Goal: Task Accomplishment & Management: Complete application form

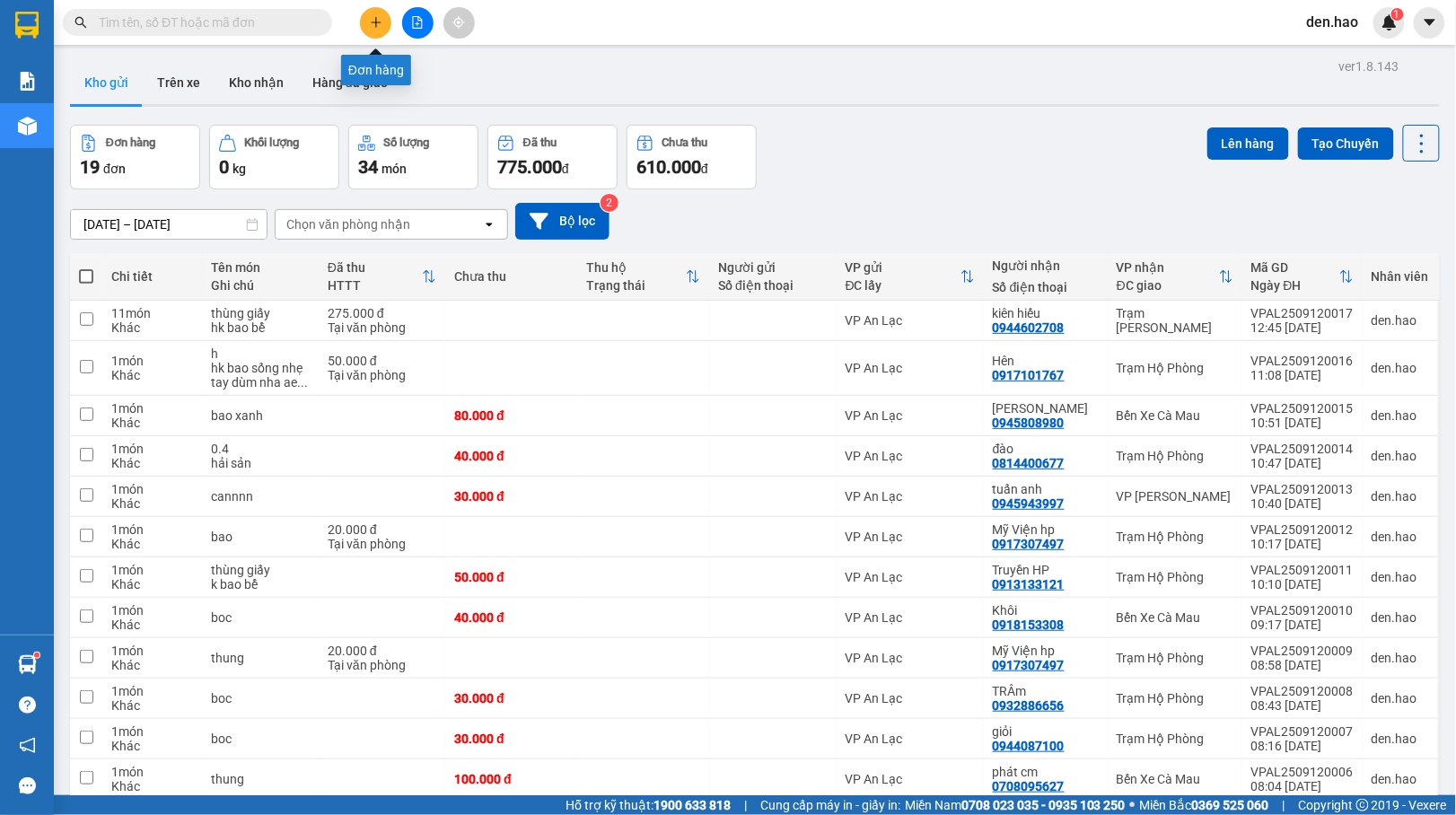
click at [370, 12] on button at bounding box center [375, 23] width 31 height 31
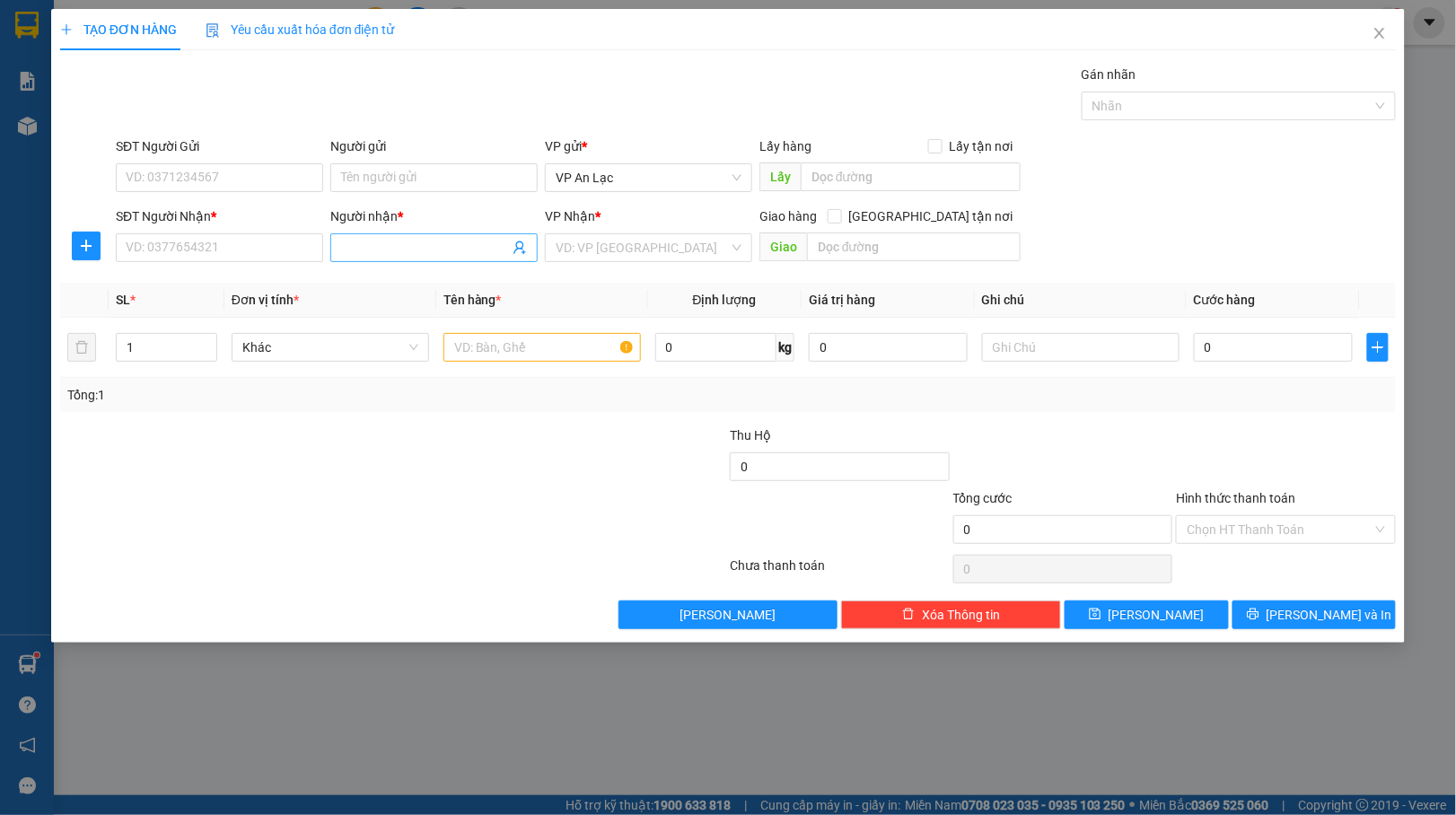
click at [403, 242] on input "Người nhận *" at bounding box center [425, 247] width 168 height 19
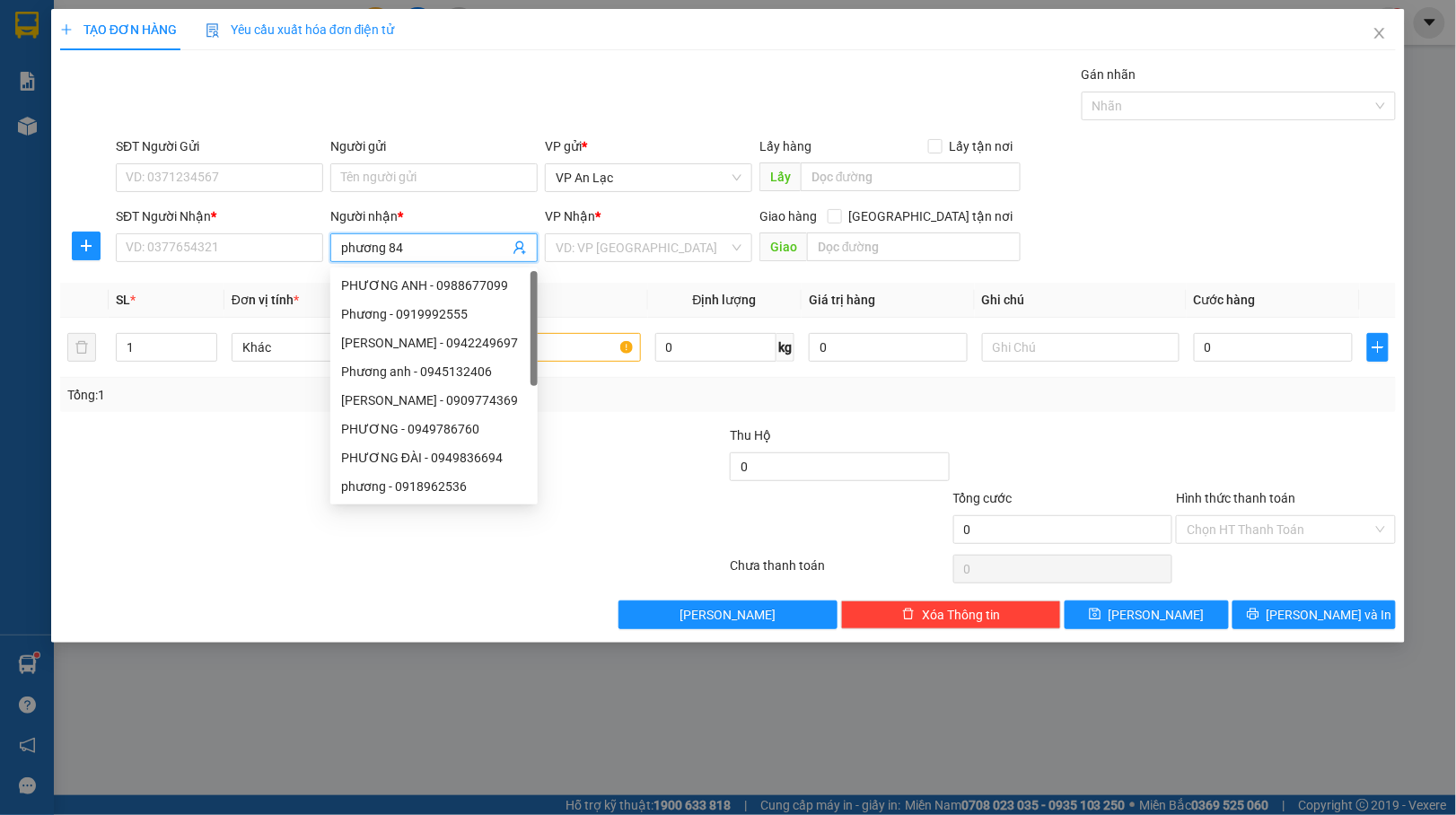
type input "phương 849"
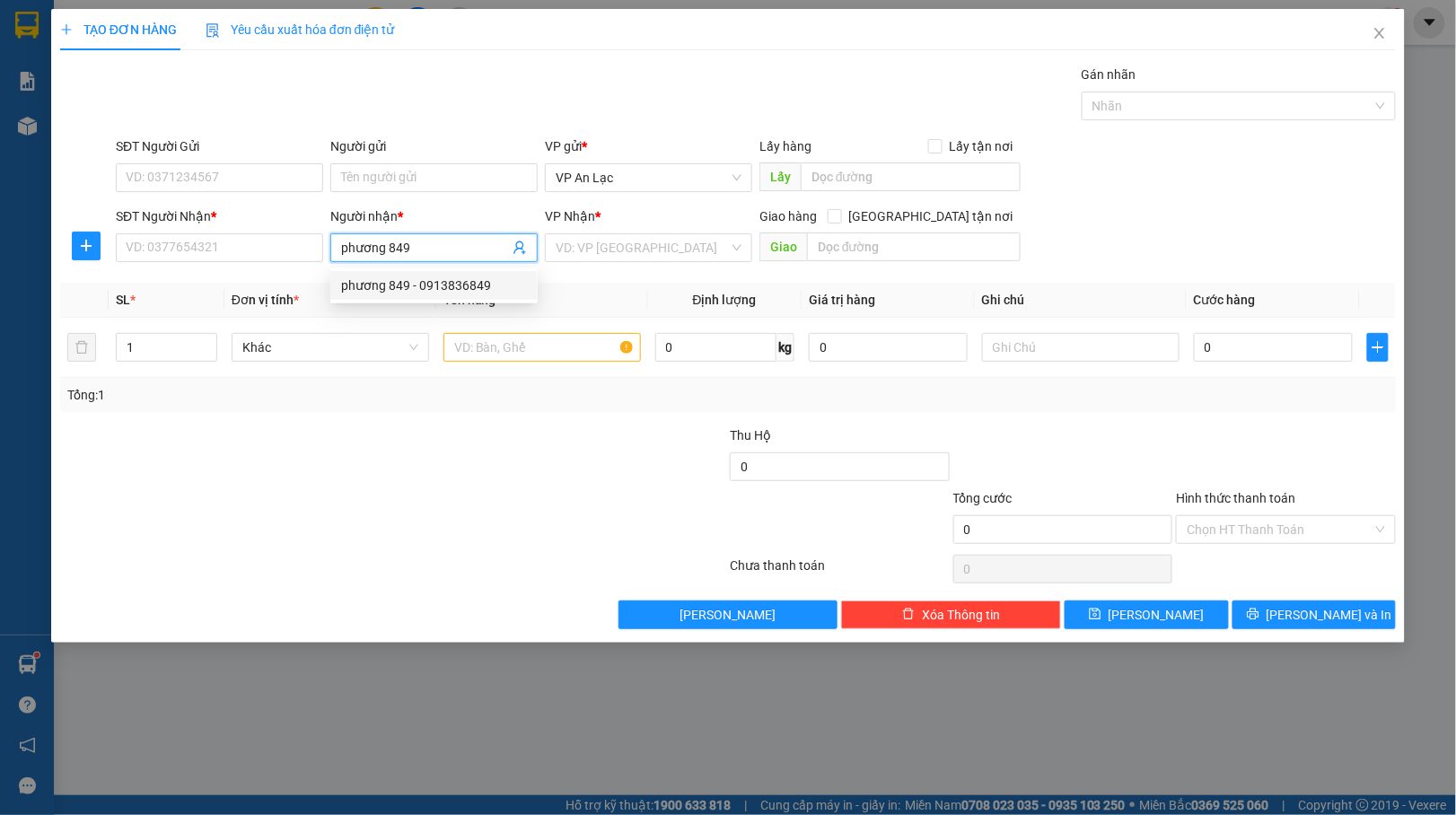
click at [490, 285] on div "phương 849 - 0913836849" at bounding box center [433, 285] width 185 height 19
type input "0913836849"
type input "phương 849"
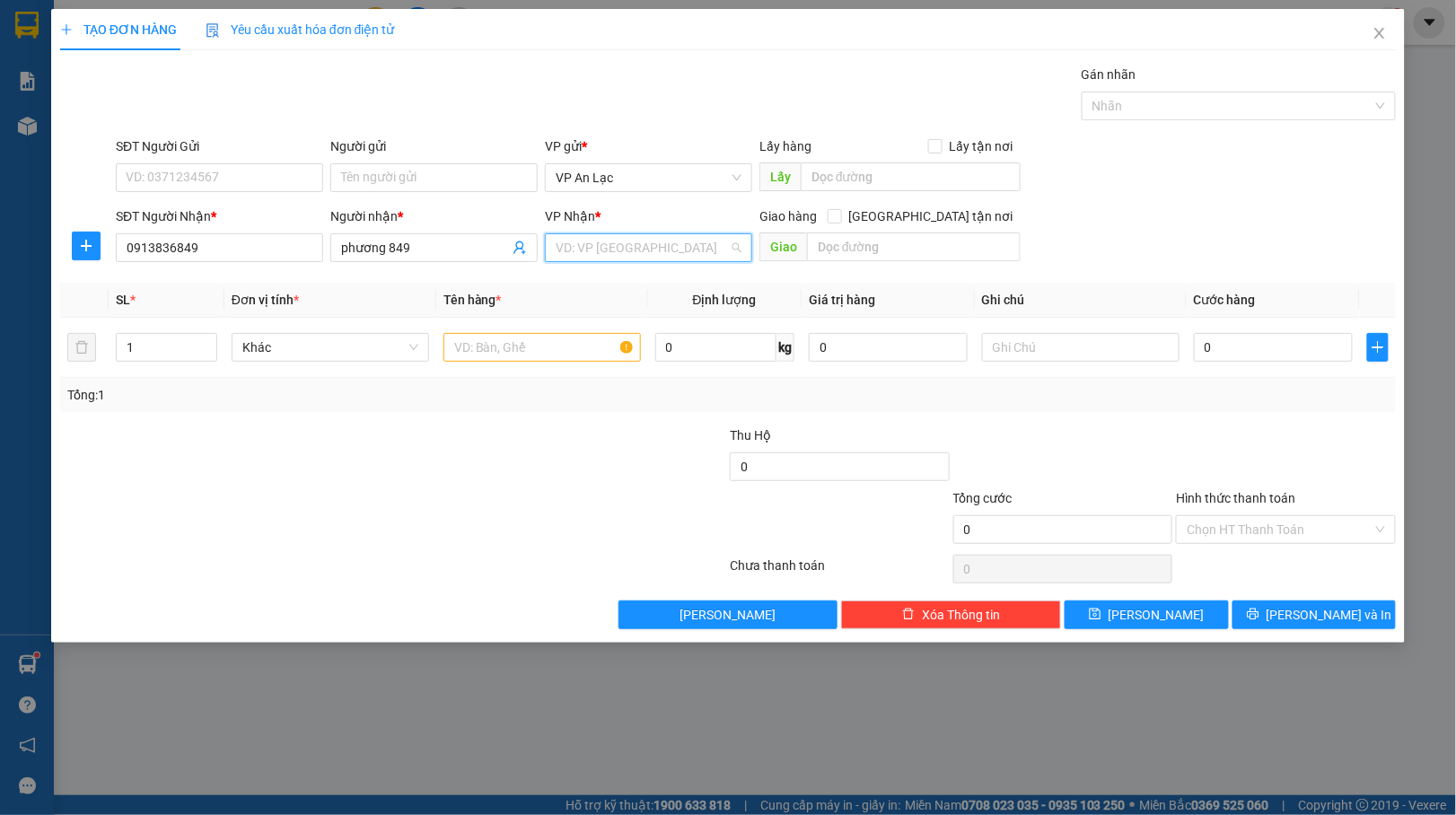
click at [692, 252] on input "search" at bounding box center [642, 247] width 173 height 27
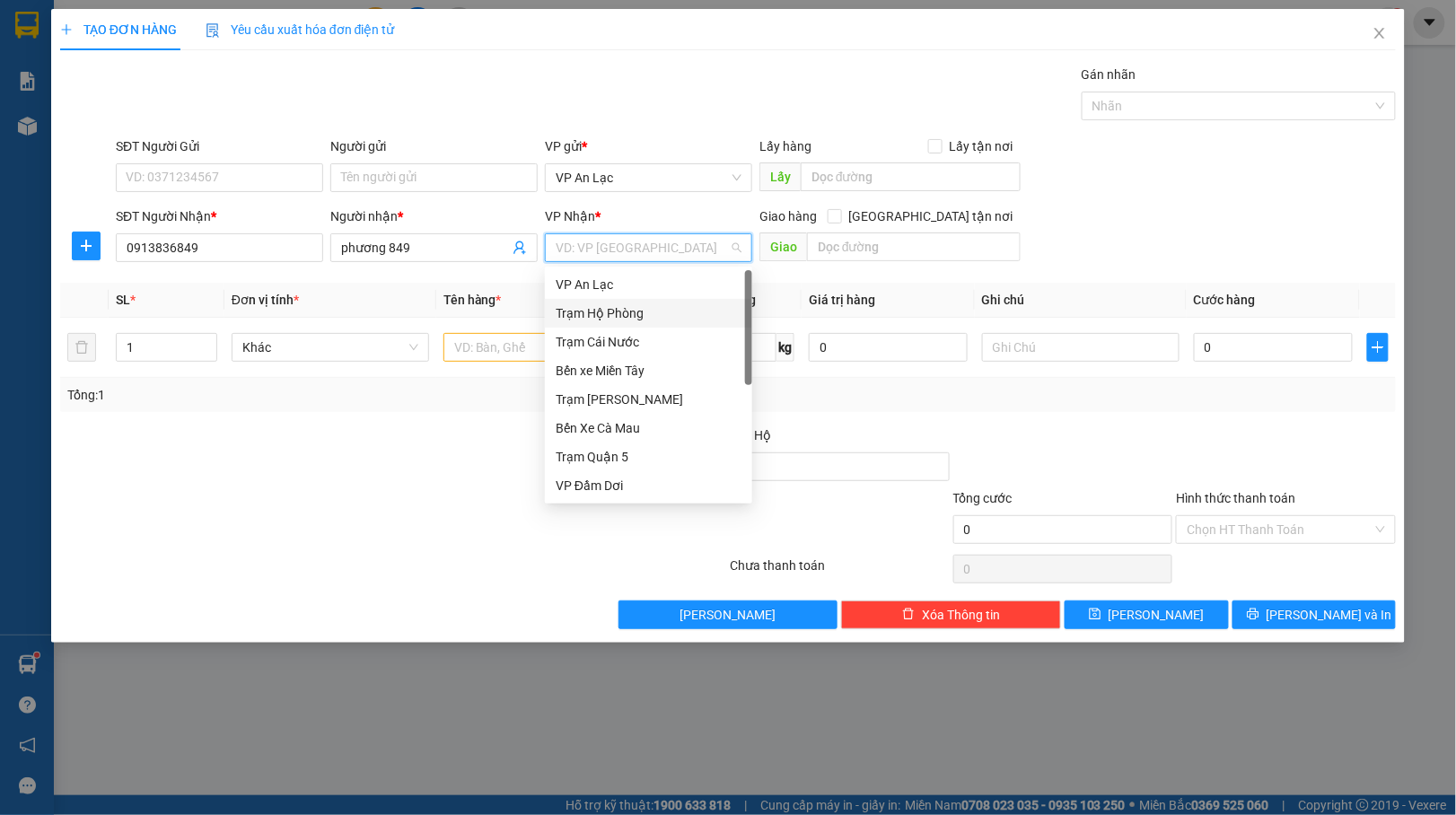
click at [676, 307] on div "Trạm Hộ Phòng" at bounding box center [647, 313] width 185 height 19
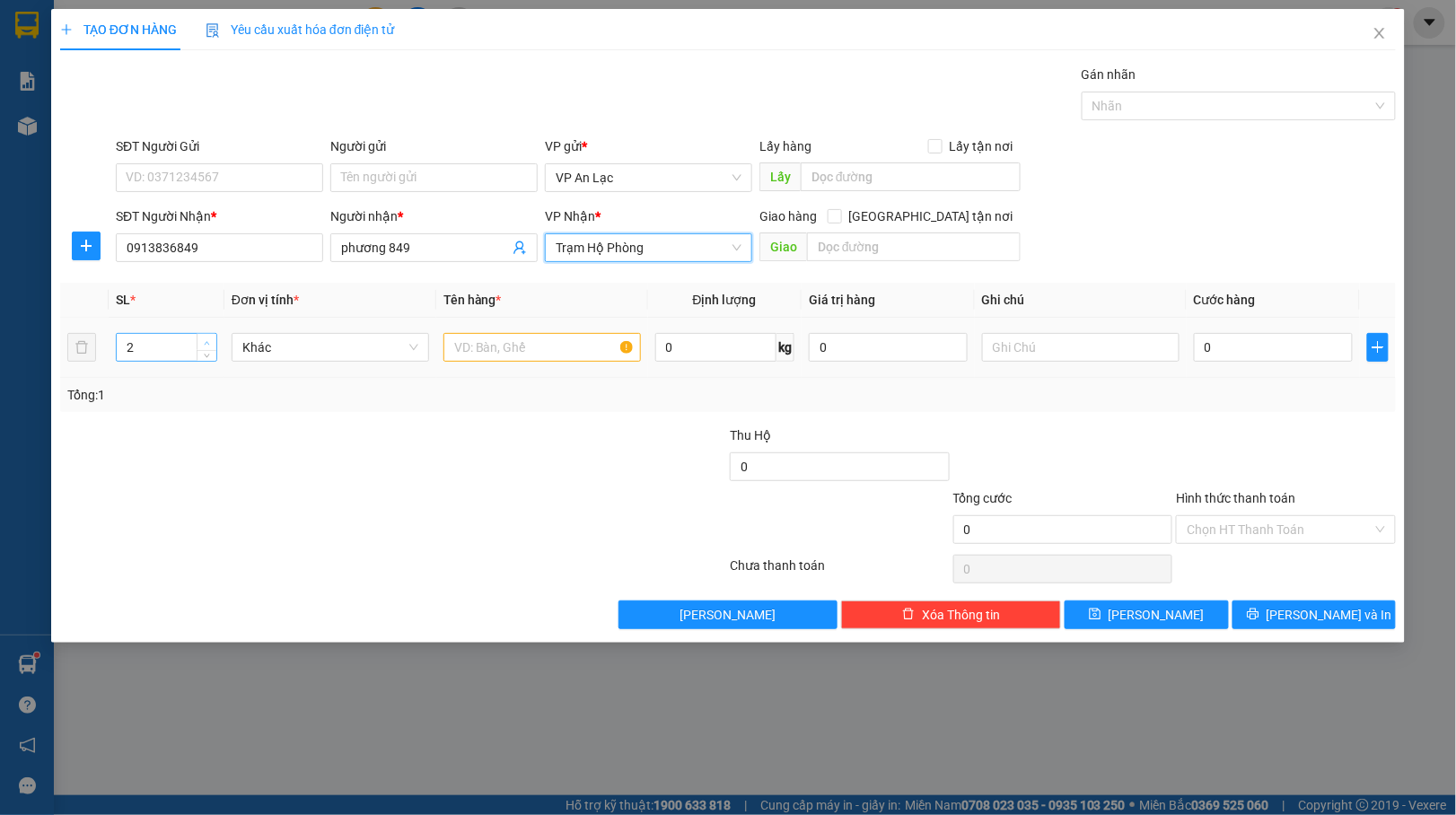
click at [205, 336] on span "Increase Value" at bounding box center [206, 342] width 19 height 17
type input "6"
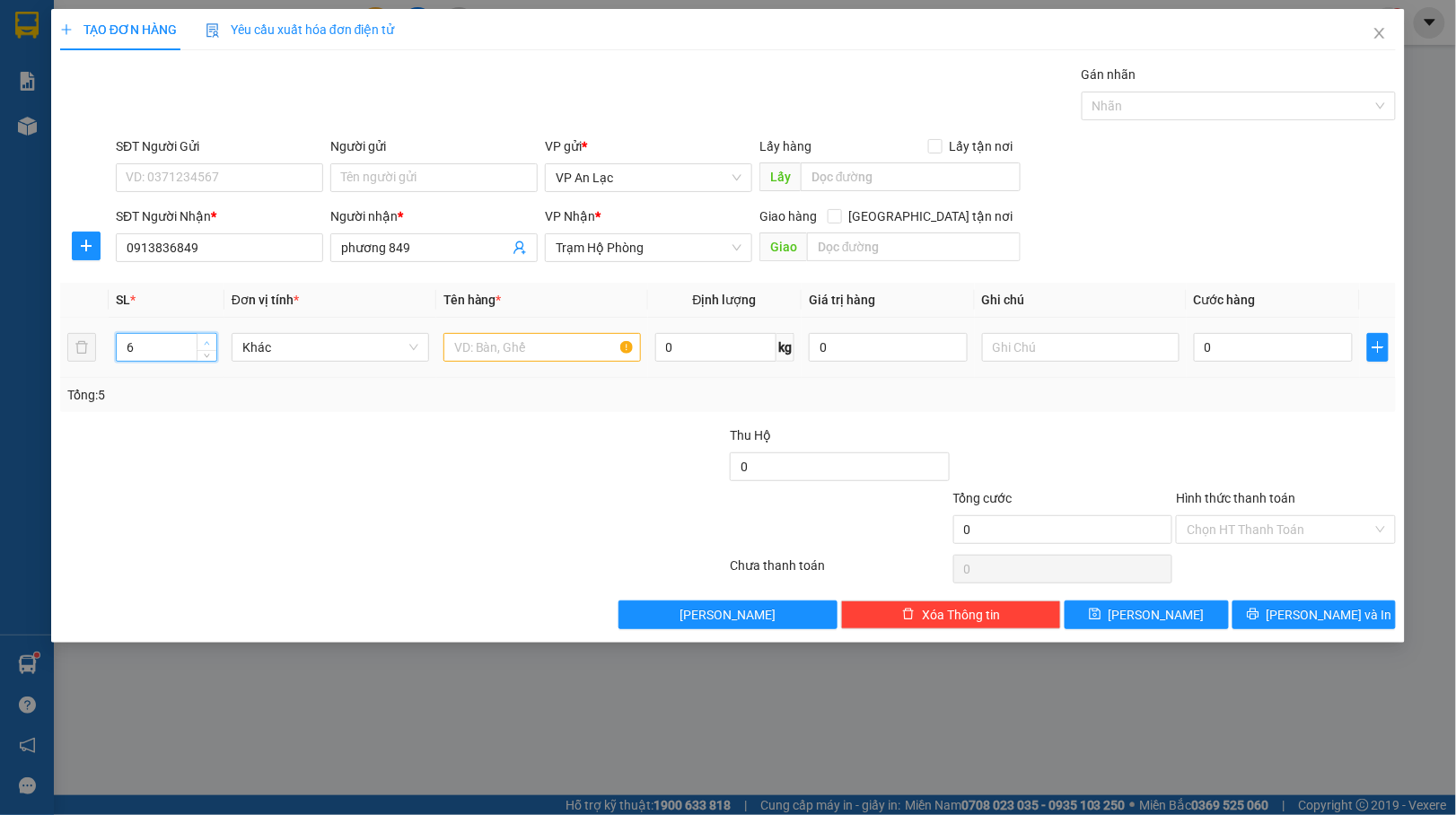
click at [205, 336] on span "Increase Value" at bounding box center [206, 342] width 19 height 17
click at [507, 345] on input "text" at bounding box center [542, 347] width 197 height 29
type input "thùng giấy"
click at [1007, 345] on input "text" at bounding box center [1081, 347] width 197 height 29
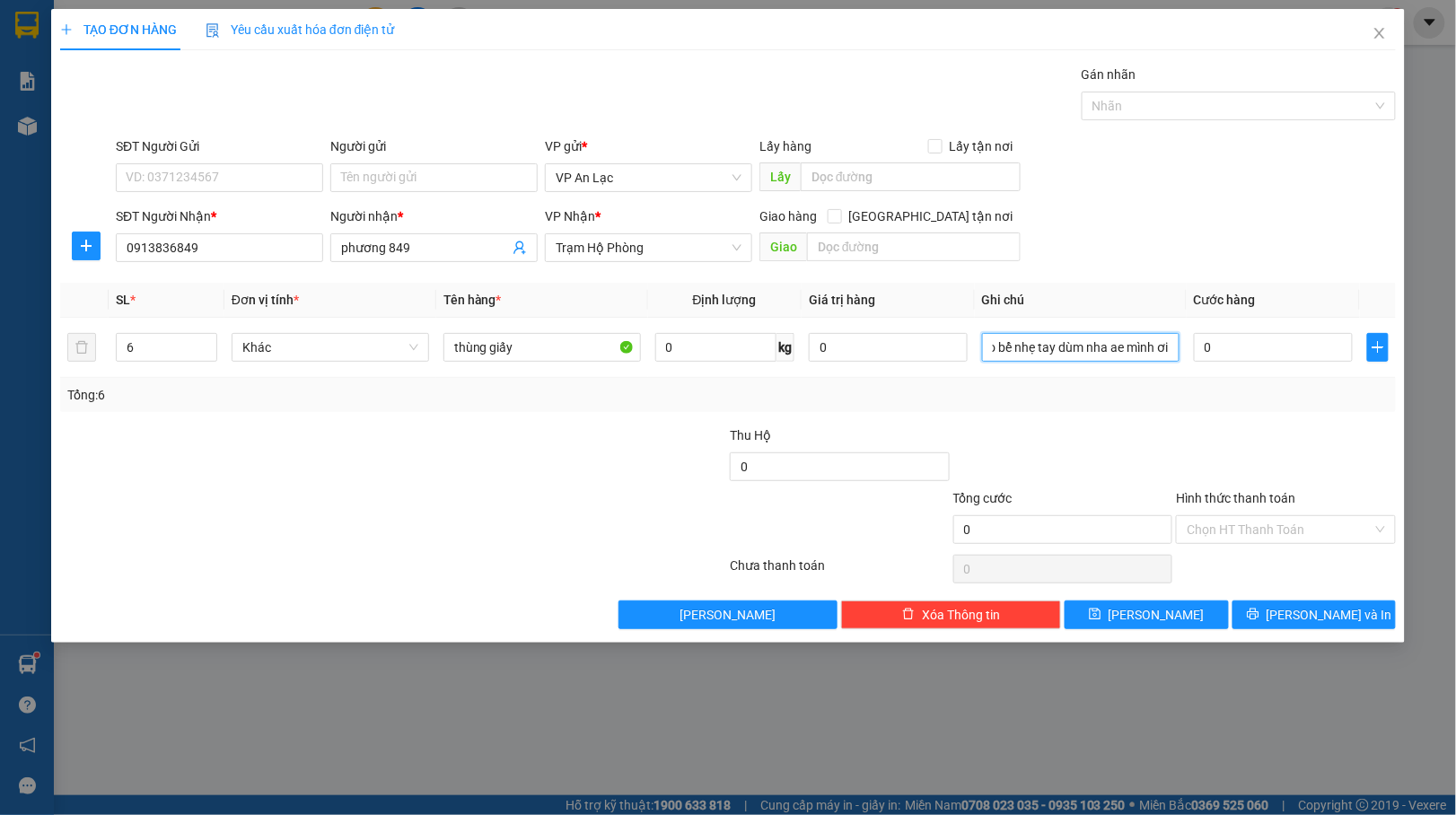
scroll to position [0, 43]
type input "hk bao bể nhẹ tay dùm nha ae mình ơi"
click at [1293, 352] on input "0" at bounding box center [1273, 347] width 159 height 29
type input "0.031"
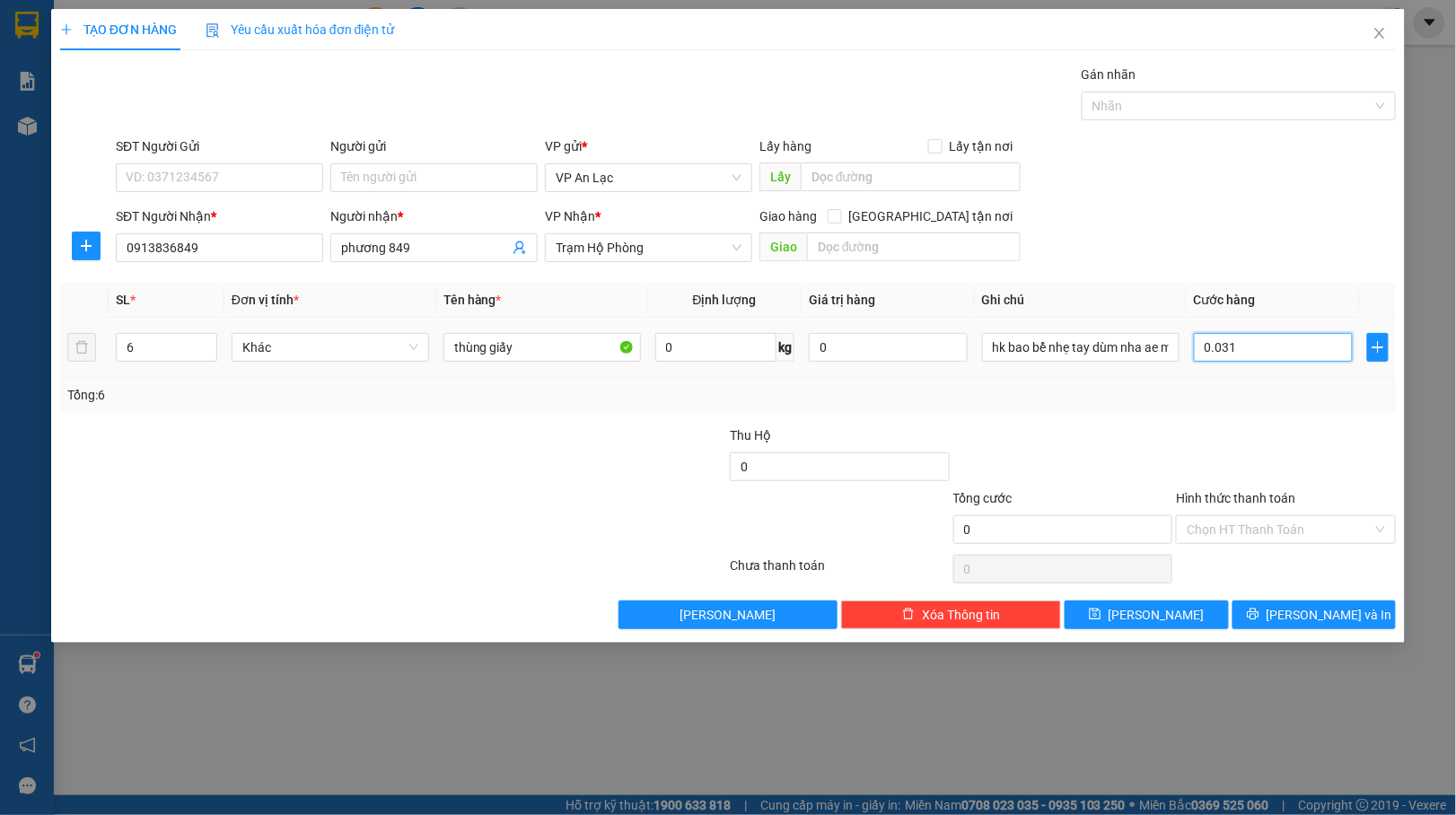
type input "31"
type input "003"
type input "3"
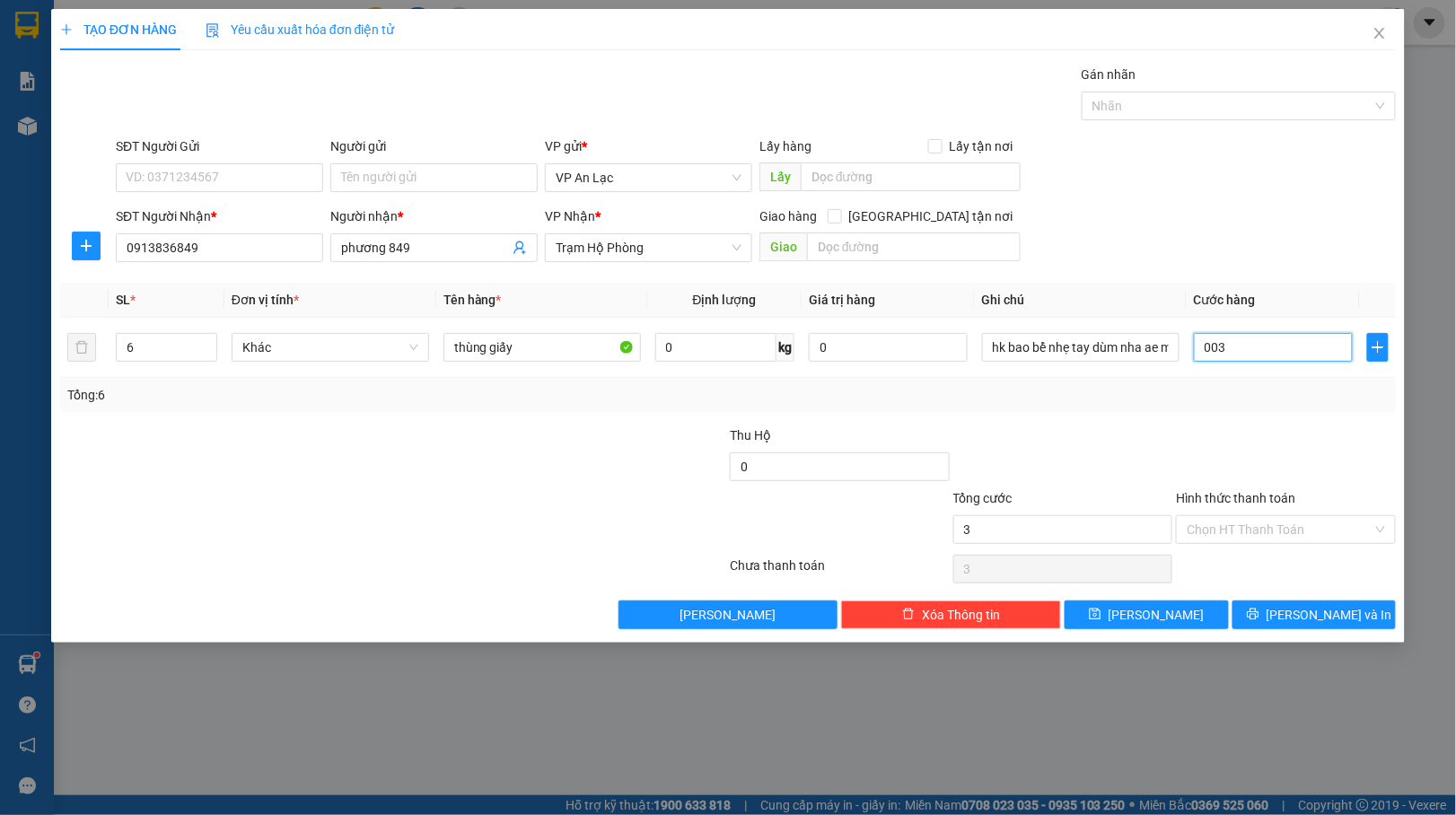
type input "00"
type input "0"
type input "03"
type input "3"
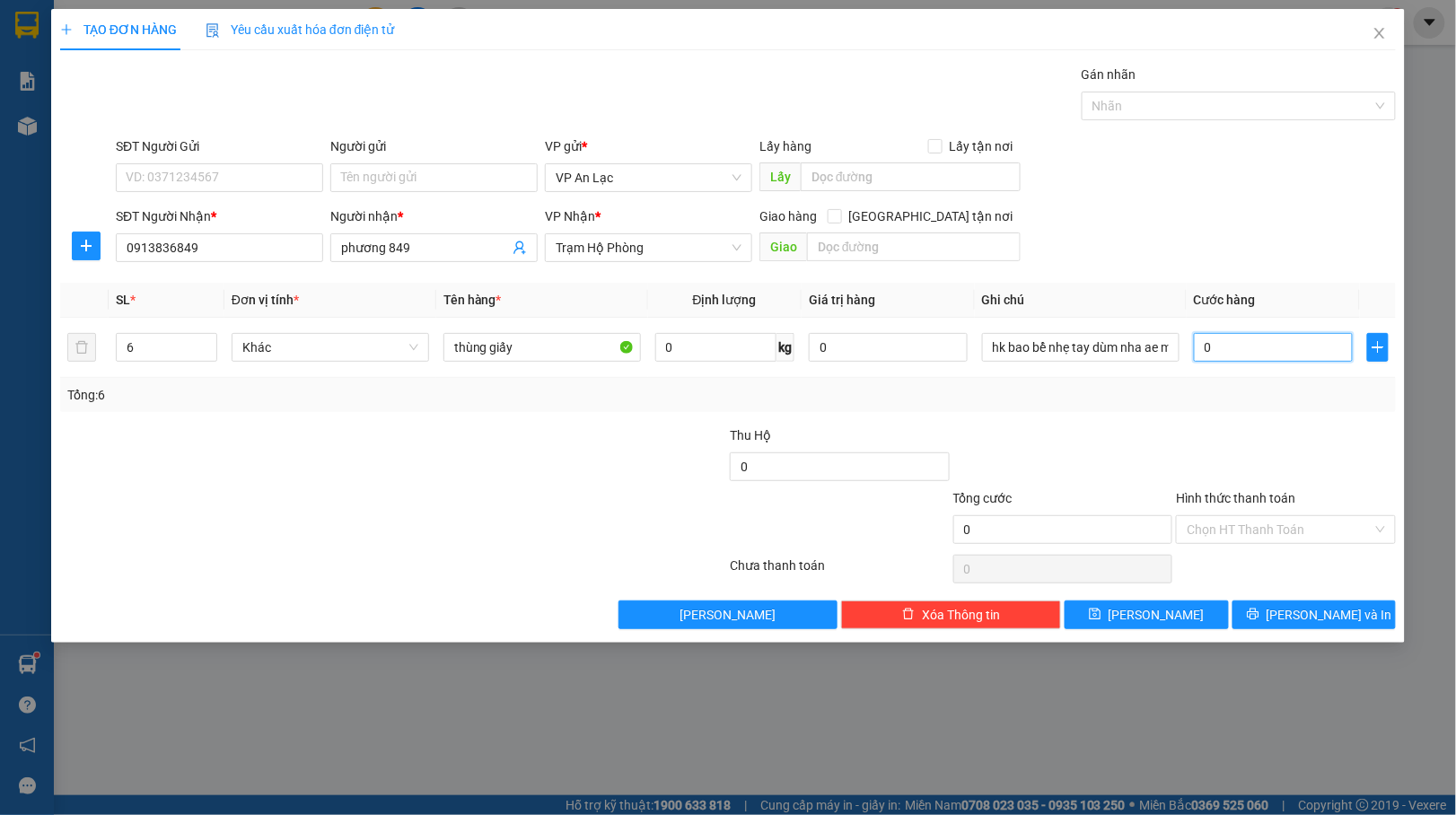
type input "3"
type input "030"
type input "30"
type input "30.000"
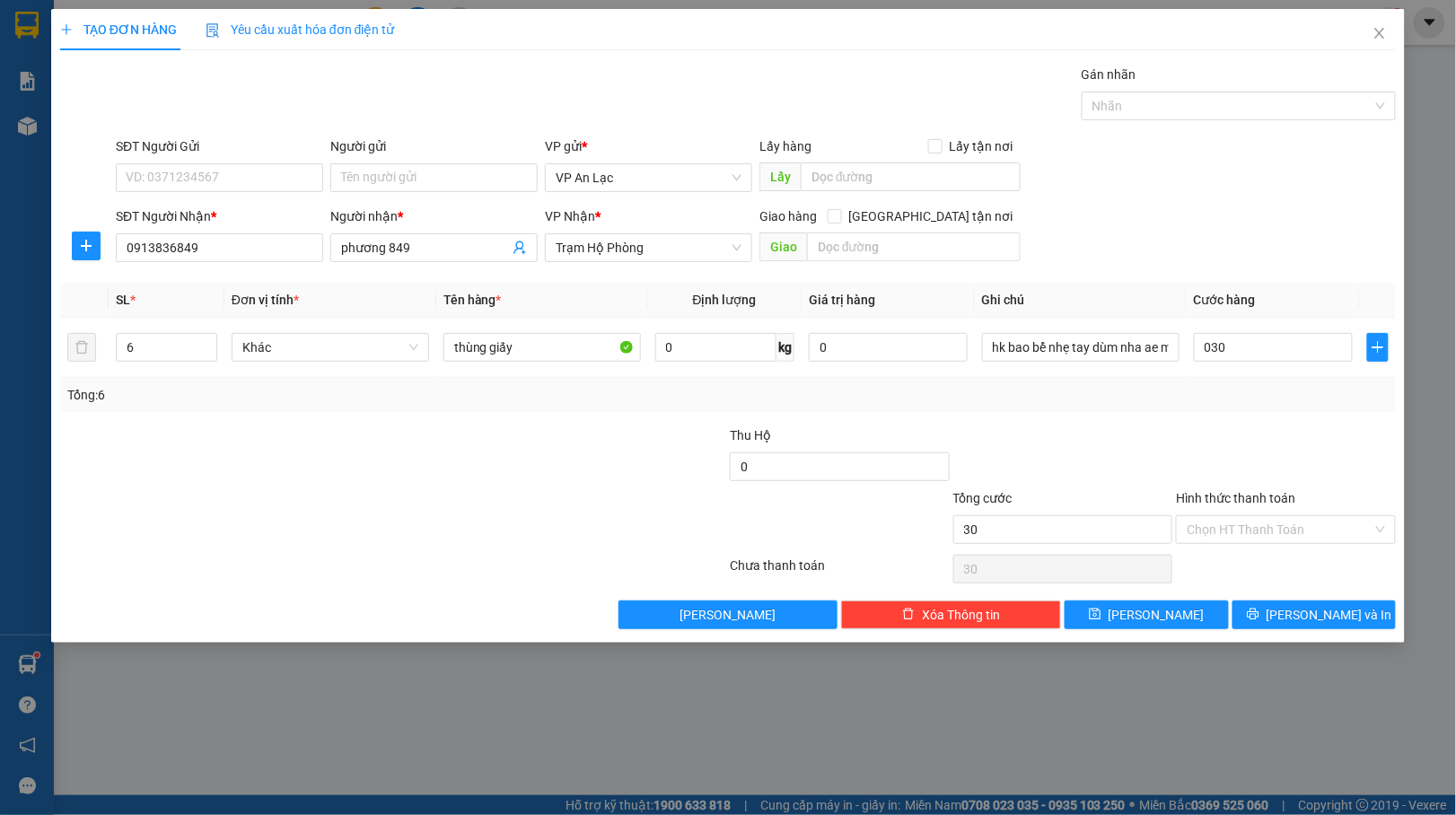
type input "30.000"
click at [1308, 429] on div at bounding box center [1285, 456] width 223 height 63
click at [1304, 359] on input "30.000" at bounding box center [1273, 347] width 159 height 29
type input "0"
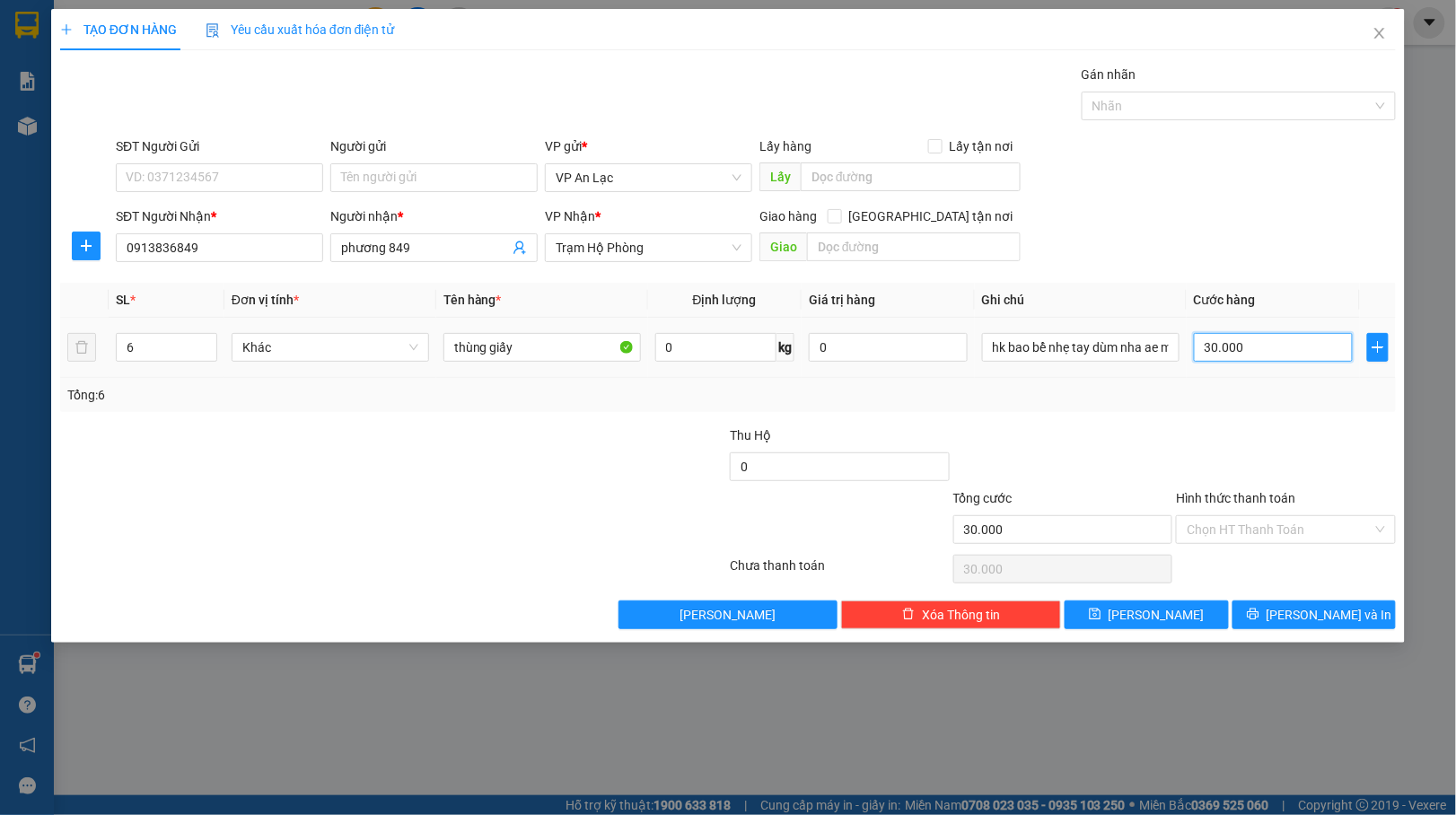
type input "0"
type input "03"
type input "3"
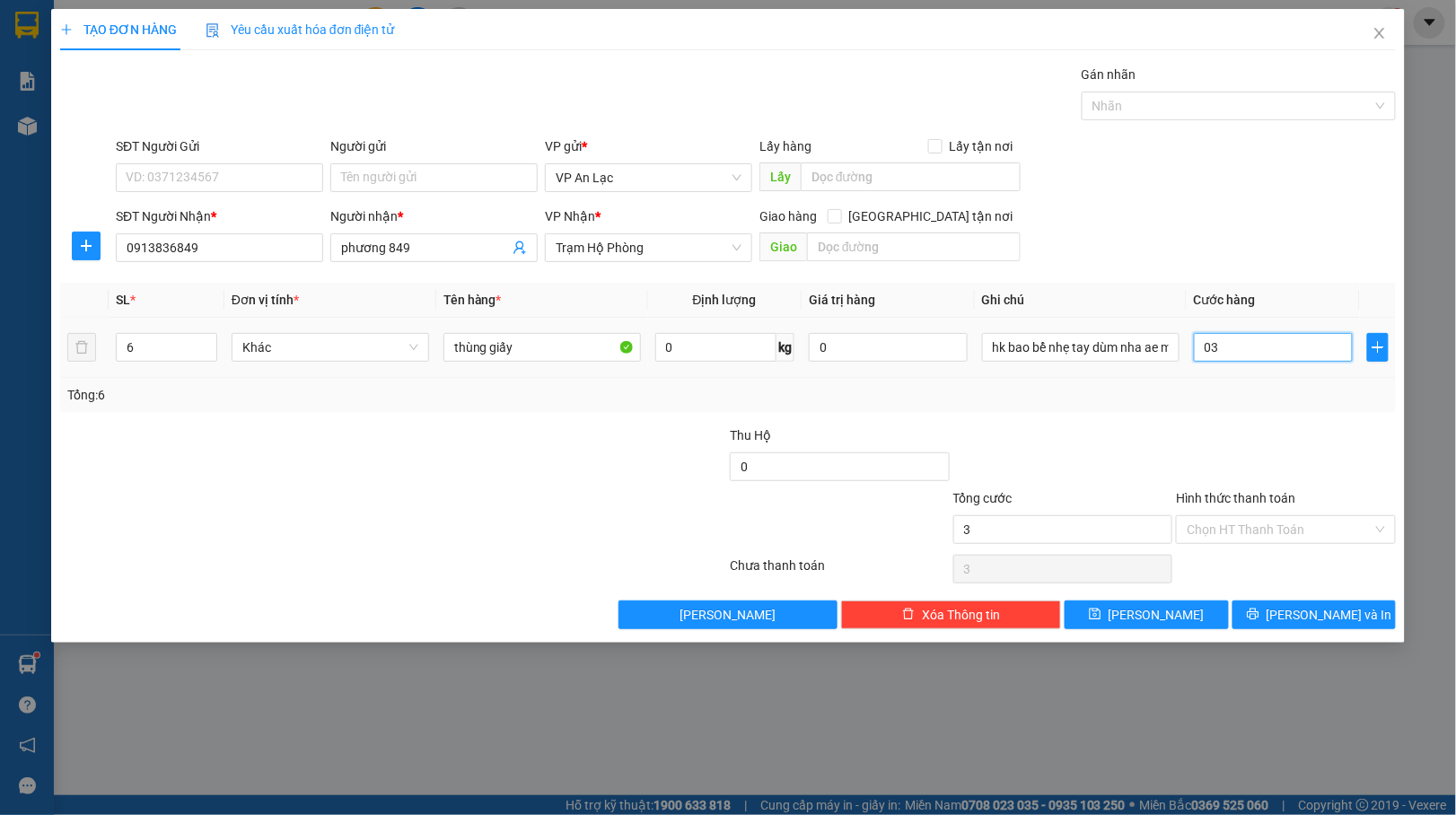
type input "030"
type input "30"
type input "03.010"
type input "3.010"
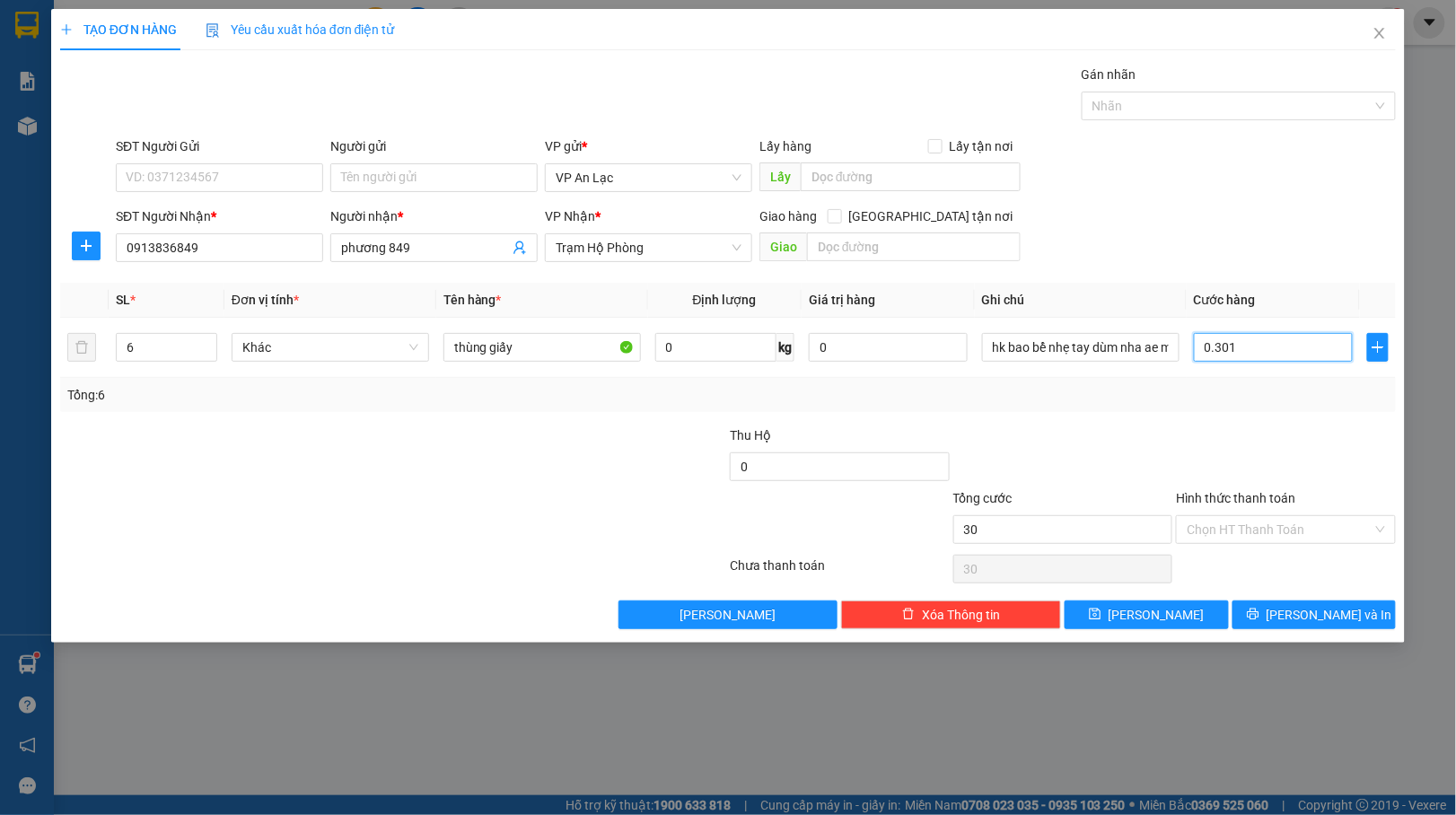
type input "3.010"
type input "3.010.000"
click at [1312, 385] on div "Tổng: 6" at bounding box center [728, 395] width 1321 height 19
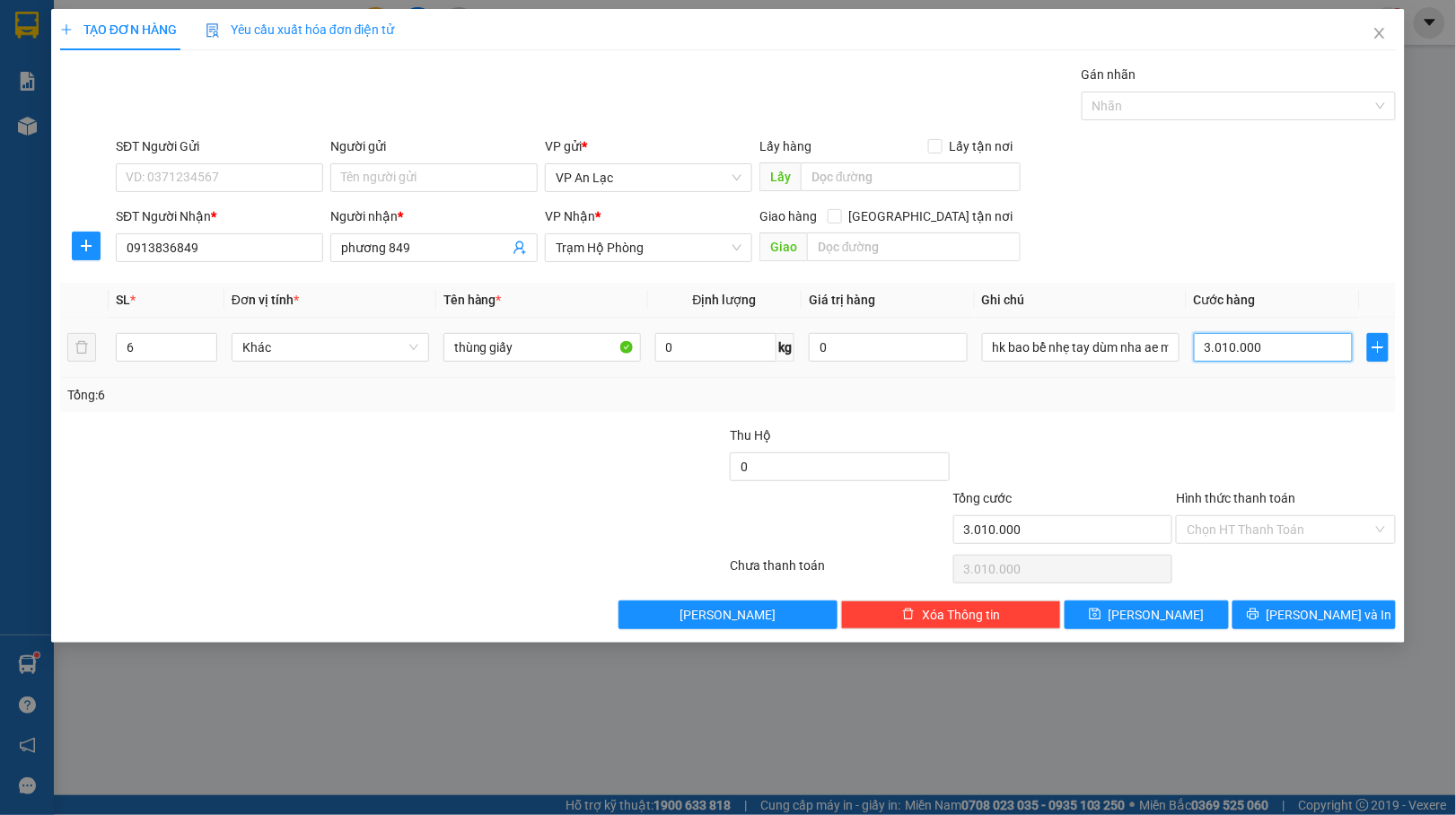
click at [1312, 350] on input "3.010.000" at bounding box center [1273, 347] width 159 height 29
type input "0"
type input "03"
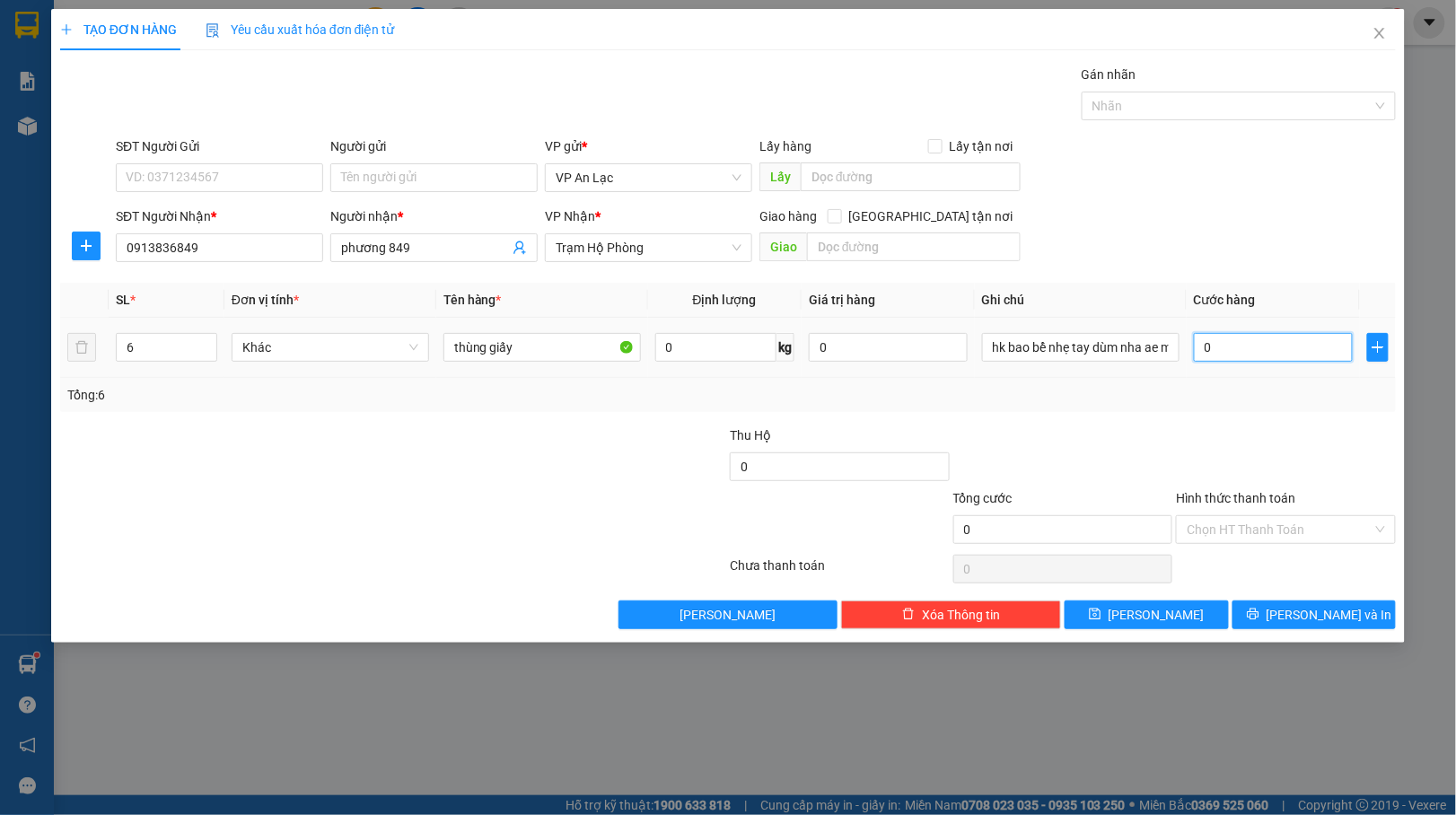
type input "3"
type input "030"
type input "30"
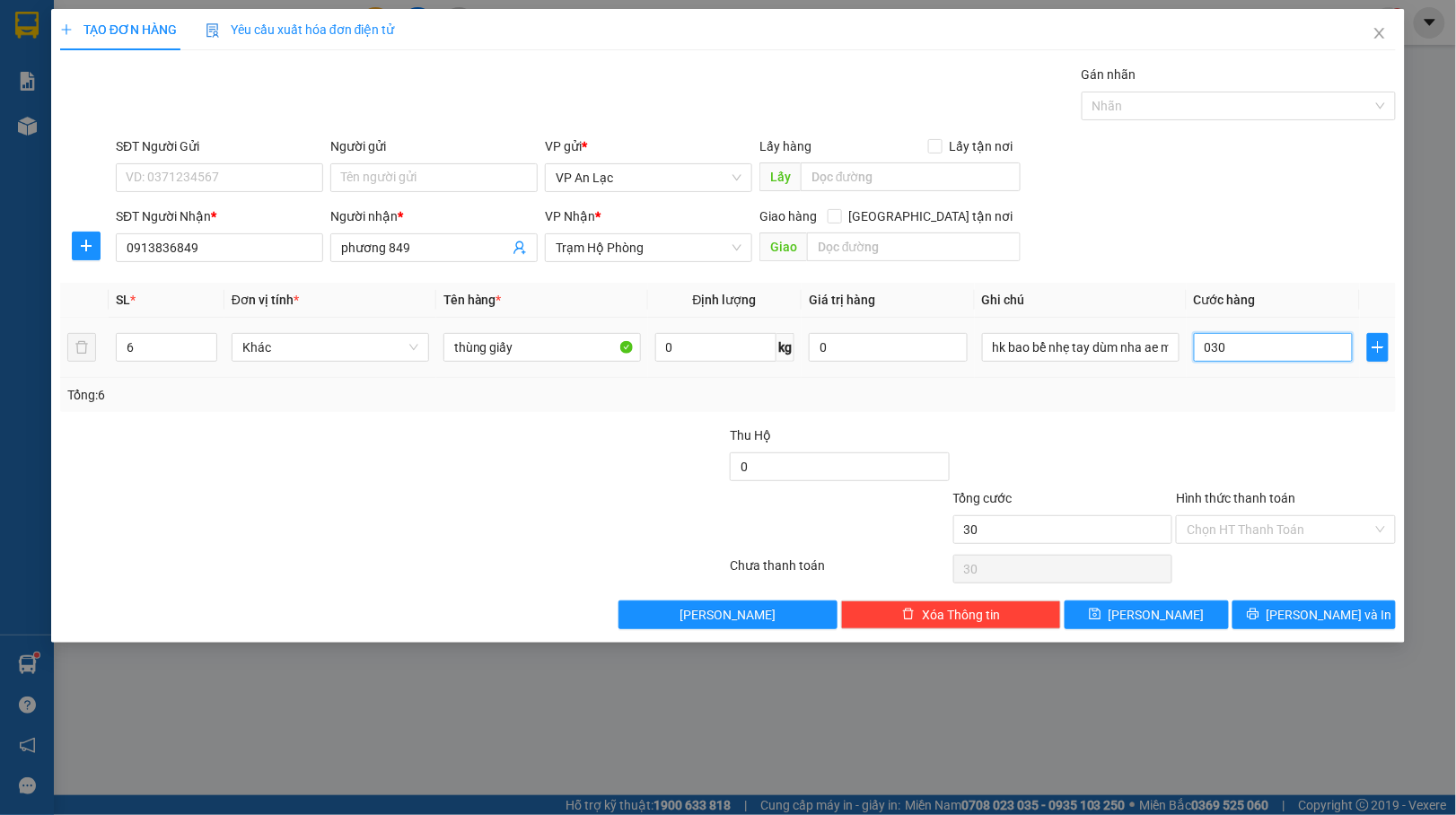
type input "0.300"
type input "300"
type input "300.000"
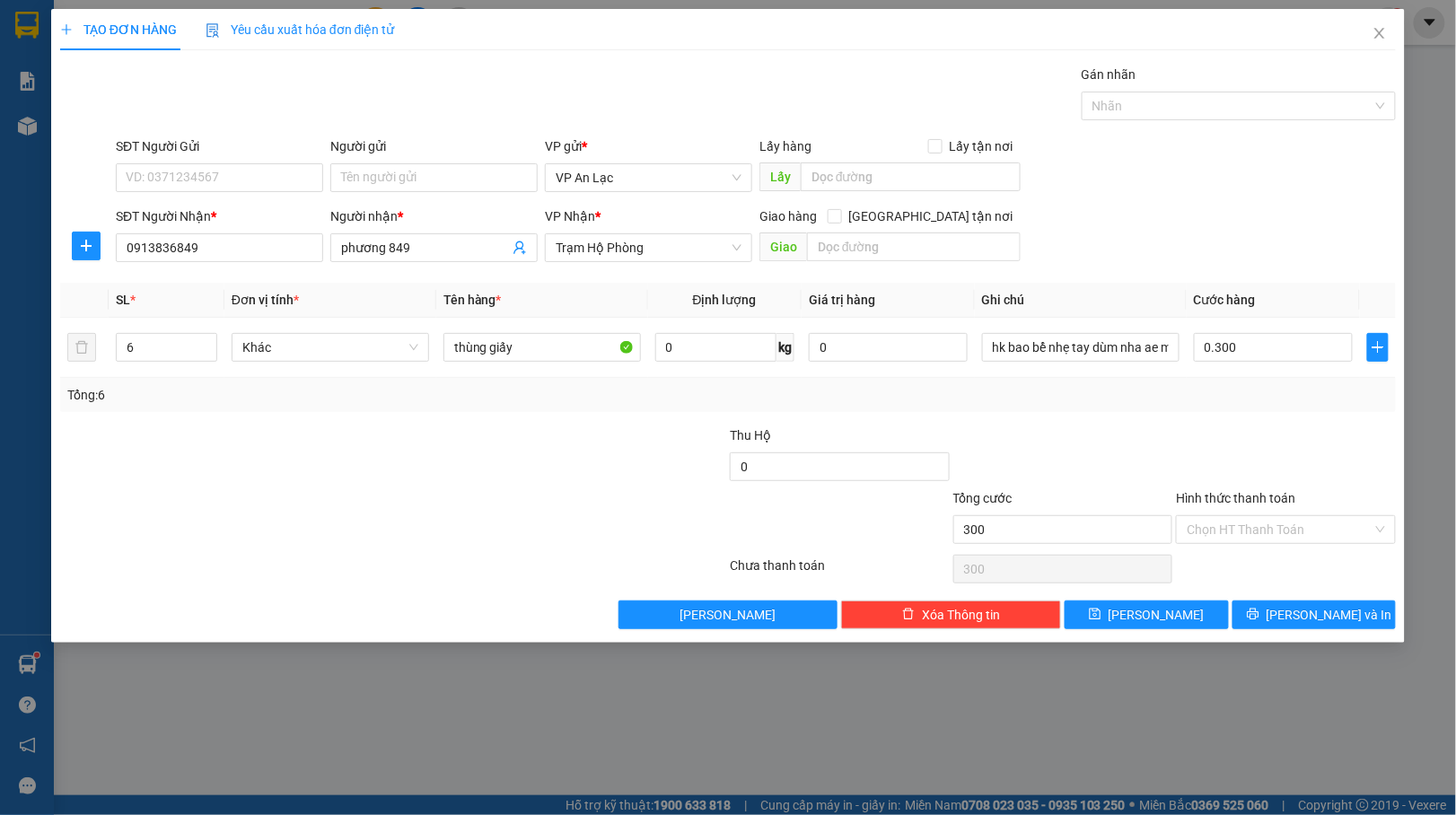
type input "300.000"
click at [1294, 410] on div "Tổng: 6" at bounding box center [728, 395] width 1335 height 34
drag, startPoint x: 1275, startPoint y: 592, endPoint x: 1290, endPoint y: 626, distance: 37.2
click at [1282, 608] on div "Transit Pickup Surcharge Ids Transit Deliver Surcharge Ids Transit Deliver Surc…" at bounding box center [728, 347] width 1335 height 564
click at [1291, 626] on button "[PERSON_NAME] và In" at bounding box center [1314, 614] width 164 height 29
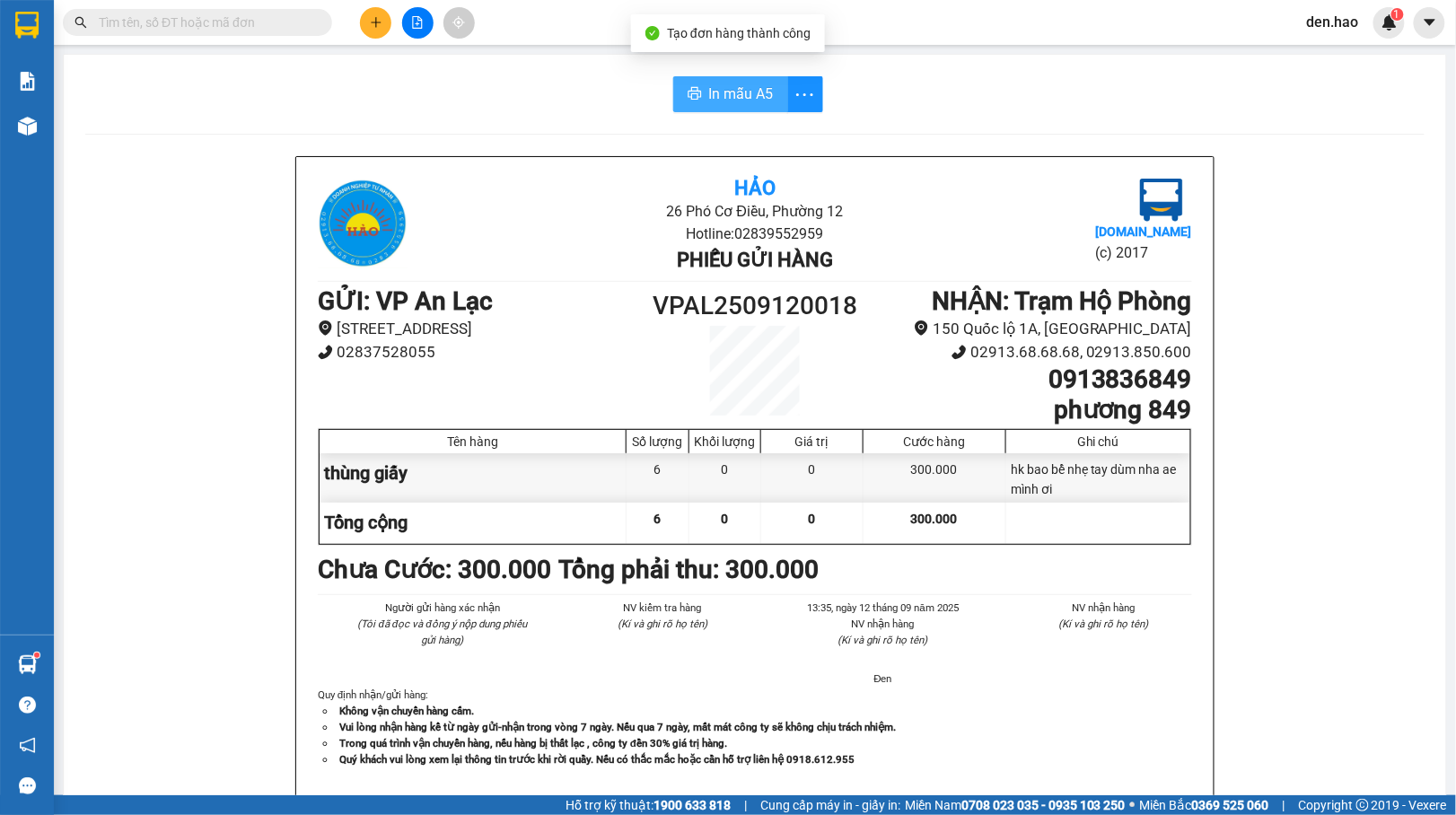
click at [733, 93] on span "In mẫu A5" at bounding box center [741, 94] width 65 height 22
click at [736, 113] on div "In mẫu A5 Hảo 26 Phó Cơ Điều, Phường 12 Hotline: 02839552959 Phiếu gửi hàng Vex…" at bounding box center [754, 777] width 1382 height 1446
click at [740, 105] on span "In mẫu A5" at bounding box center [741, 94] width 65 height 22
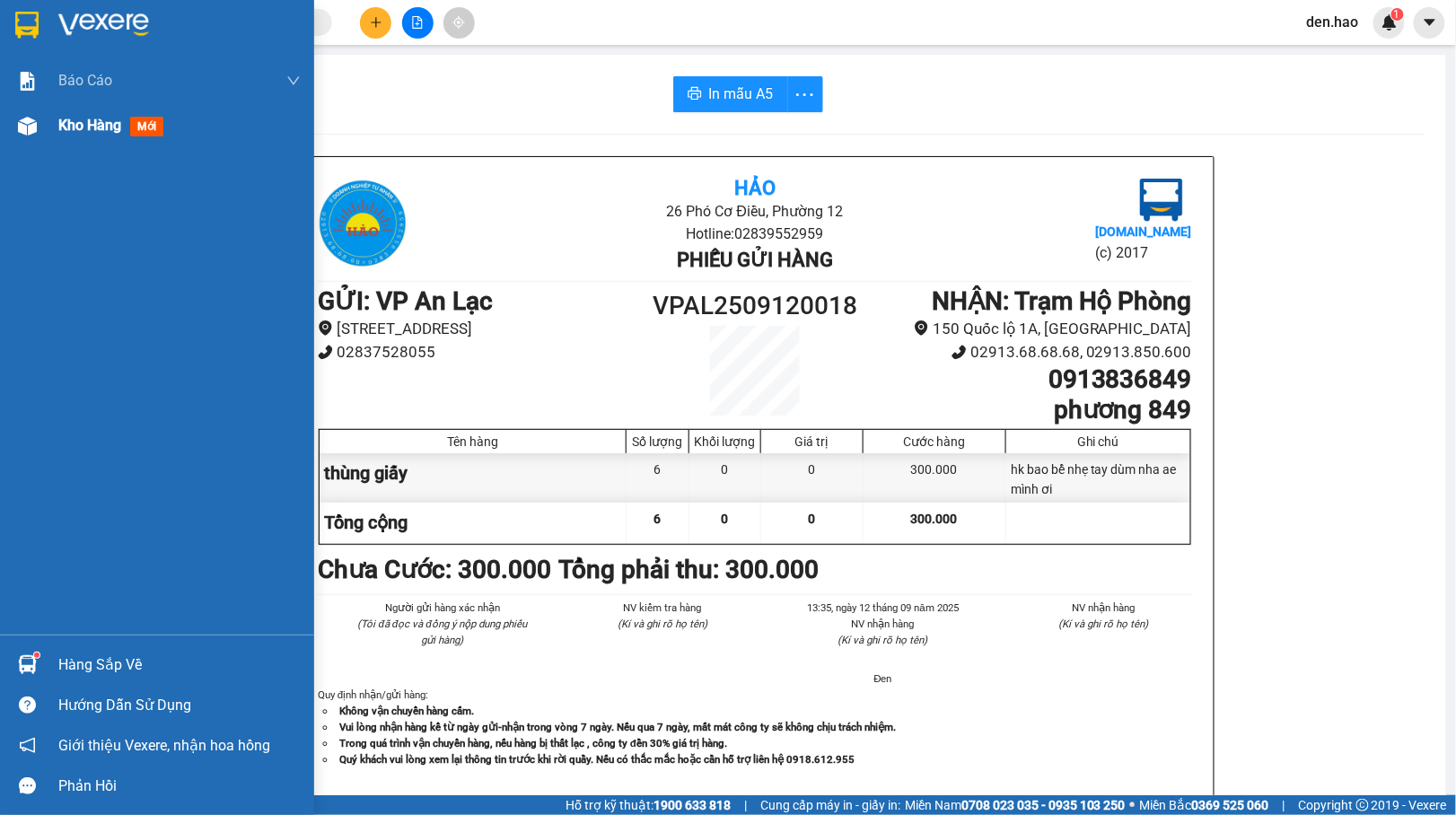
drag, startPoint x: 73, startPoint y: 127, endPoint x: 70, endPoint y: 118, distance: 9.5
click at [74, 127] on span "Kho hàng" at bounding box center [89, 125] width 63 height 17
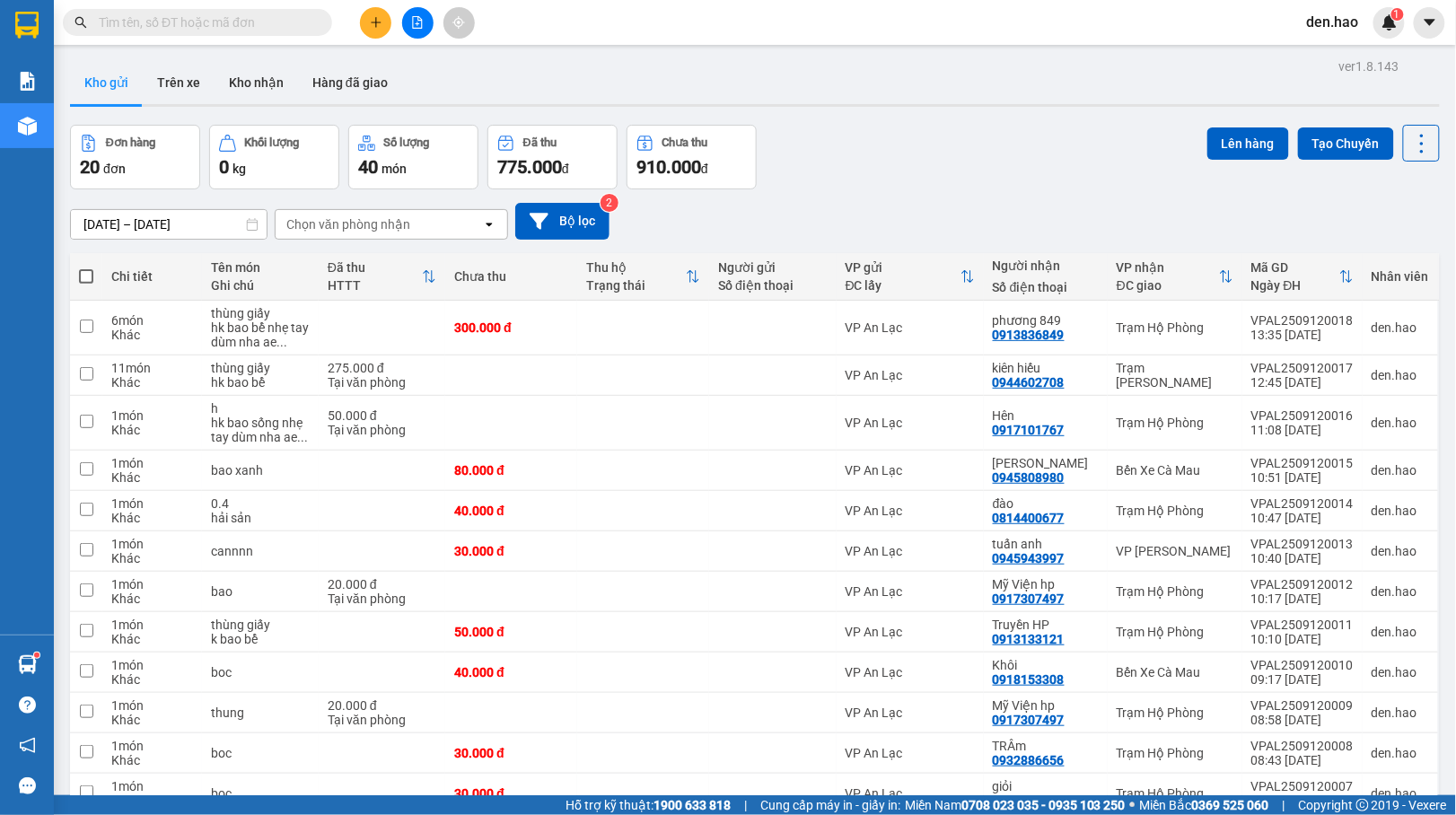
click at [70, 118] on div "ver 1.8.143 Kho gửi Trên xe Kho nhận Hàng đã giao Đơn hàng 20 đơn Khối lượng 0 …" at bounding box center [754, 627] width 1384 height 1148
drag, startPoint x: 130, startPoint y: 101, endPoint x: 149, endPoint y: 99, distance: 19.1
click at [149, 99] on div "Kho gửi Trên xe Kho nhận Hàng đã giao" at bounding box center [754, 85] width 1369 height 48
click at [388, 23] on div at bounding box center [418, 23] width 135 height 31
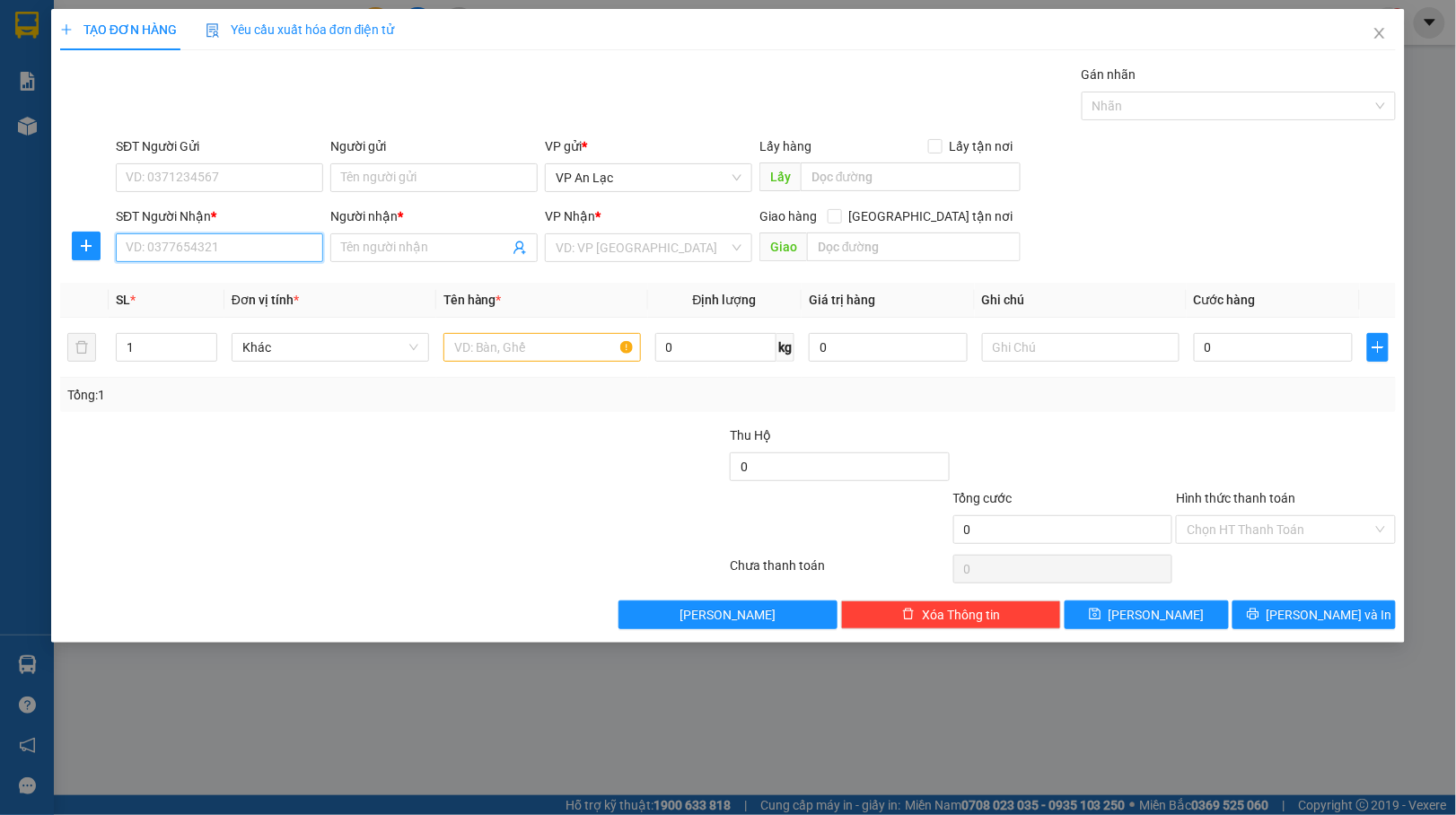
click at [209, 242] on input "SĐT Người Nhận *" at bounding box center [219, 247] width 207 height 29
type input "0123456789"
click at [414, 238] on span at bounding box center [433, 247] width 207 height 29
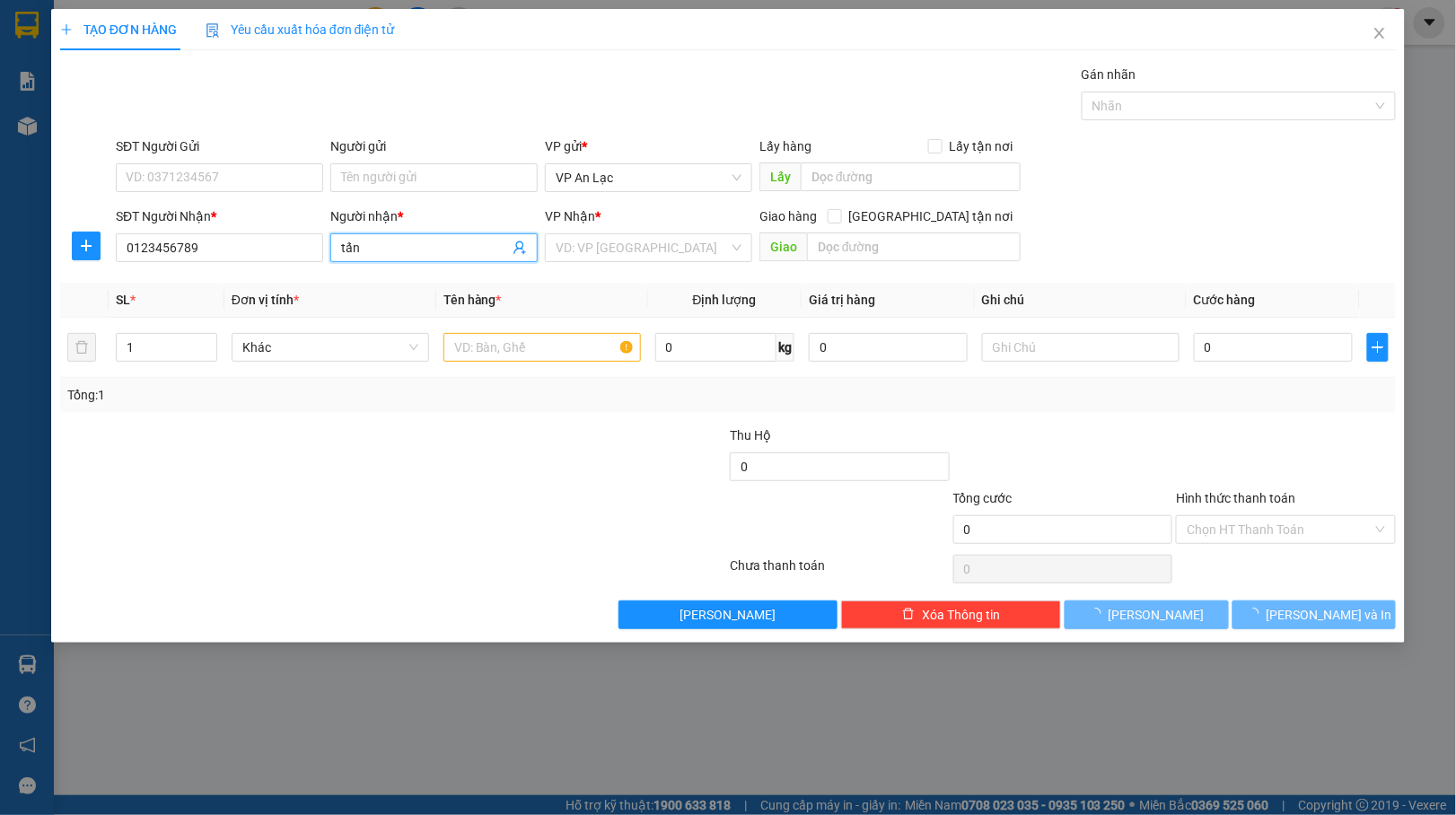
type input "tấn"
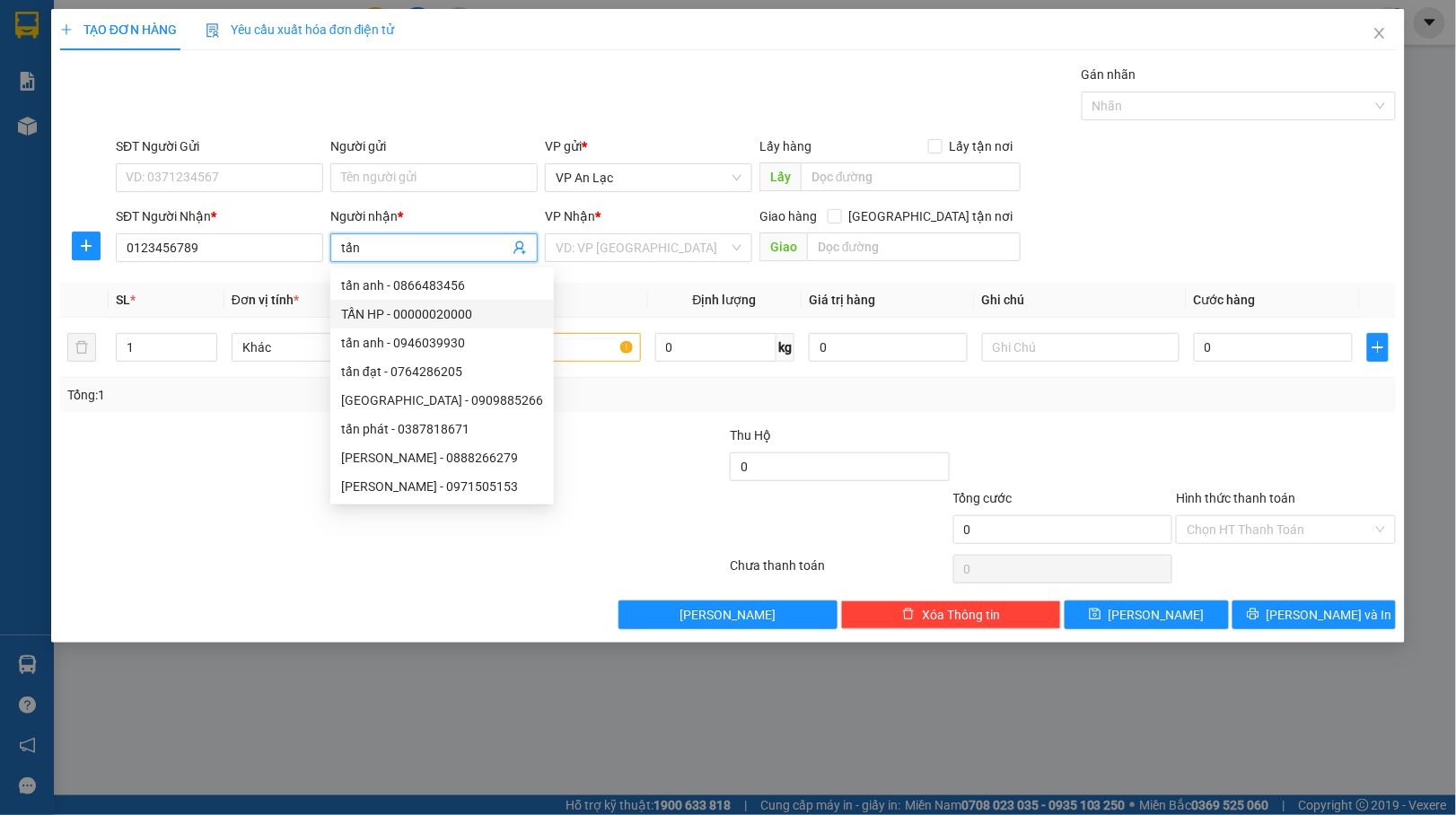
click at [468, 313] on div "TẤN HP - 00000020000" at bounding box center [442, 313] width 202 height 19
type input "00000020000"
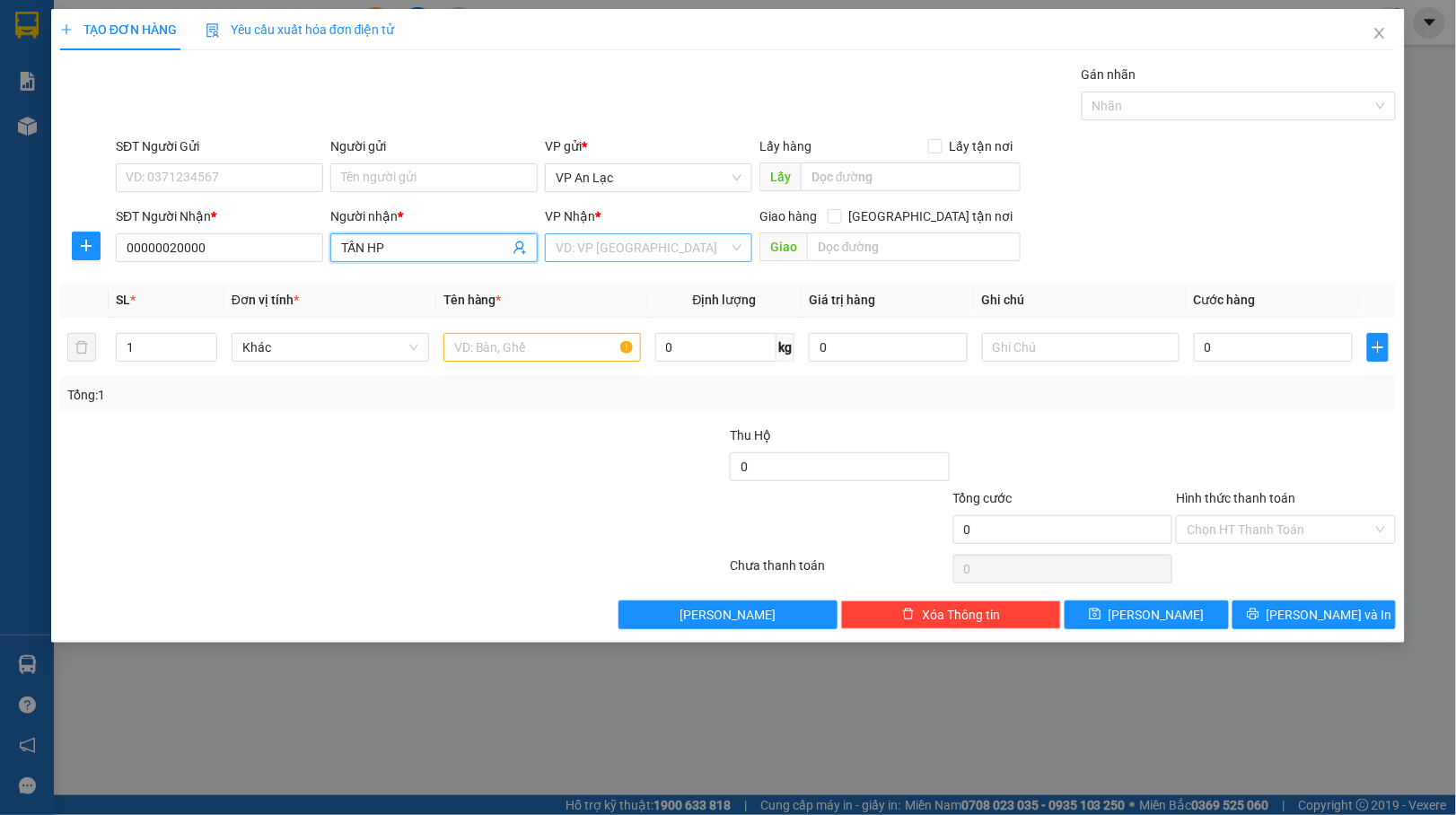
type input "TẤN HP"
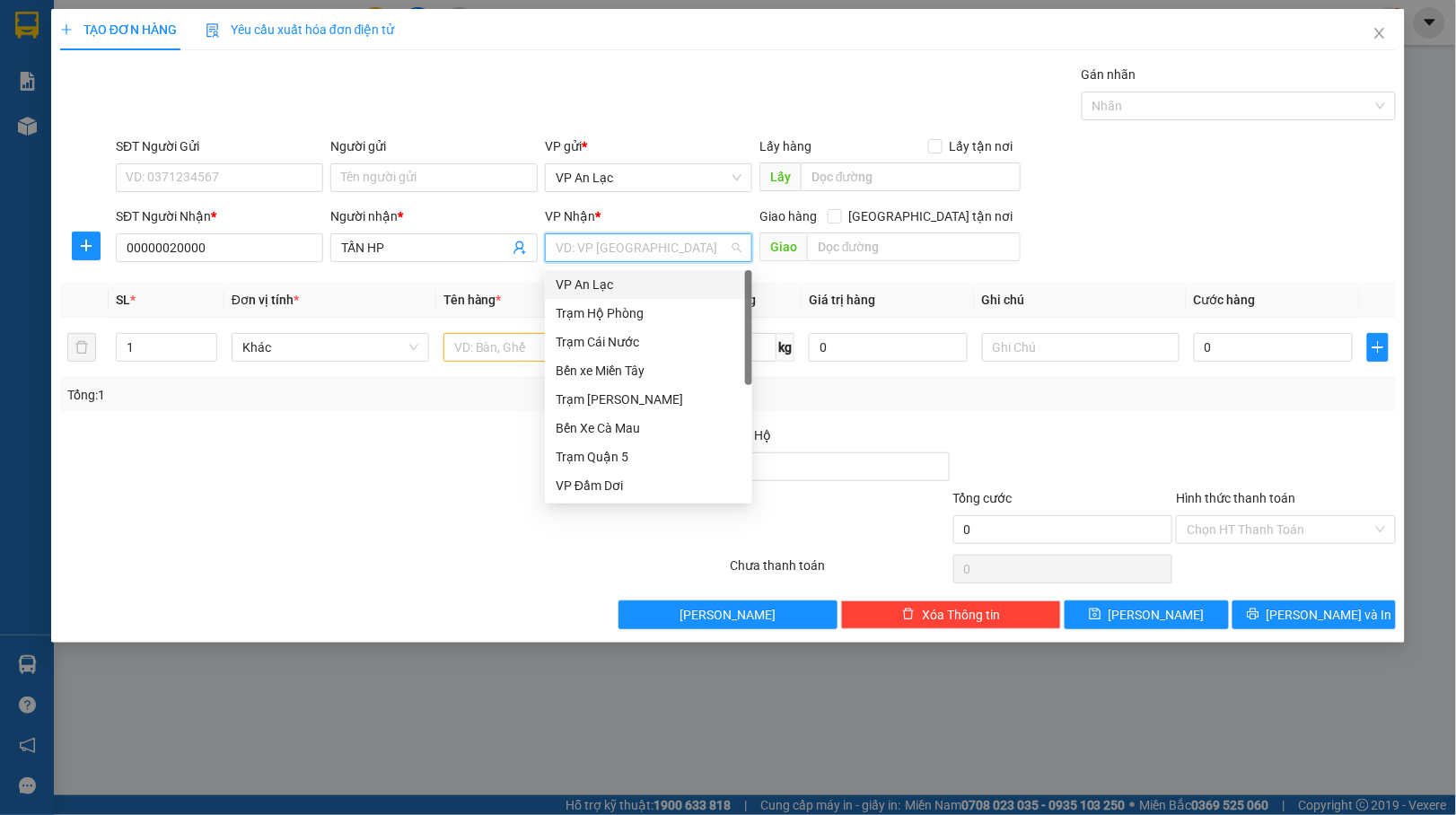
click at [647, 246] on input "search" at bounding box center [642, 247] width 173 height 27
click at [660, 317] on div "Trạm Hộ Phòng" at bounding box center [647, 313] width 185 height 19
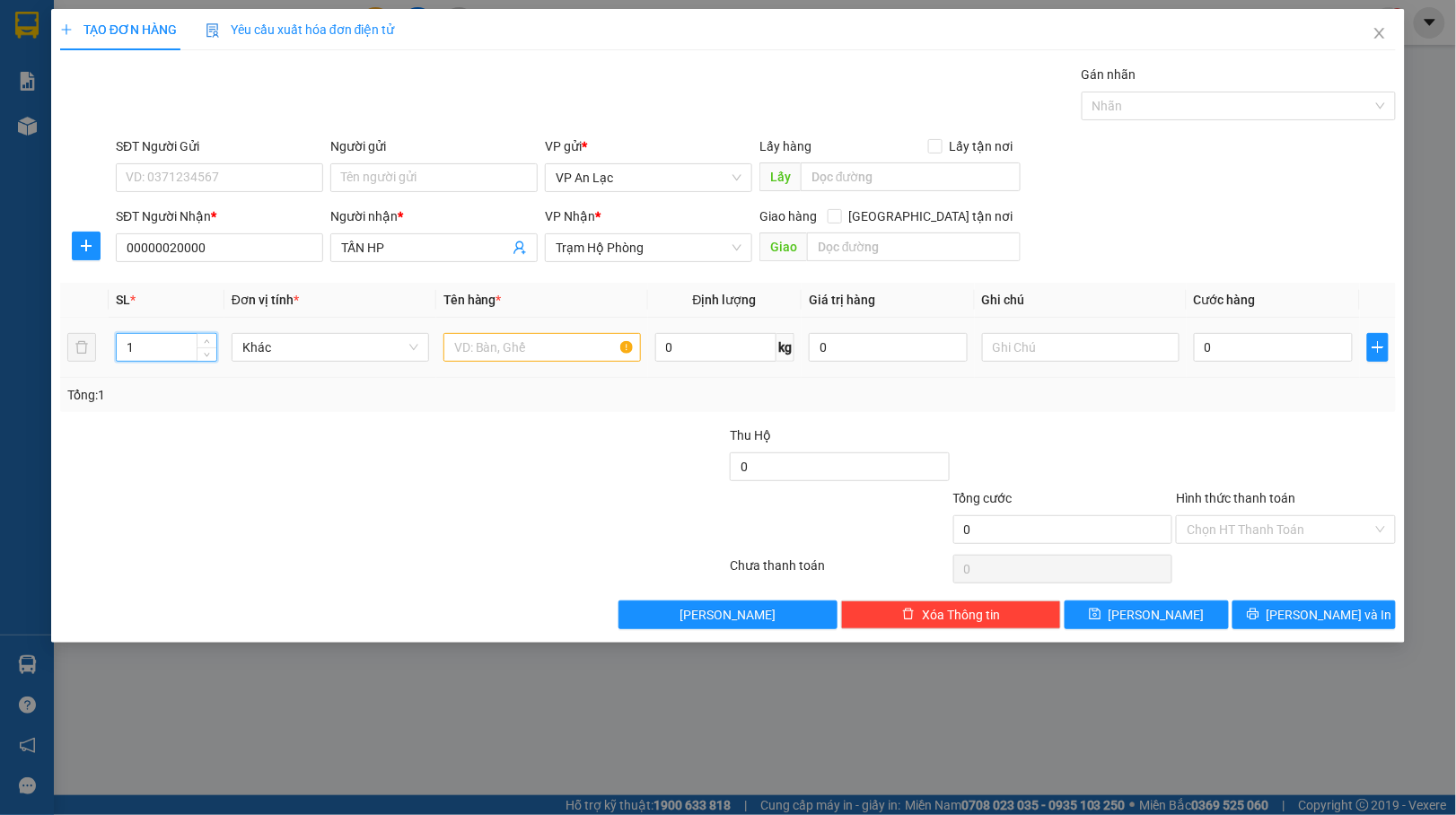
click at [187, 353] on input "1" at bounding box center [167, 347] width 100 height 27
type input "8"
click at [558, 349] on input "text" at bounding box center [542, 347] width 197 height 29
type input "y"
type input "t"
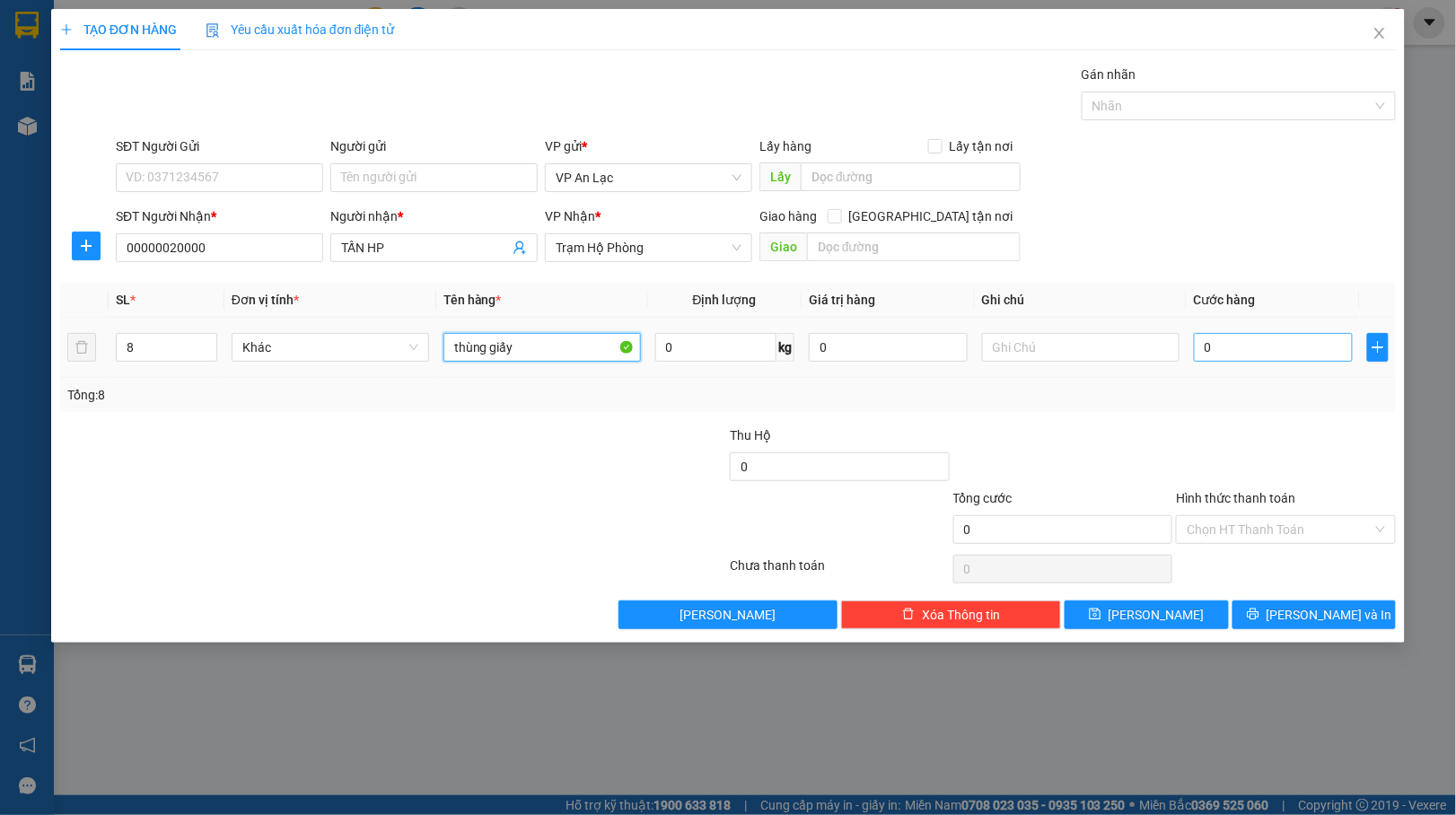
type input "thùng giấy"
click at [1217, 356] on input "0" at bounding box center [1273, 347] width 159 height 29
type input "2"
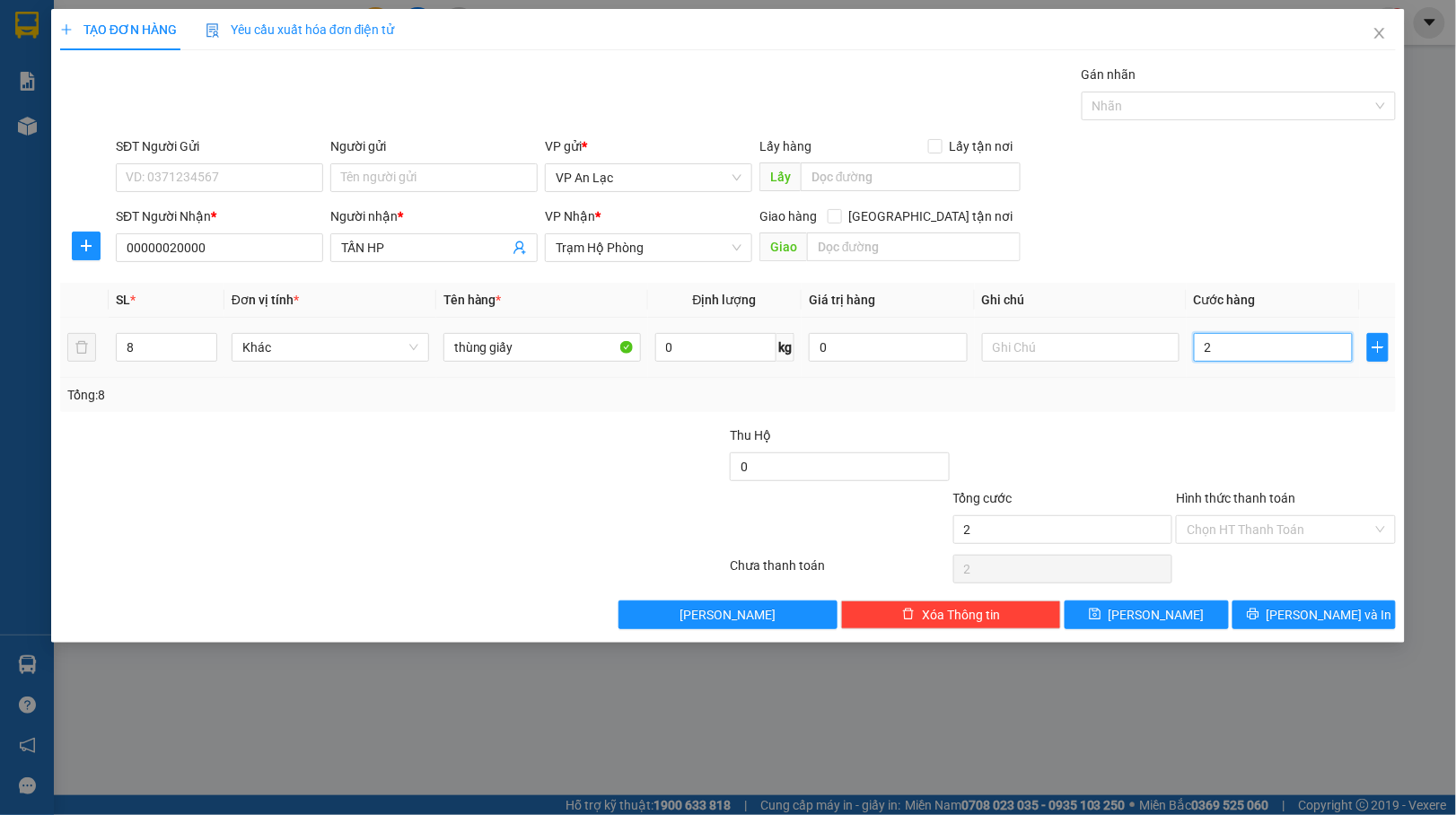
type input "27"
type input "271"
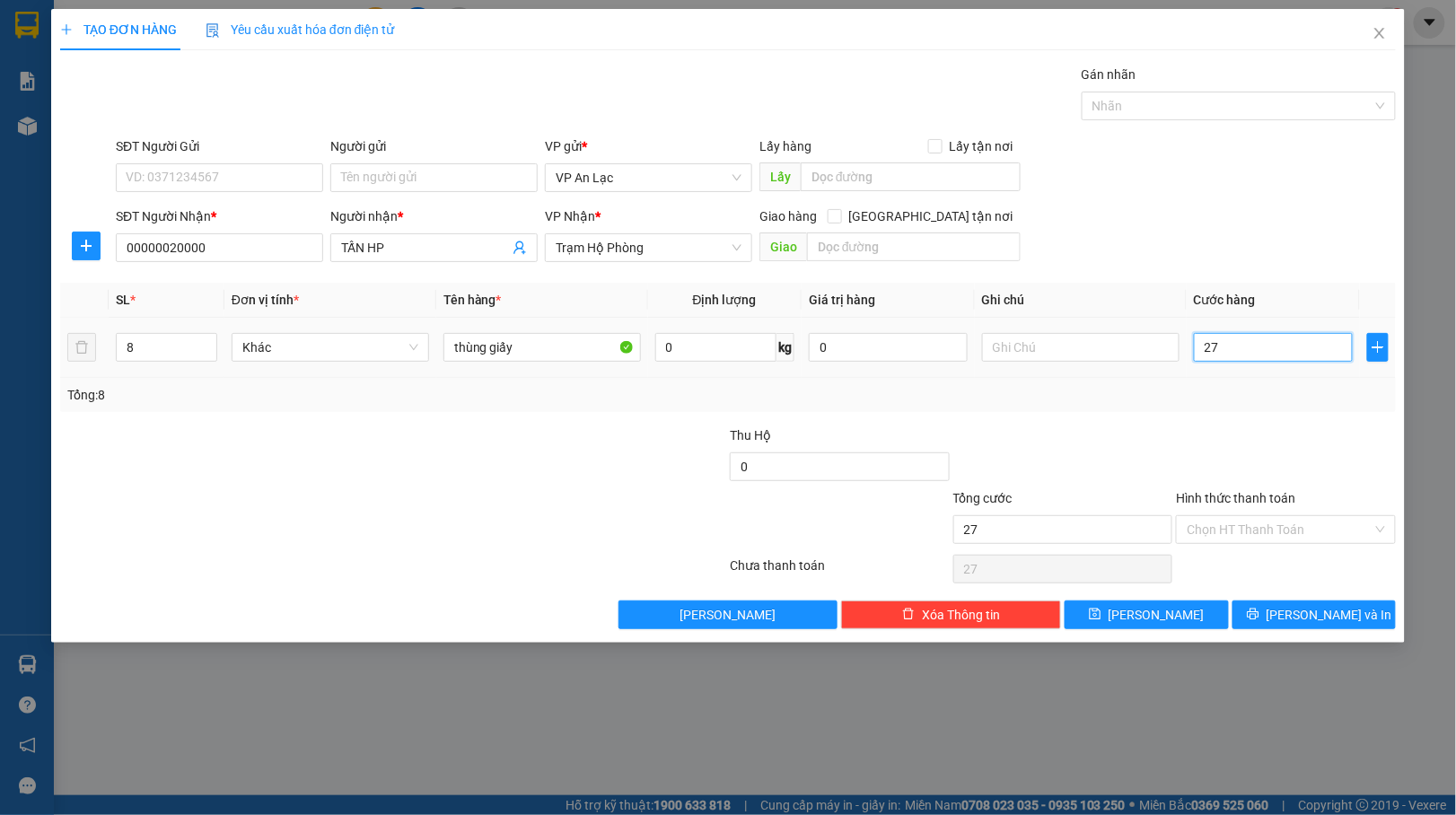
type input "271"
type input "2.710"
type input "271"
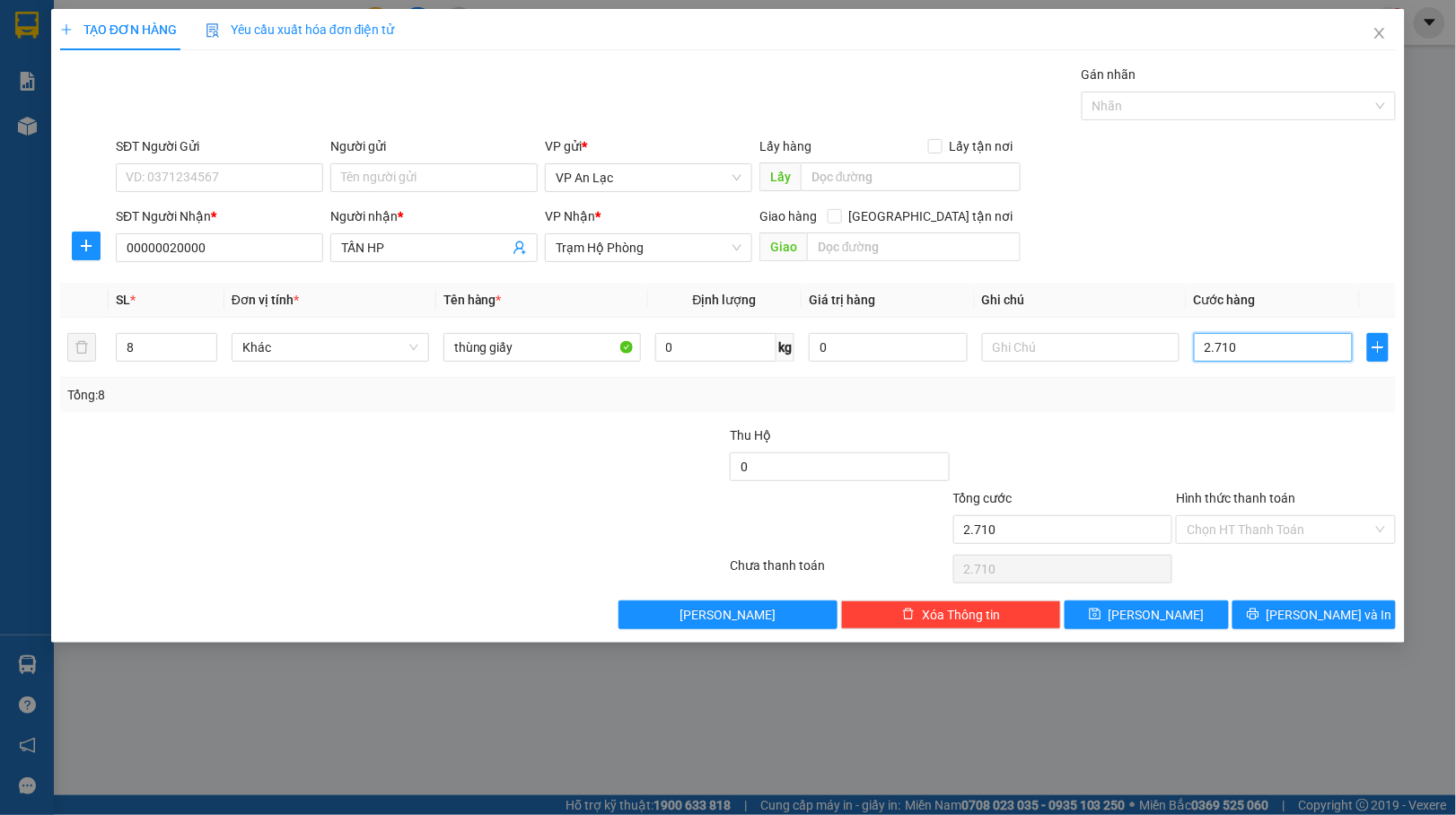
type input "271"
type input "27"
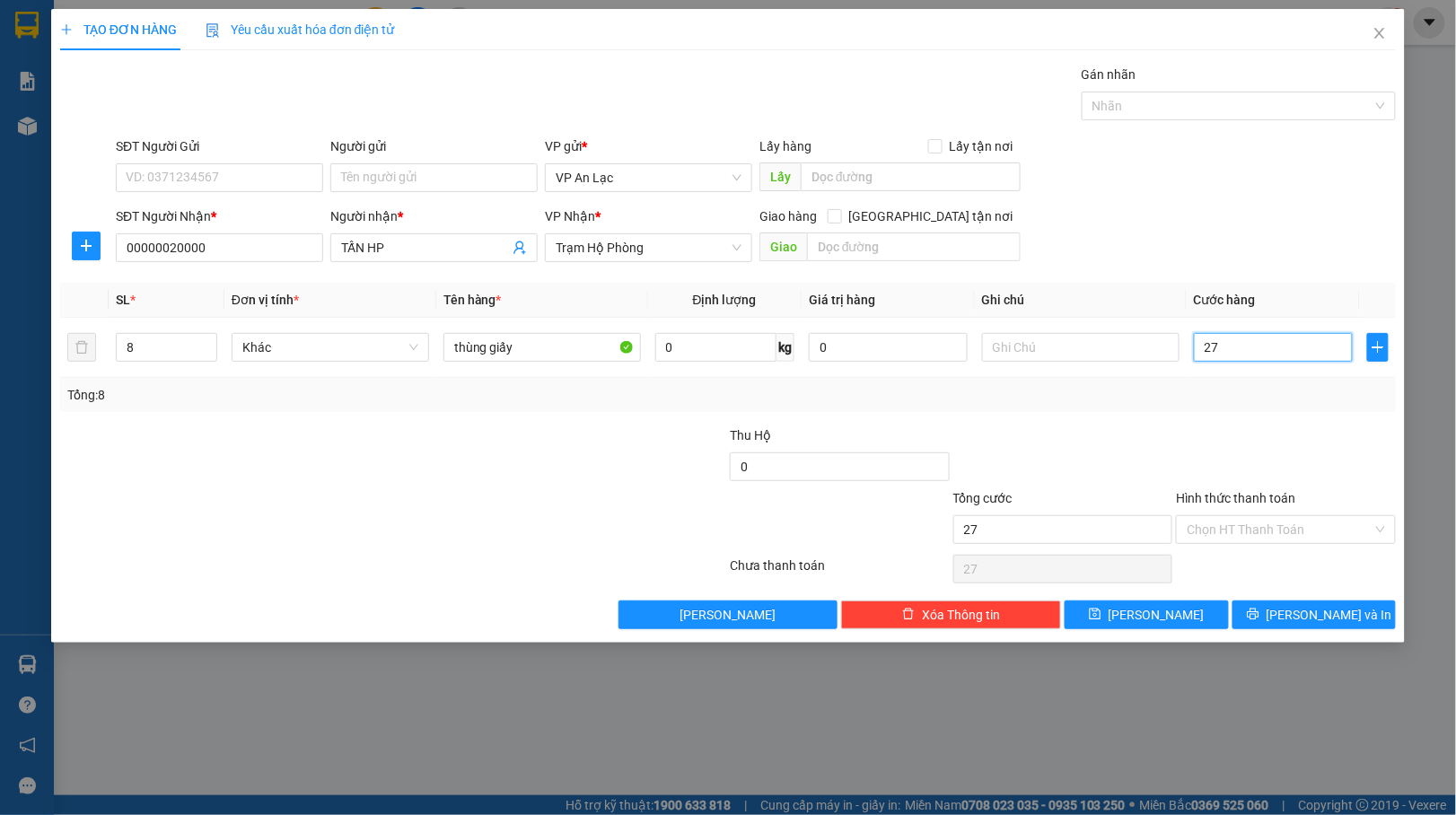
type input "270"
type input "270.000"
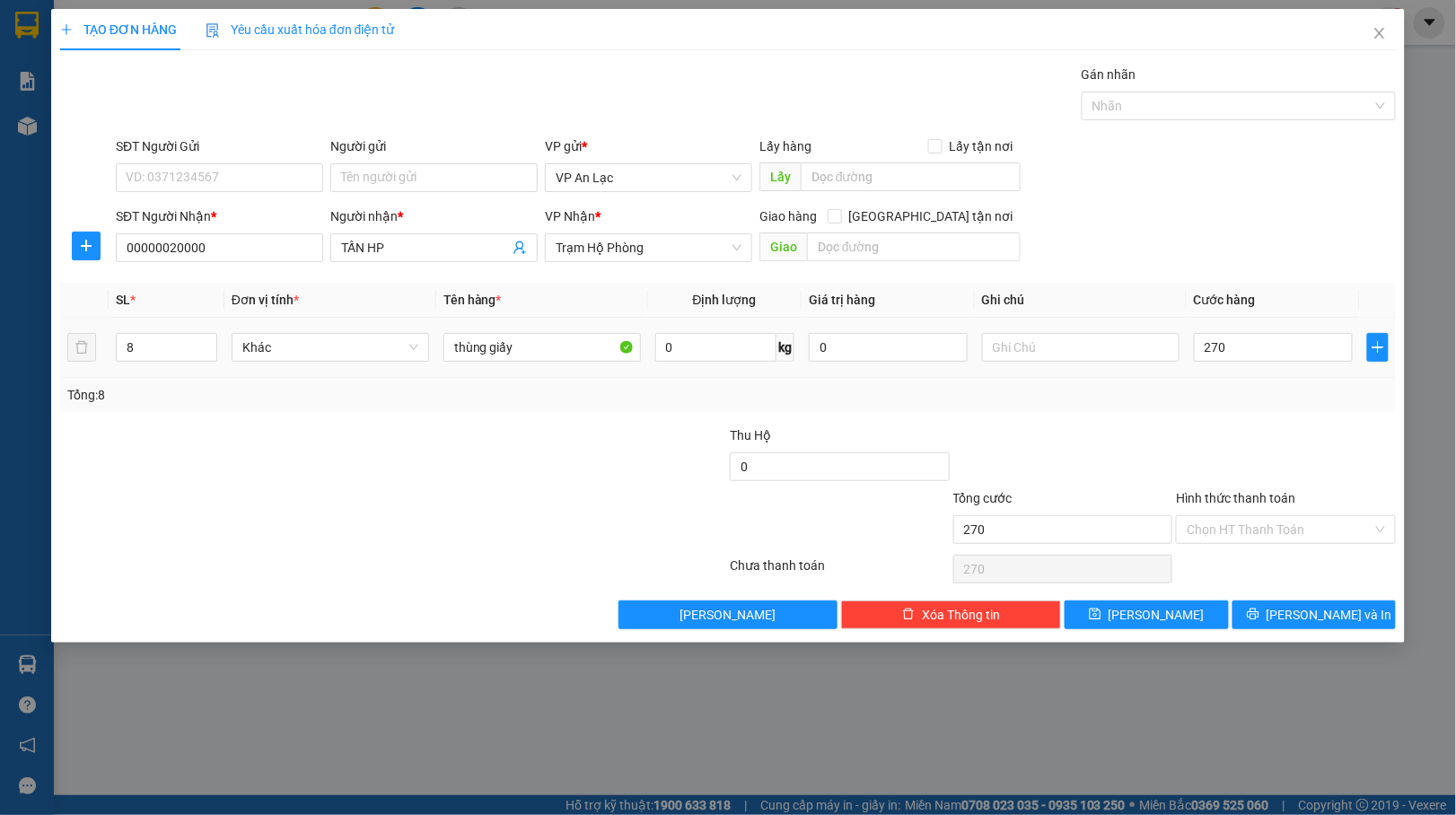
type input "270.000"
click at [1115, 378] on td at bounding box center [1081, 348] width 212 height 60
click at [1258, 619] on icon "printer" at bounding box center [1252, 614] width 12 height 12
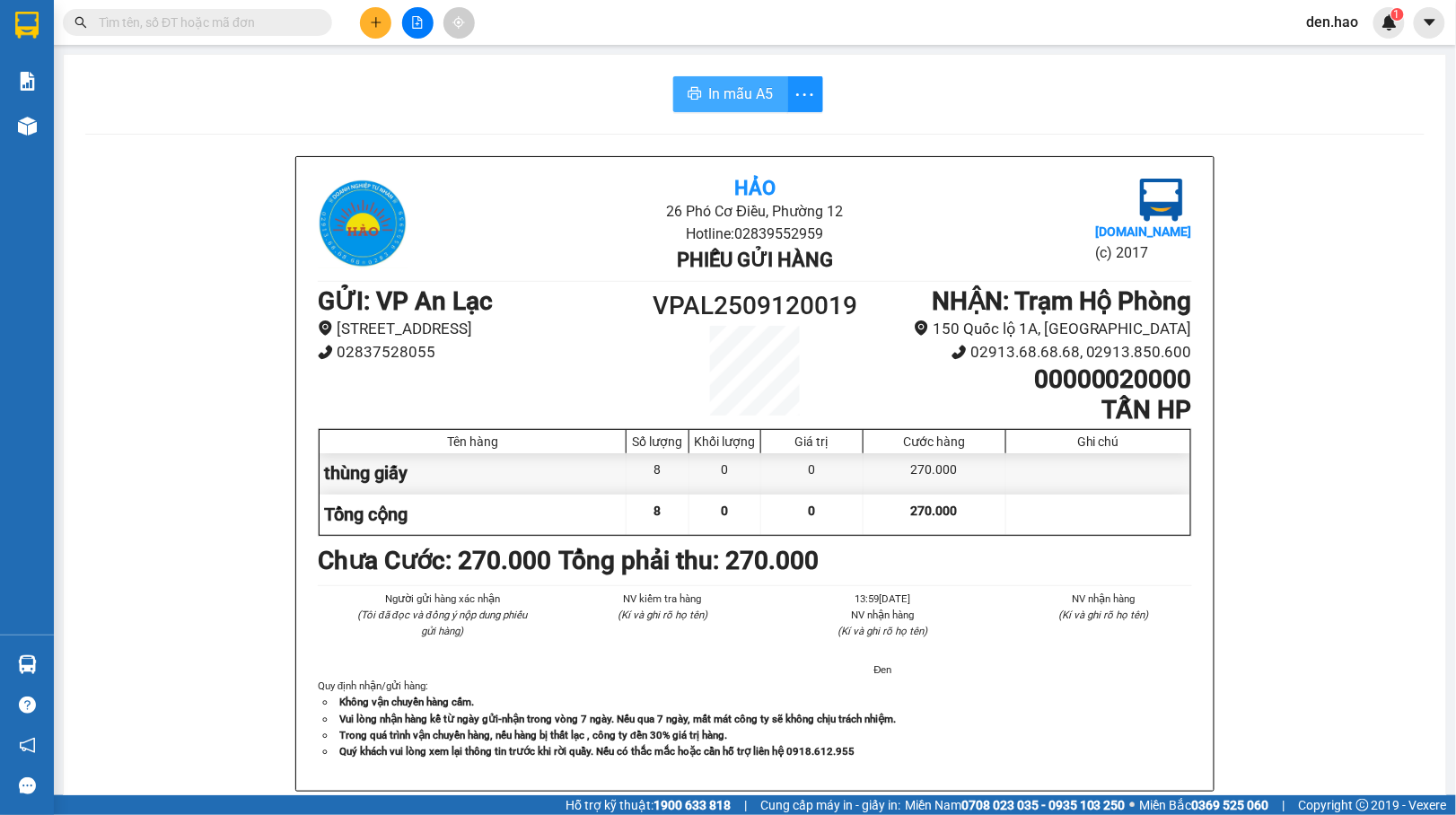
click at [716, 84] on span "In mẫu A5" at bounding box center [741, 94] width 65 height 22
click at [738, 95] on span "In mẫu A5" at bounding box center [741, 94] width 65 height 22
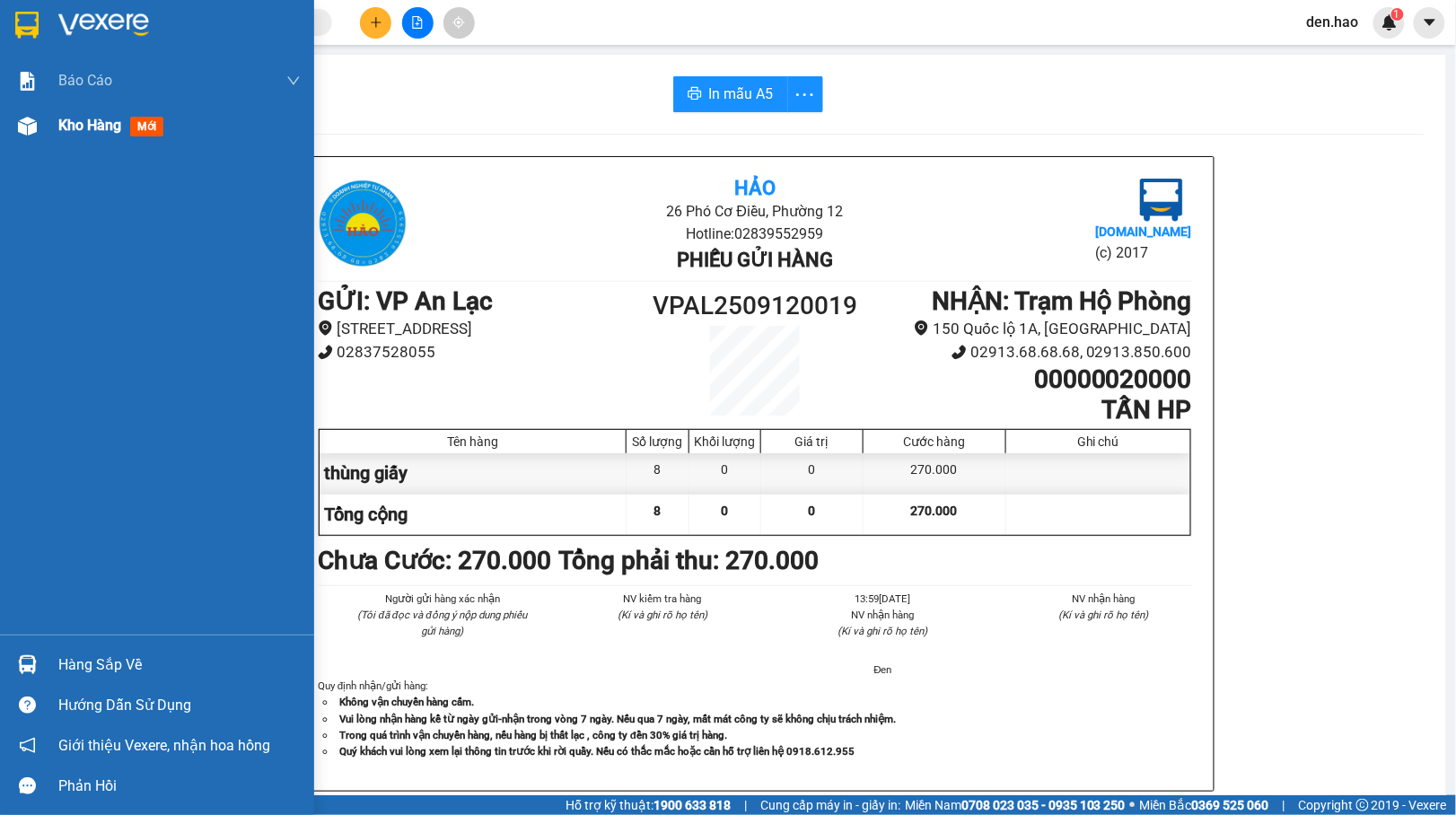
click at [53, 110] on div "Kho hàng mới" at bounding box center [157, 125] width 314 height 45
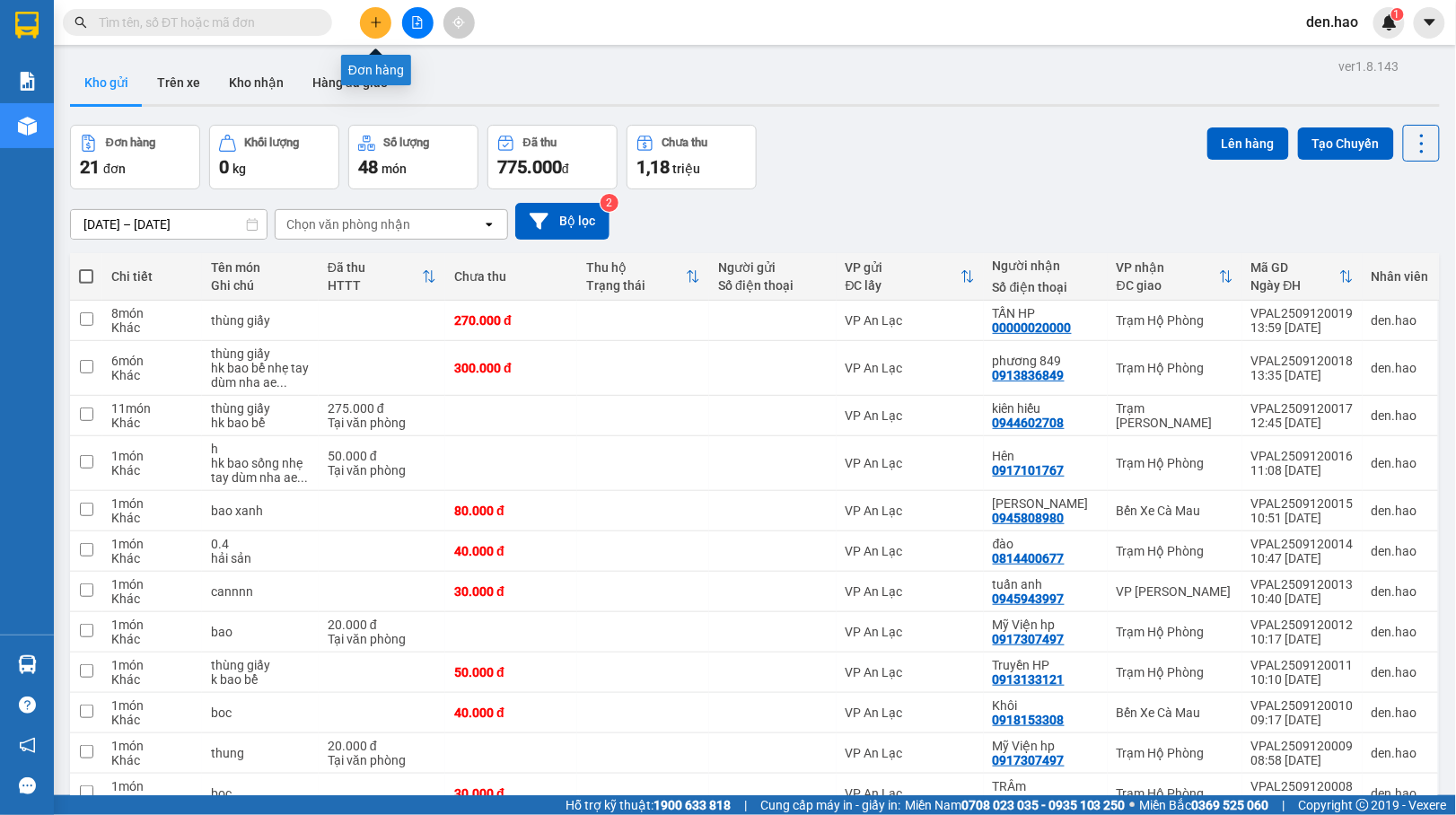
click at [378, 25] on icon "plus" at bounding box center [376, 23] width 13 height 13
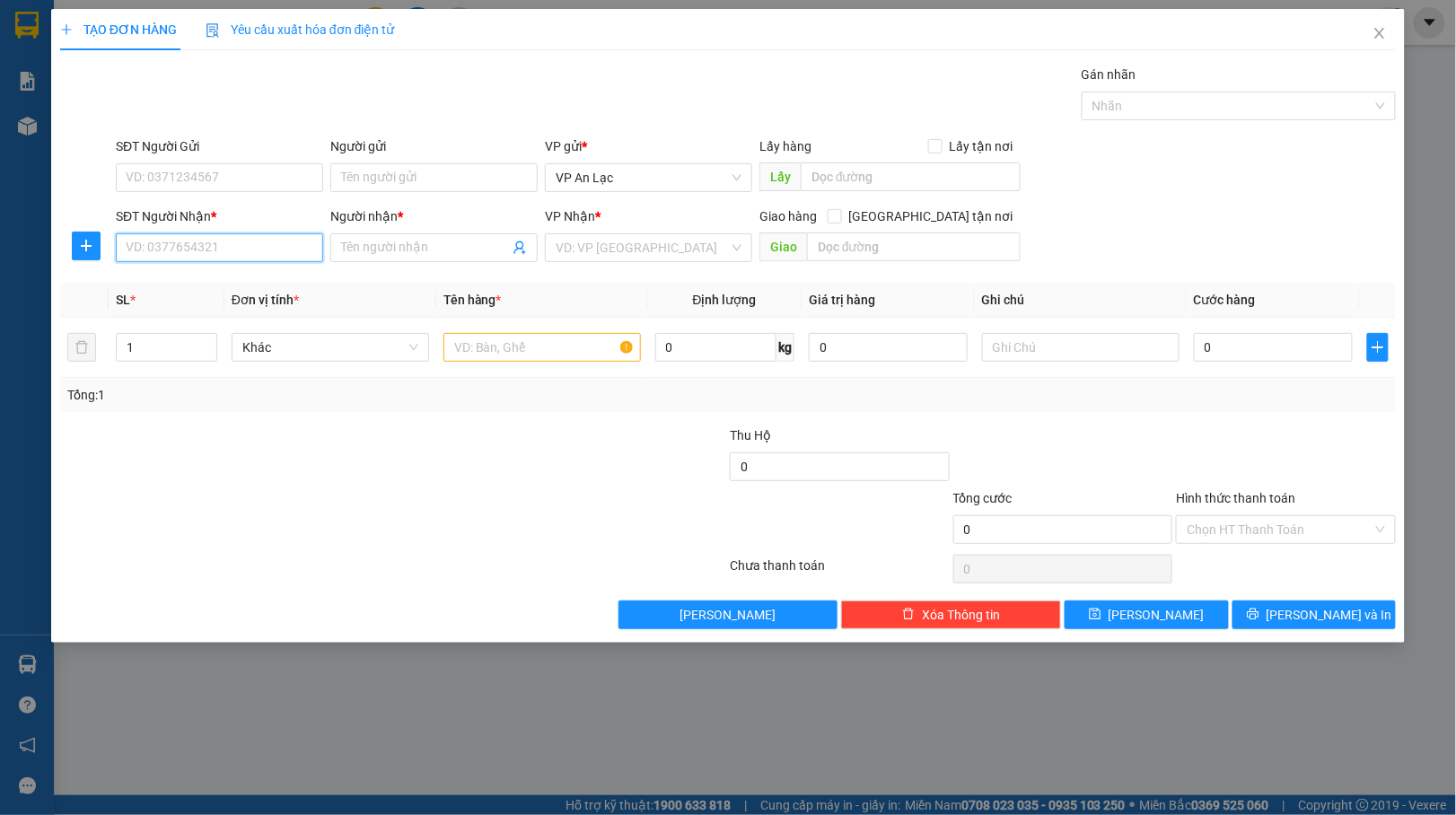
click at [206, 254] on input "SĐT Người Nhận *" at bounding box center [219, 247] width 207 height 29
type input "0917989555"
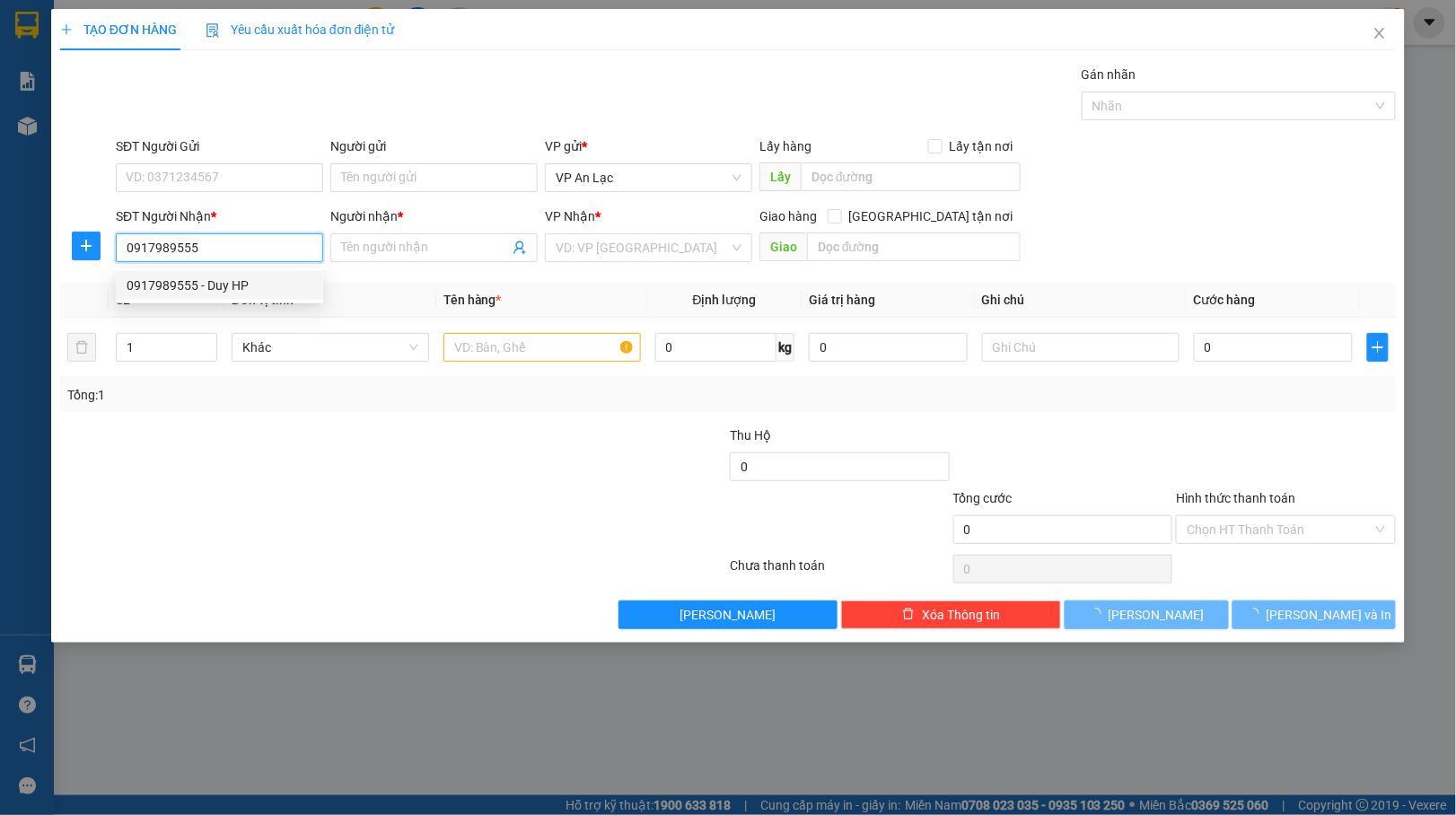
click at [233, 284] on div "0917989555 - Duy HP" at bounding box center [219, 285] width 185 height 19
type input "Duy HP"
type input "40.000"
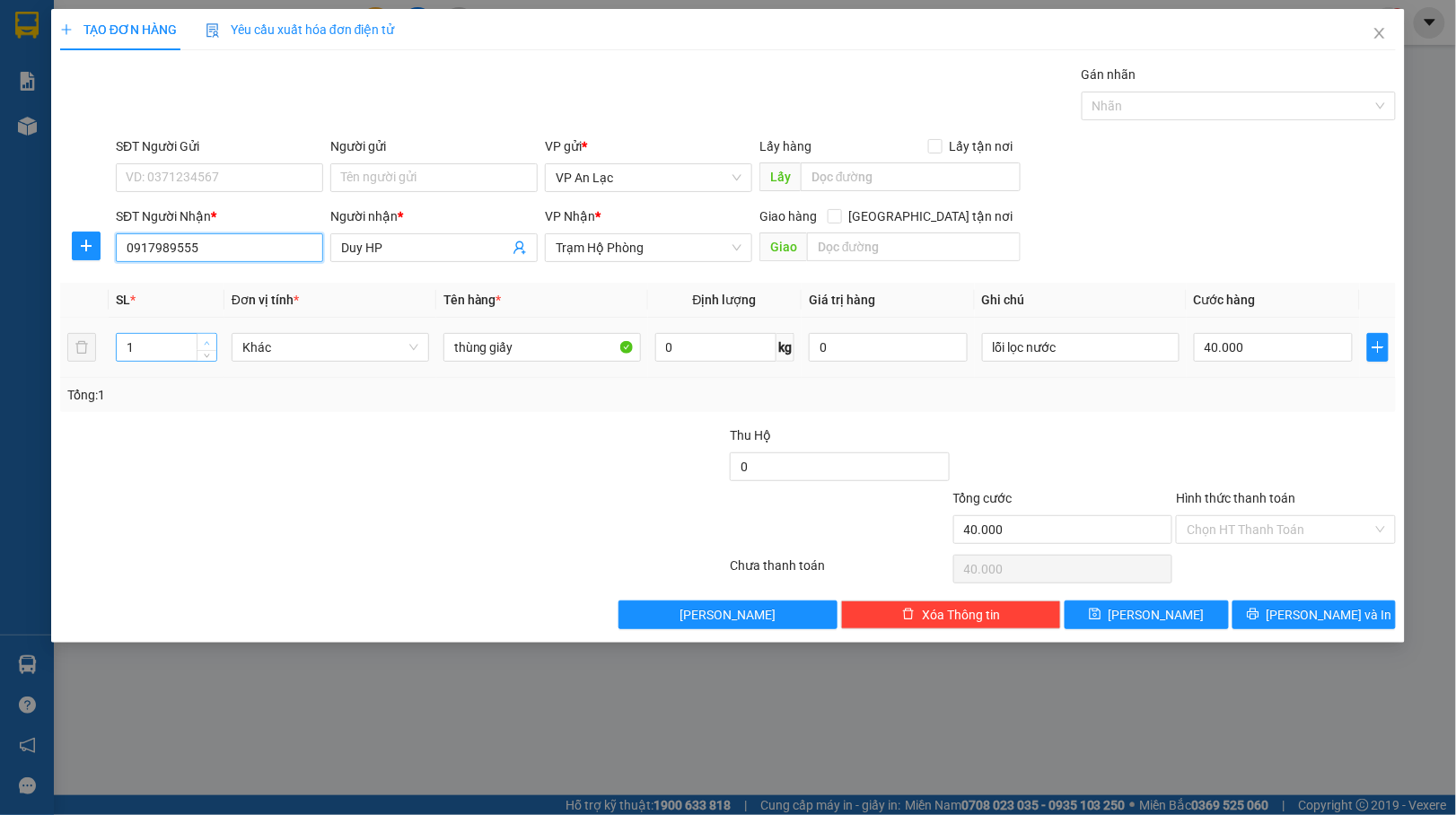
type input "0917989555"
type input "2"
click at [209, 345] on icon "up" at bounding box center [207, 343] width 6 height 6
click at [1296, 357] on input "40.000" at bounding box center [1273, 347] width 159 height 29
type input "0"
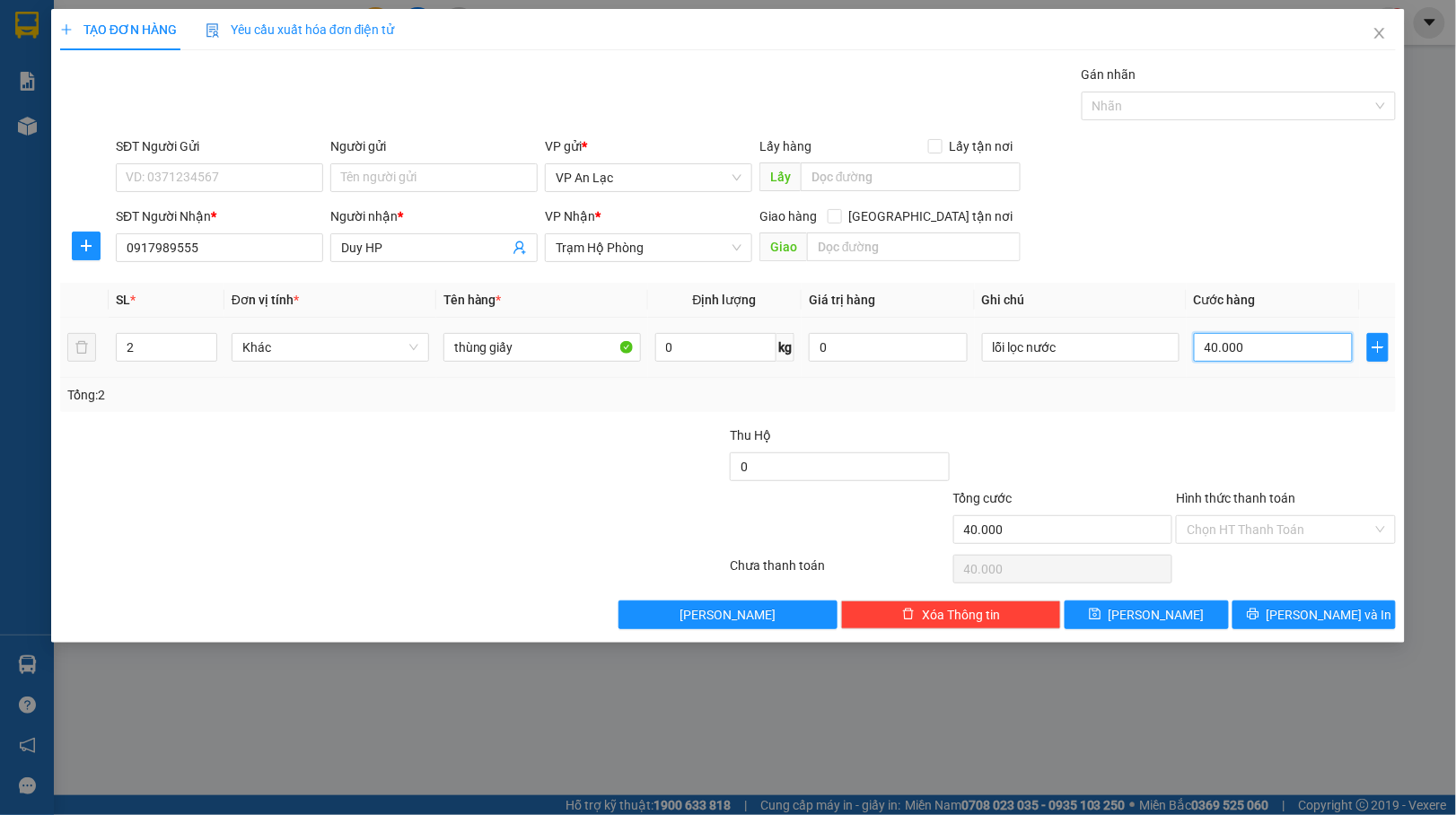
type input "0"
type input "1"
type input "01"
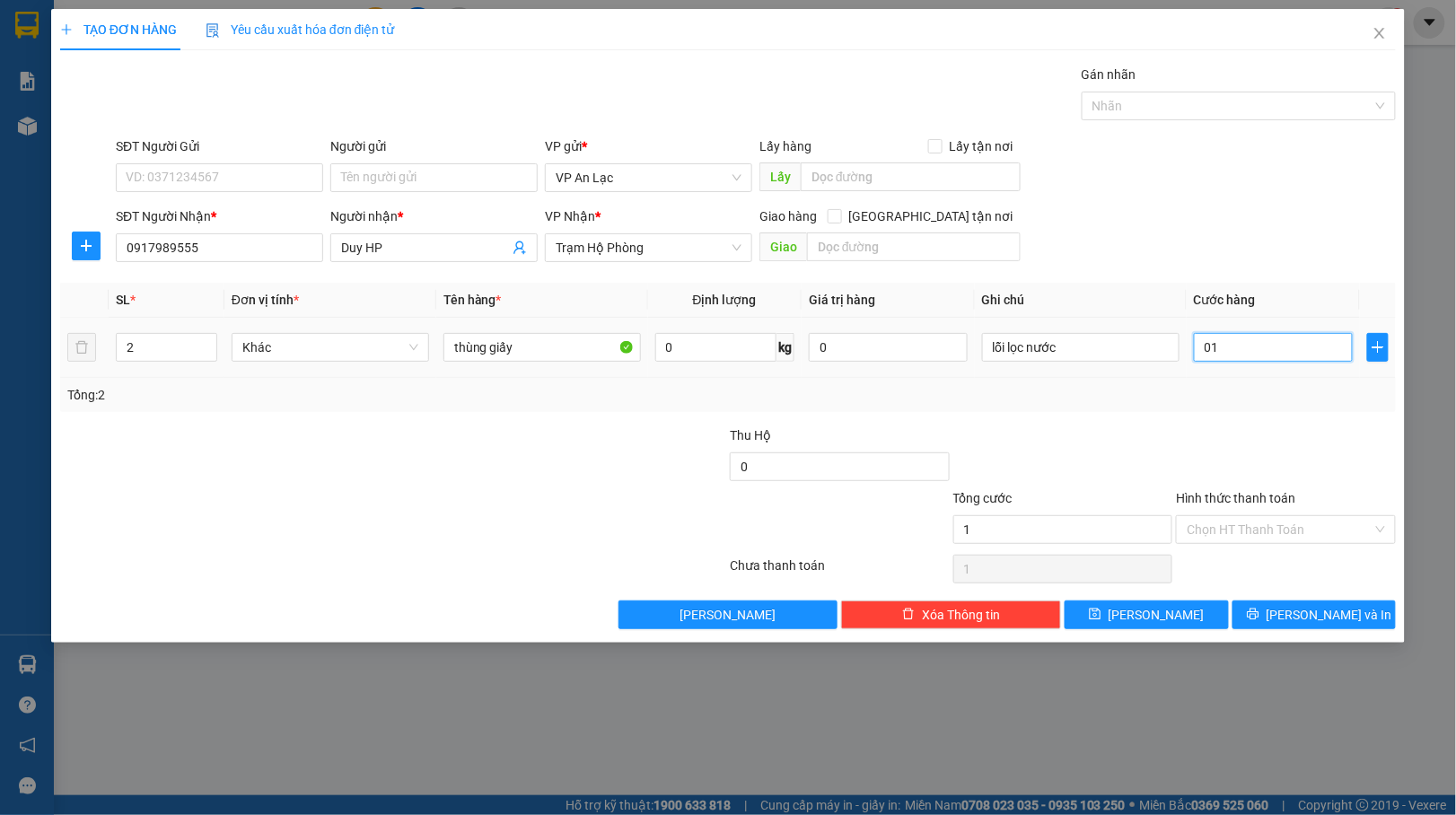
type input "10"
type input "010"
type input "100"
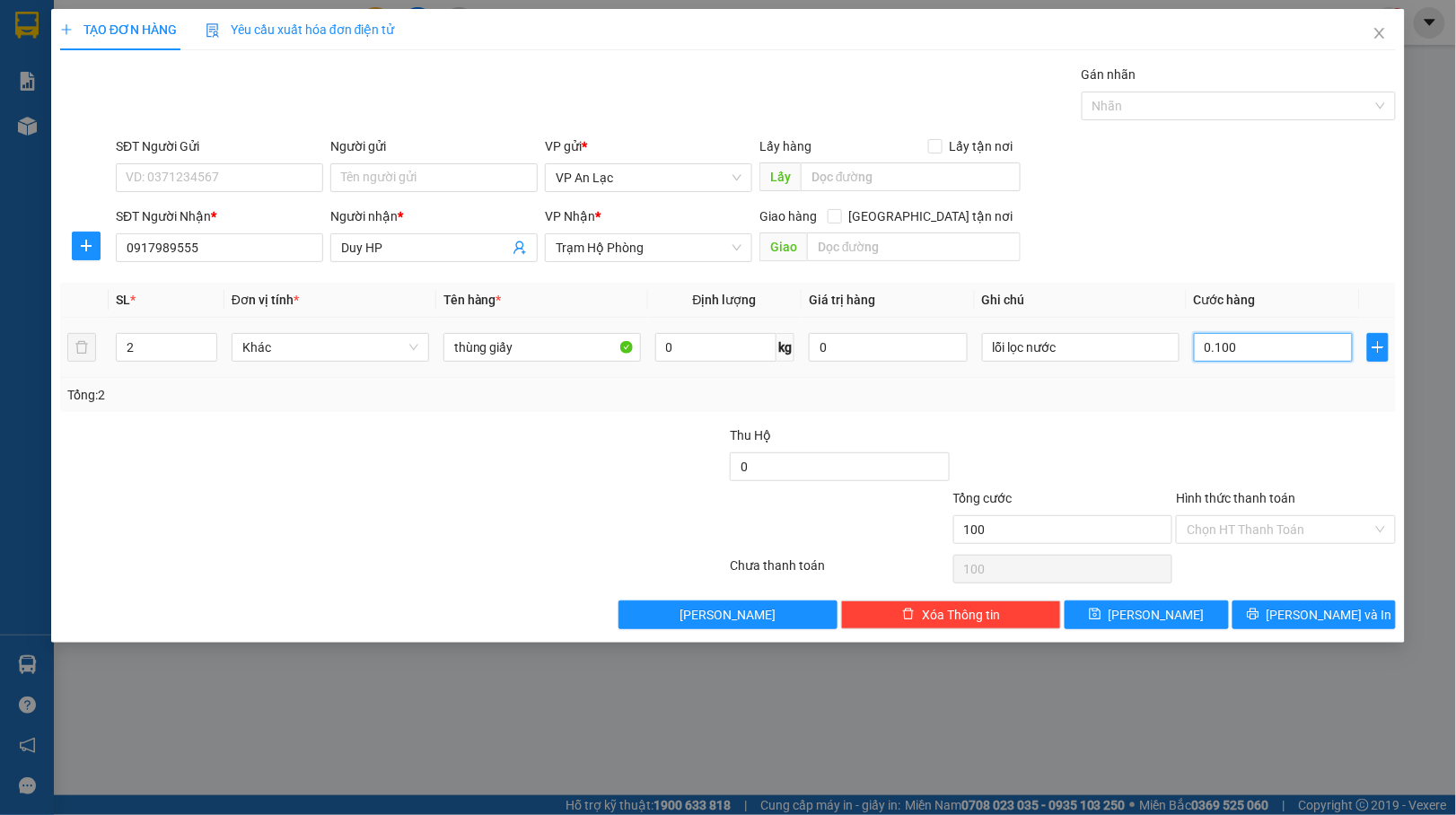
type input "0.100"
type input "100.000"
click at [1289, 370] on td "100.000" at bounding box center [1273, 348] width 173 height 60
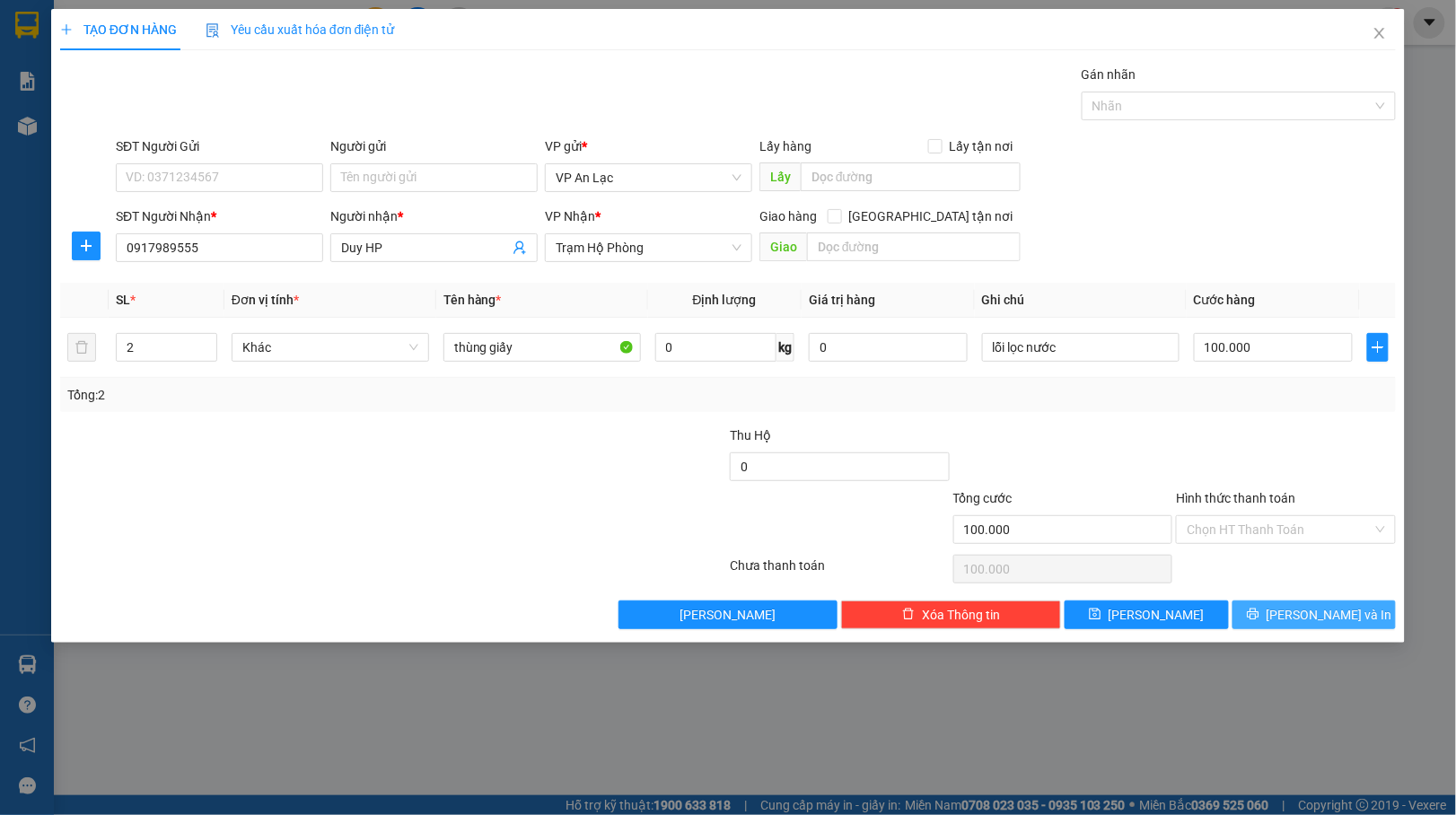
click at [1296, 628] on button "[PERSON_NAME] và In" at bounding box center [1314, 614] width 164 height 29
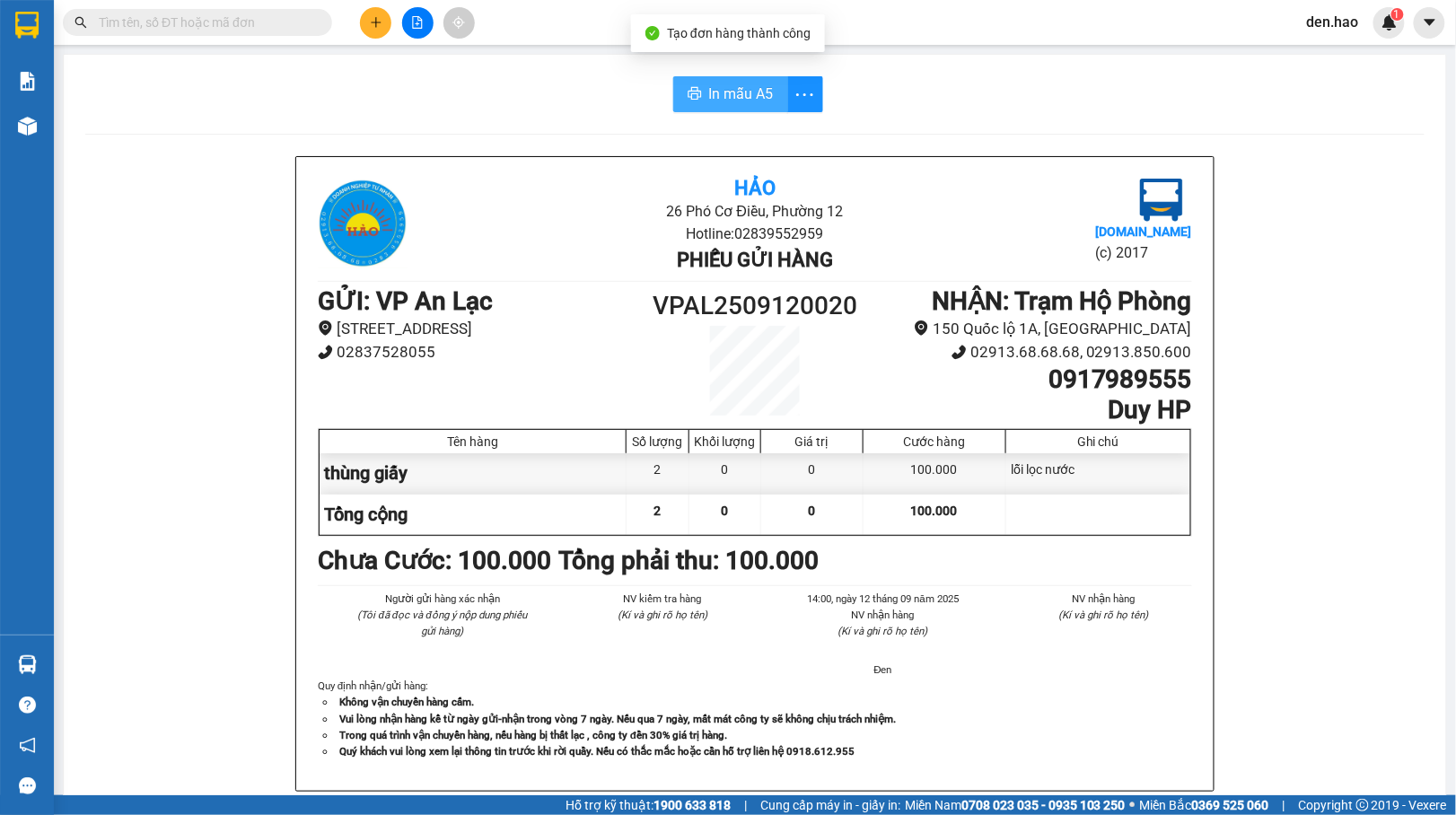
click at [743, 91] on span "In mẫu A5" at bounding box center [741, 94] width 65 height 22
click at [745, 104] on span "In mẫu A5" at bounding box center [741, 94] width 65 height 22
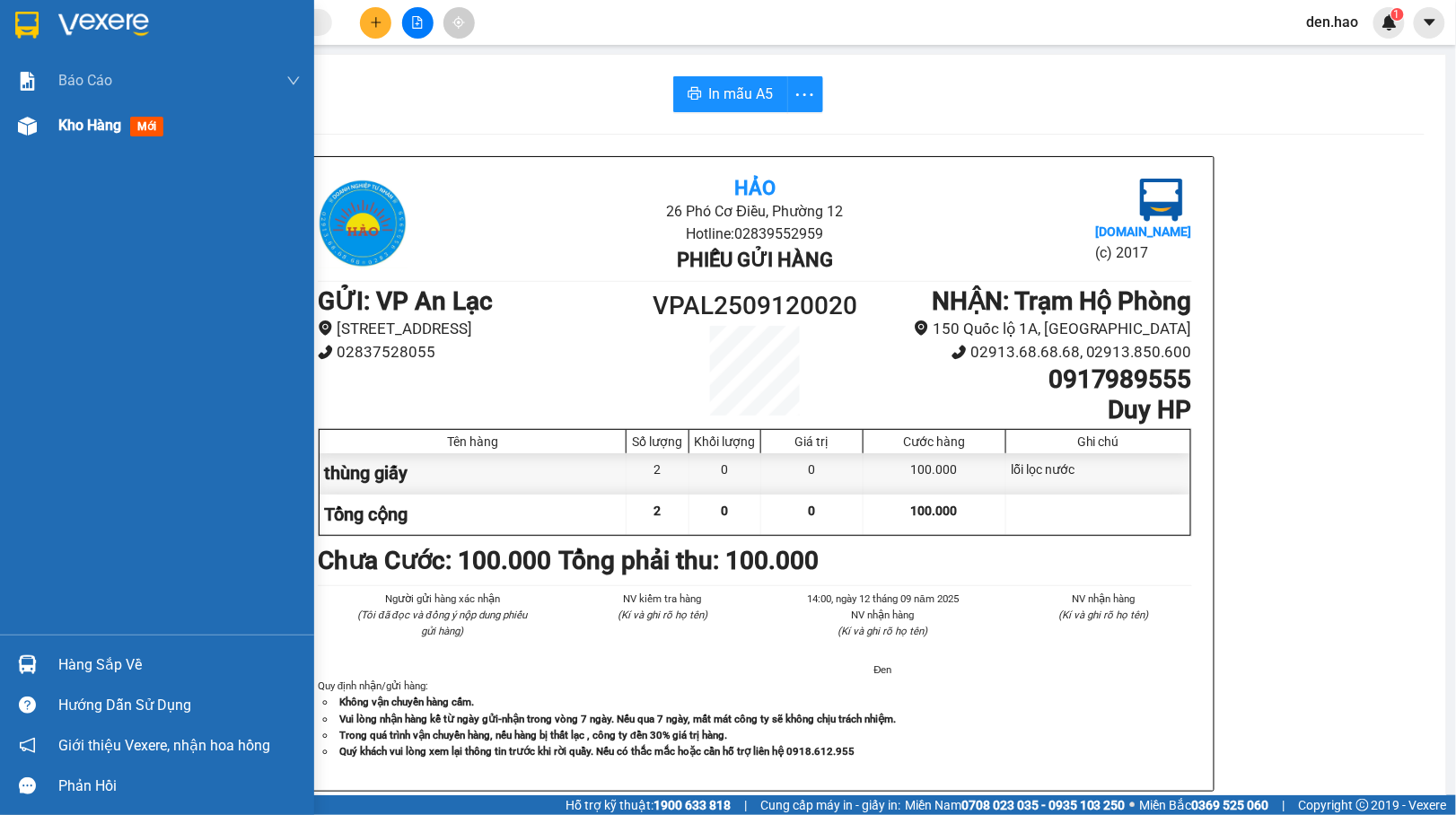
click at [41, 119] on div at bounding box center [28, 126] width 31 height 31
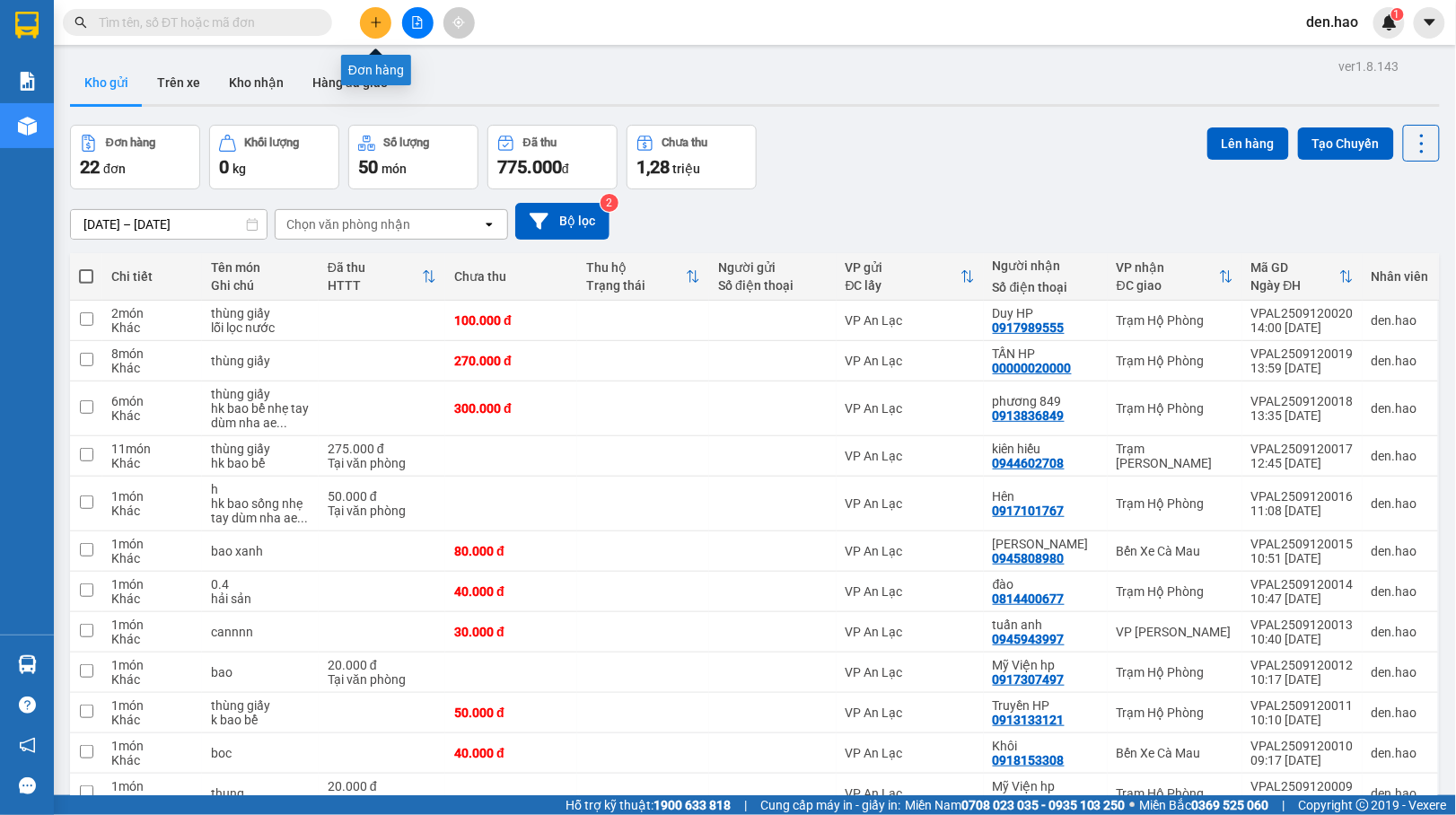
click at [372, 13] on button at bounding box center [375, 23] width 31 height 31
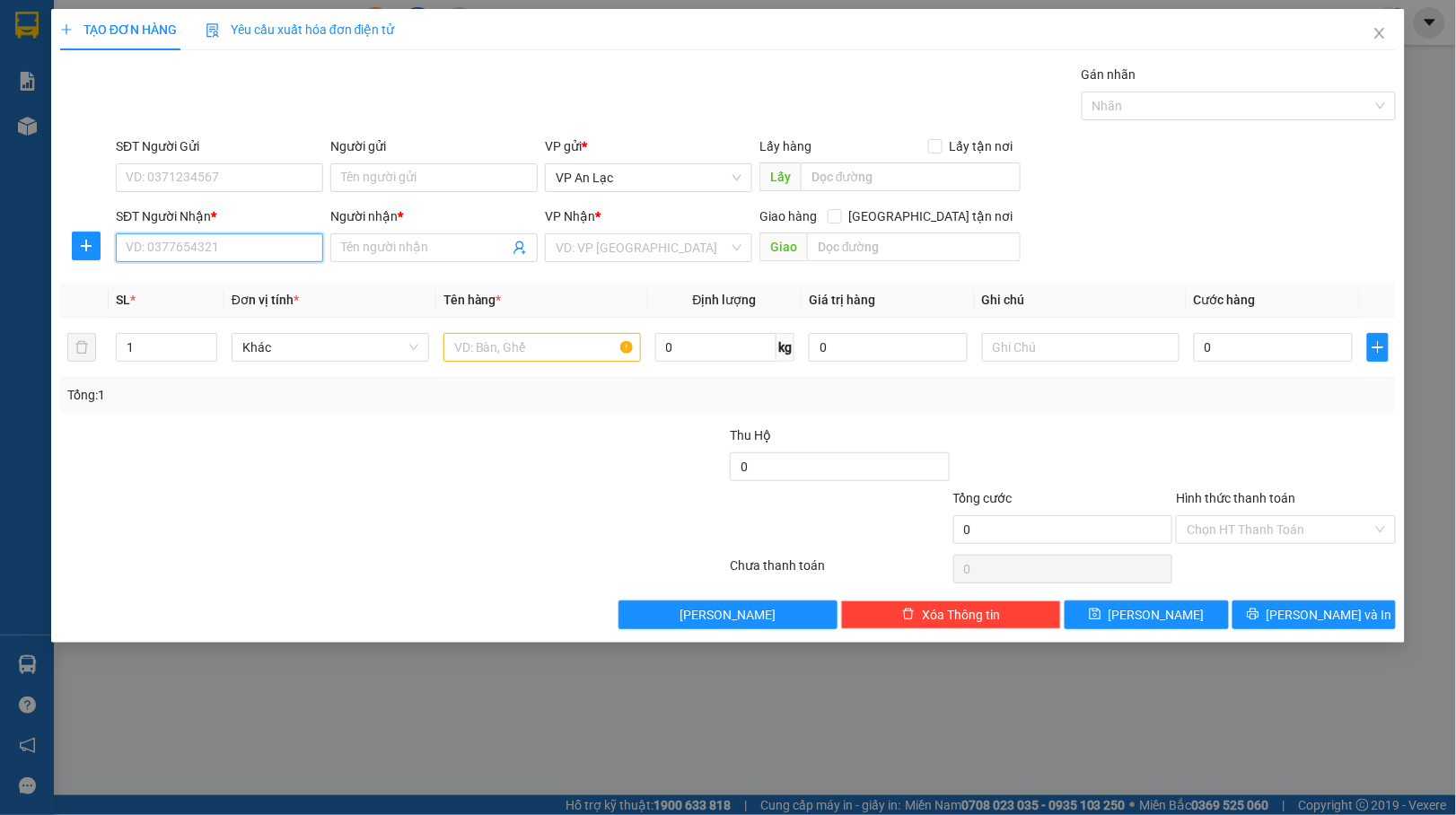
click at [217, 244] on input "SĐT Người Nhận *" at bounding box center [219, 247] width 207 height 29
click at [252, 271] on div "0919731162 - QUỐC TRUNG" at bounding box center [219, 285] width 207 height 29
type input "0919731162"
type input "QUỐC TRUNG"
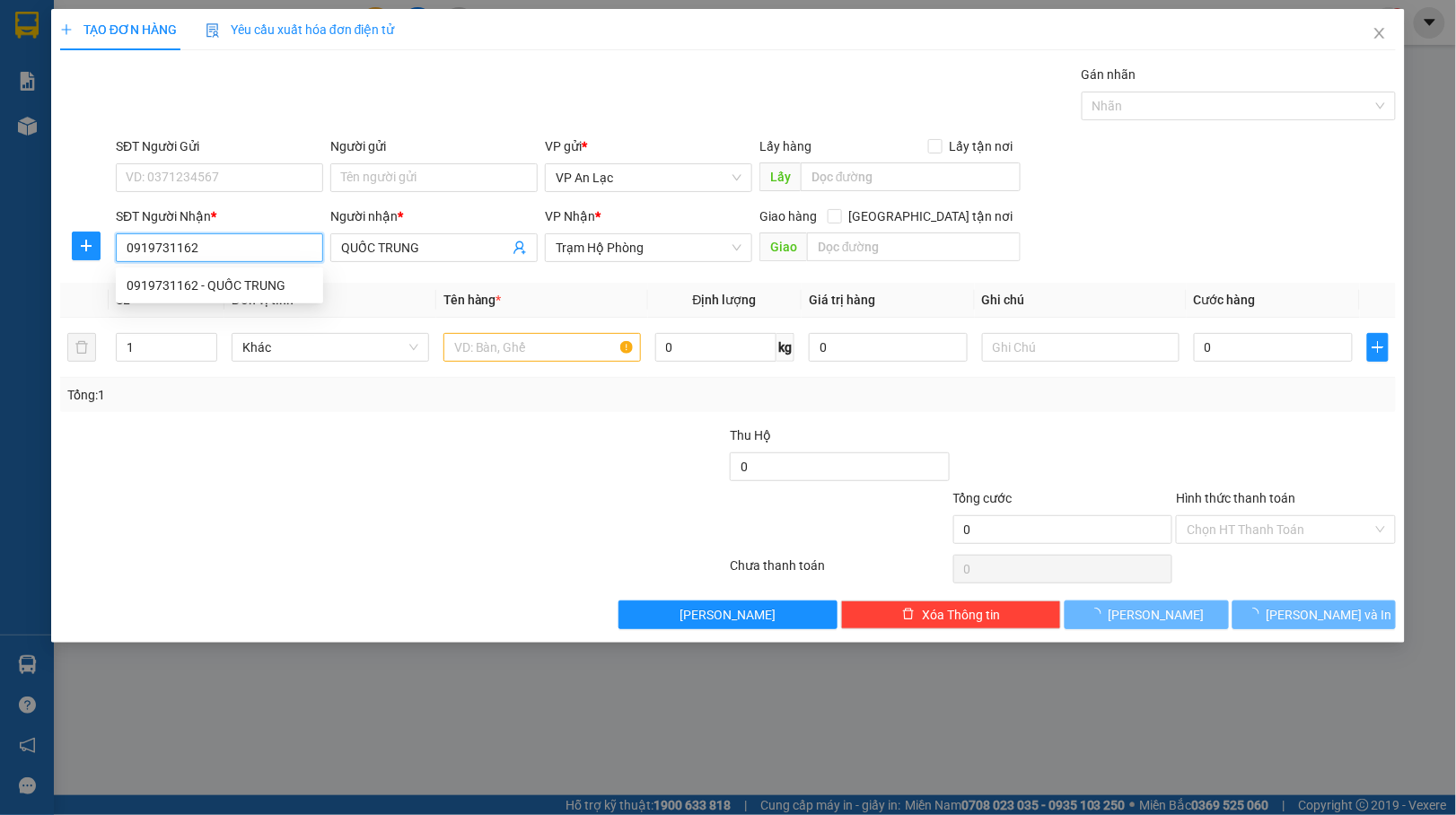
type input "80.000"
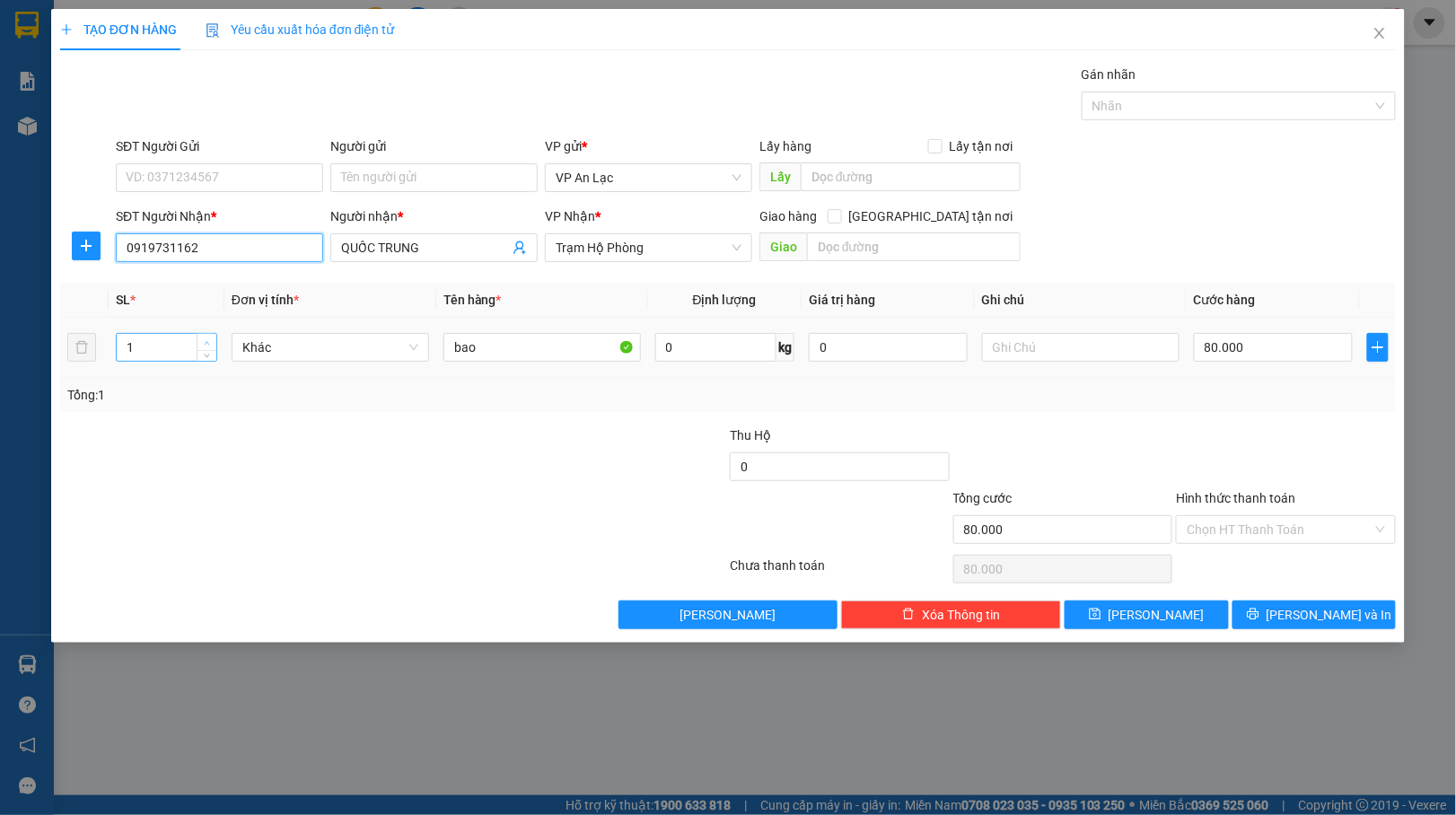
type input "0919731162"
type input "2"
click at [208, 338] on span "up" at bounding box center [207, 343] width 11 height 11
drag, startPoint x: 1282, startPoint y: 357, endPoint x: 1268, endPoint y: 357, distance: 14.0
click at [1280, 357] on input "80.000" at bounding box center [1273, 347] width 159 height 29
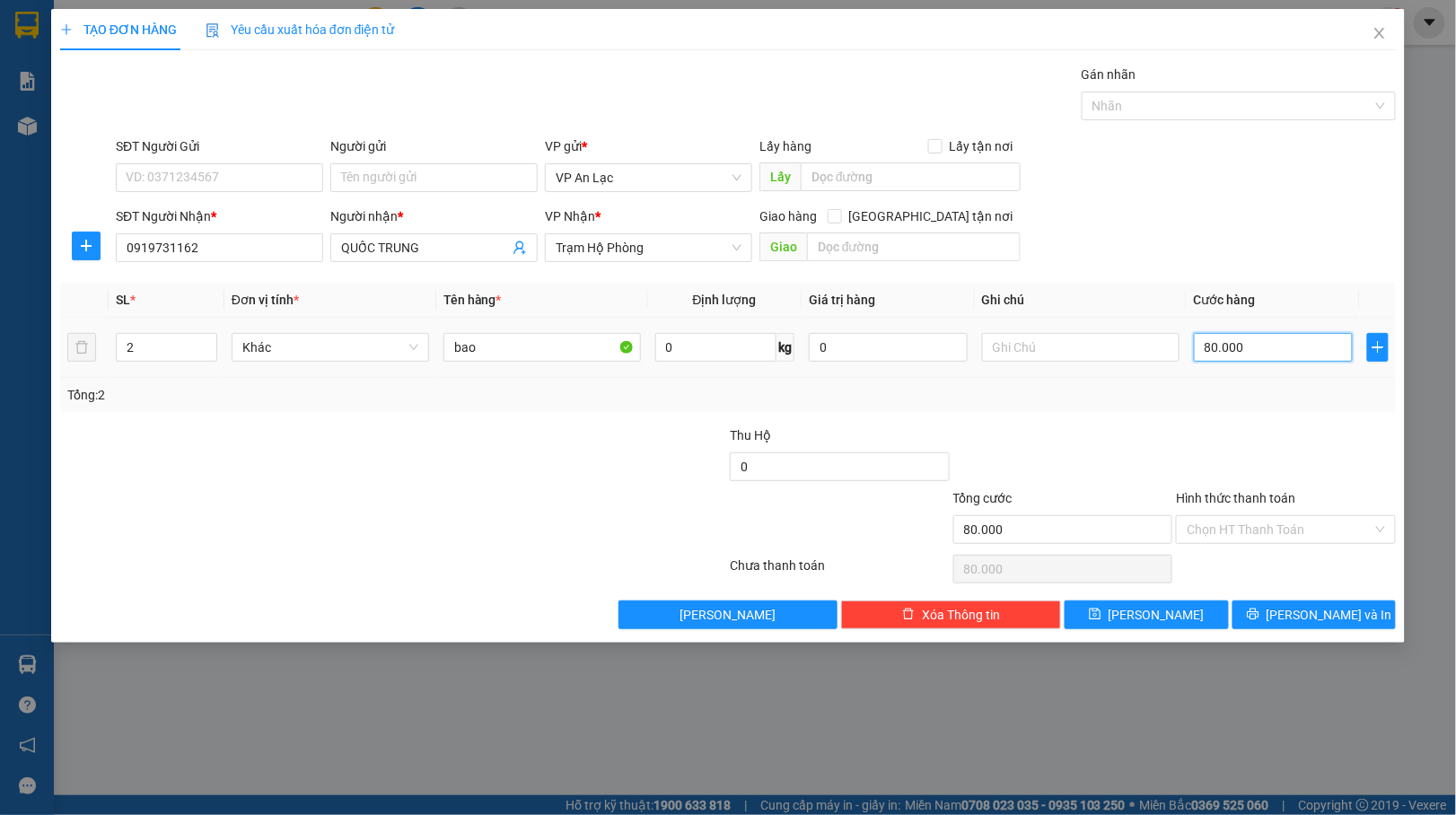
type input "1"
type input "16"
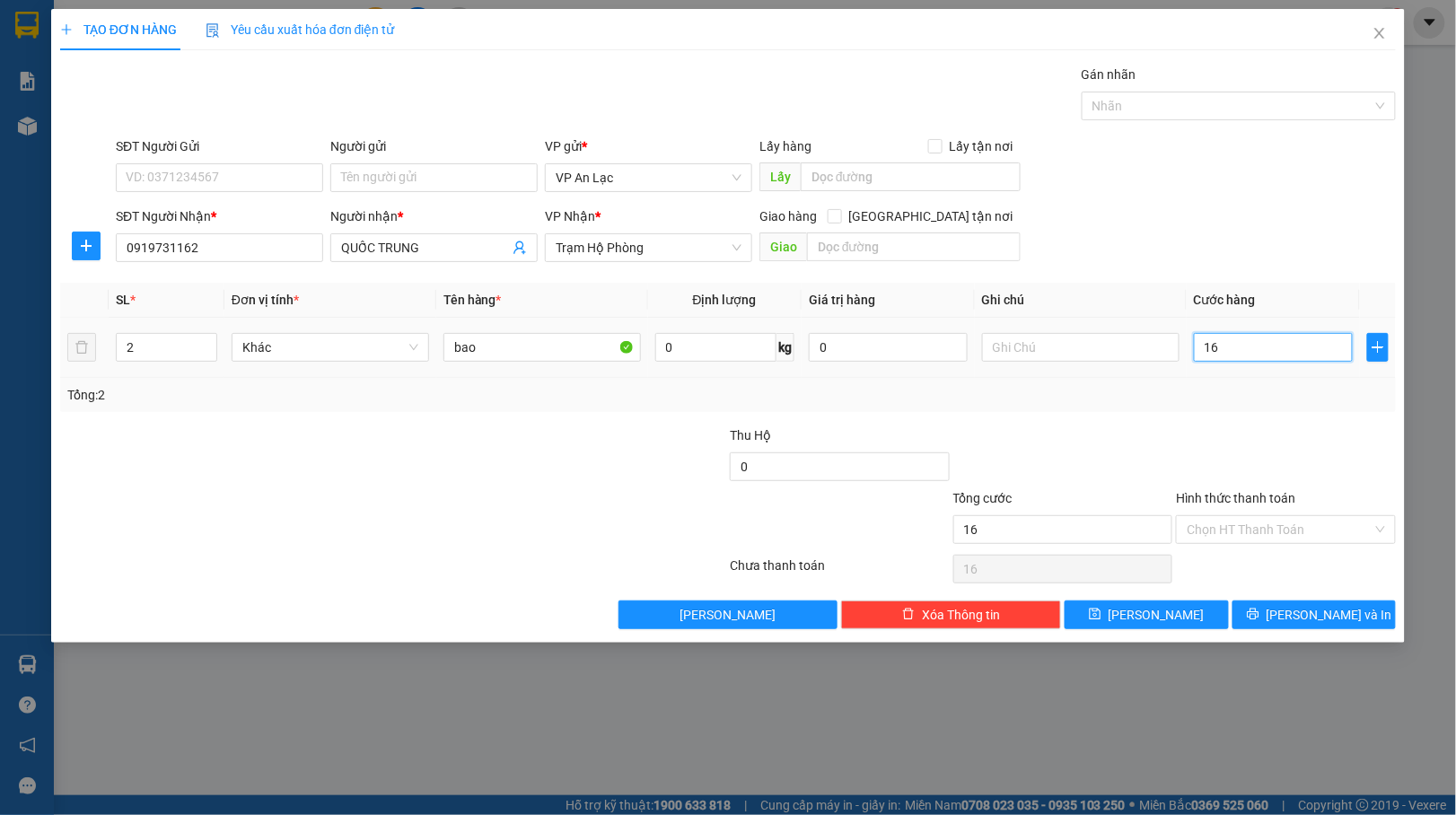
type input "160"
type input "160.000"
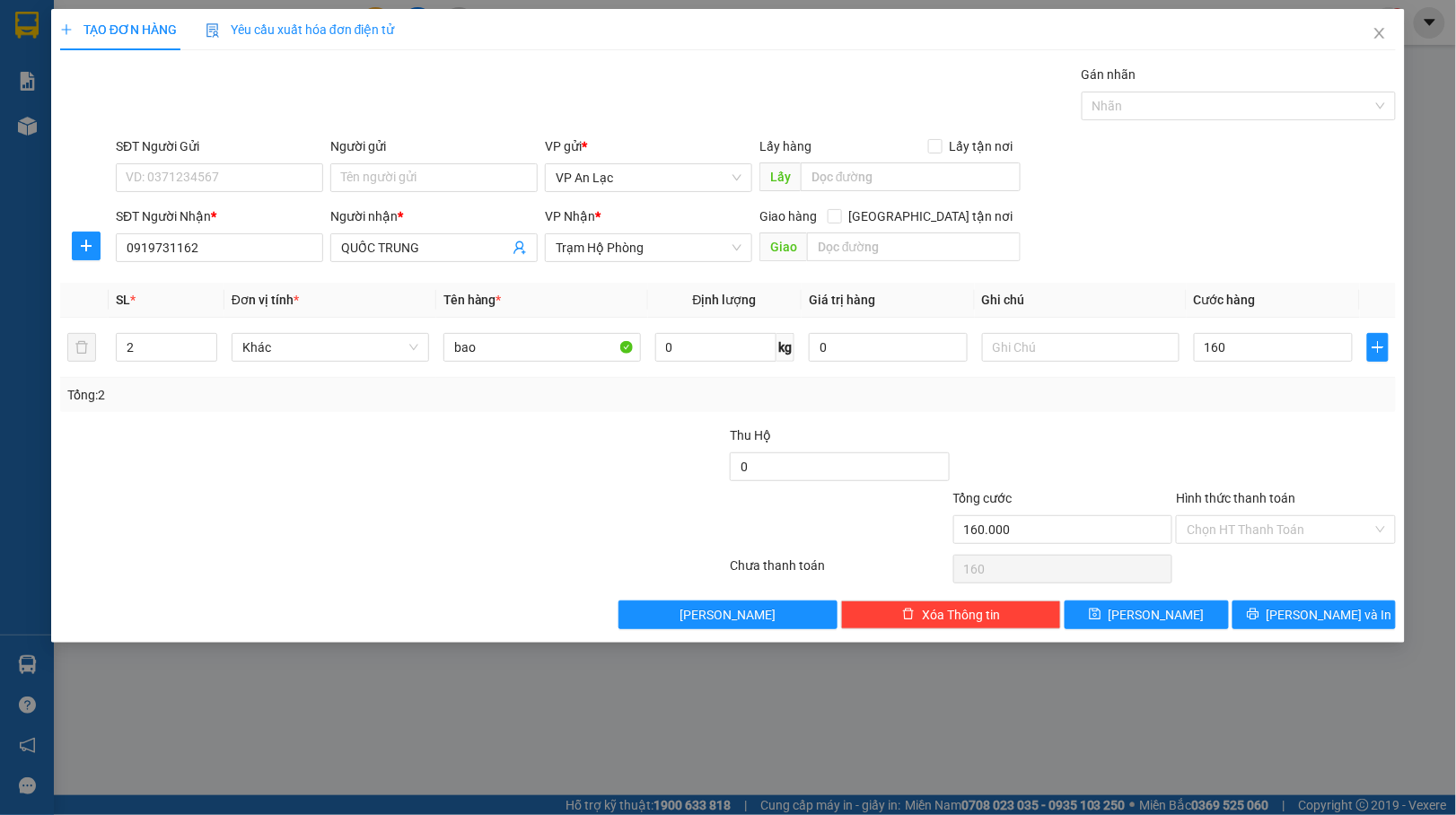
type input "160.000"
click at [1321, 410] on div "Tổng: 2" at bounding box center [728, 395] width 1335 height 34
click at [1343, 616] on span "[PERSON_NAME] và In" at bounding box center [1329, 614] width 125 height 19
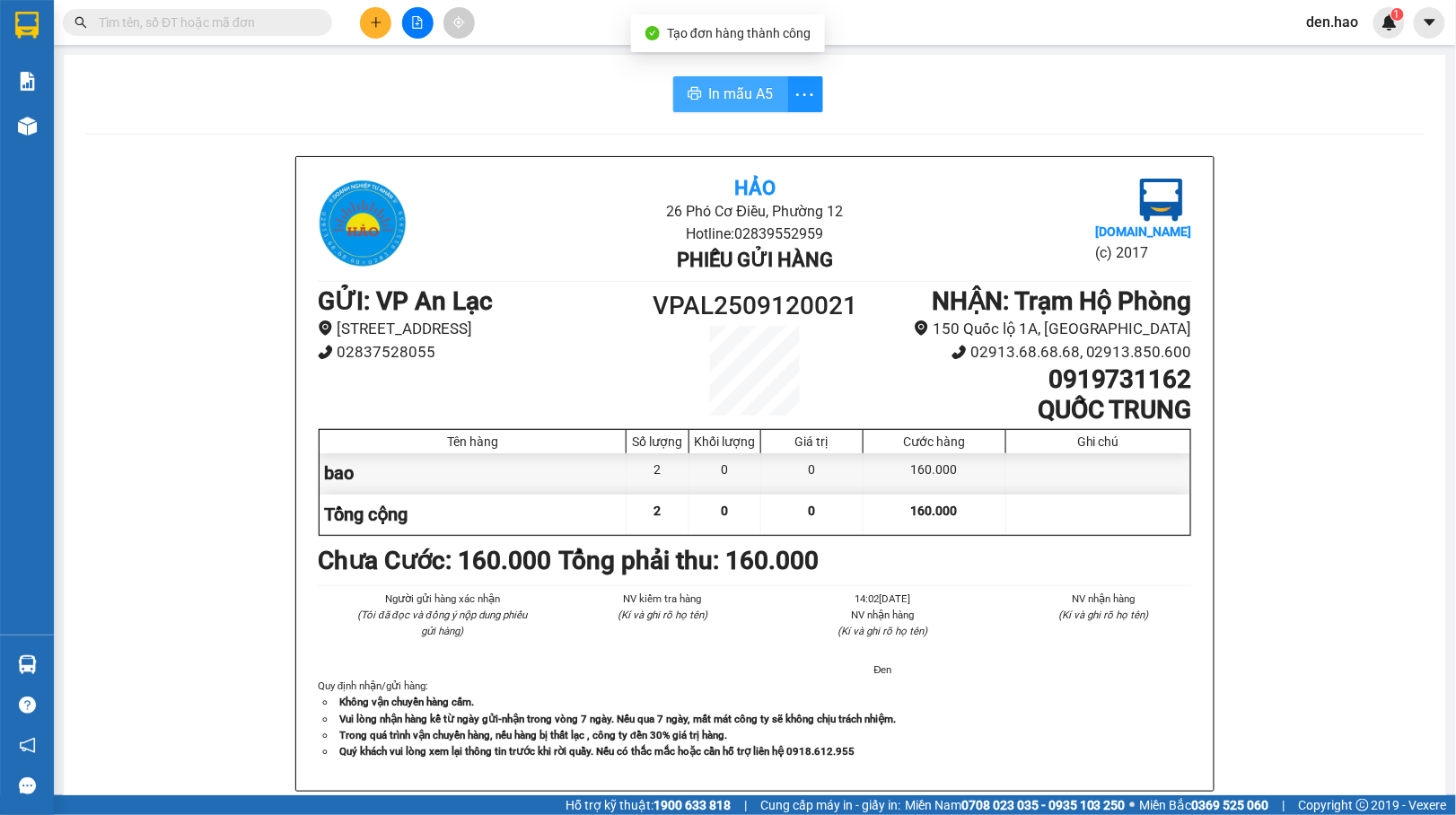
click at [712, 86] on span "In mẫu A5" at bounding box center [741, 94] width 65 height 22
click at [696, 87] on button "In mẫu A5" at bounding box center [730, 94] width 115 height 36
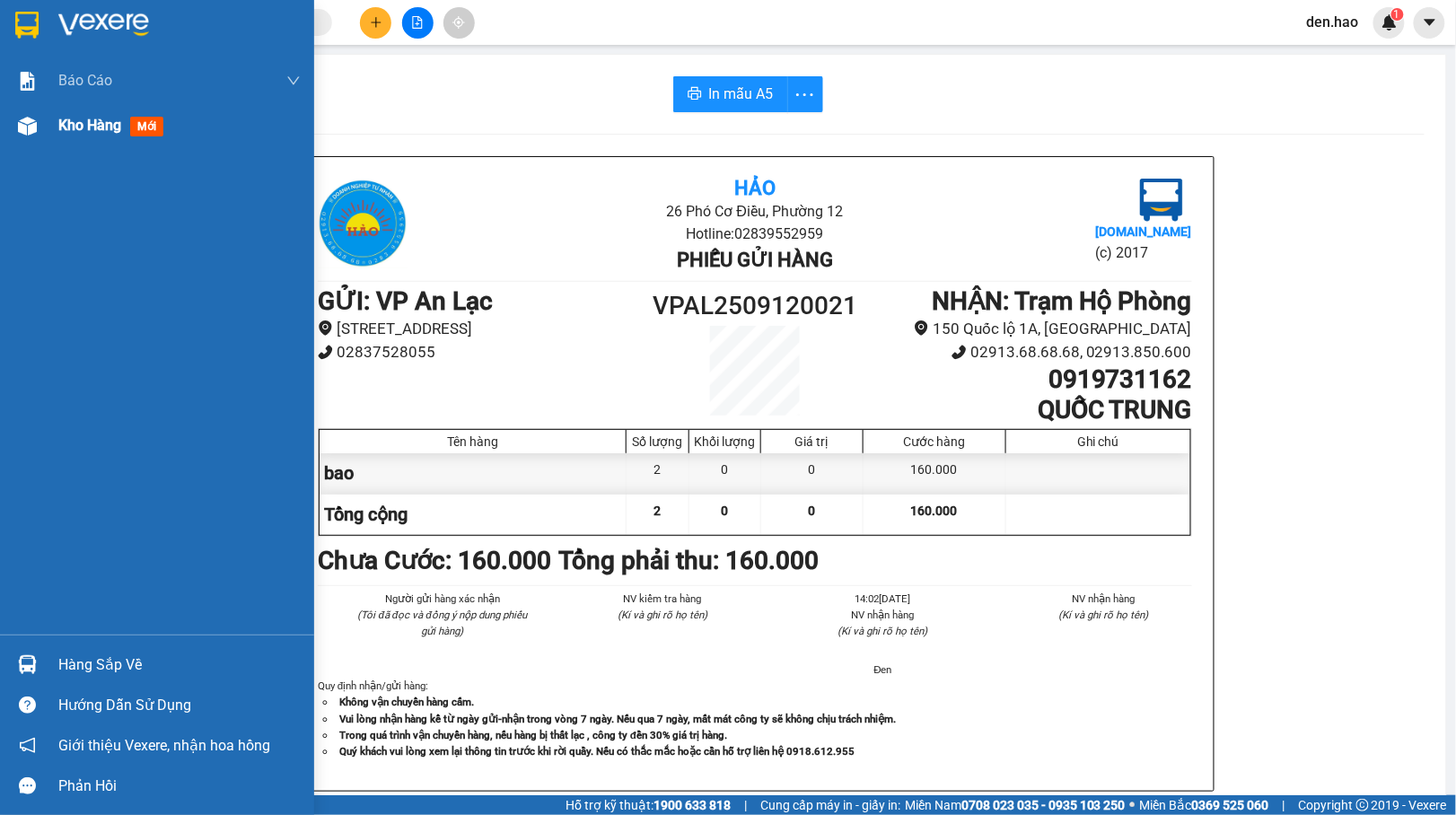
click at [48, 126] on div "Kho hàng mới" at bounding box center [157, 125] width 314 height 45
click at [49, 125] on div "Kho hàng mới" at bounding box center [157, 125] width 314 height 45
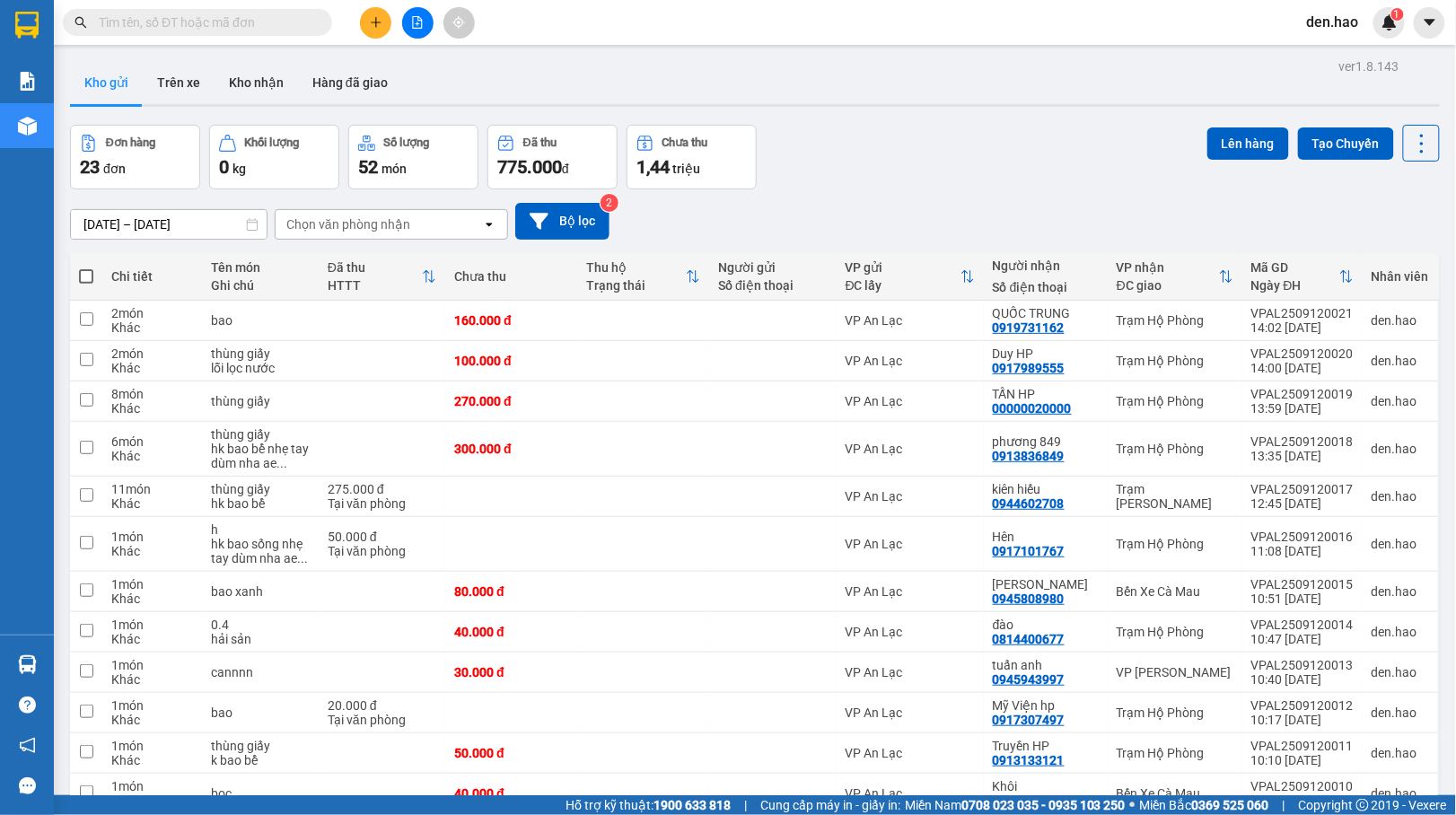
click at [360, 15] on div at bounding box center [418, 23] width 135 height 31
click at [367, 15] on button at bounding box center [375, 23] width 31 height 31
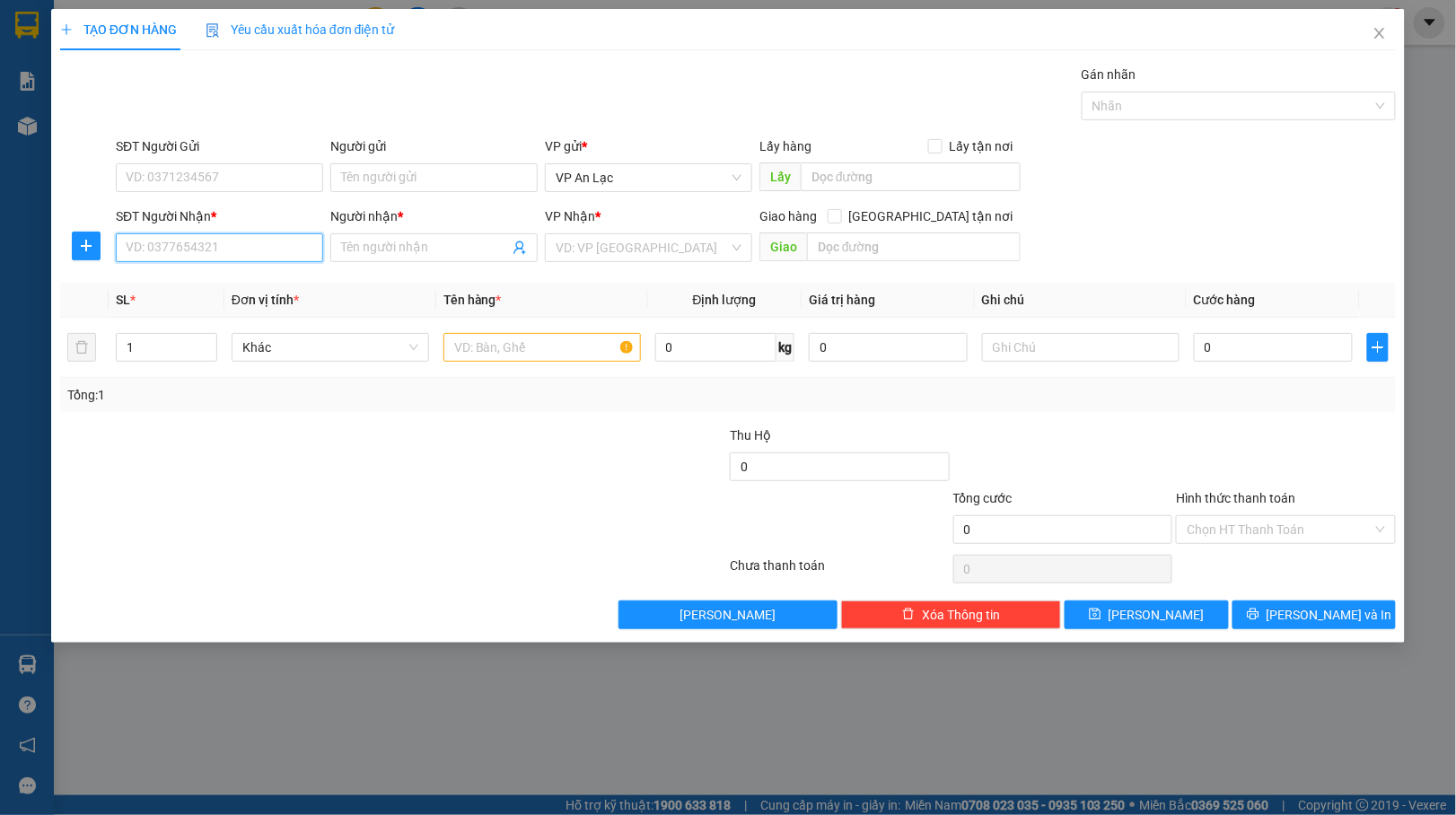
click at [212, 255] on input "SĐT Người Nhận *" at bounding box center [219, 247] width 207 height 29
click at [226, 281] on div "0915817319 - cường" at bounding box center [219, 285] width 185 height 19
type input "0915817319"
type input "cường"
type input "40.000"
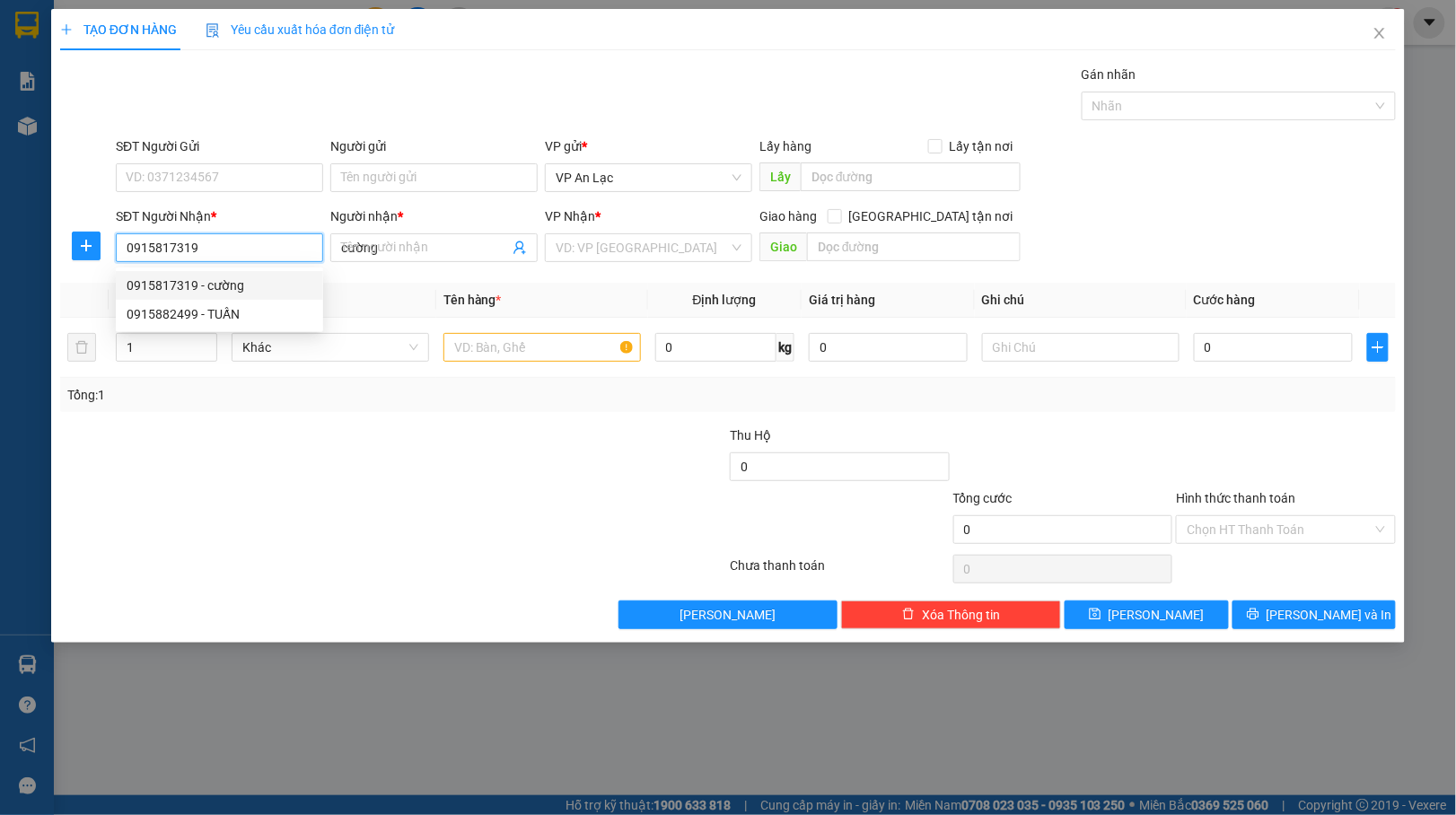
type input "40.000"
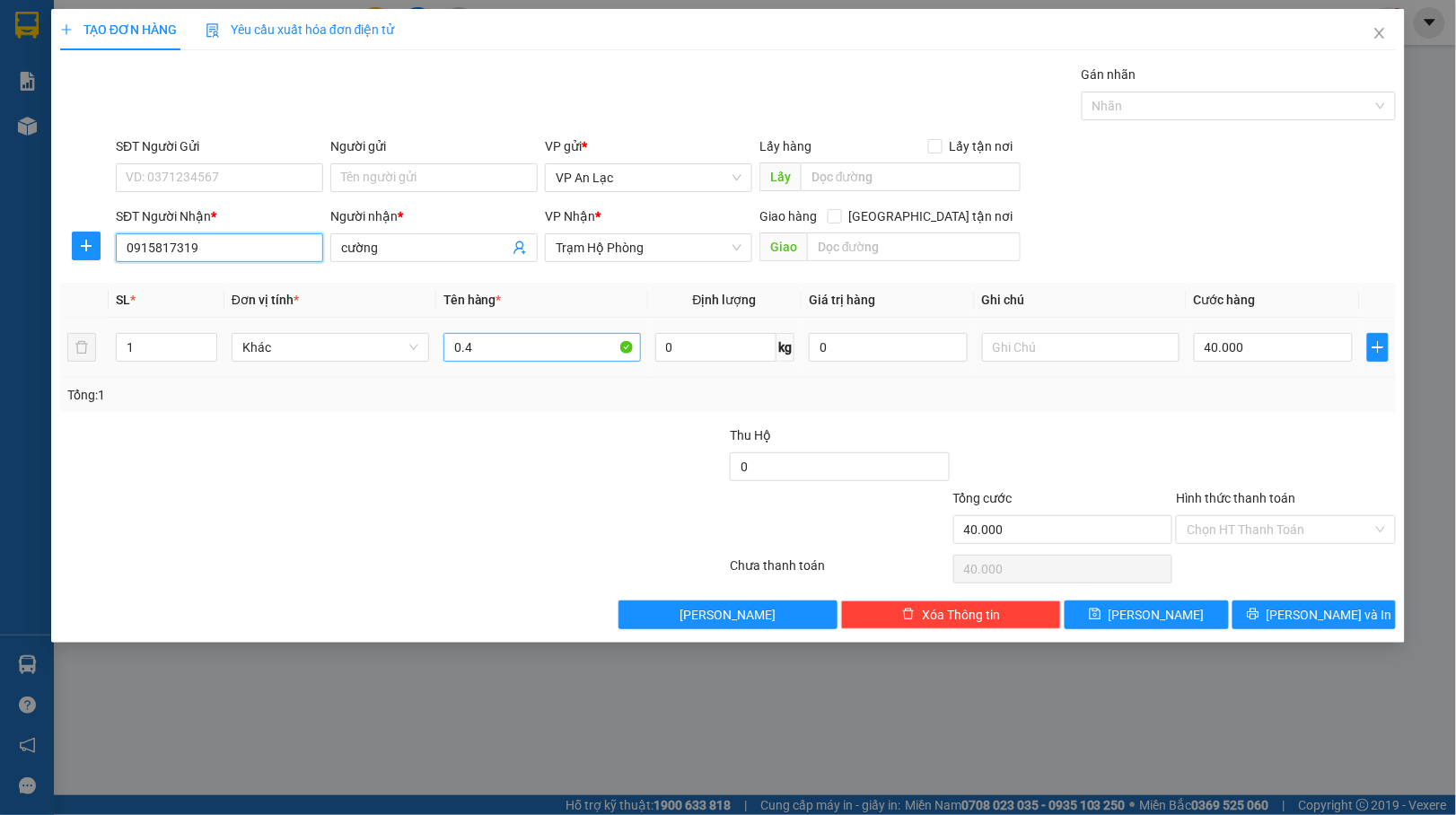
type input "0915817319"
click at [537, 352] on input "0.4" at bounding box center [542, 347] width 197 height 29
type input "0"
type input "0.5"
click at [1314, 356] on input "40.000" at bounding box center [1273, 347] width 159 height 29
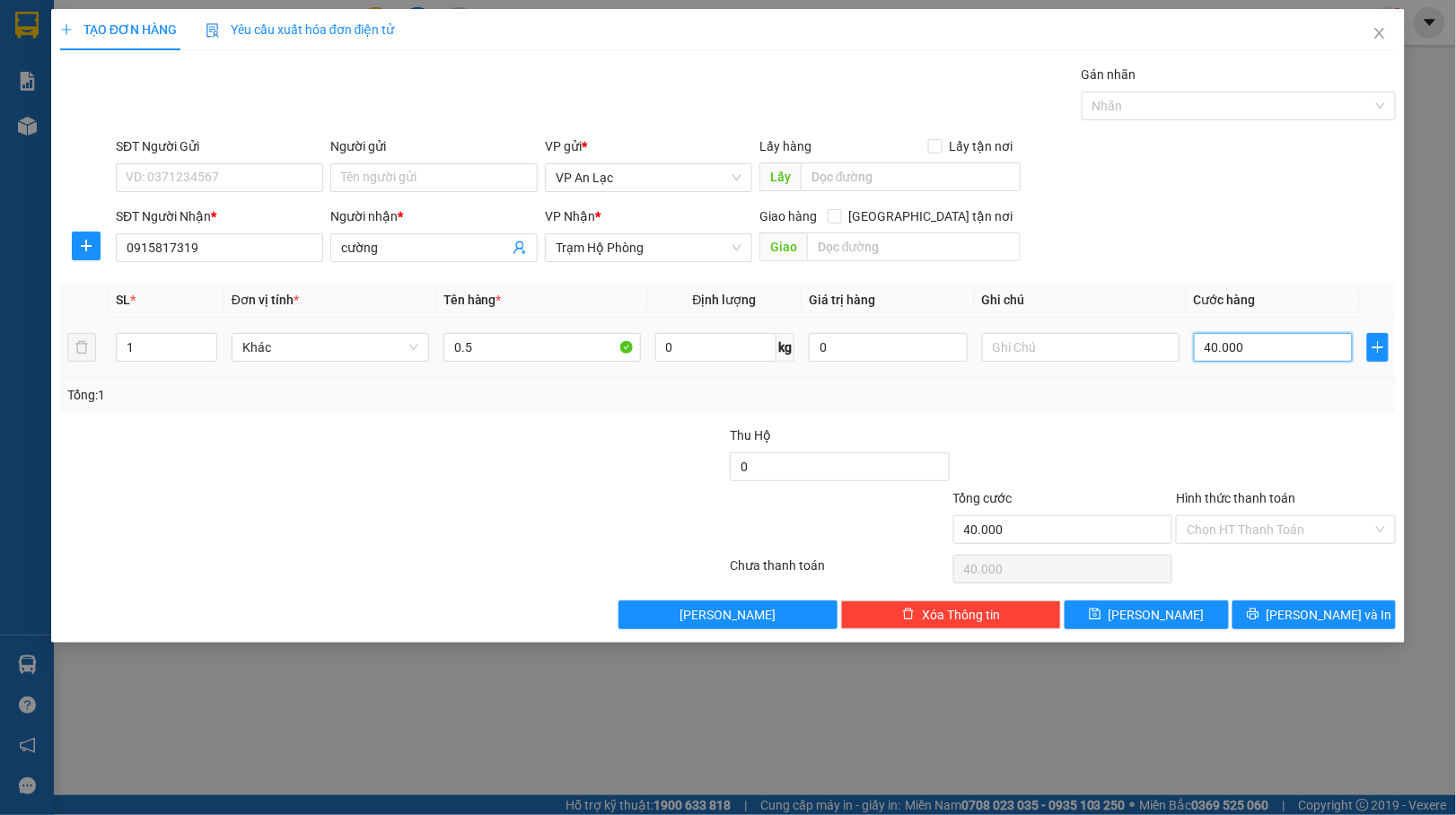
type input "0"
type input "5"
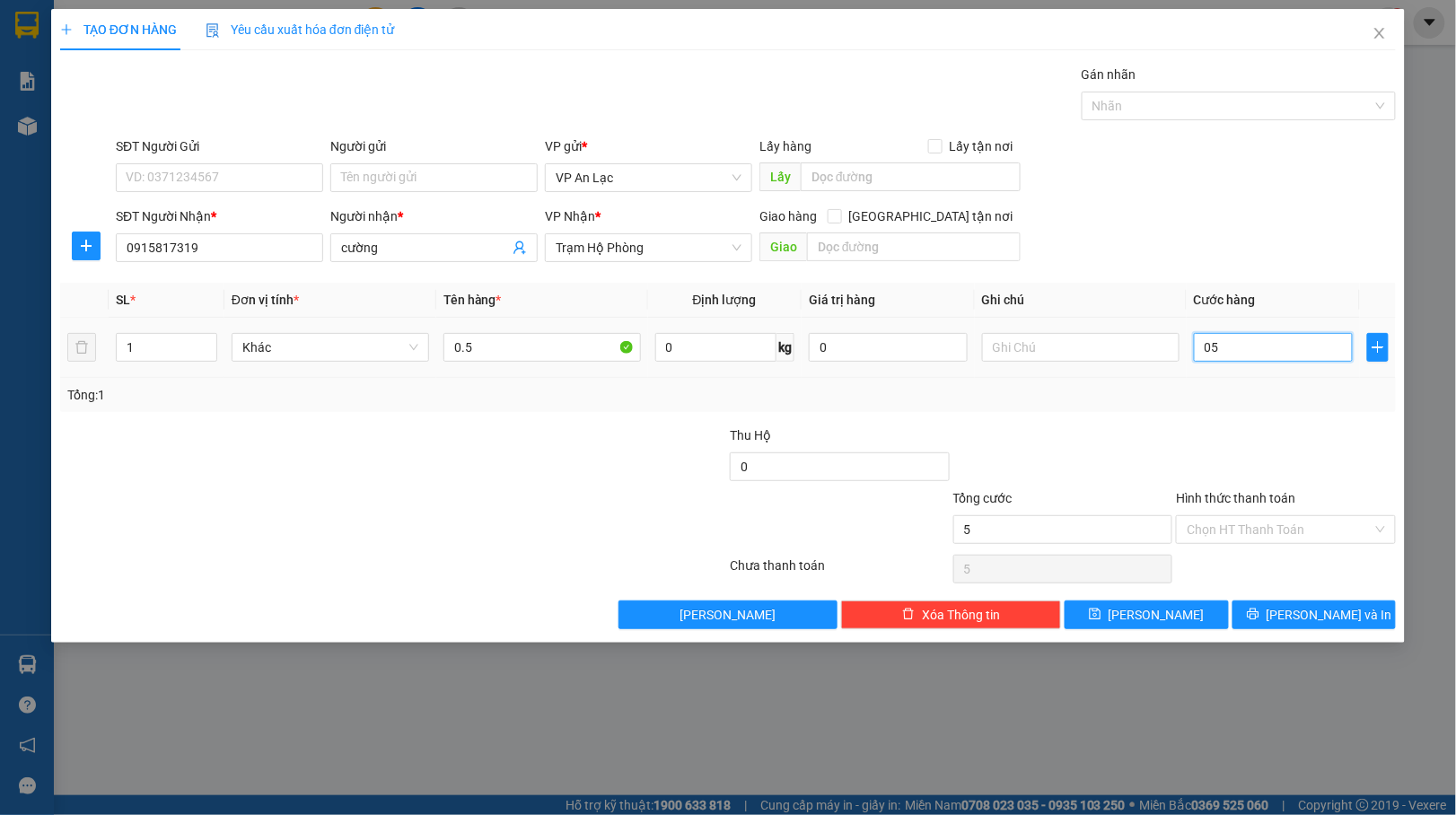
type input "050"
type input "50"
type input "050"
type input "50.000"
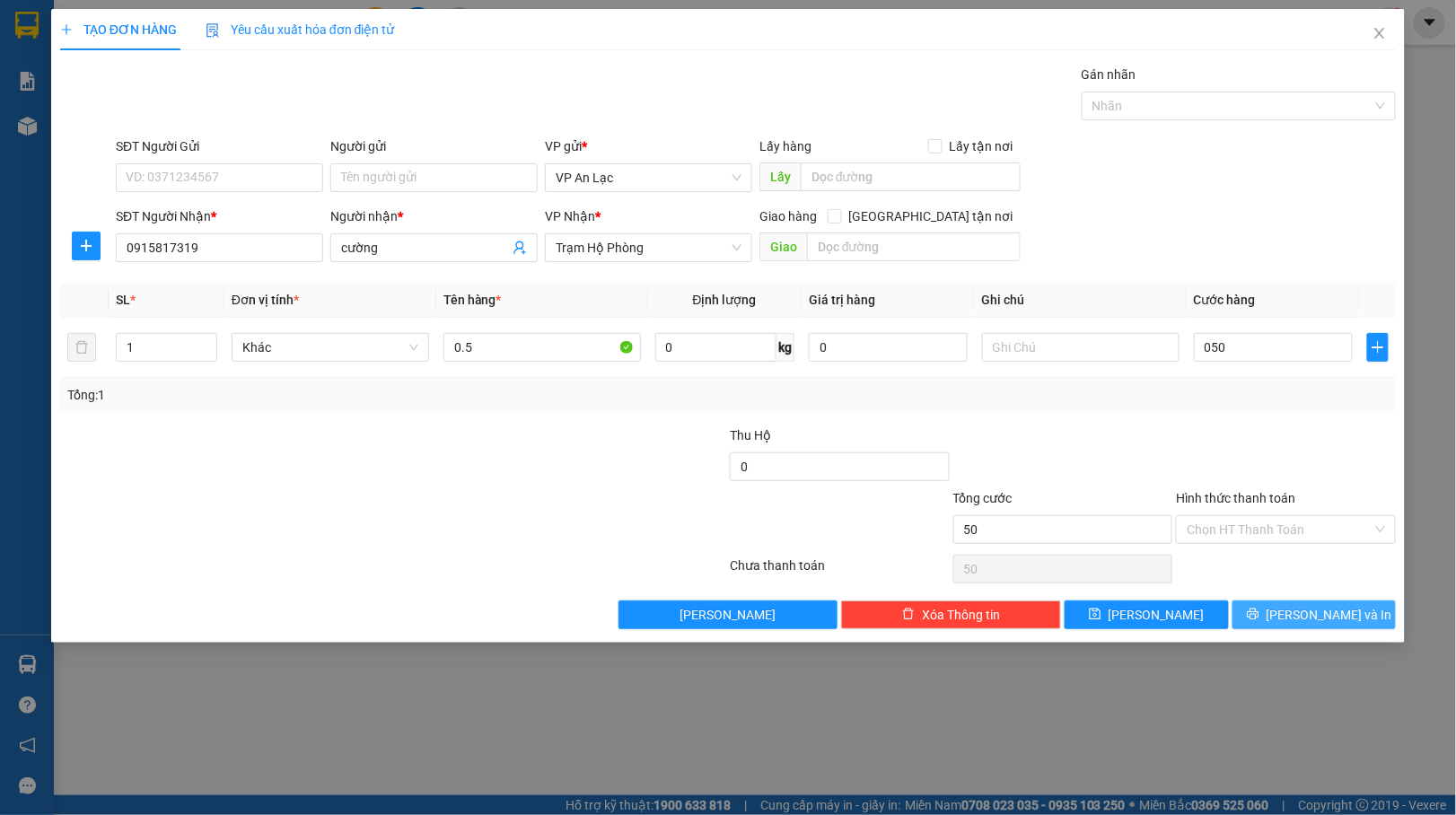
type input "50.000"
click at [1347, 619] on span "[PERSON_NAME] và In" at bounding box center [1329, 614] width 125 height 19
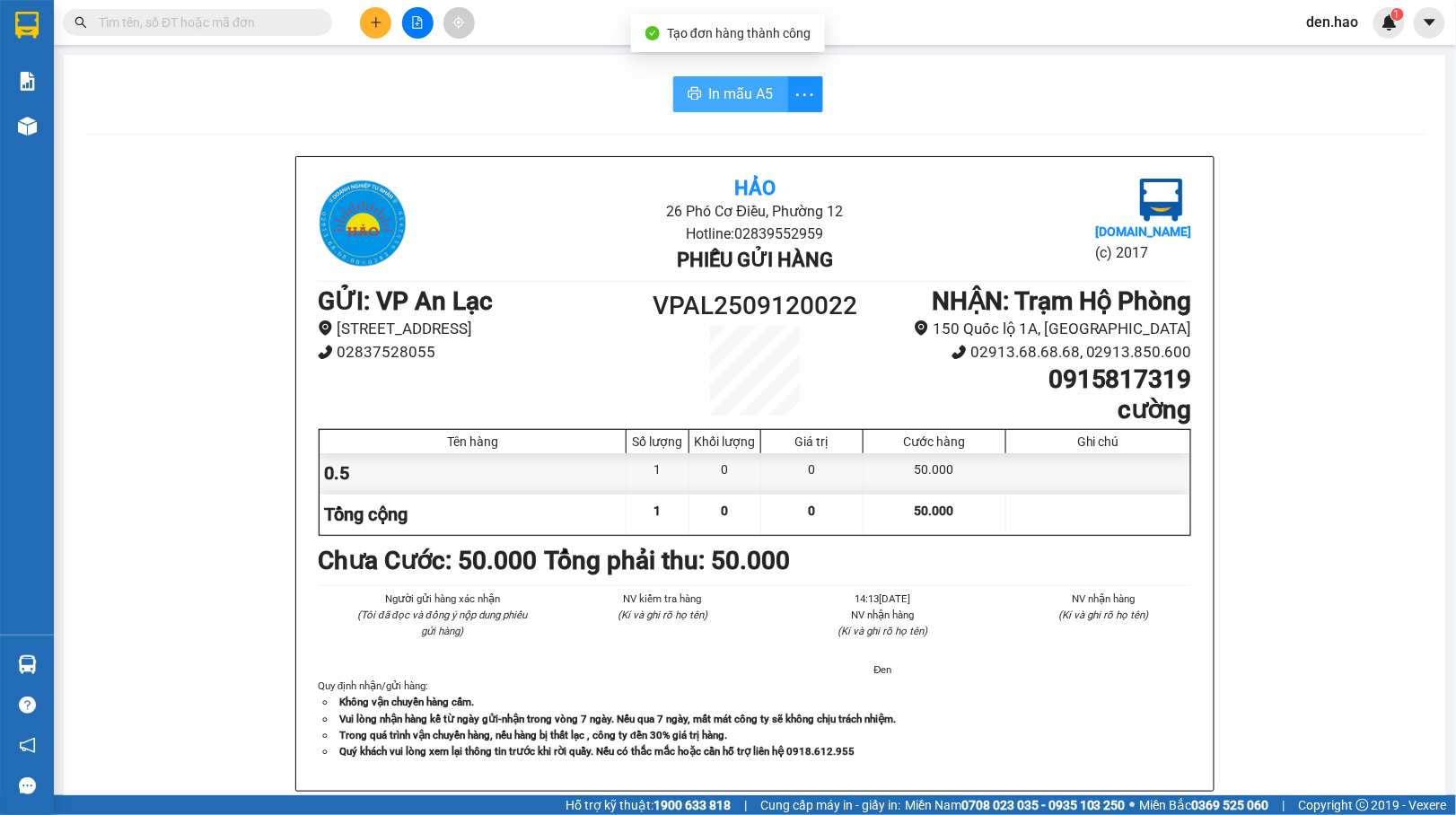
click at [720, 77] on button "In mẫu A5" at bounding box center [730, 94] width 115 height 36
click at [383, 25] on button at bounding box center [375, 23] width 31 height 31
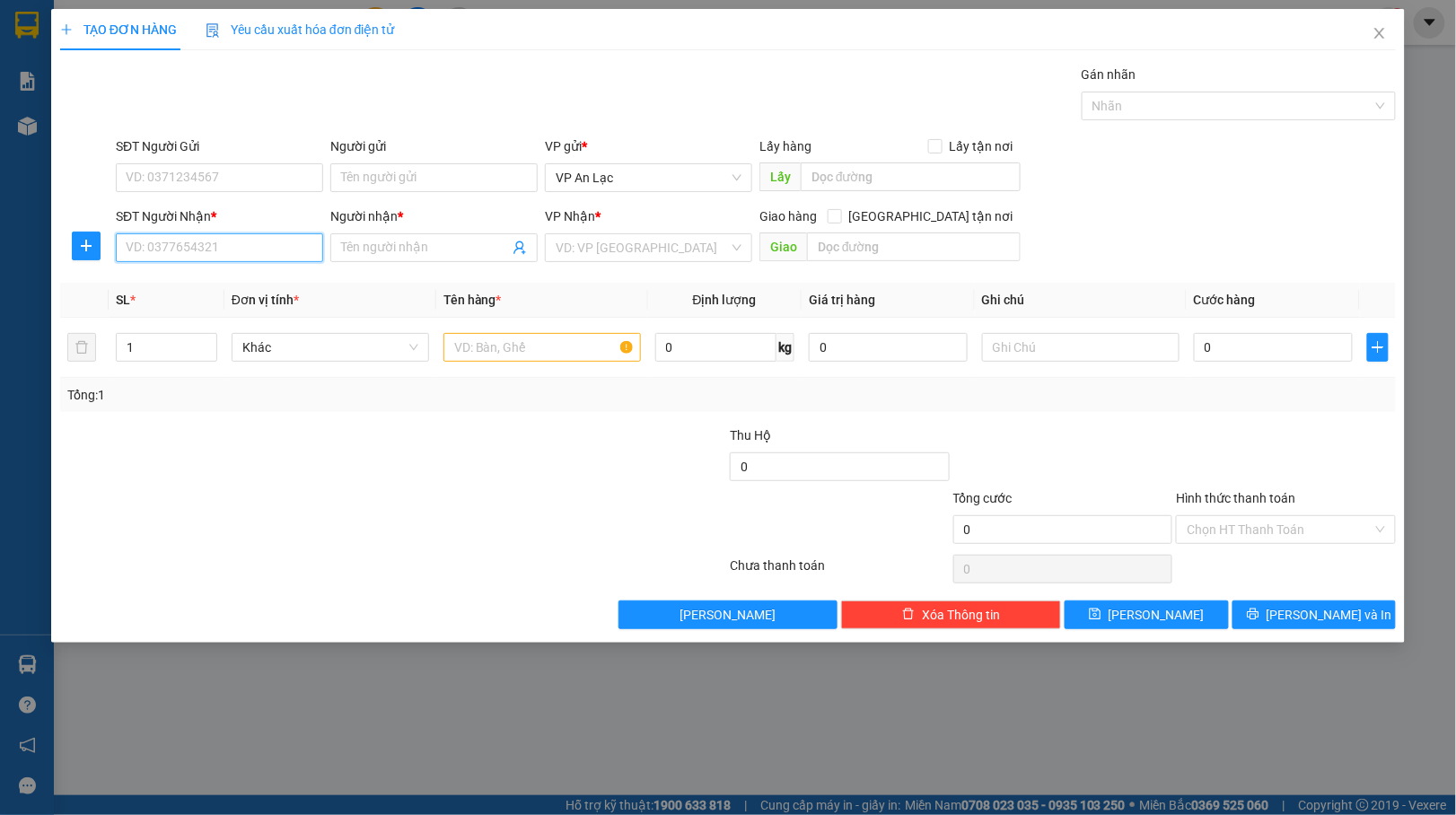
click at [256, 245] on input "SĐT Người Nhận *" at bounding box center [219, 247] width 207 height 29
type input "0123456789"
click at [228, 276] on div "0123456789 - út hủ tiếu" at bounding box center [219, 285] width 185 height 19
type input "út hủ tiếu"
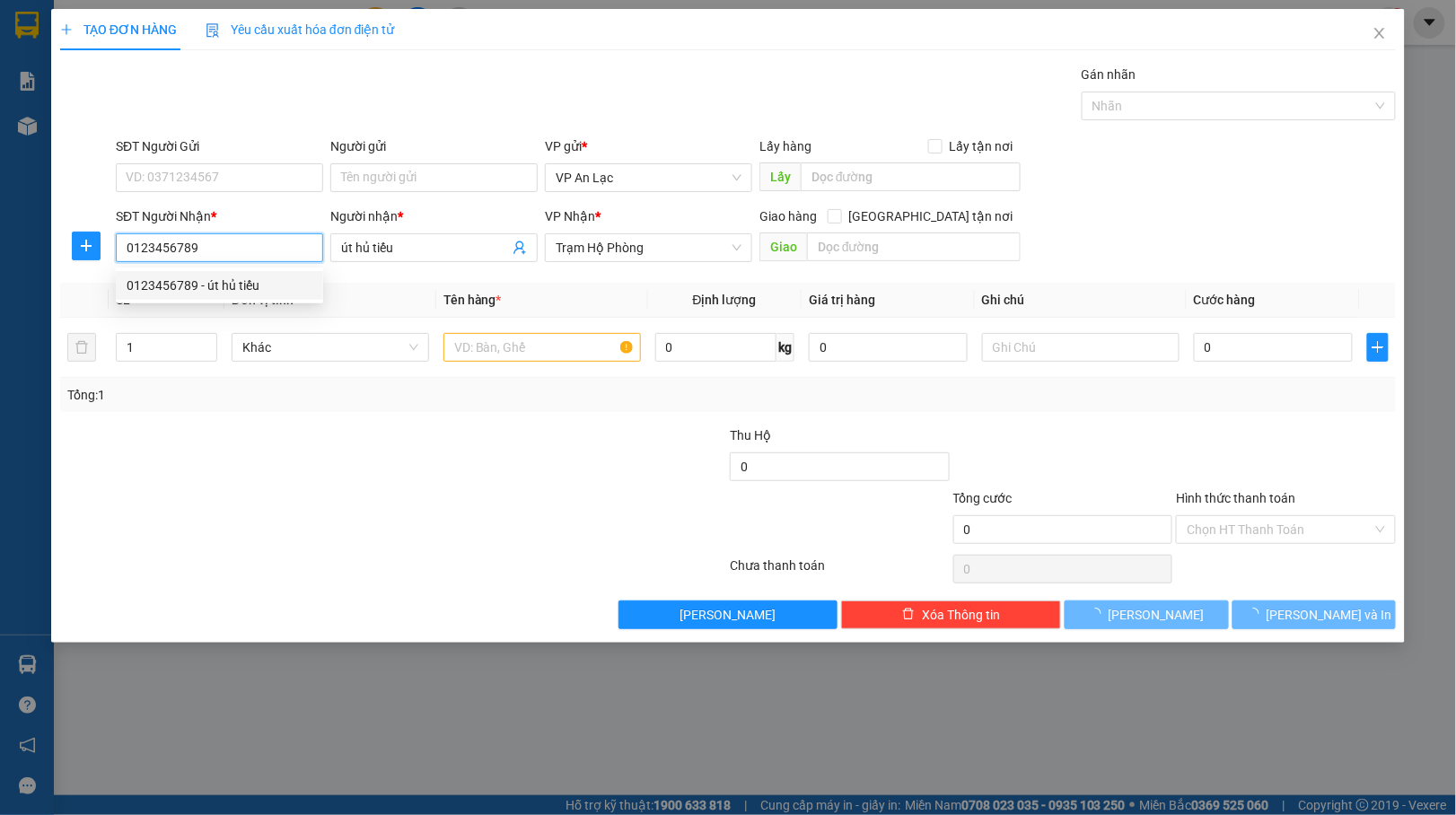
type input "250.000"
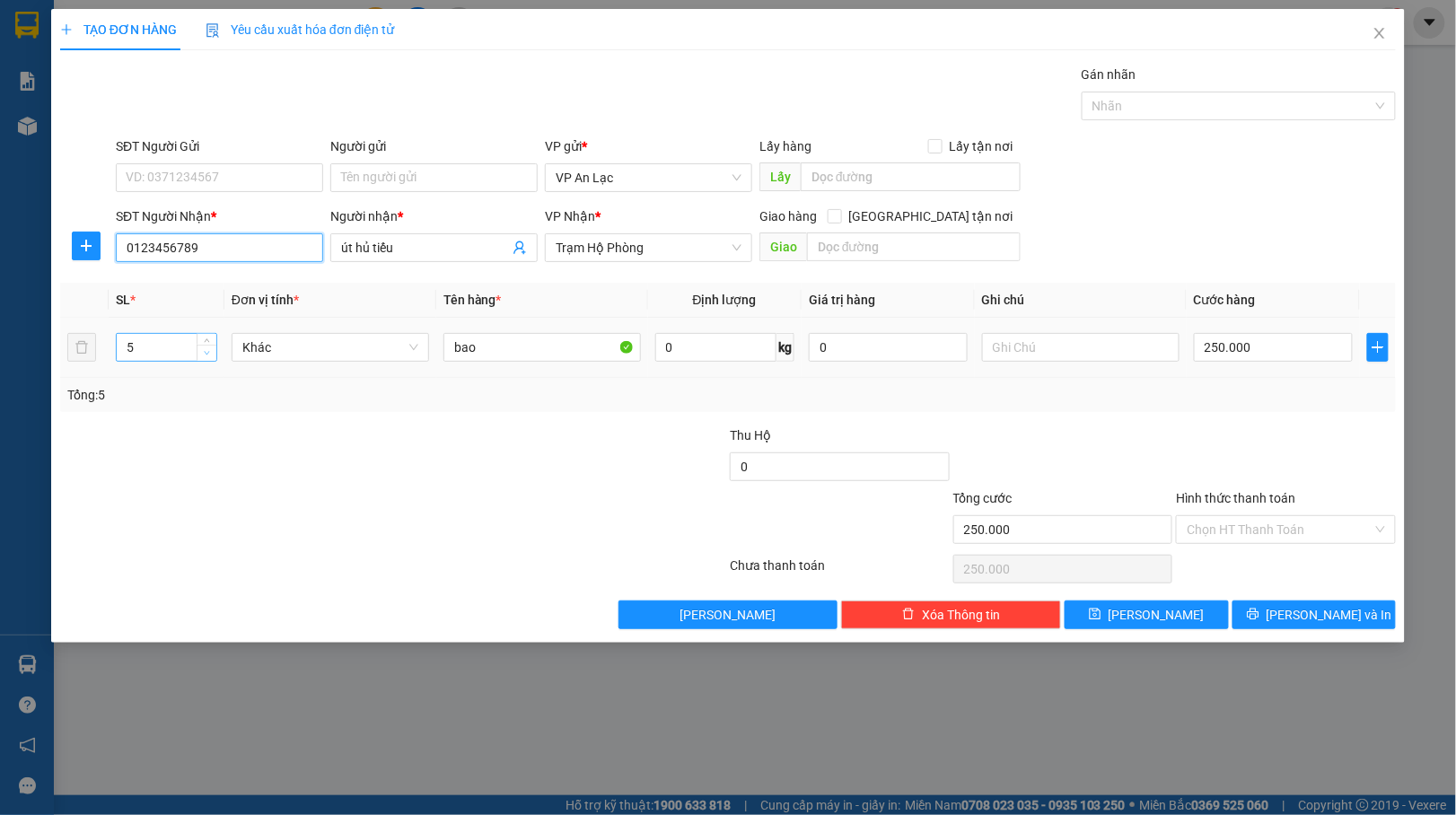
type input "0123456789"
type input "4"
click at [204, 352] on icon "down" at bounding box center [207, 353] width 6 height 6
click at [1264, 350] on input "250.000" at bounding box center [1273, 347] width 159 height 29
type input "2"
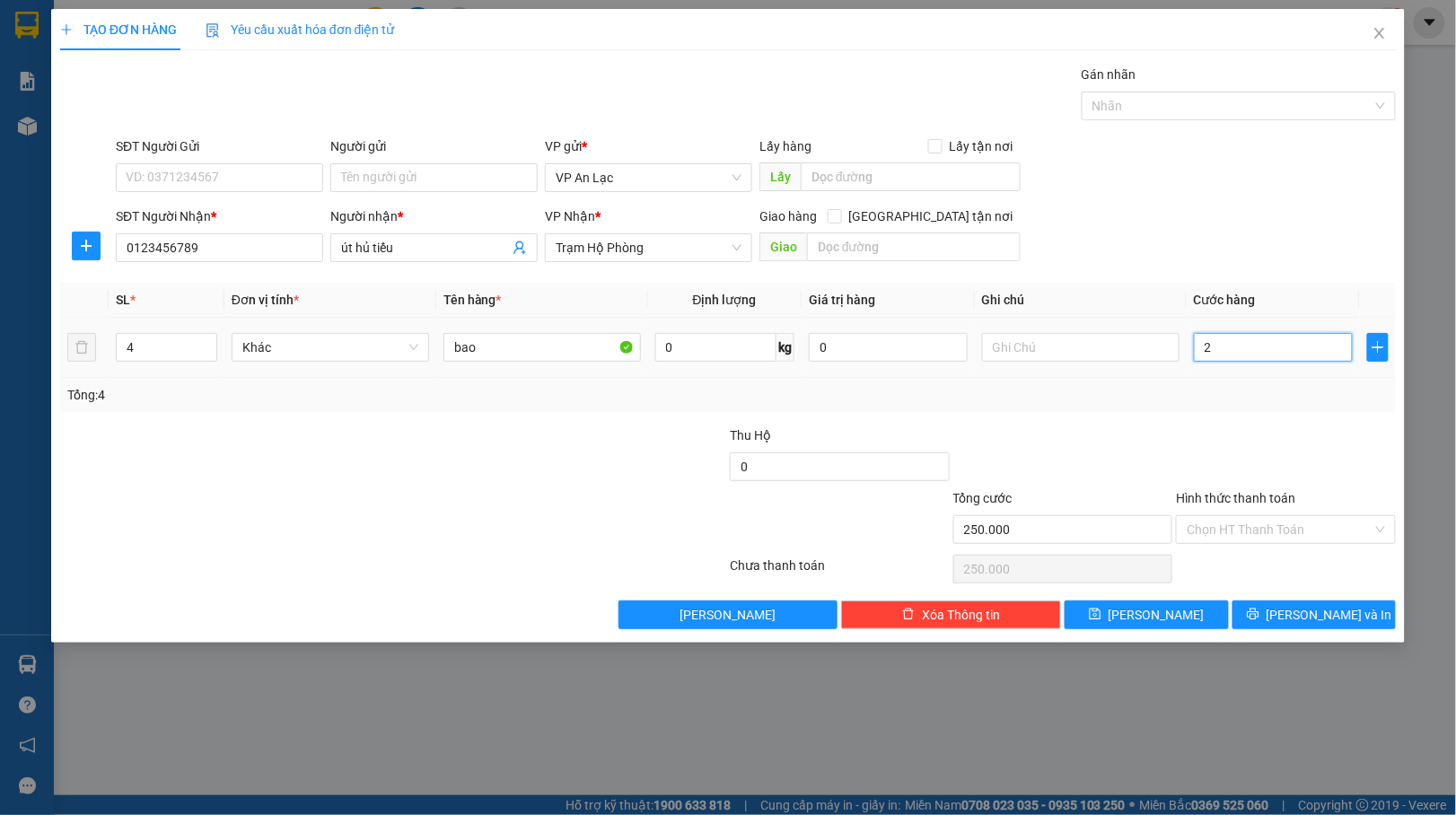
type input "2"
type input "20"
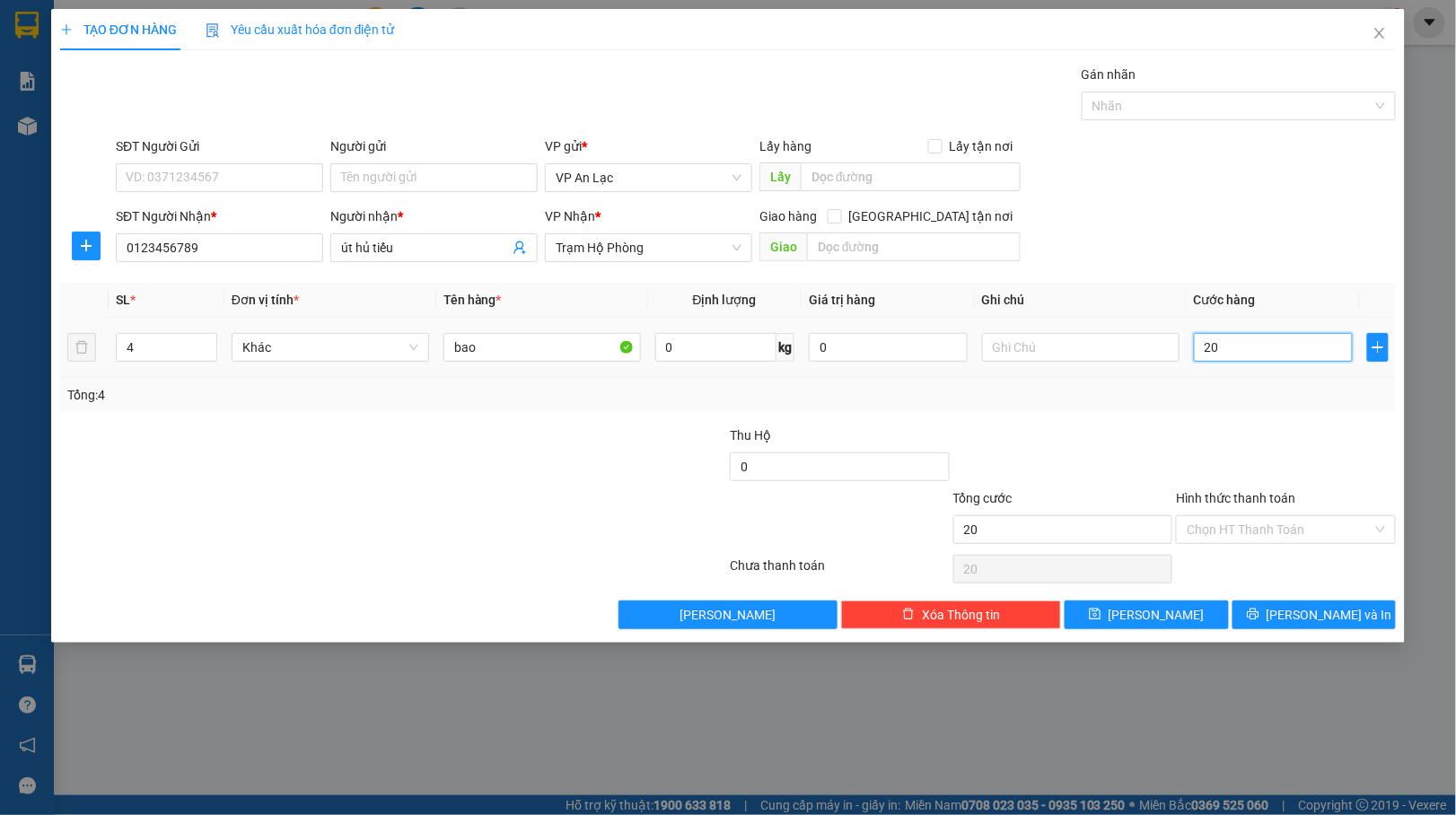
type input "200"
type input "200.000"
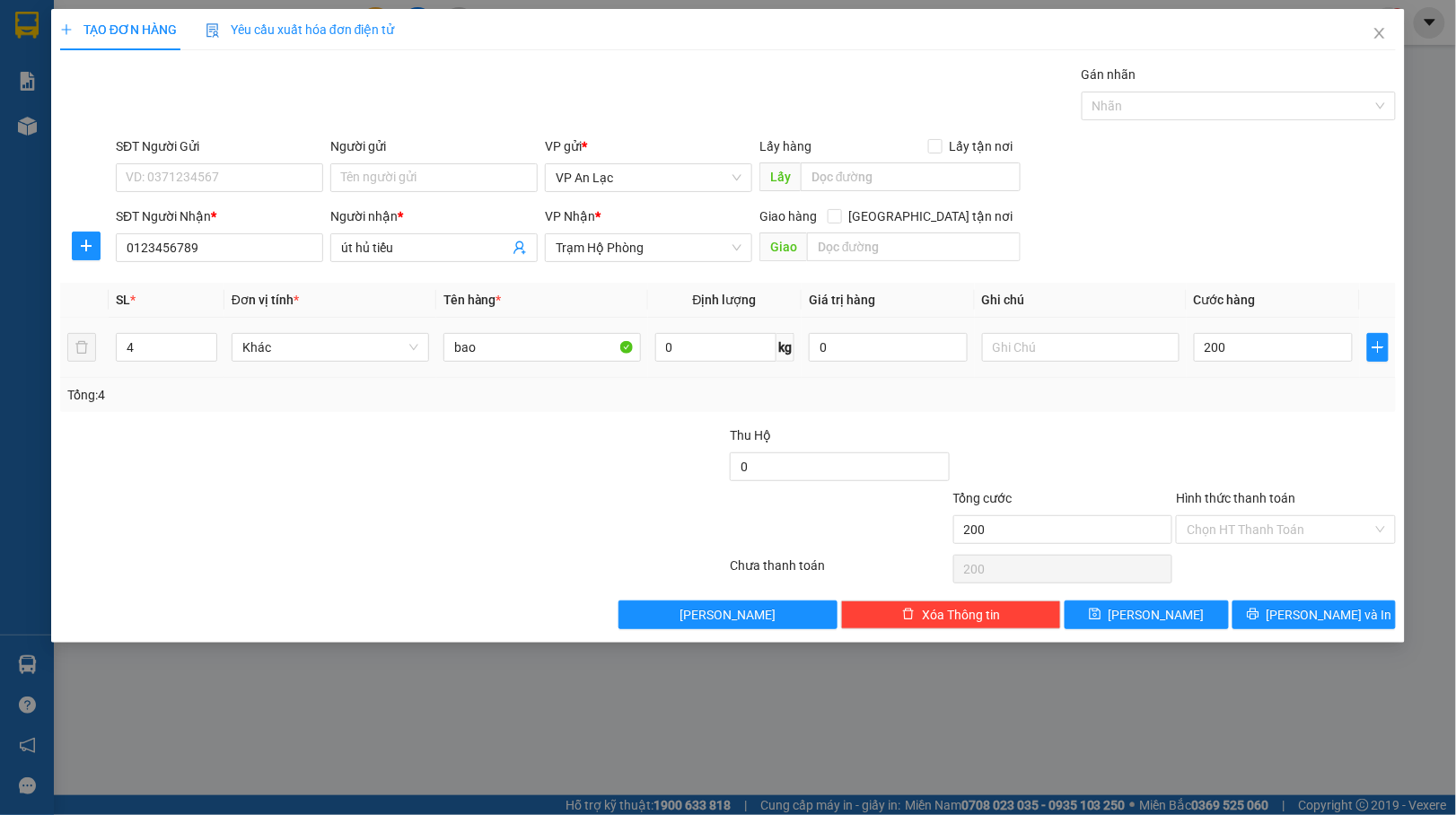
type input "200.000"
click at [1236, 455] on div at bounding box center [1285, 456] width 223 height 63
click at [1375, 604] on button "[PERSON_NAME] và In" at bounding box center [1314, 614] width 164 height 29
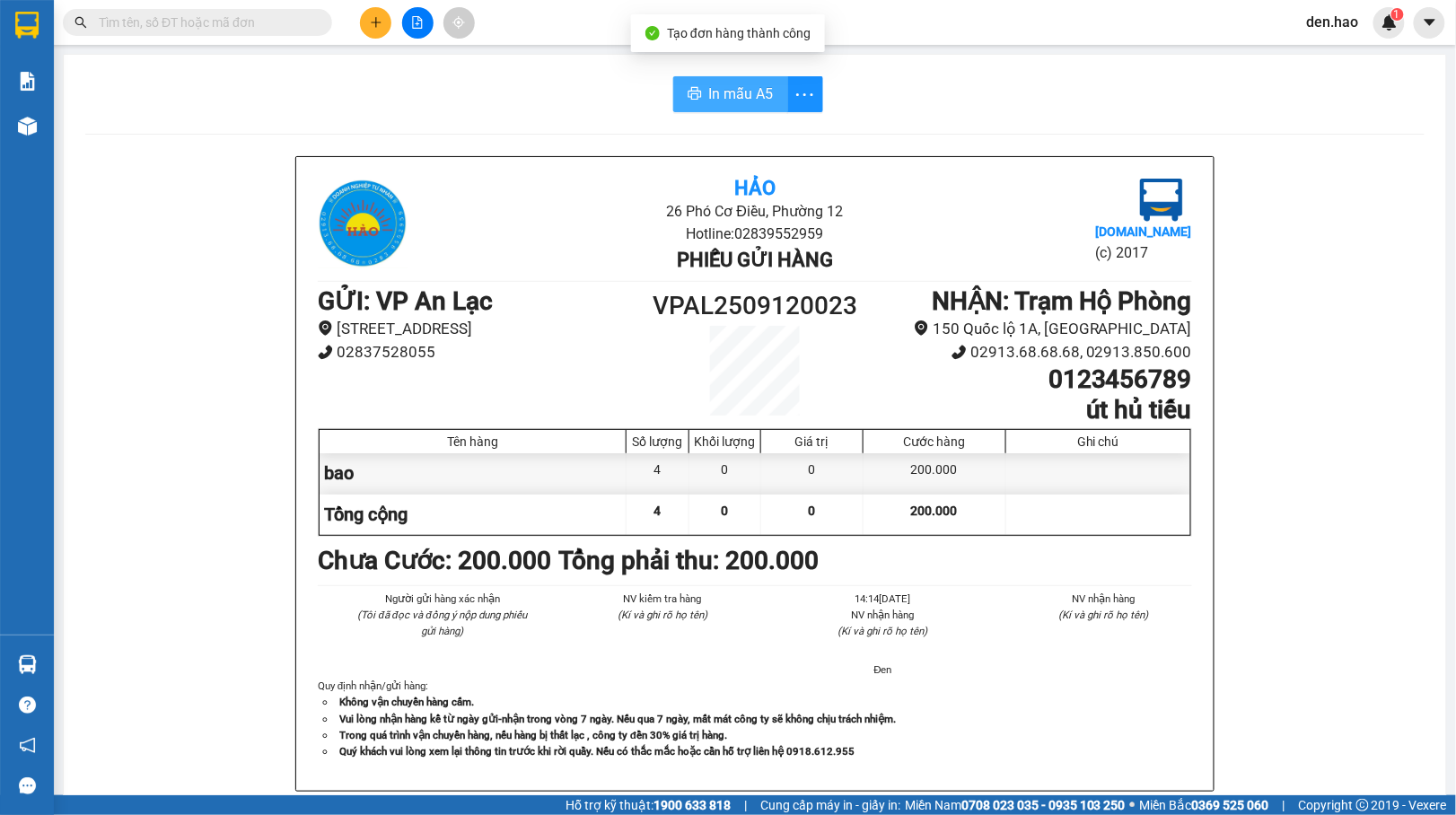
click at [709, 94] on span "In mẫu A5" at bounding box center [741, 94] width 65 height 22
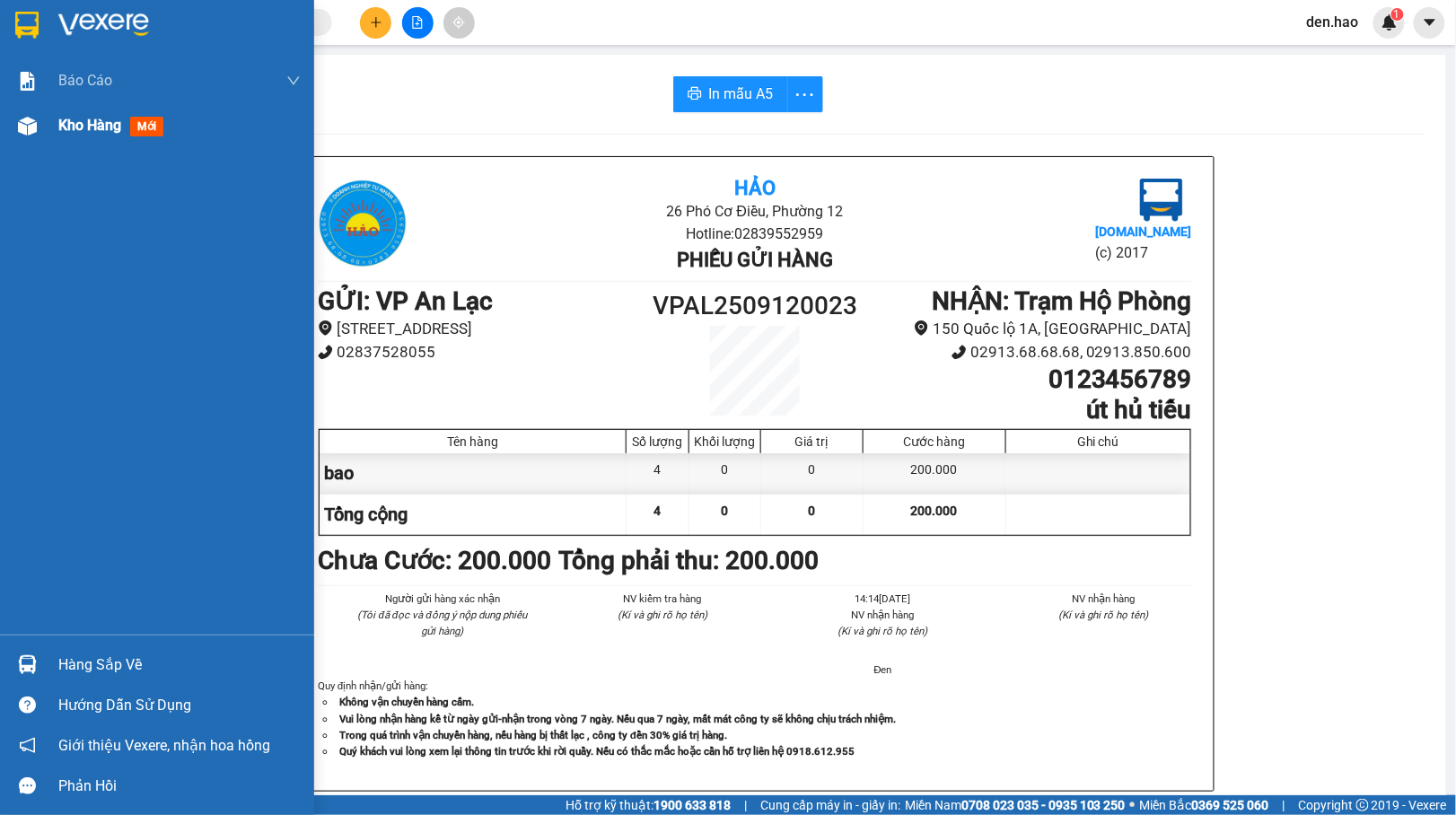
click at [27, 137] on div at bounding box center [28, 126] width 31 height 31
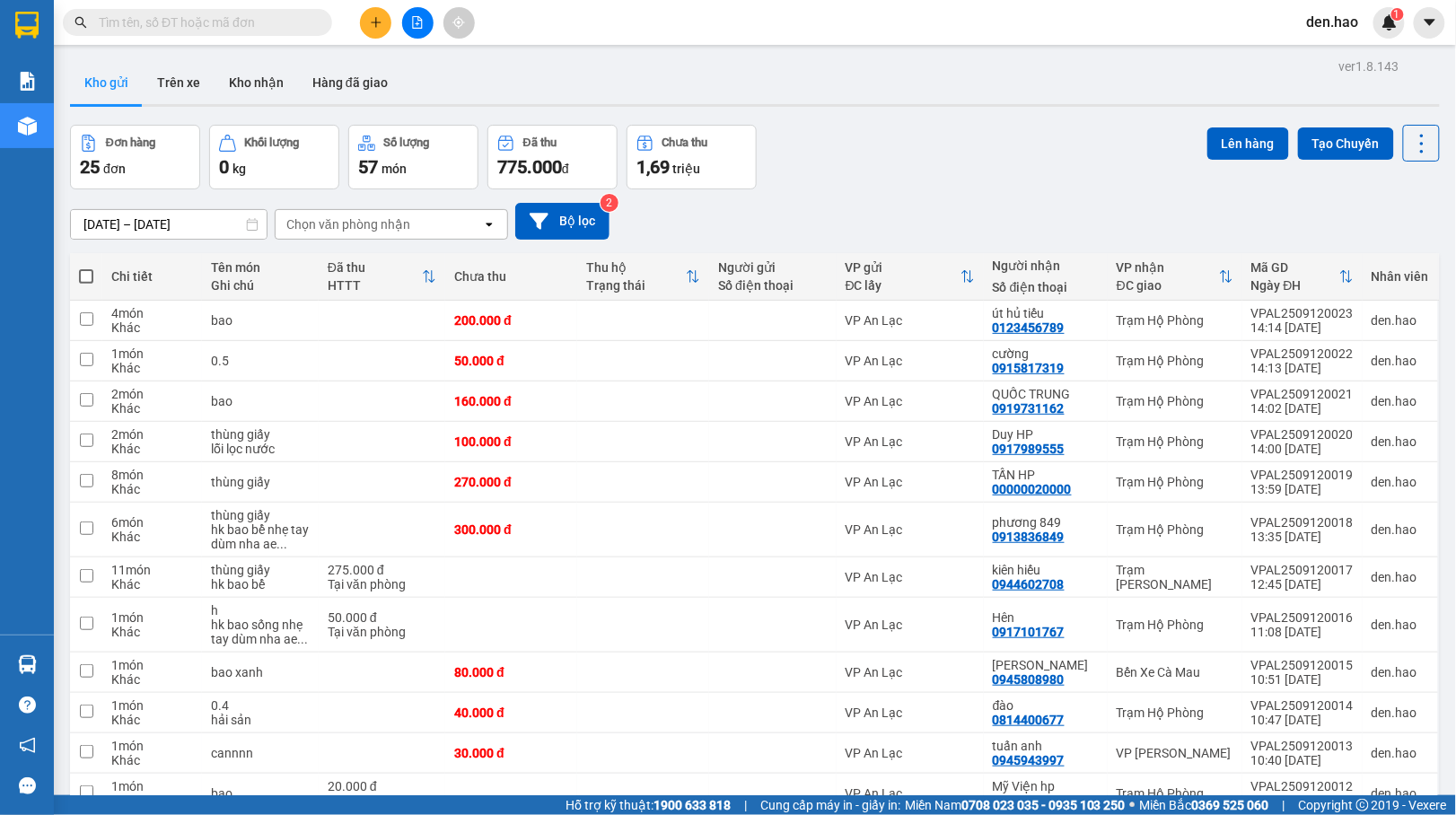
click at [313, 18] on span at bounding box center [197, 22] width 269 height 27
click at [255, 21] on input "text" at bounding box center [205, 22] width 212 height 19
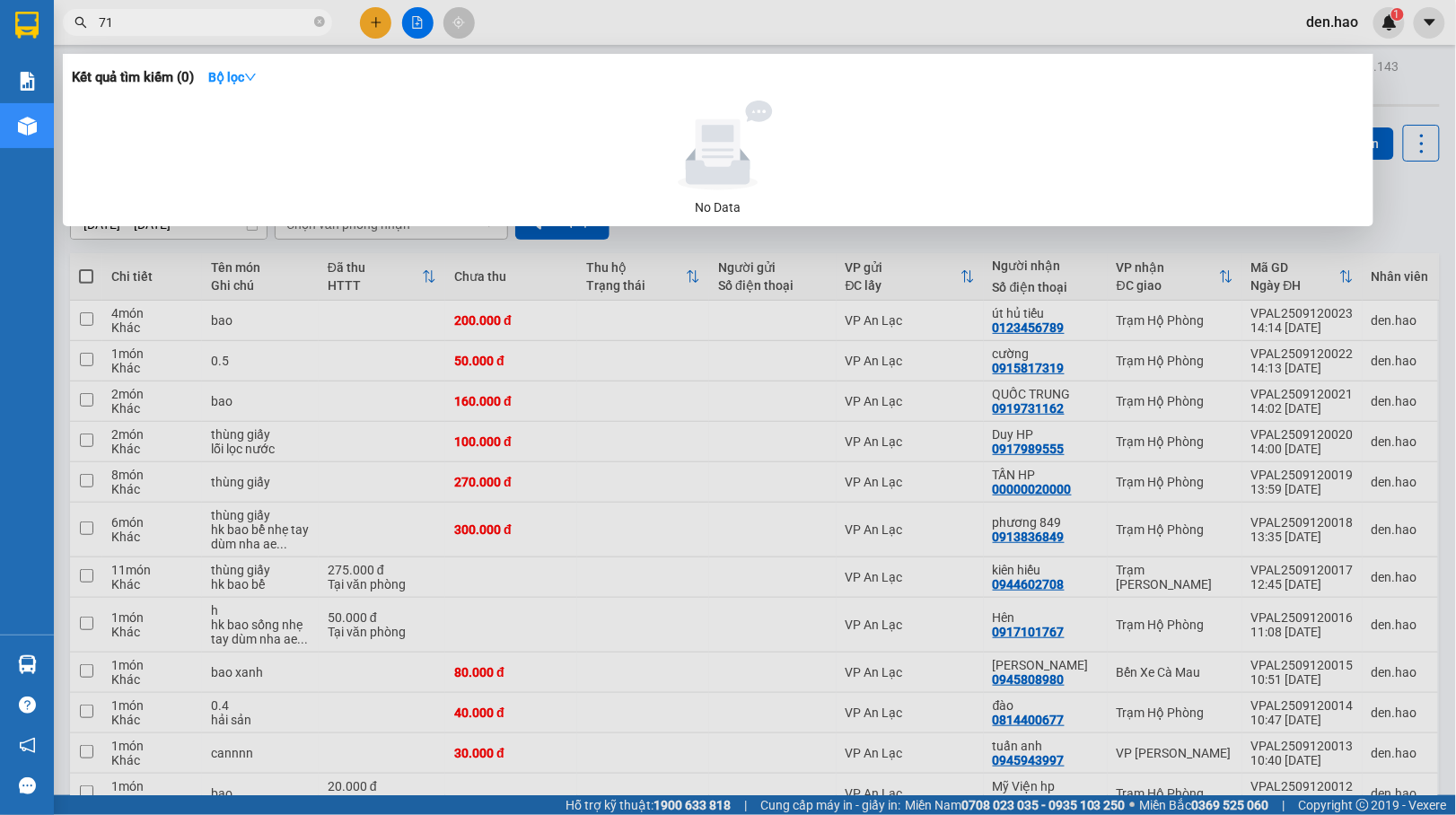
type input "716"
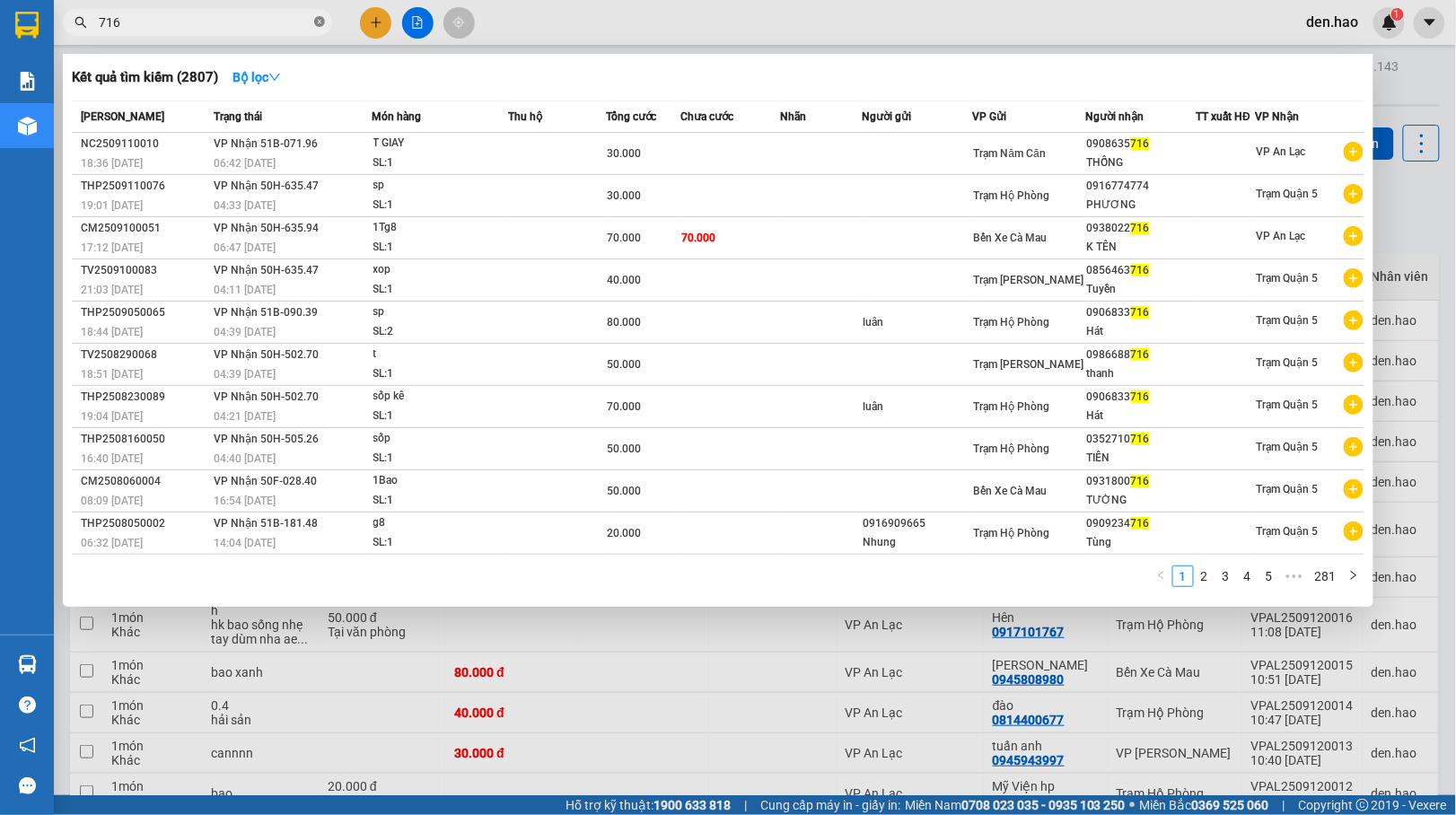
click at [321, 23] on icon "close-circle" at bounding box center [320, 22] width 11 height 11
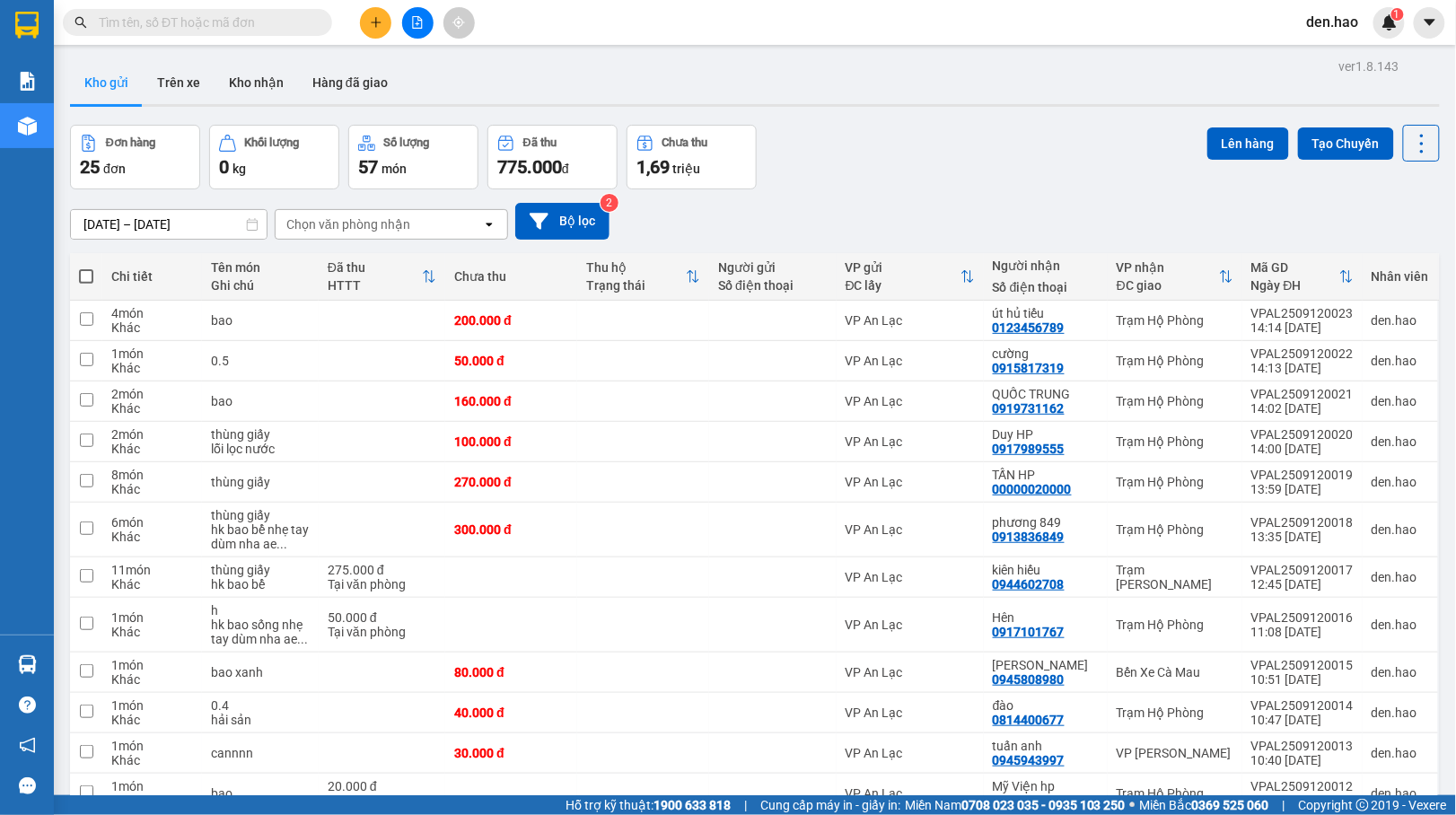
click at [349, 18] on div at bounding box center [175, 22] width 350 height 27
click at [362, 19] on button at bounding box center [375, 23] width 31 height 31
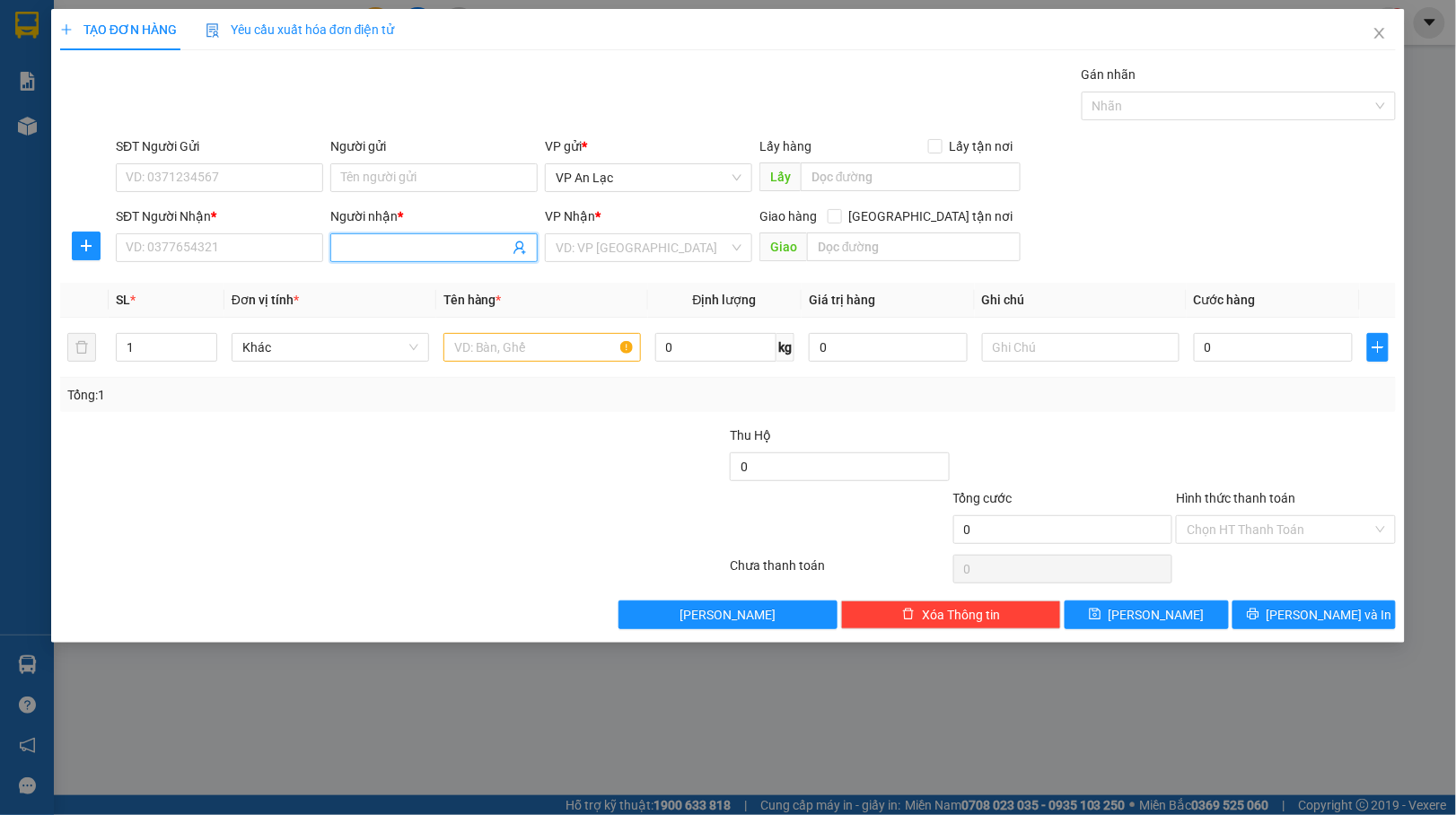
click at [370, 246] on input "Người nhận *" at bounding box center [425, 247] width 168 height 19
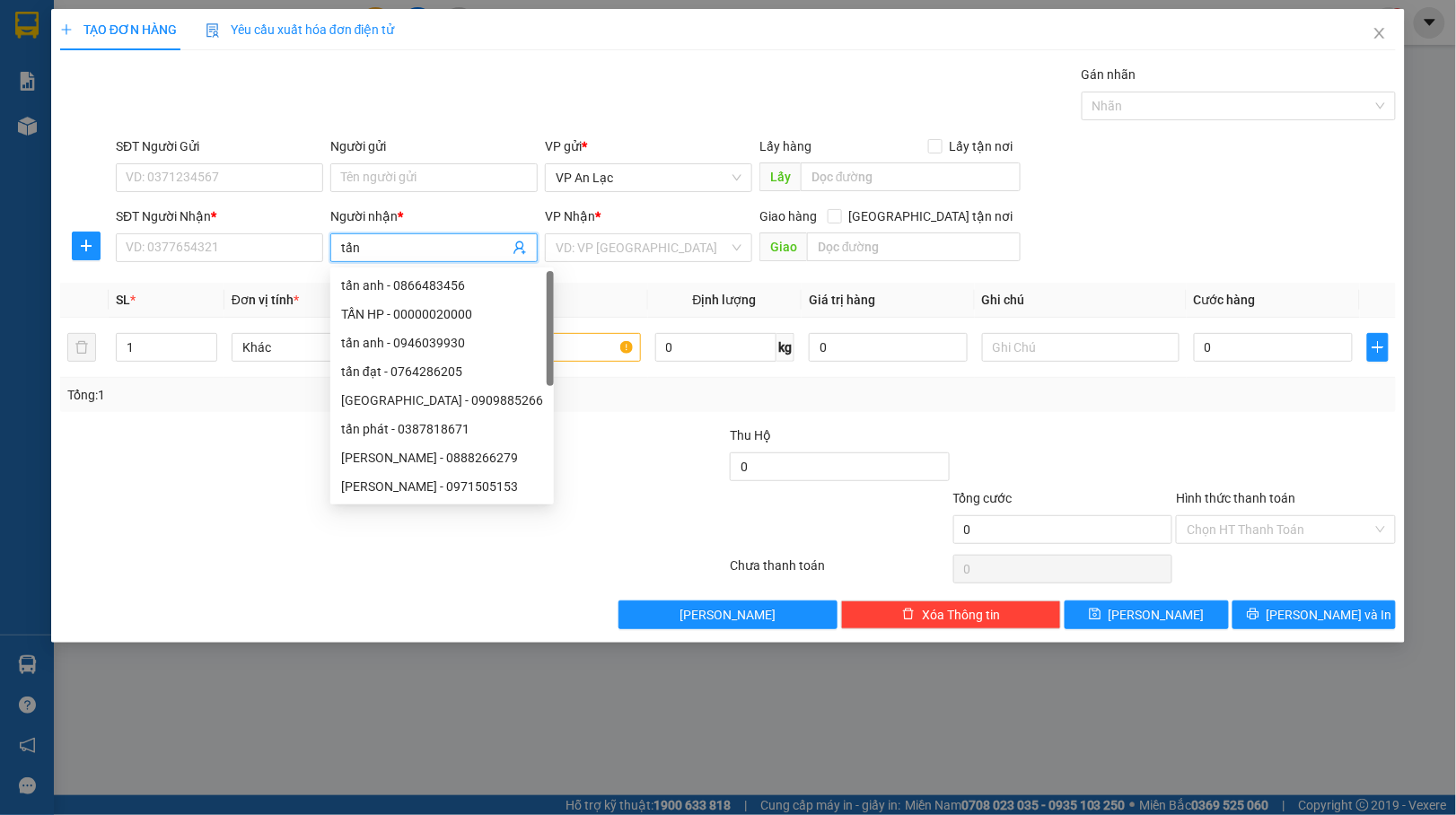
type input "tấn"
click at [389, 318] on div "TẤN HP - 00000020000" at bounding box center [442, 313] width 202 height 19
type input "00000020000"
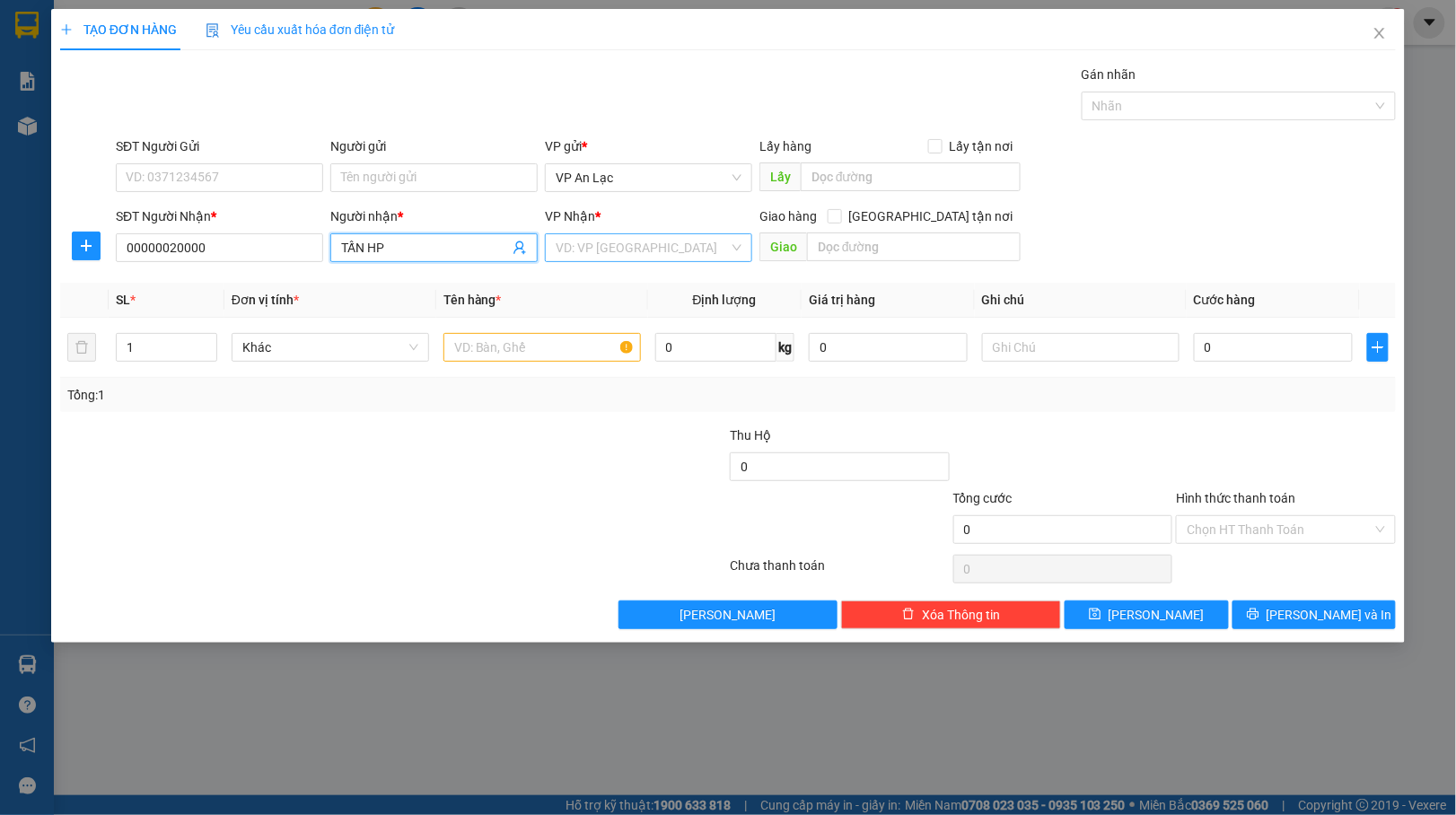
type input "TẤN HP"
click at [669, 248] on input "search" at bounding box center [642, 247] width 173 height 27
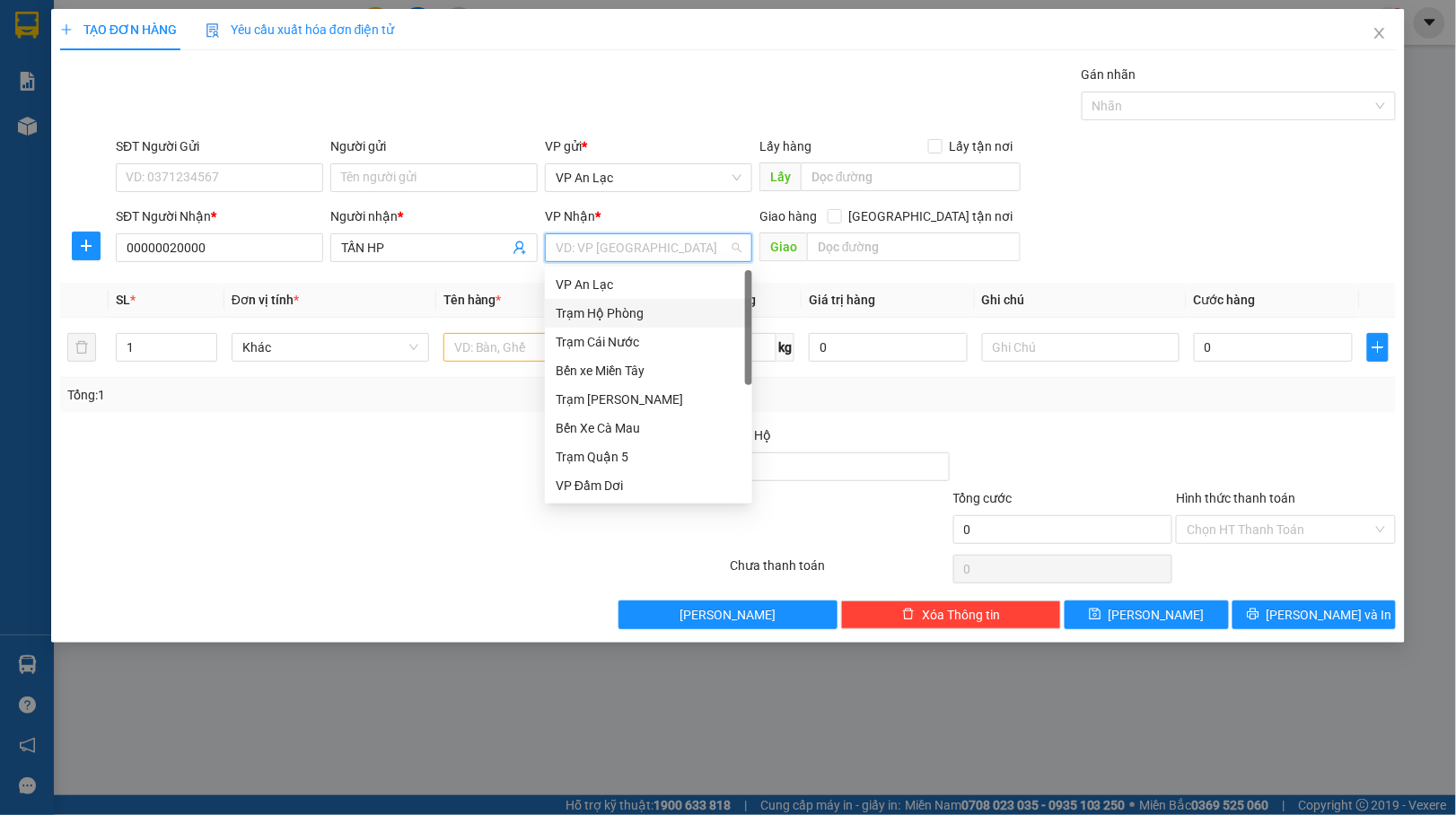
click at [654, 319] on div "Trạm Hộ Phòng" at bounding box center [647, 313] width 185 height 19
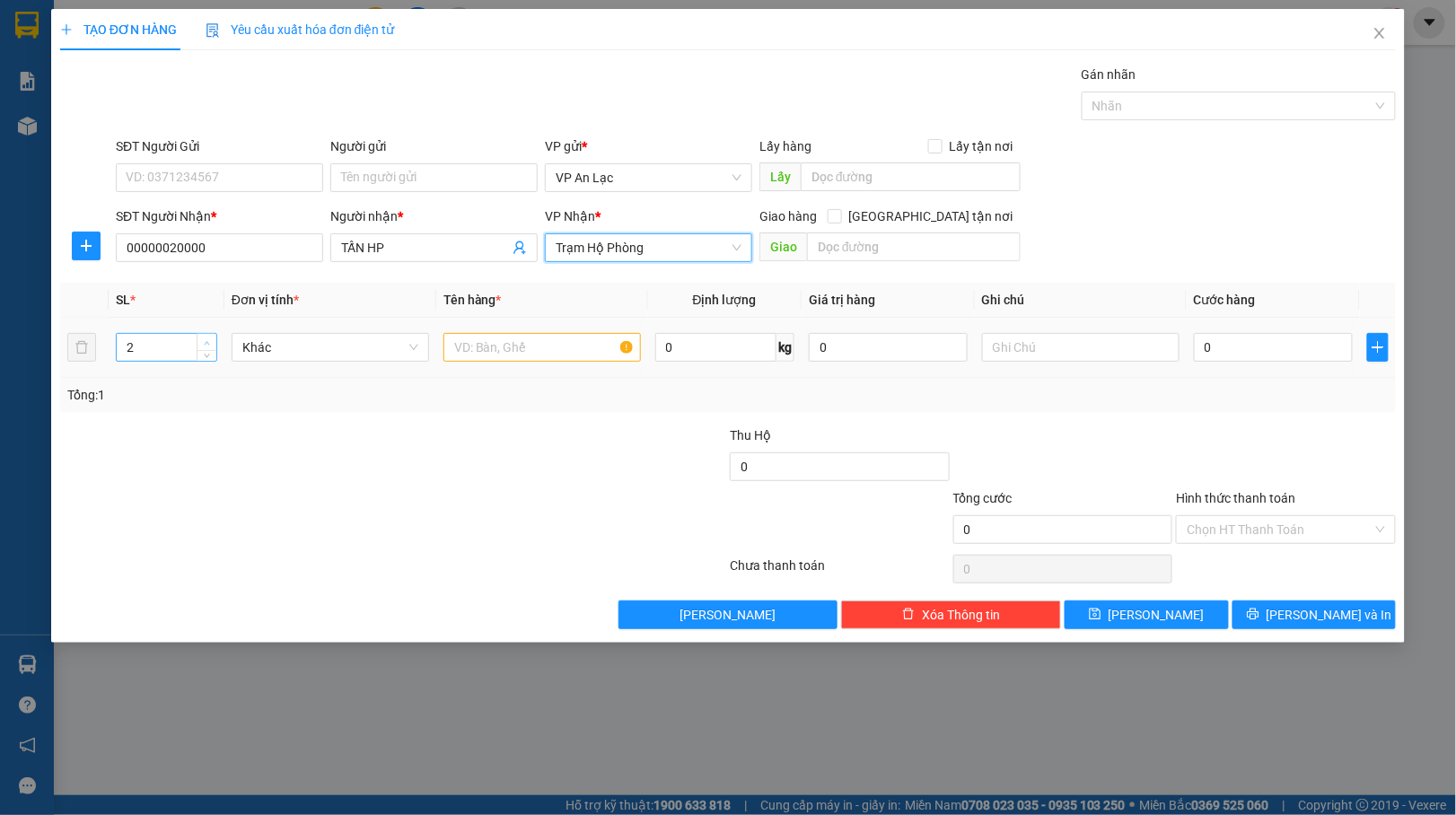
click at [209, 343] on icon "up" at bounding box center [207, 343] width 6 height 6
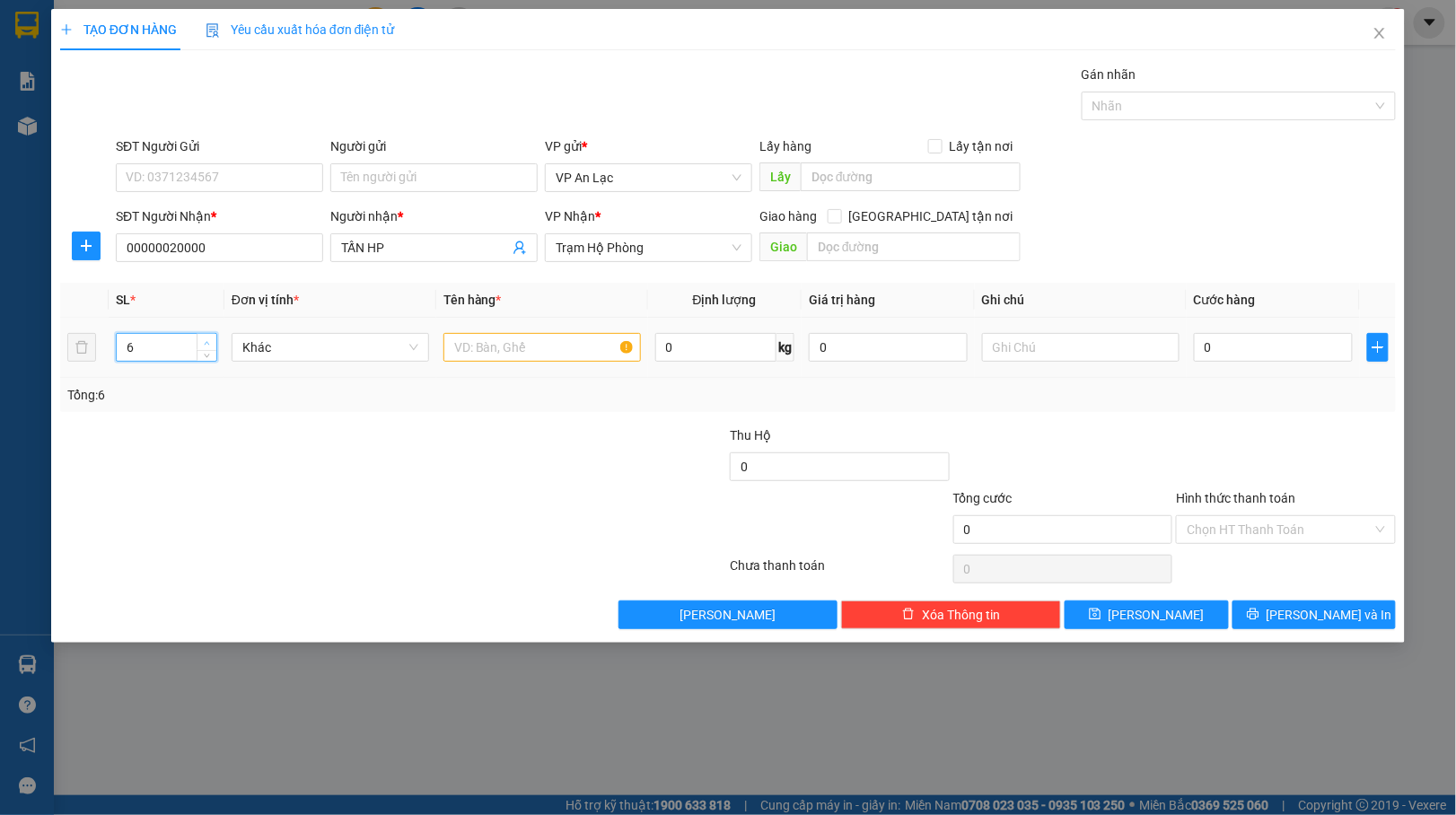
type input "7"
click at [209, 343] on icon "up" at bounding box center [207, 343] width 6 height 6
click at [580, 361] on input "text" at bounding box center [542, 347] width 197 height 29
type input "thùng nước sơn"
click at [1268, 349] on input "0" at bounding box center [1273, 347] width 159 height 29
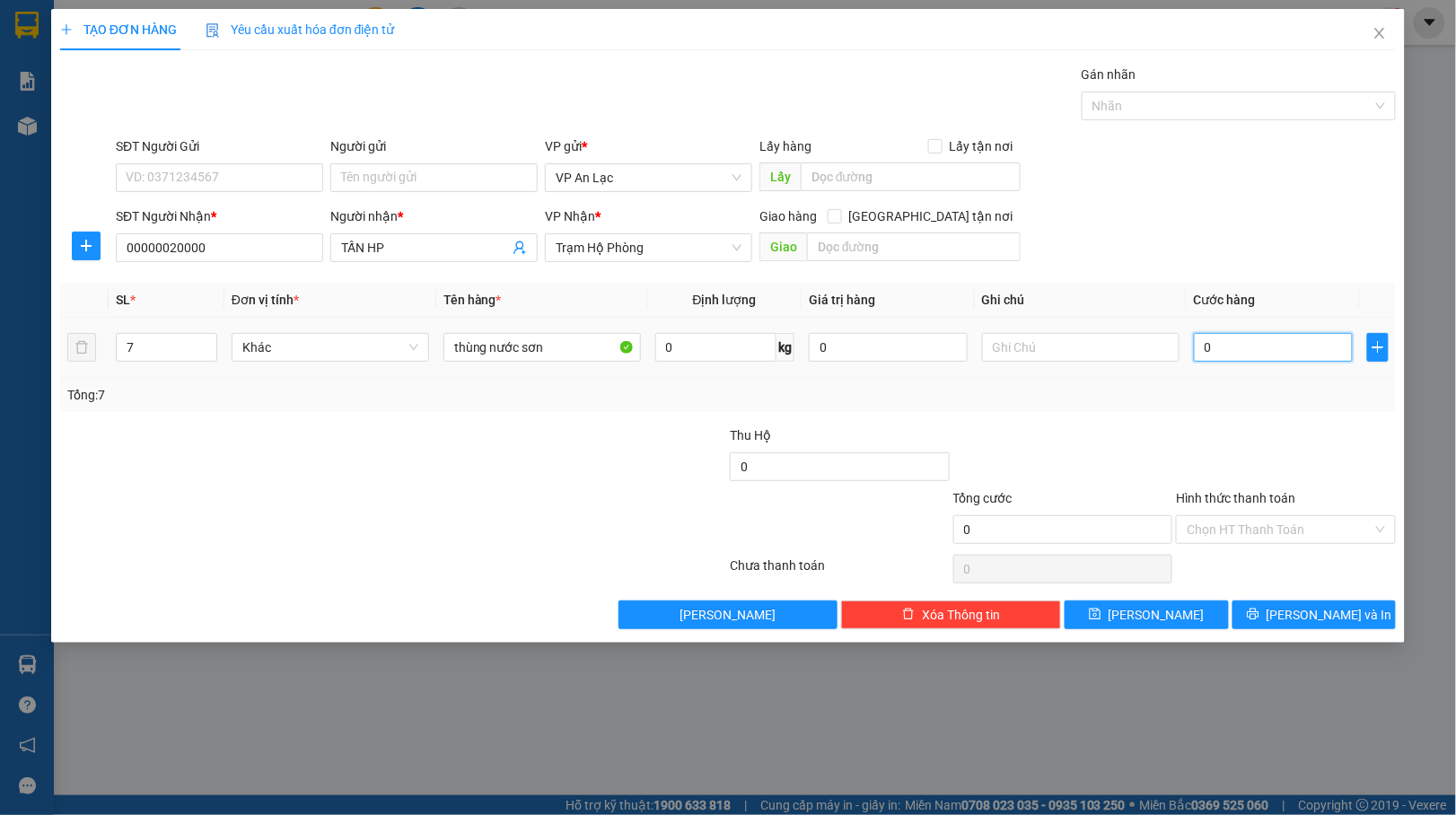
type input "2"
type input "23"
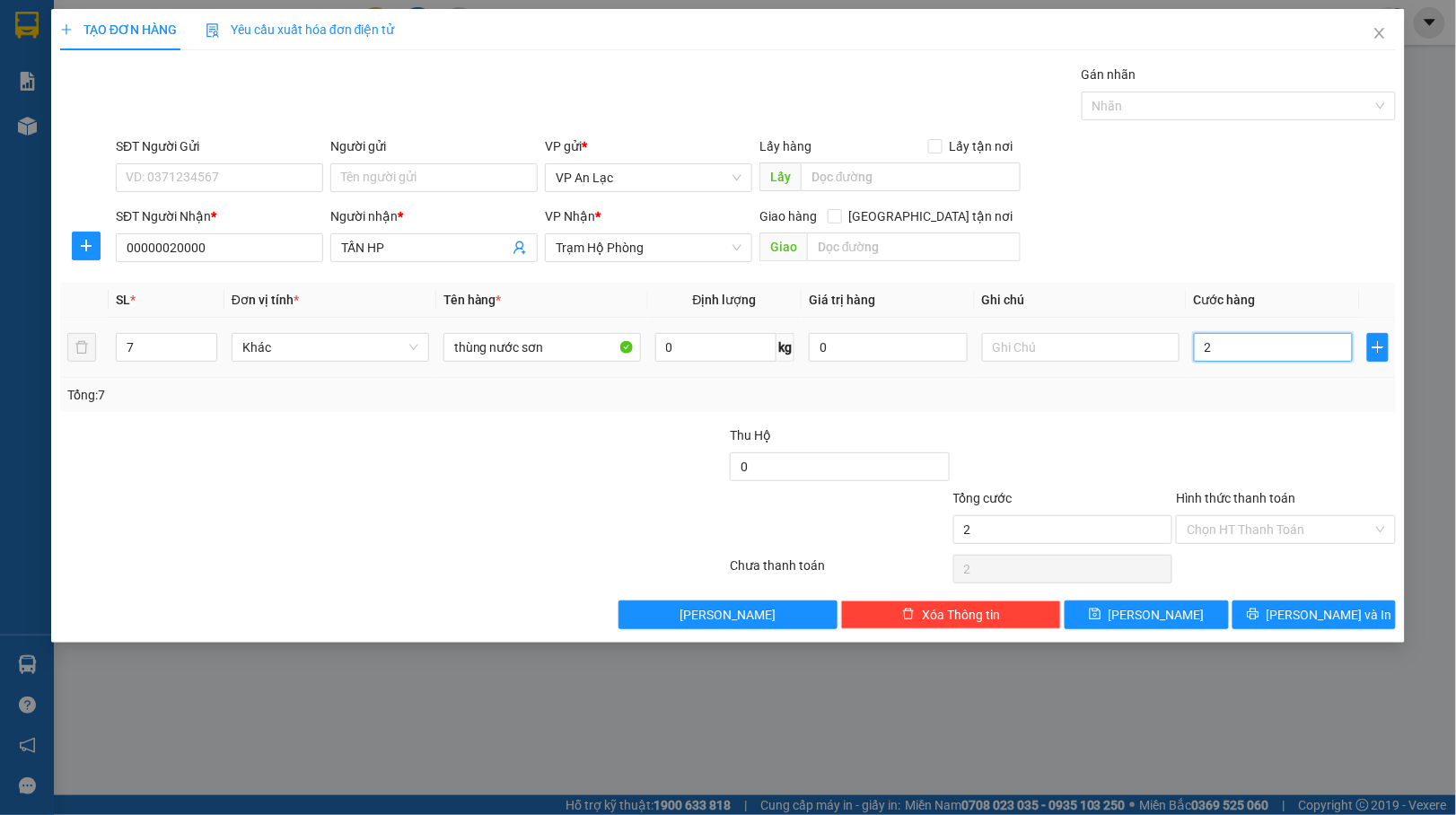
type input "23"
type input "230"
type input "2.300"
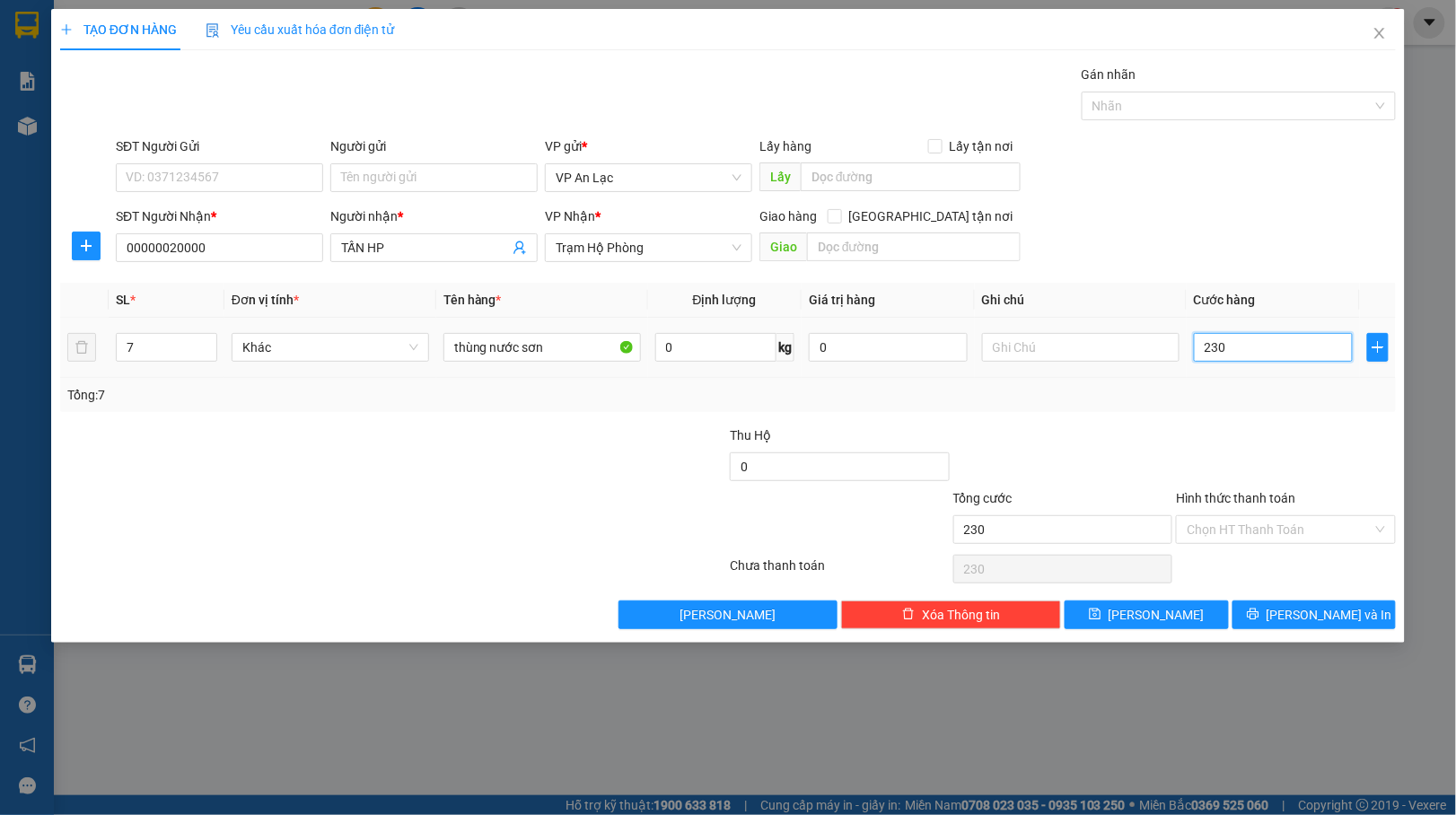
type input "2.300"
type input "230"
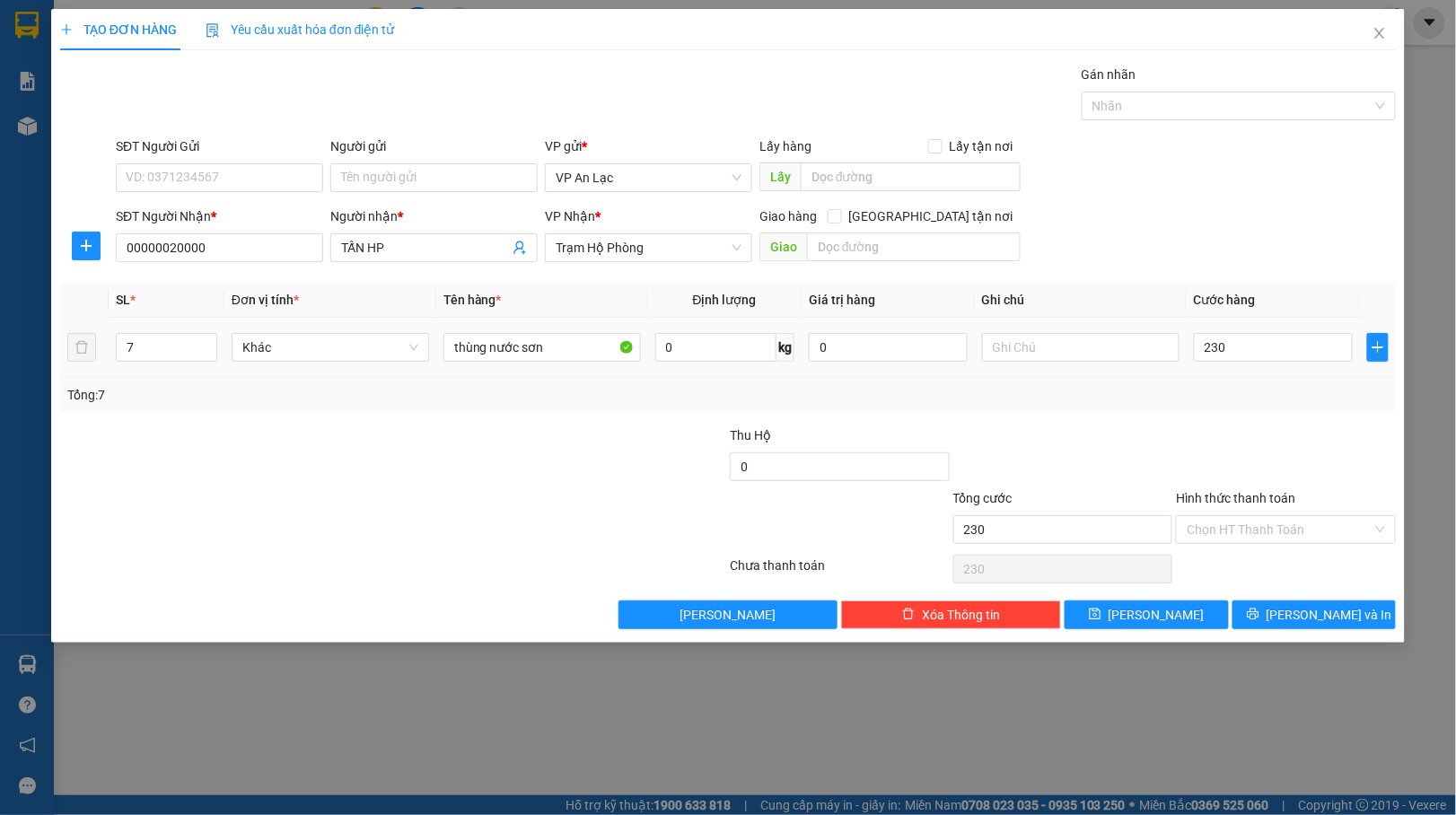
type input "230.000"
click at [1243, 381] on div "SL * Đơn vị tính * Tên hàng * Định lượng Giá trị hàng Ghi chú Cước hàng 7 Khác …" at bounding box center [728, 348] width 1335 height 129
click at [1315, 348] on input "230.000" at bounding box center [1273, 347] width 159 height 29
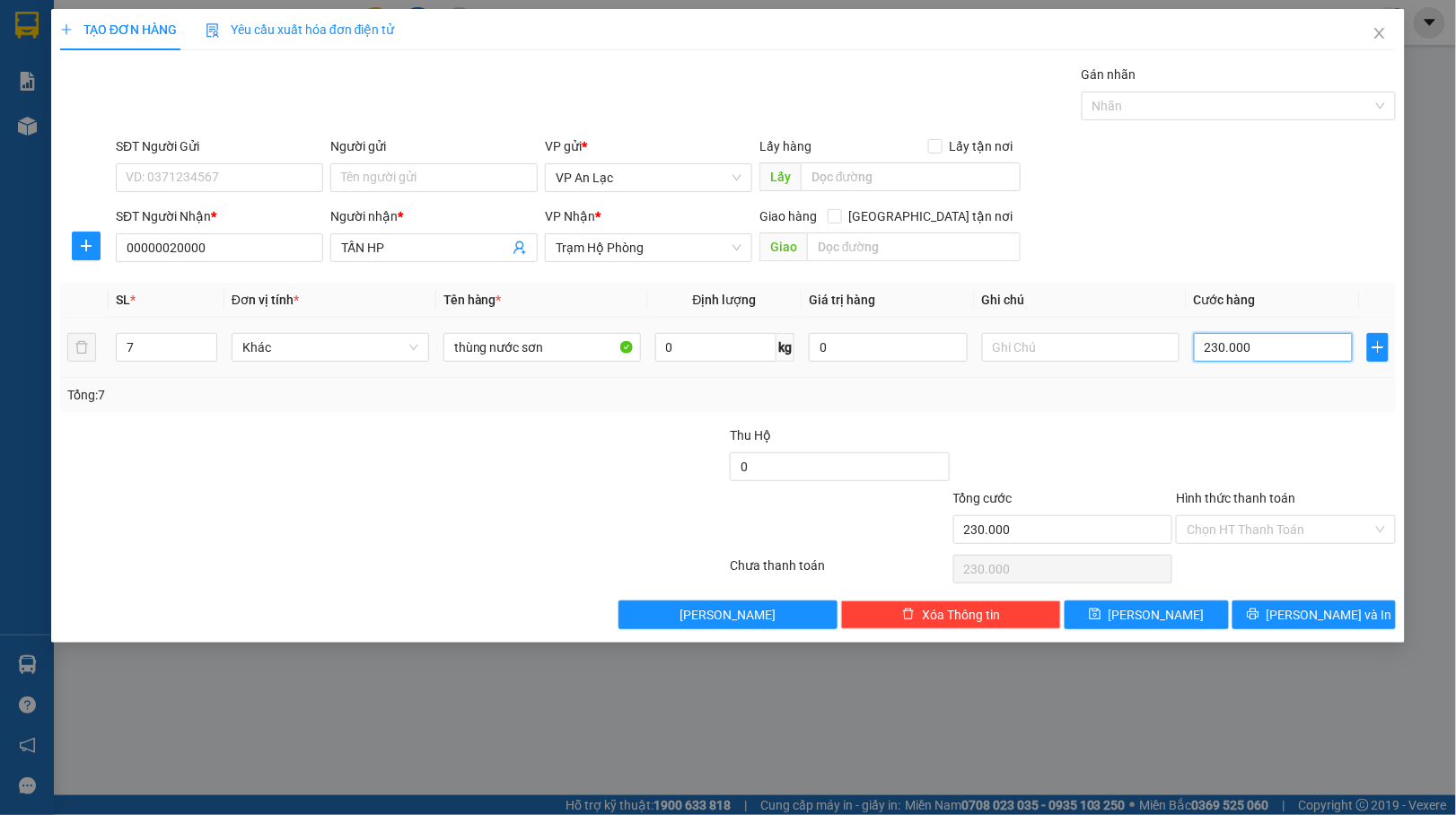
type input "0"
type input "02"
type input "2"
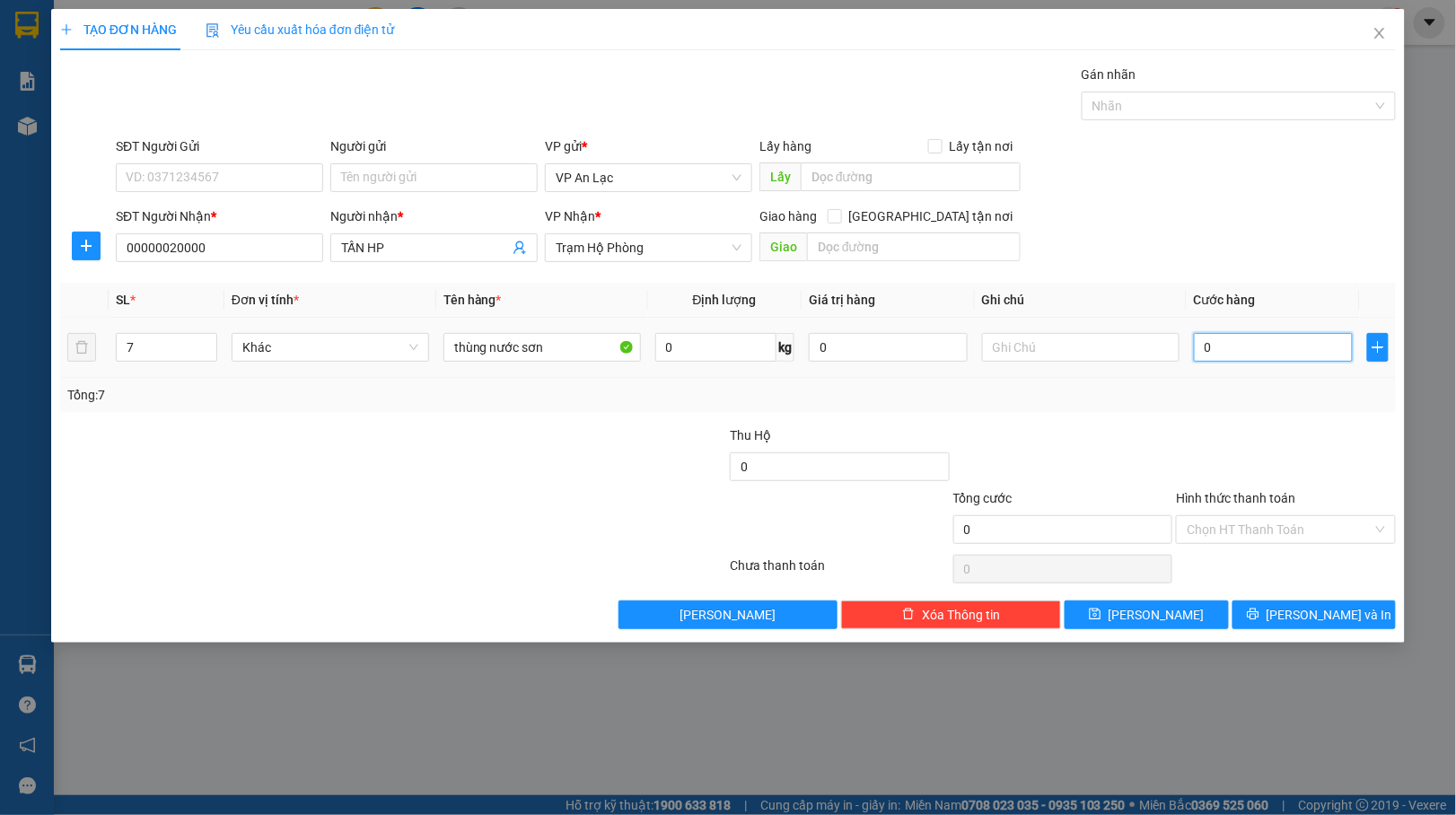
type input "2"
type input "027"
type input "27"
type input "02"
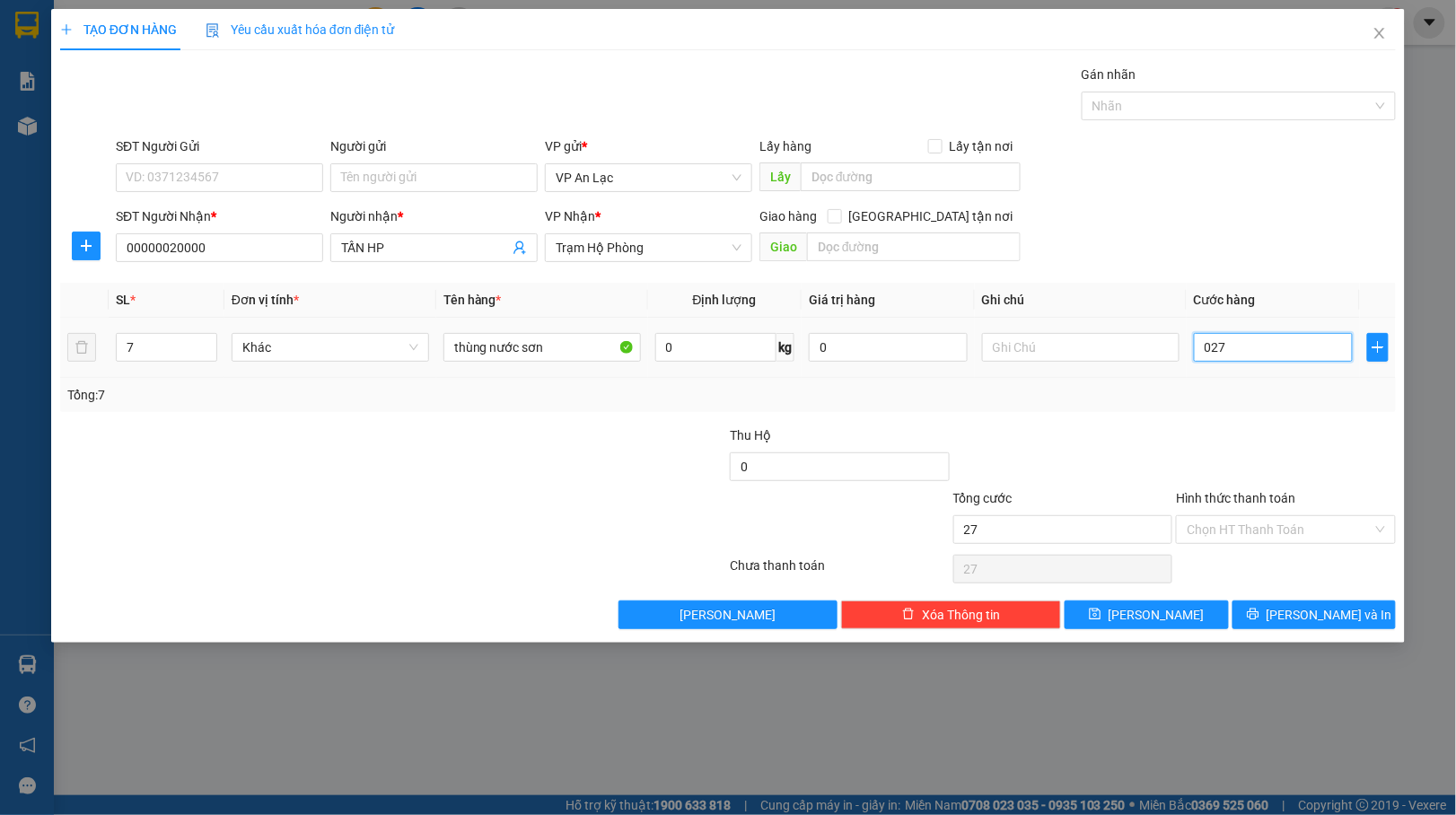
type input "2"
type input "021"
type input "21"
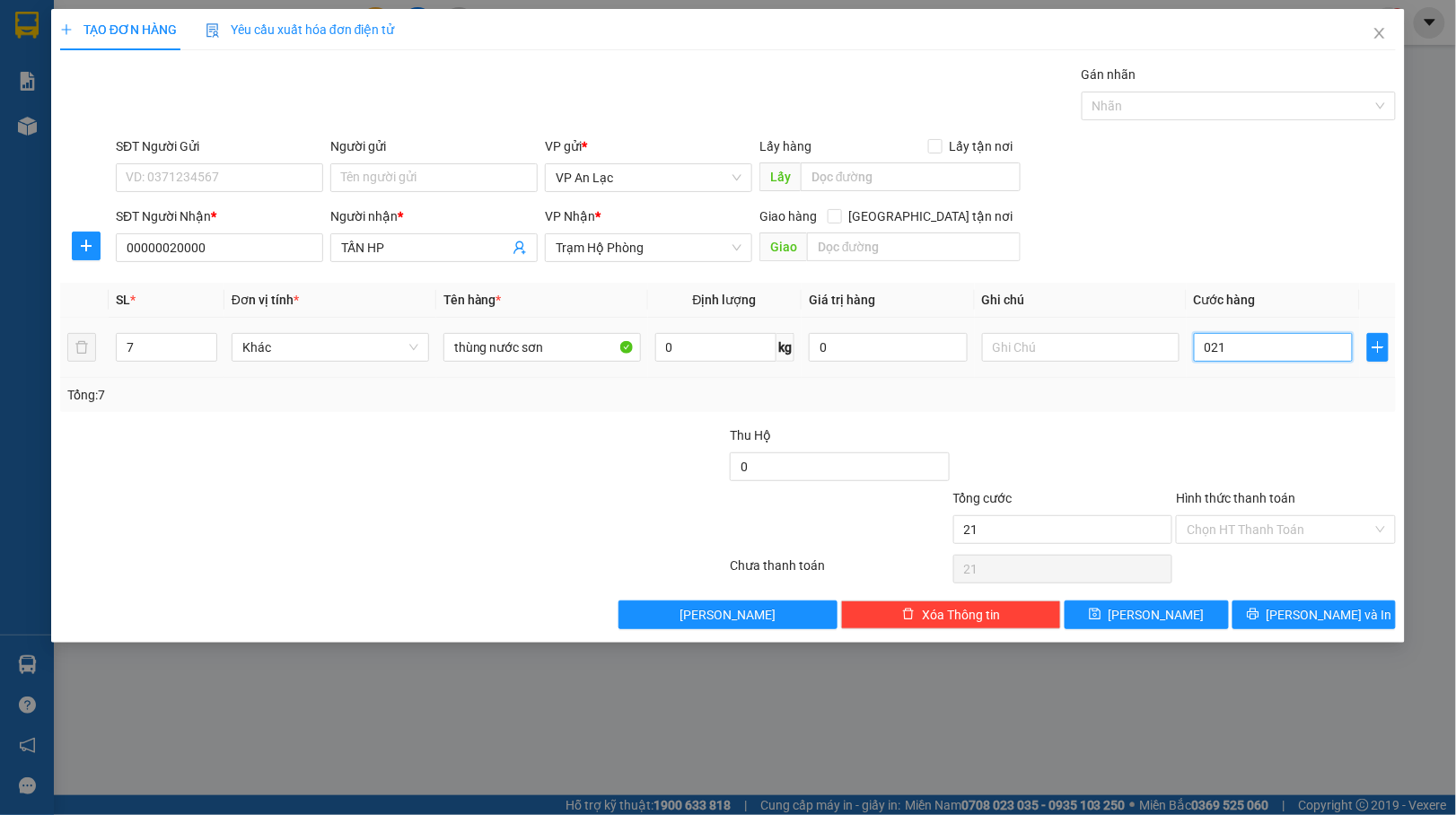
type input "0.210"
type input "210"
click at [1267, 432] on div "Transit Pickup Surcharge Ids Transit Deliver Surcharge Ids Transit Deliver Surc…" at bounding box center [728, 347] width 1335 height 564
type input "210.000"
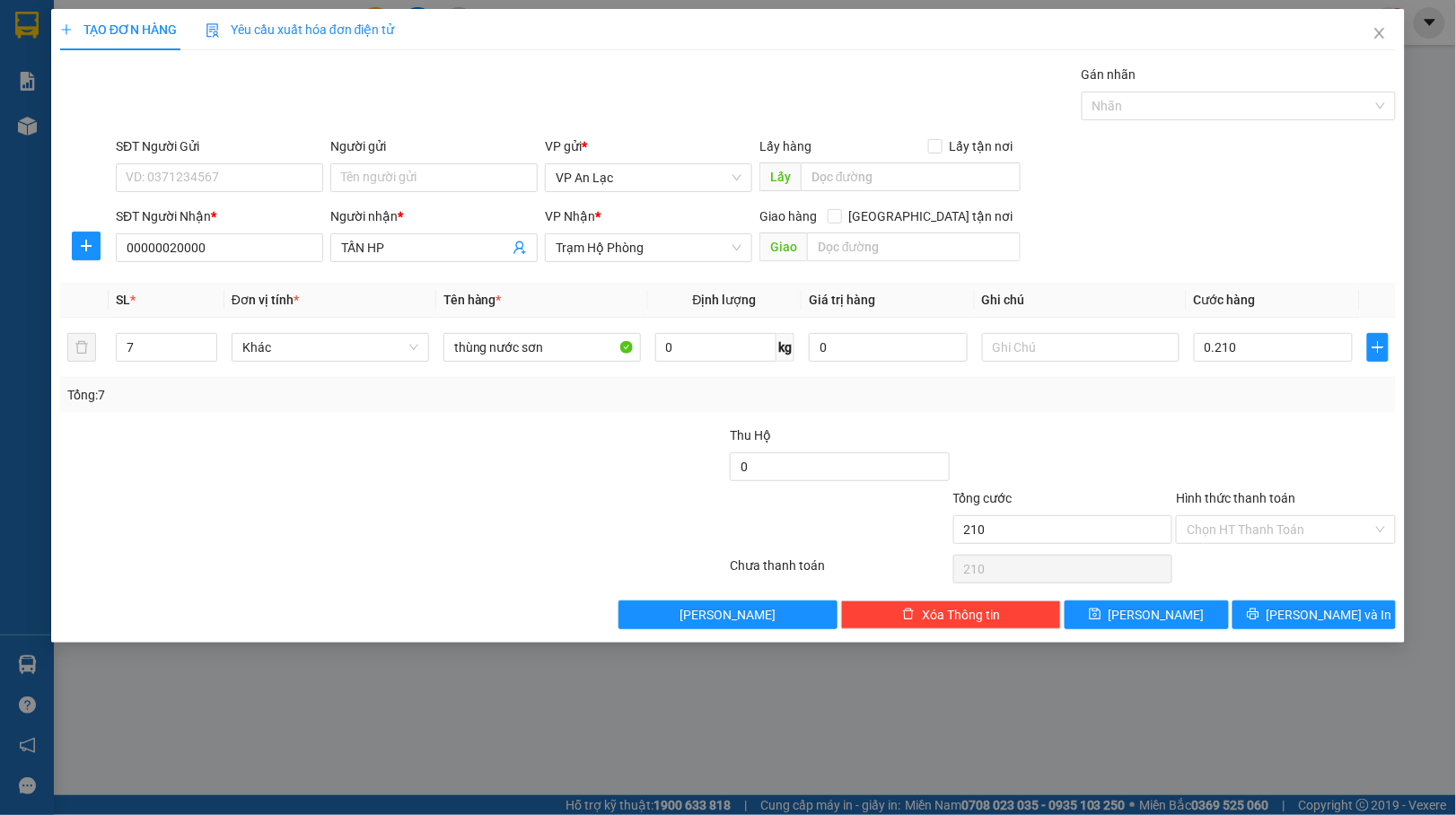
type input "210.000"
click at [1292, 612] on button "[PERSON_NAME] và In" at bounding box center [1314, 614] width 164 height 29
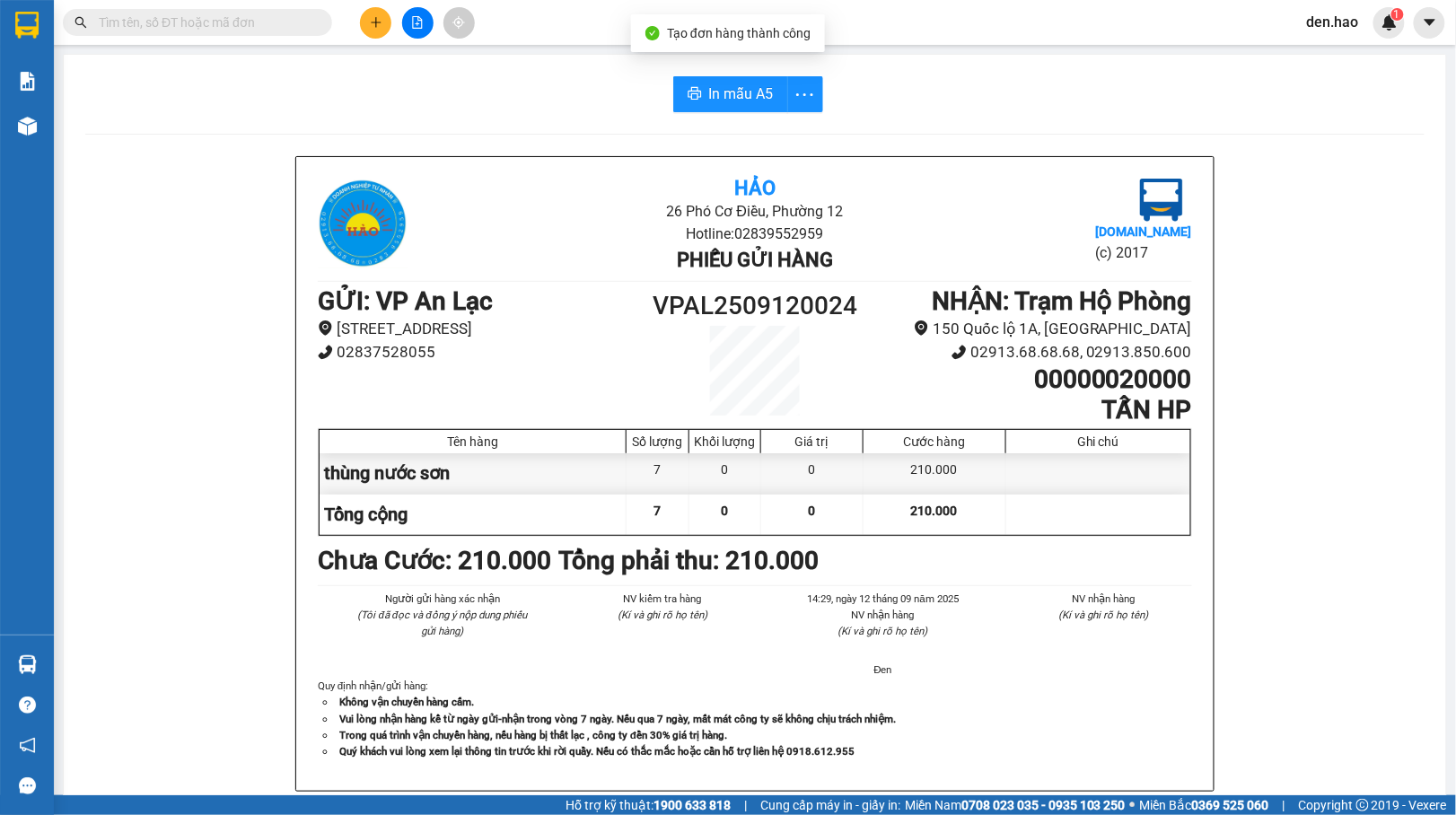
click at [736, 74] on div "In mẫu A5 Hảo 26 Phó Cơ Điều, Phường 12 Hotline: 02839552959 Phiếu gửi hàng [DO…" at bounding box center [754, 747] width 1382 height 1386
click at [744, 97] on span "In mẫu A5" at bounding box center [741, 94] width 65 height 22
click at [757, 89] on span "In mẫu A5" at bounding box center [741, 94] width 65 height 22
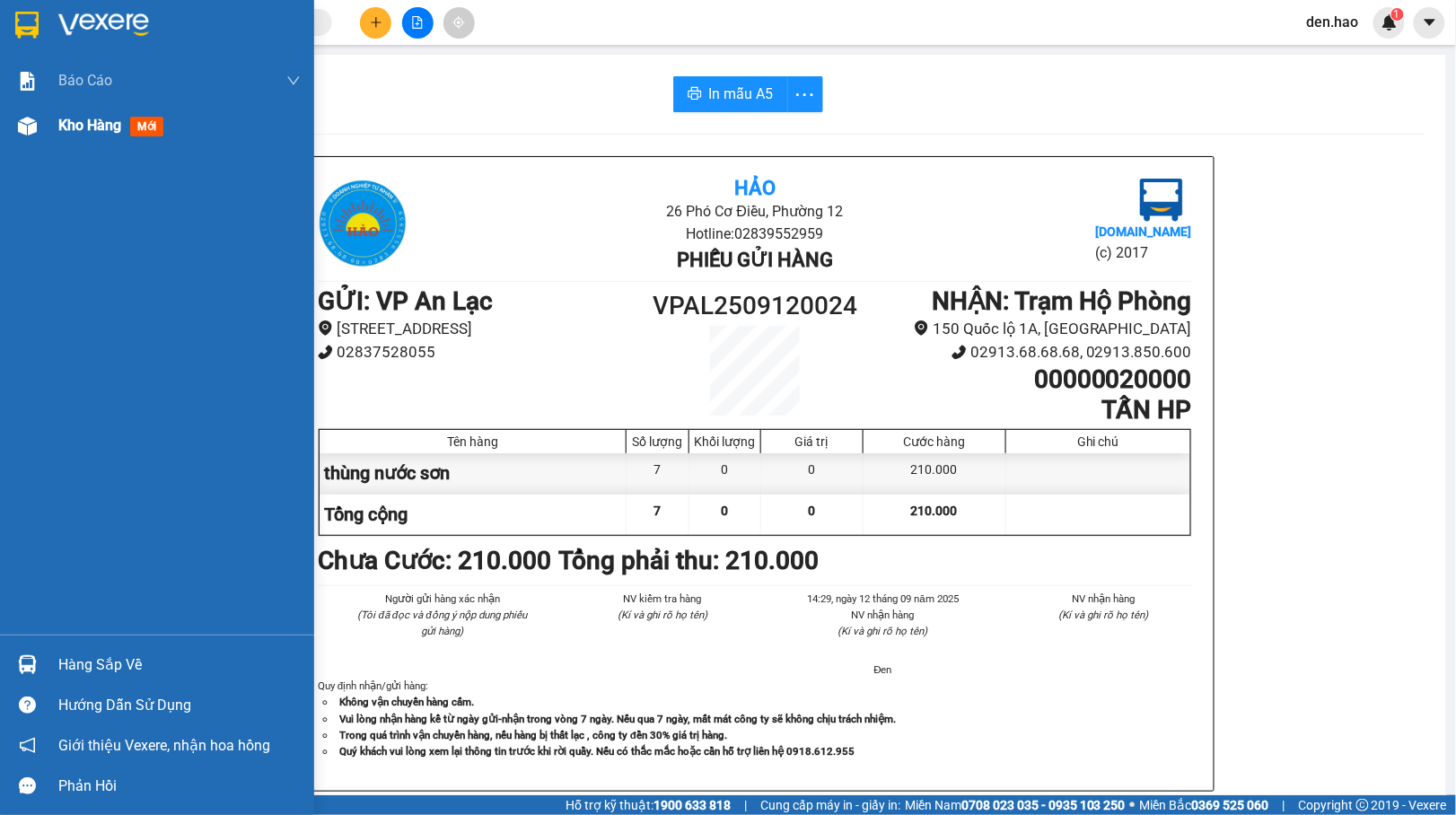
click at [65, 138] on div "Kho hàng mới" at bounding box center [179, 125] width 243 height 45
click at [65, 137] on div "Kho hàng mới" at bounding box center [179, 125] width 243 height 45
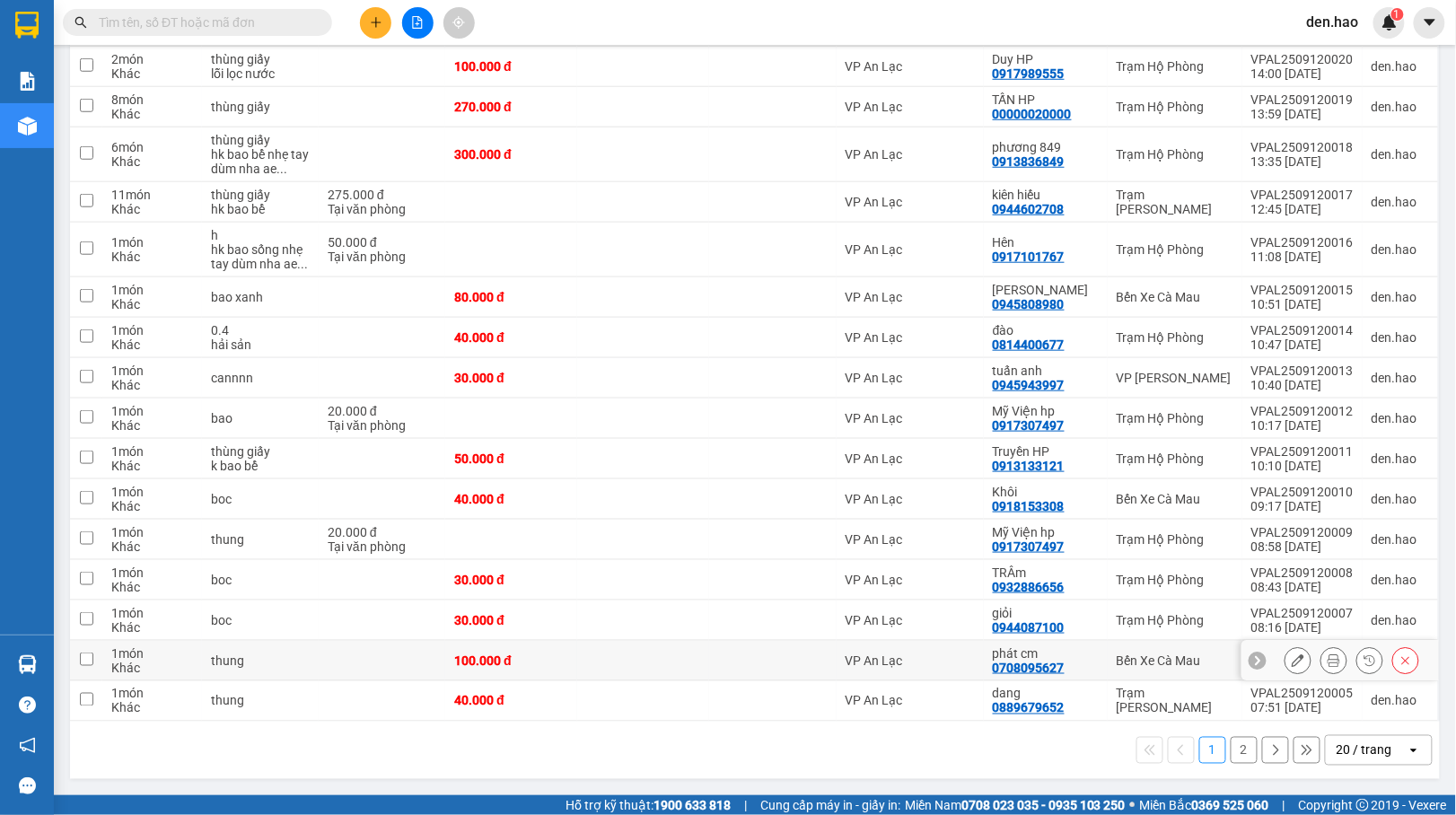
scroll to position [423, 0]
click at [1336, 743] on div "20 / trang" at bounding box center [1364, 750] width 55 height 18
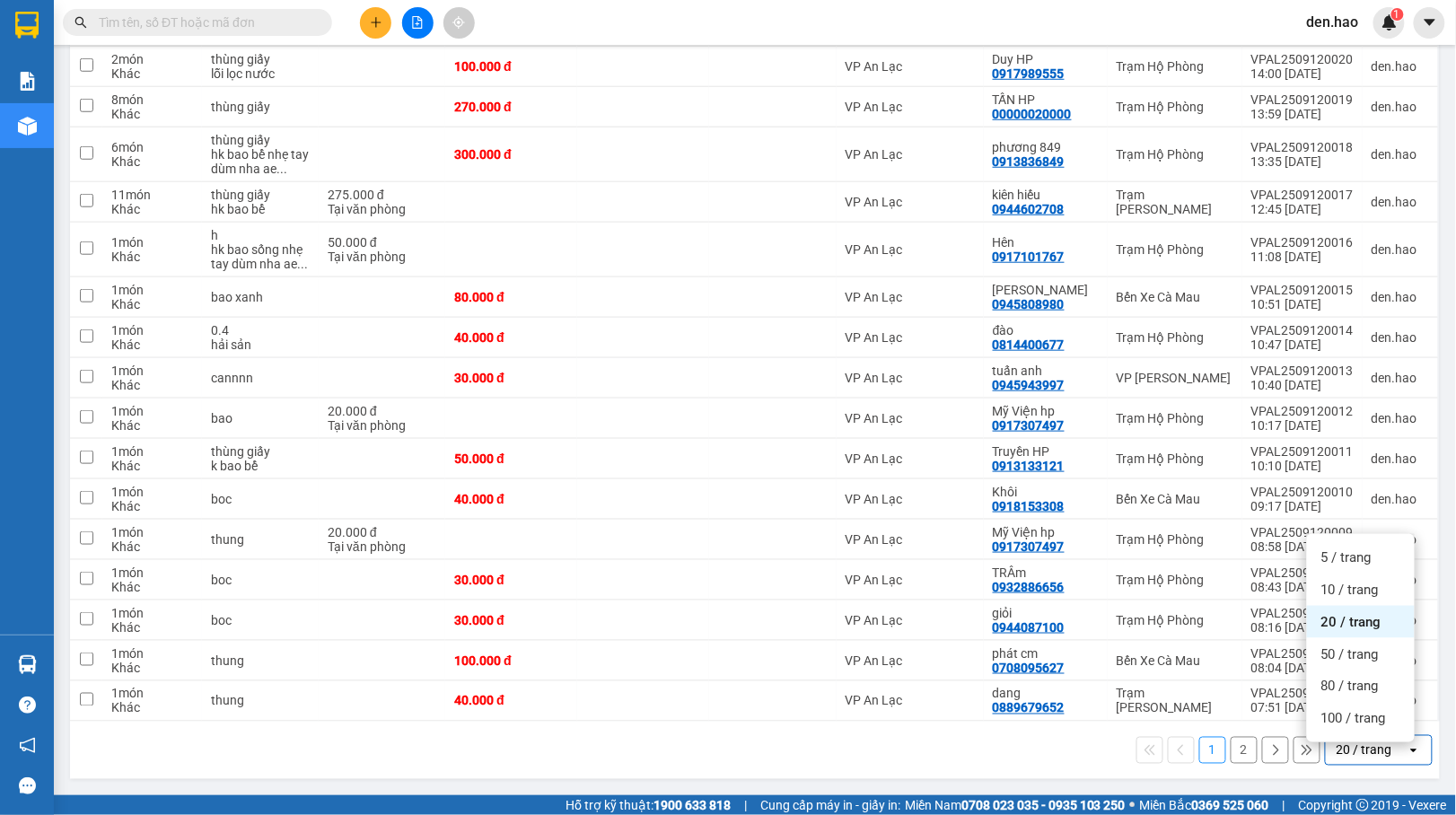
click at [1329, 638] on div "50 / trang" at bounding box center [1360, 654] width 108 height 32
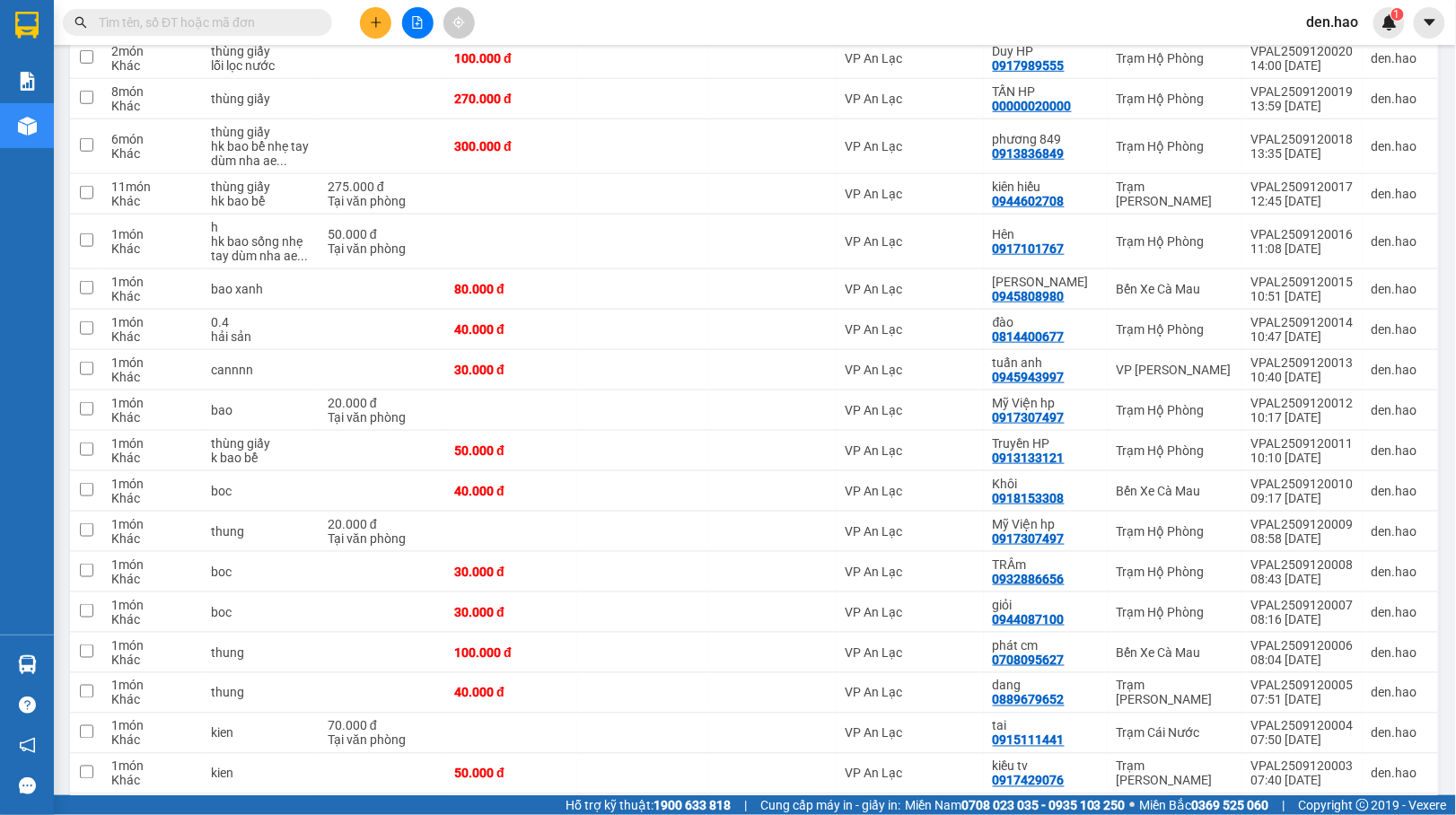
scroll to position [0, 0]
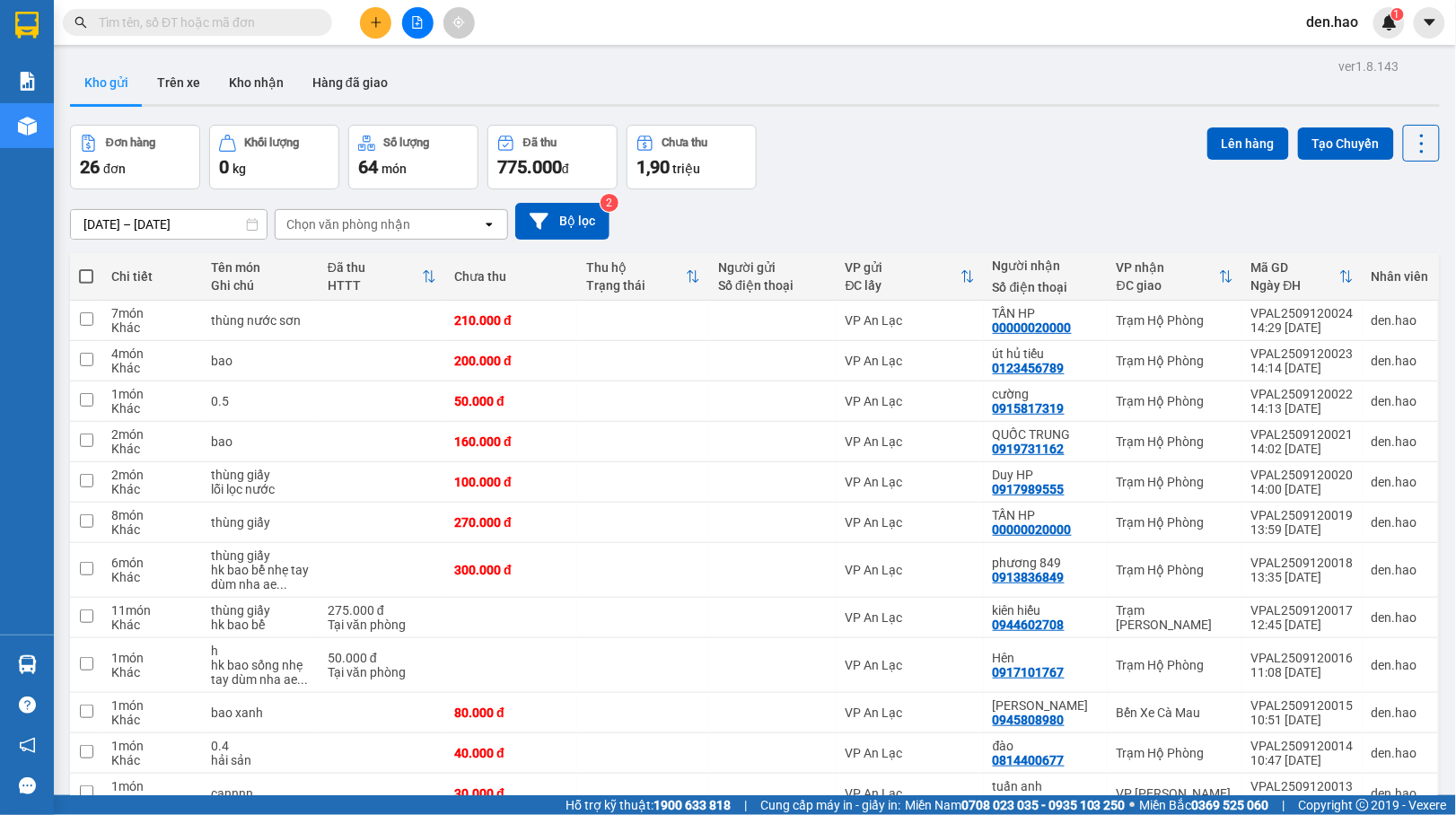
click at [93, 278] on th at bounding box center [86, 277] width 32 height 48
click at [89, 278] on span at bounding box center [87, 277] width 15 height 15
click at [86, 267] on input "checkbox" at bounding box center [86, 267] width 0 height 0
checkbox input "true"
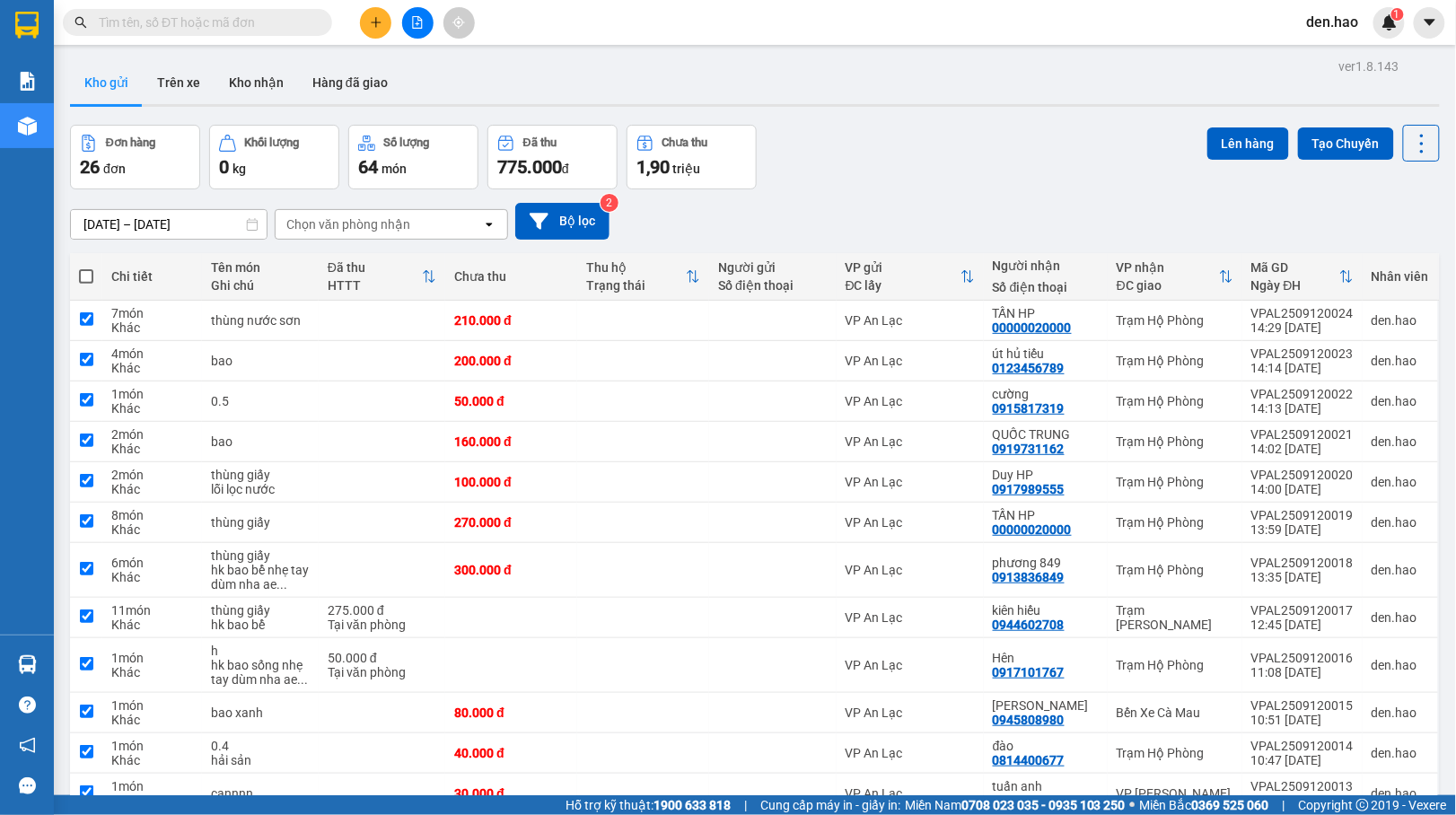
checkbox input "true"
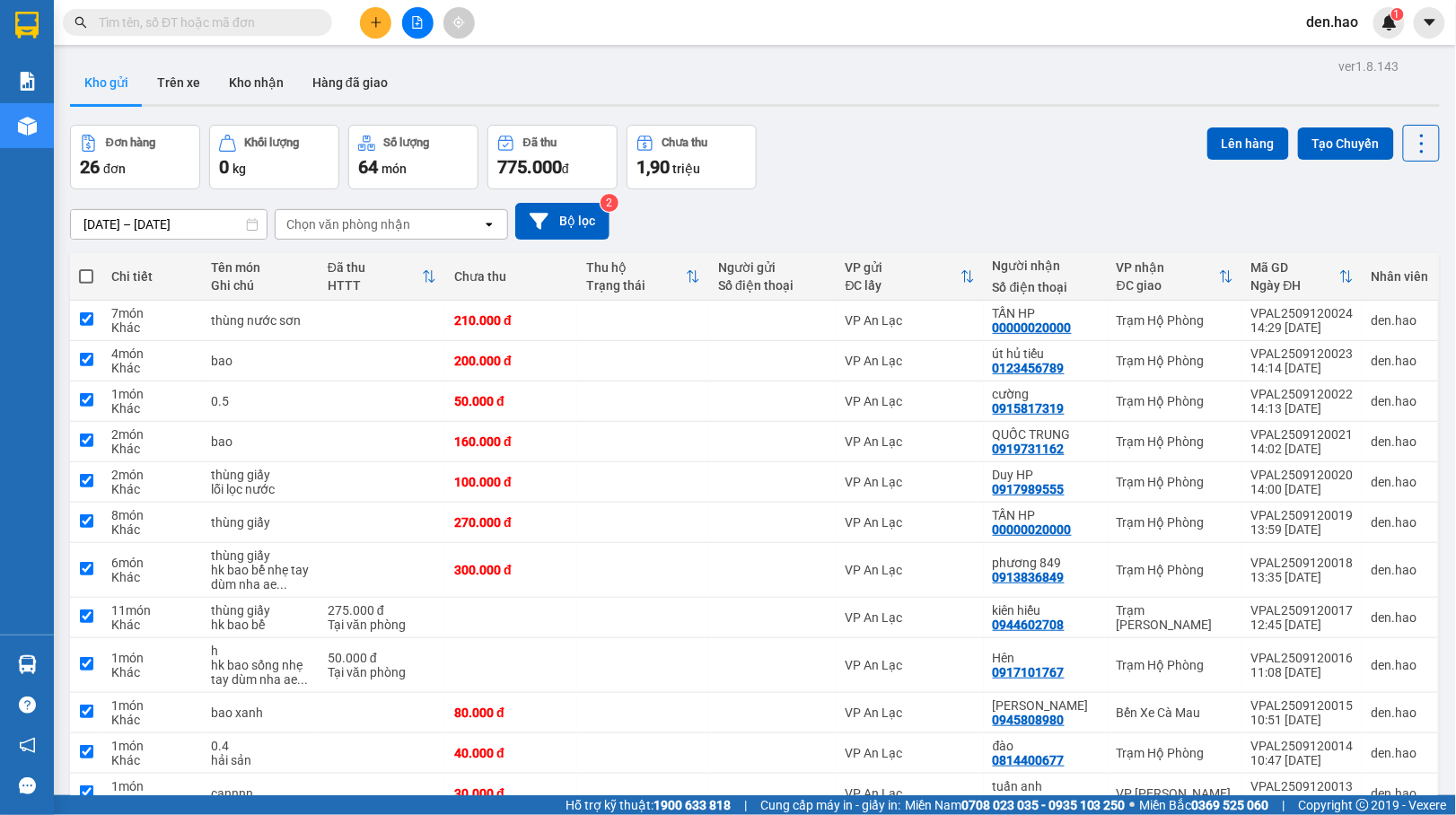
checkbox input "true"
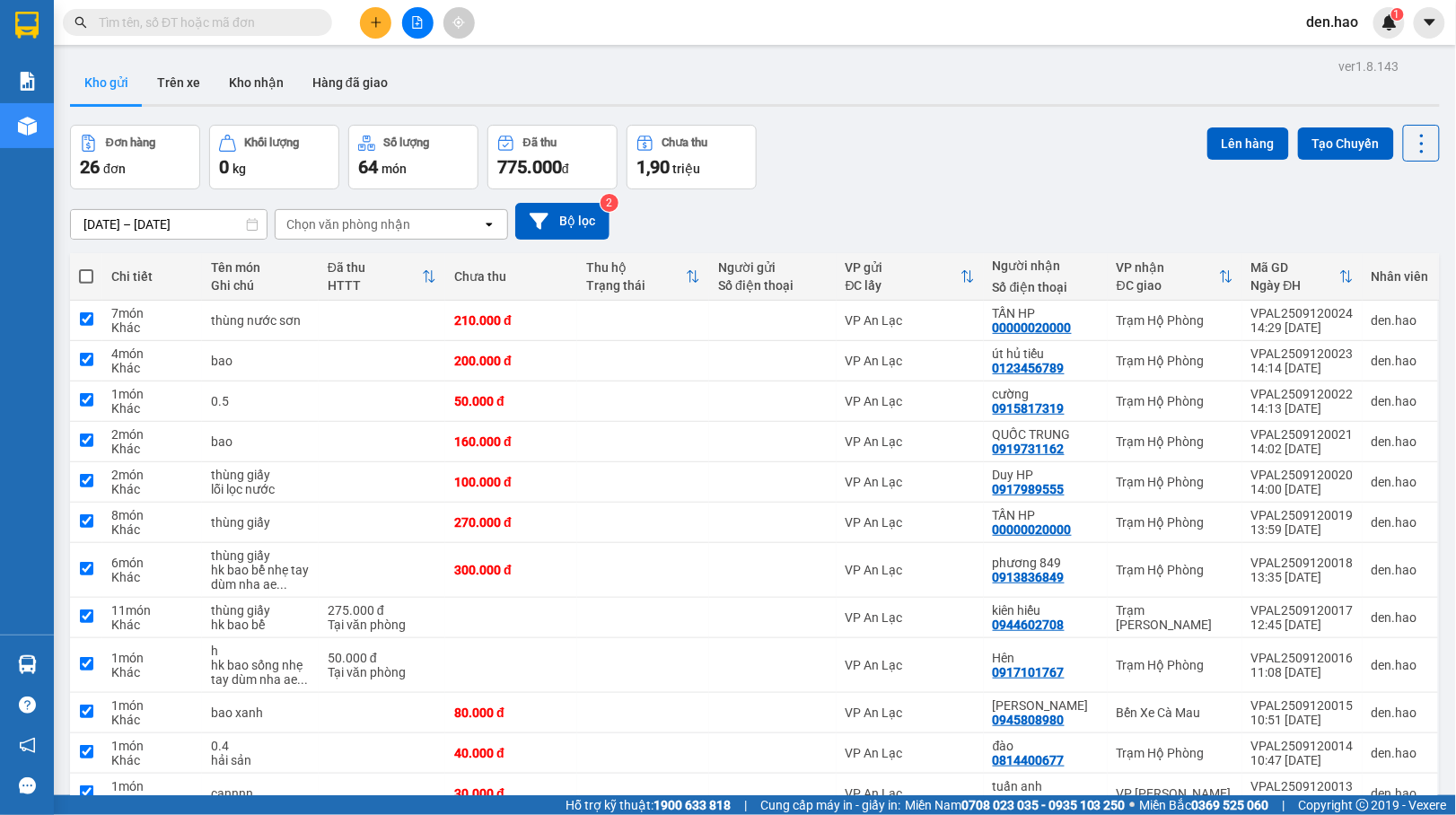
checkbox input "true"
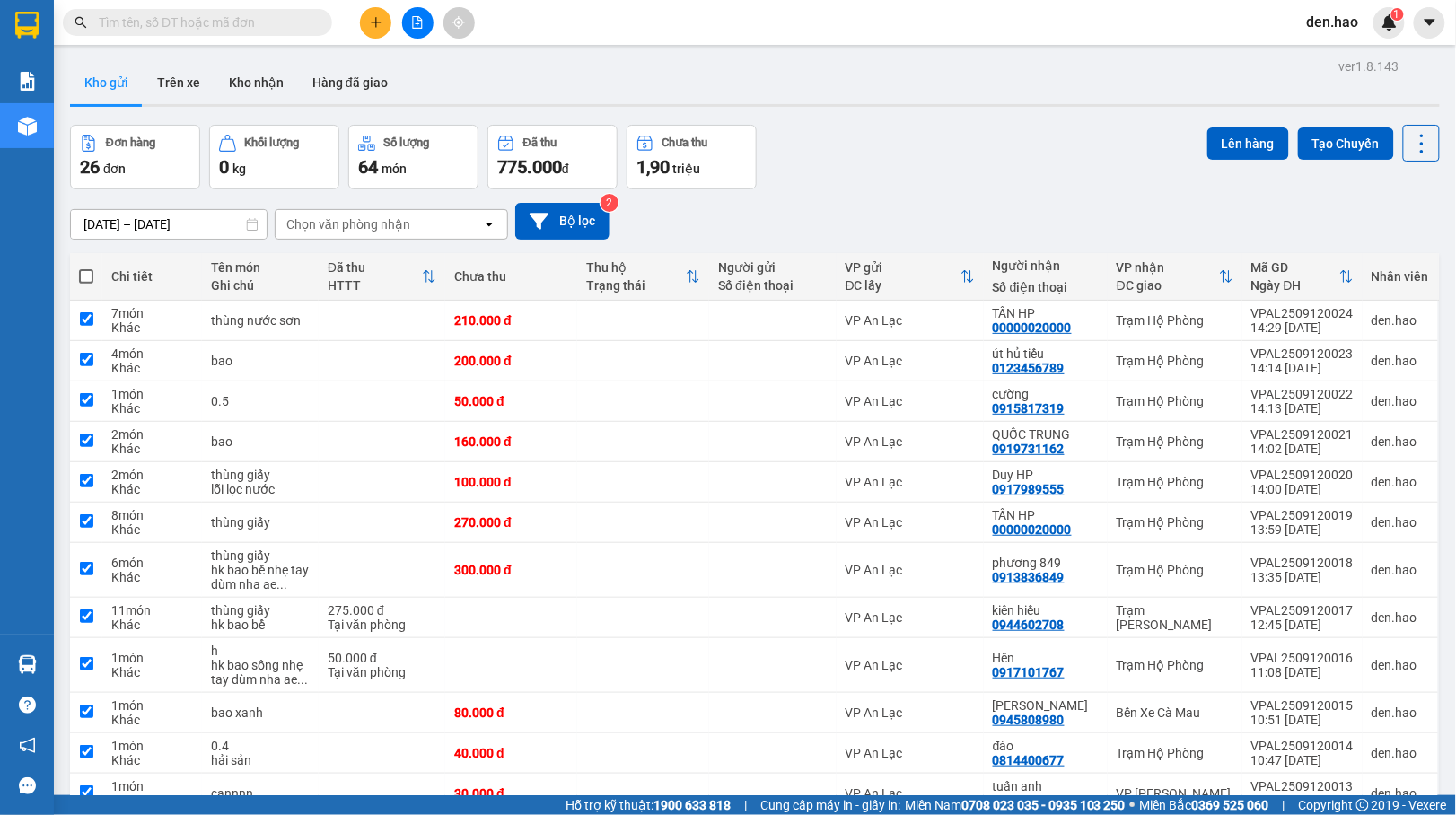
checkbox input "true"
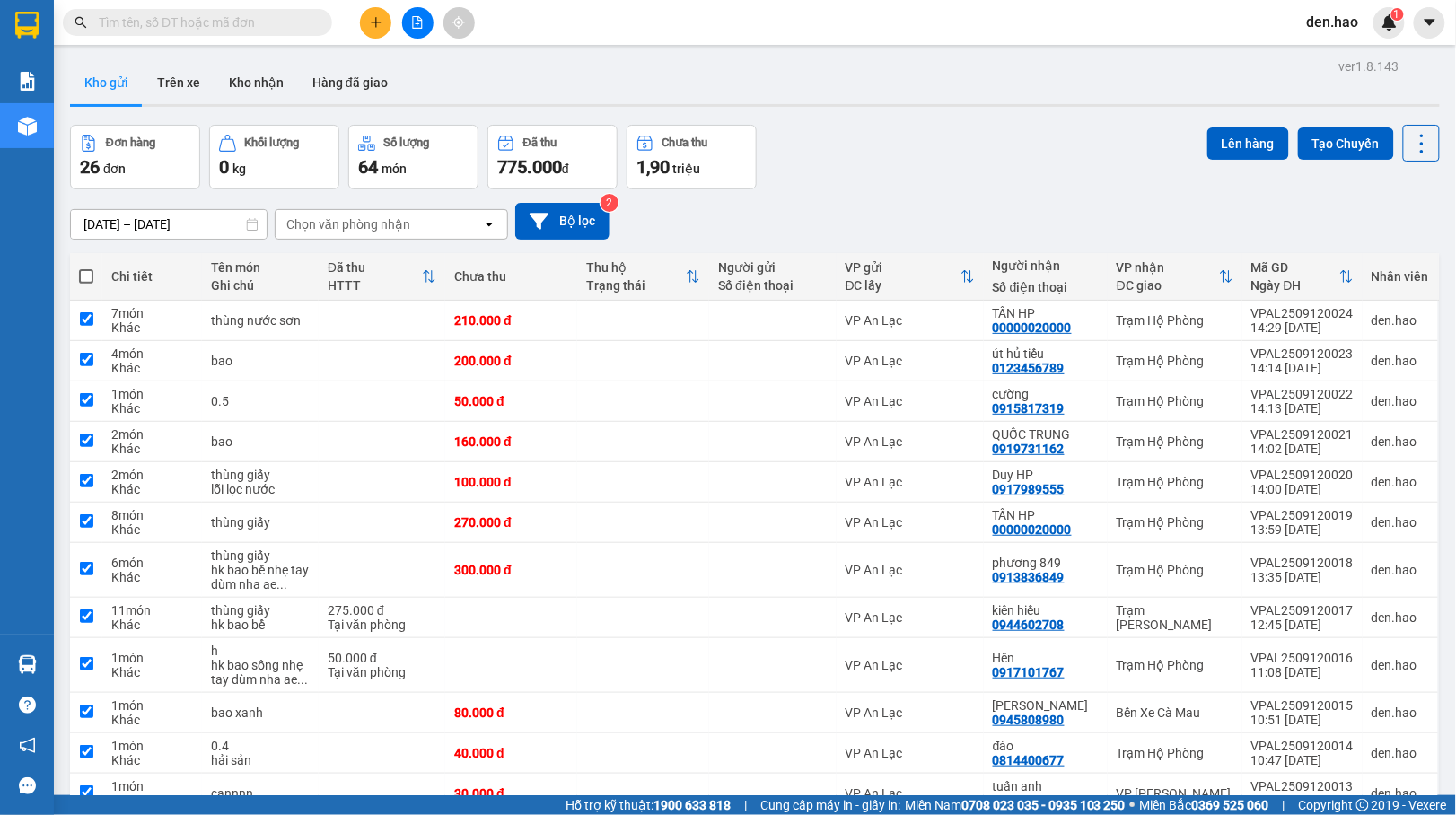
checkbox input "true"
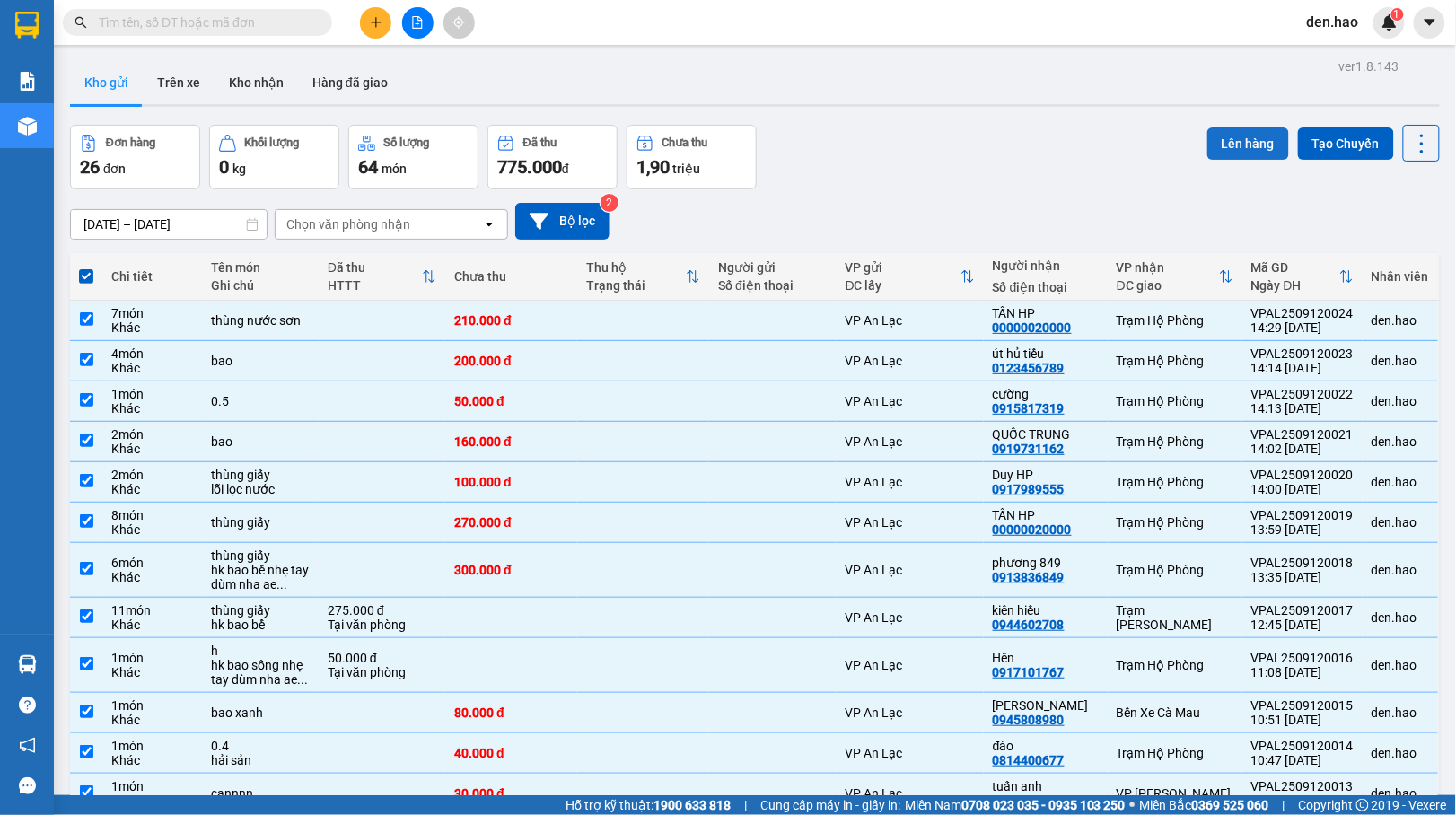
click at [1261, 133] on button "Lên hàng" at bounding box center [1248, 143] width 82 height 32
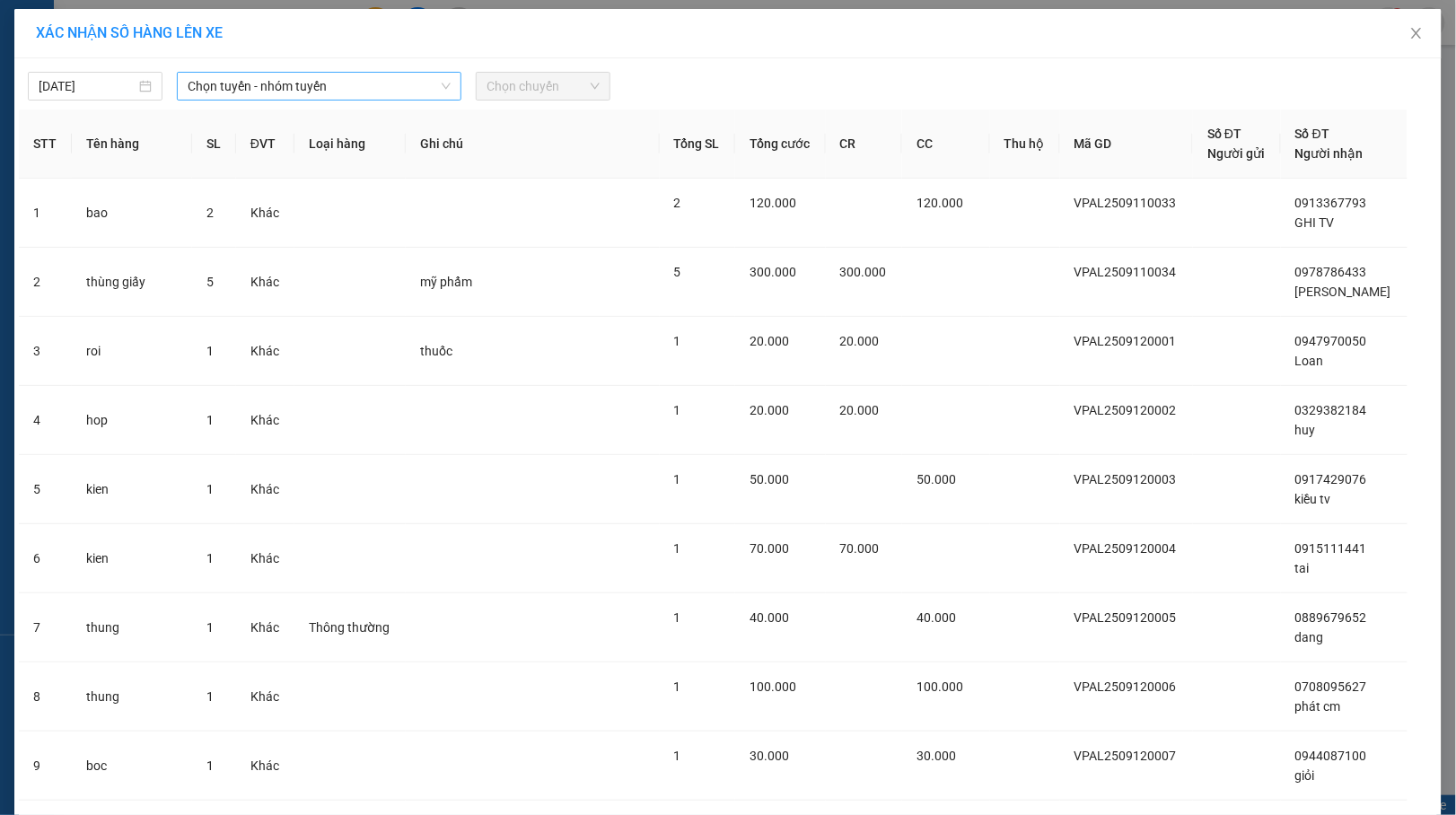
click at [231, 86] on span "Chọn tuyến - nhóm tuyến" at bounding box center [318, 86] width 263 height 27
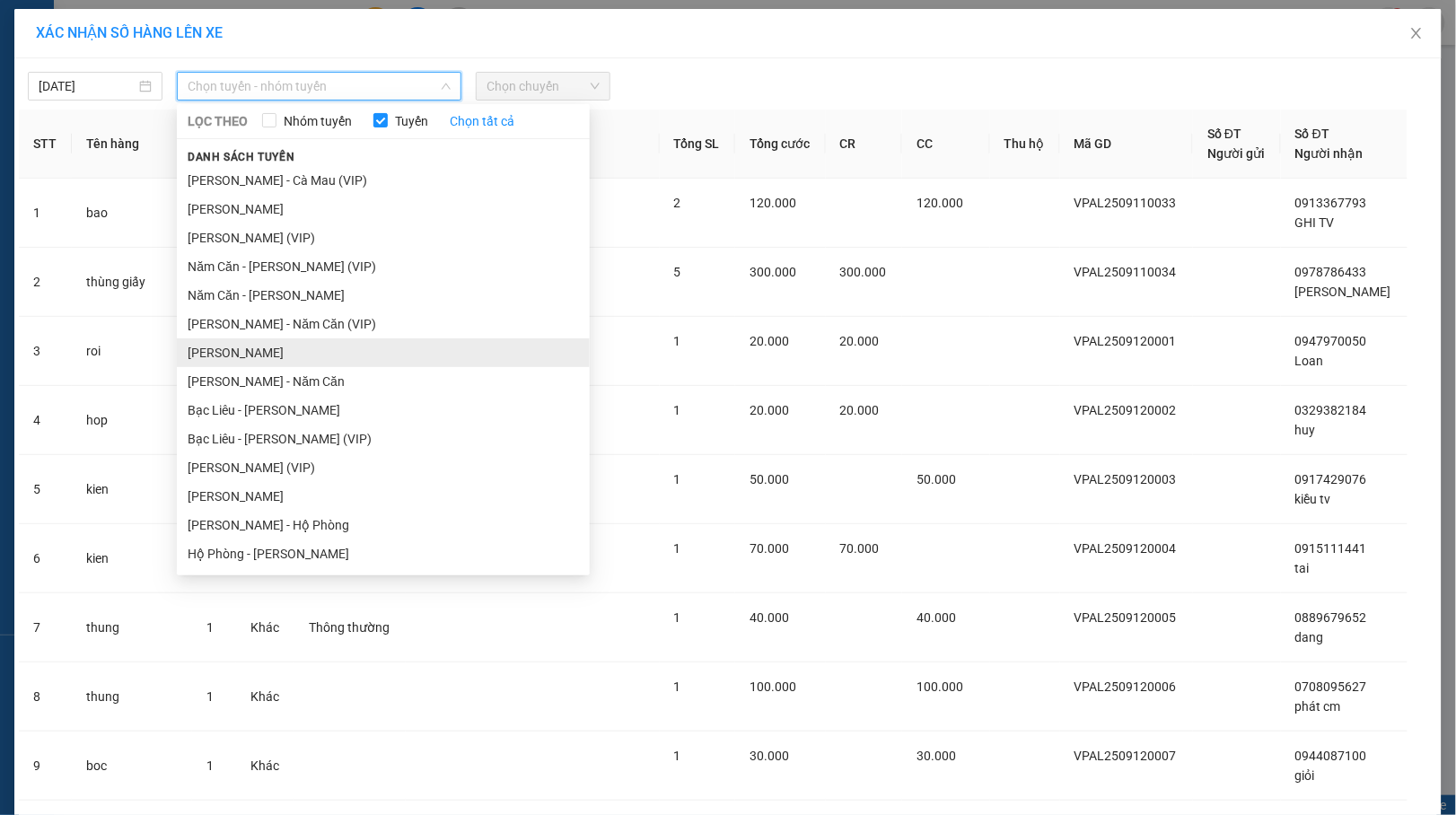
click at [324, 350] on li "[PERSON_NAME]" at bounding box center [384, 352] width 413 height 29
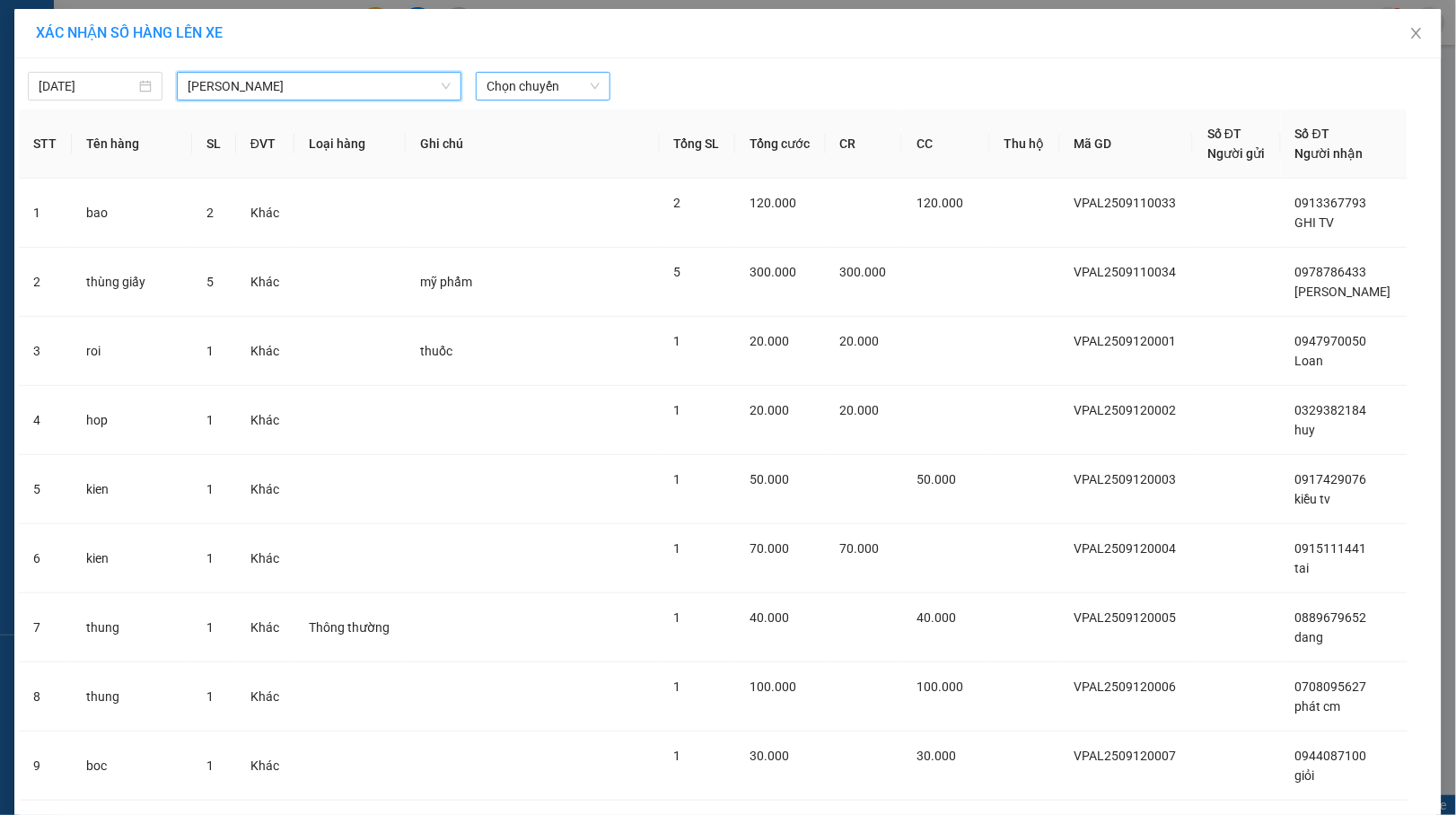
click at [493, 90] on span "Chọn chuyến" at bounding box center [542, 86] width 113 height 27
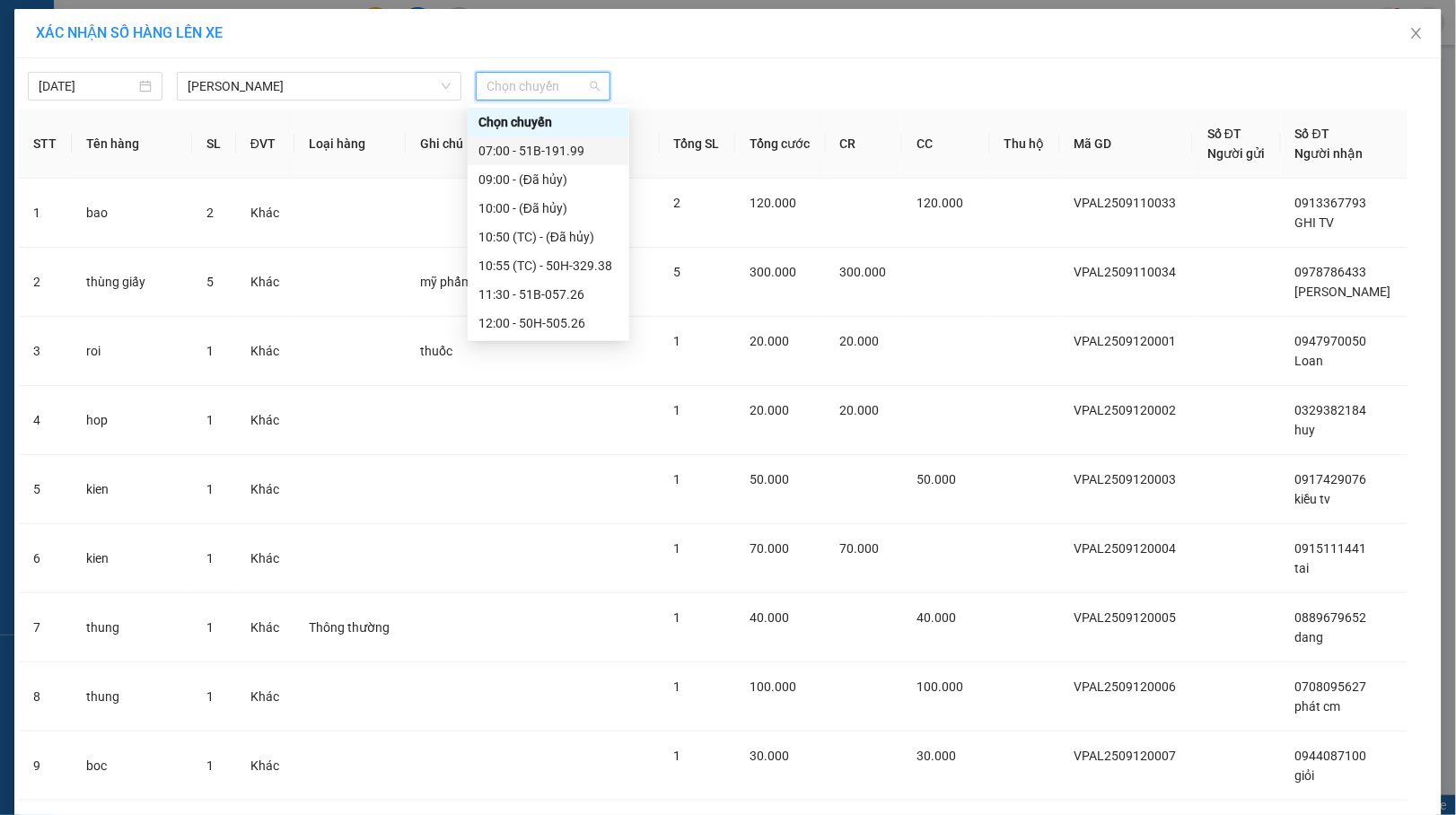
click at [569, 155] on div "07:00 - 51B-191.99" at bounding box center [549, 150] width 140 height 19
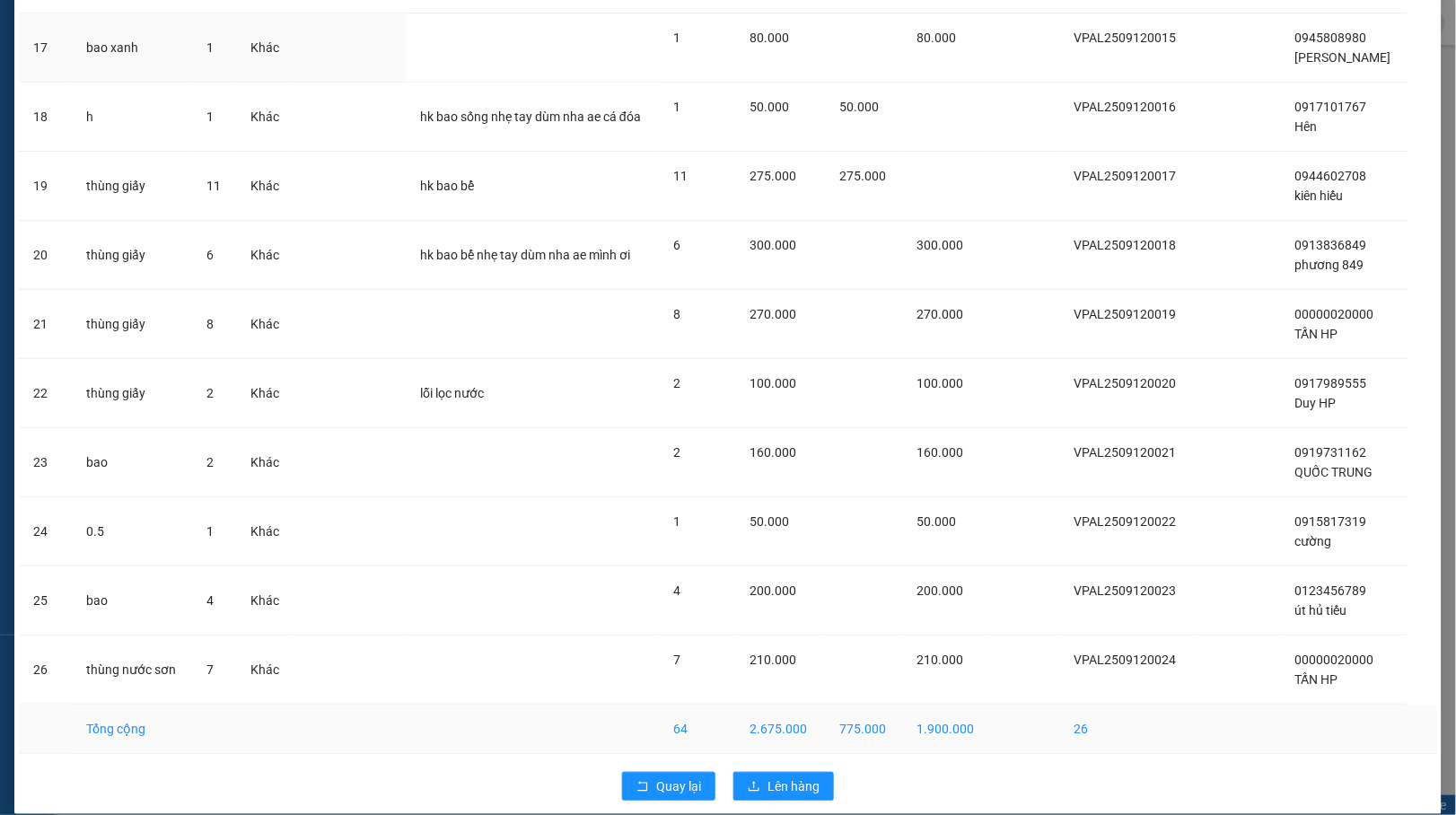
scroll to position [1311, 0]
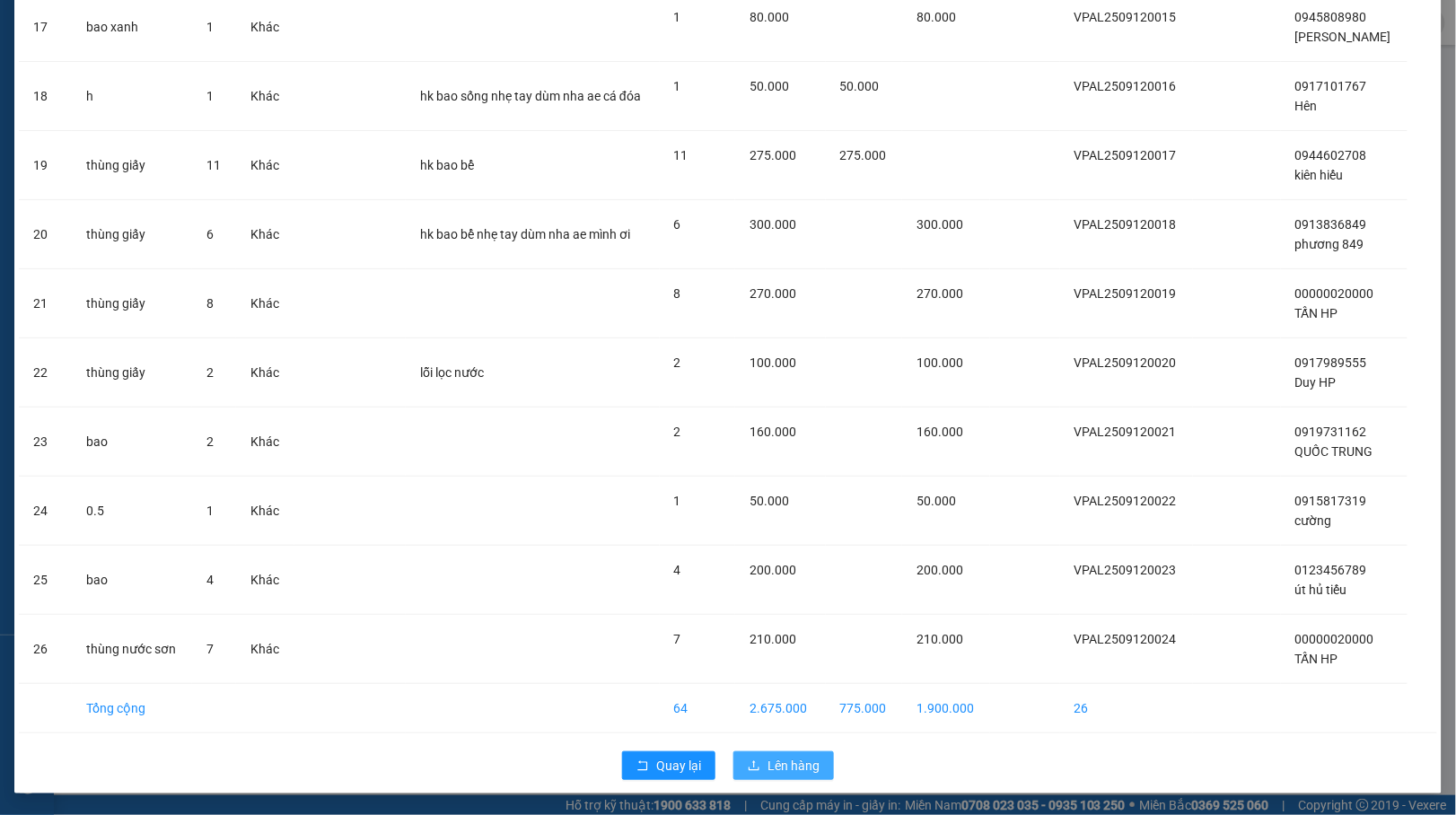
click at [802, 765] on span "Lên hàng" at bounding box center [793, 764] width 52 height 19
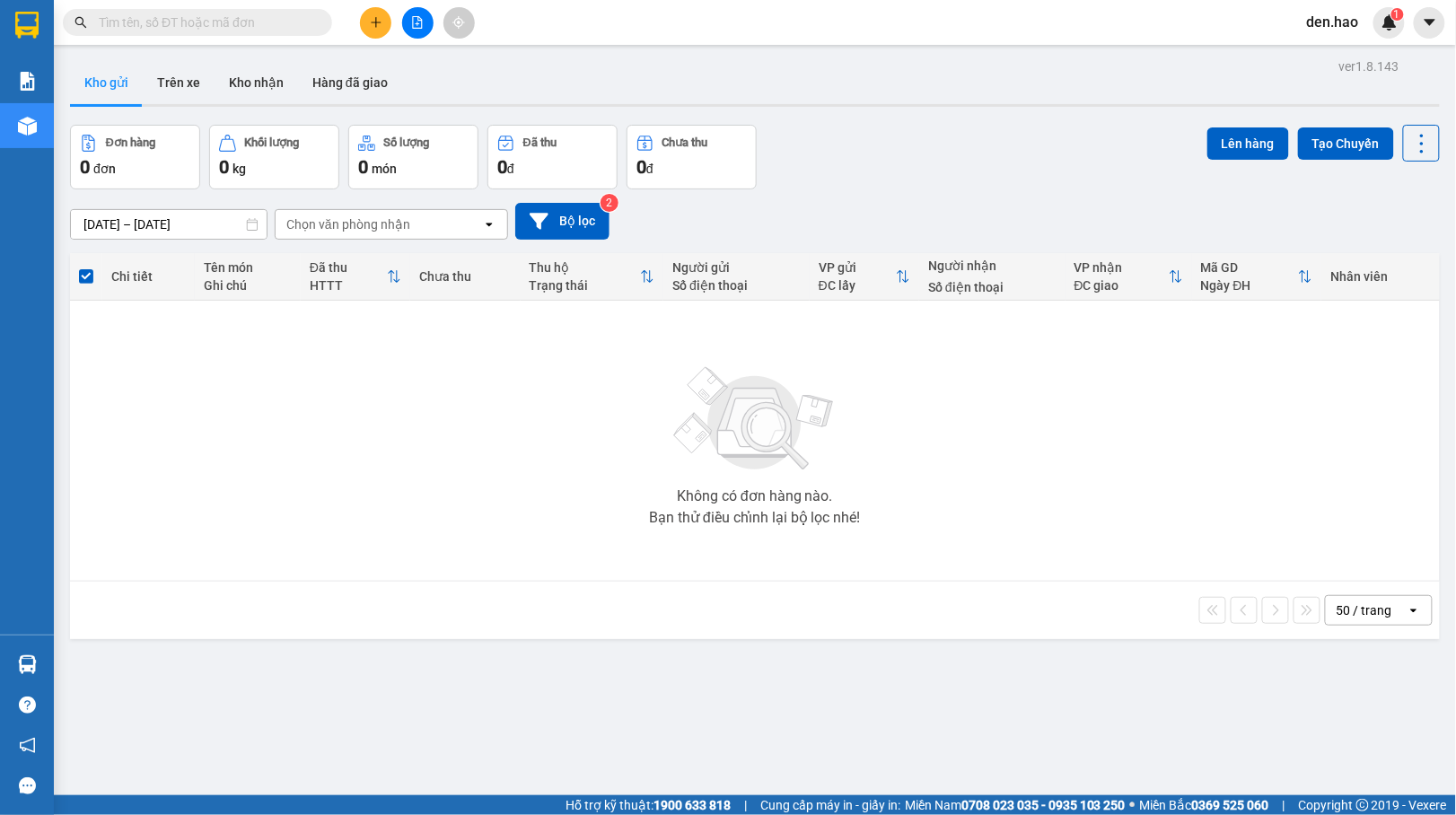
click at [374, 25] on icon "plus" at bounding box center [376, 23] width 13 height 13
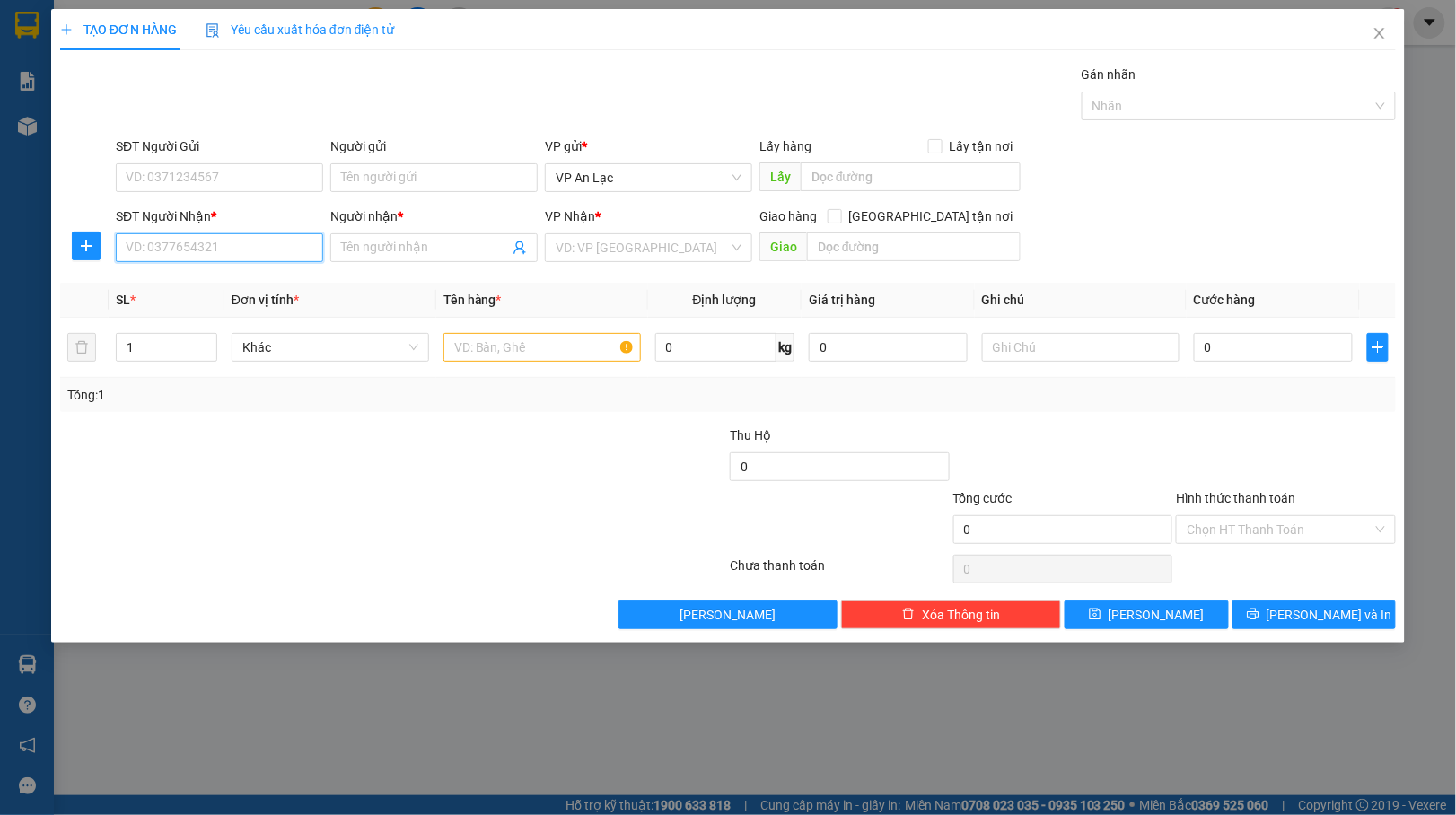
click at [246, 248] on input "SĐT Người Nhận *" at bounding box center [219, 247] width 207 height 29
type input "0915920061"
click at [259, 278] on div "0915920061 - cha em" at bounding box center [219, 285] width 185 height 19
type input "cha em"
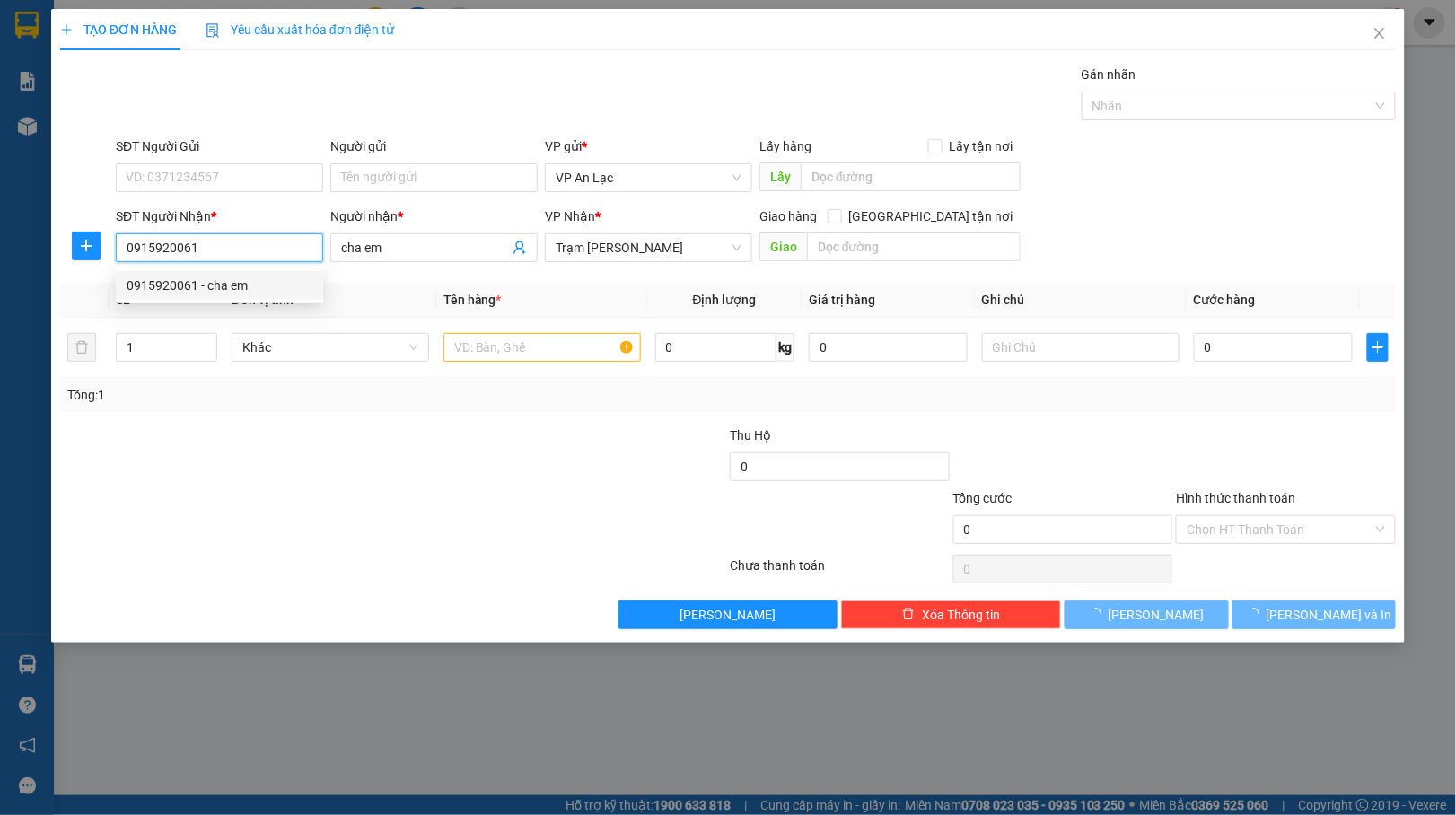
type input "80.000"
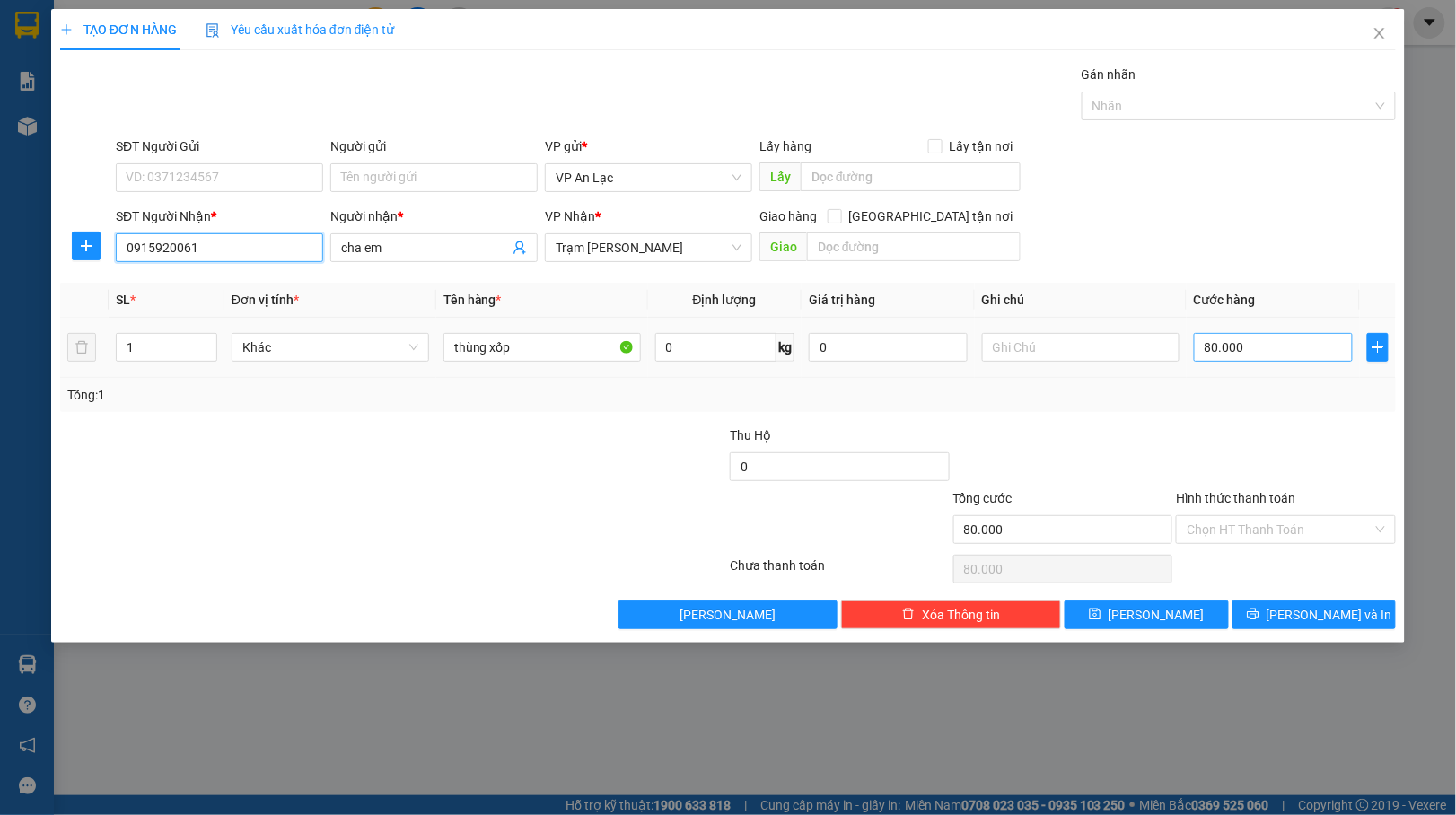
type input "0915920061"
click at [1310, 338] on input "80.000" at bounding box center [1273, 347] width 159 height 29
type input "0"
type input "05"
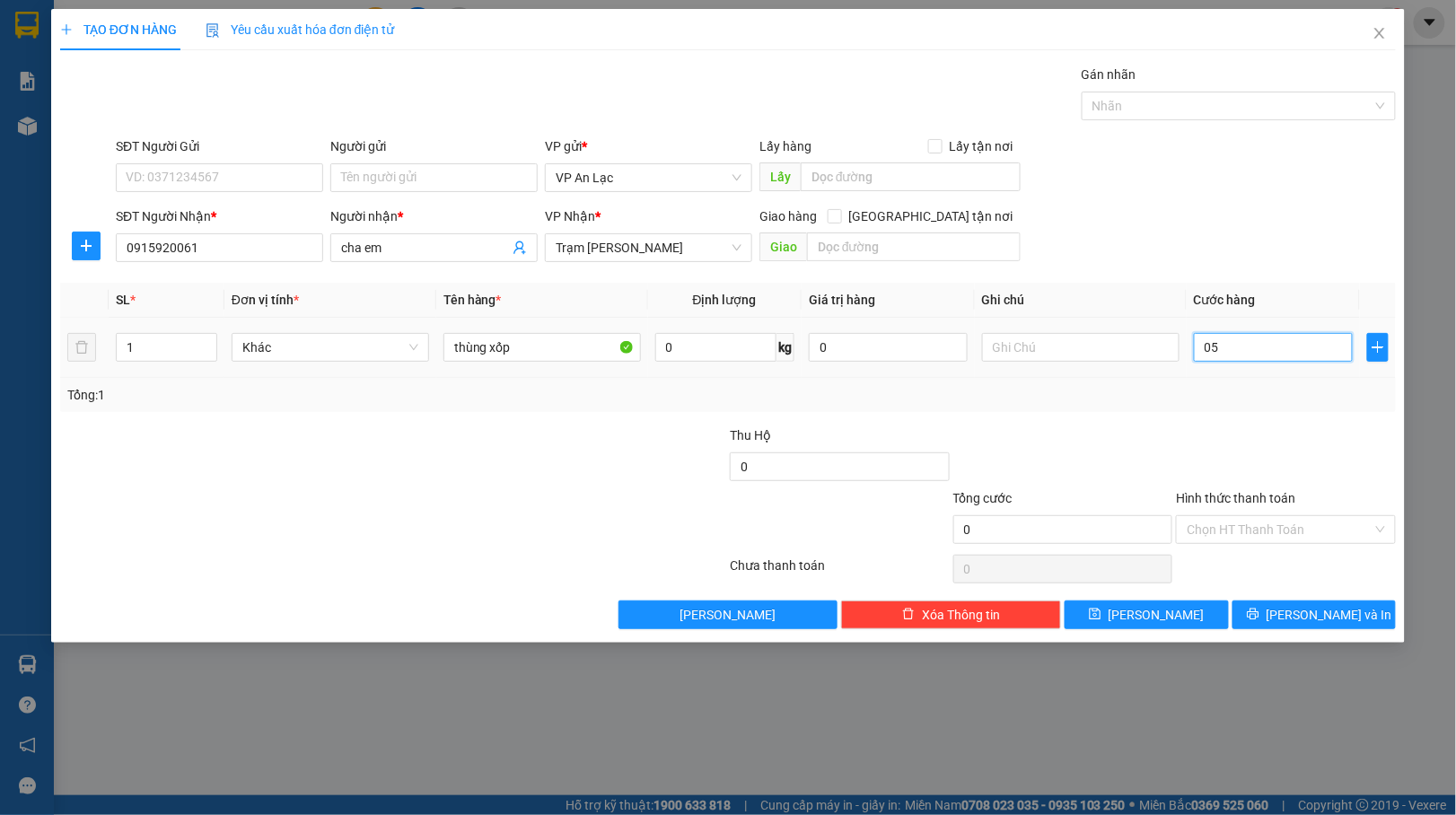
type input "5"
type input "55"
type input "055"
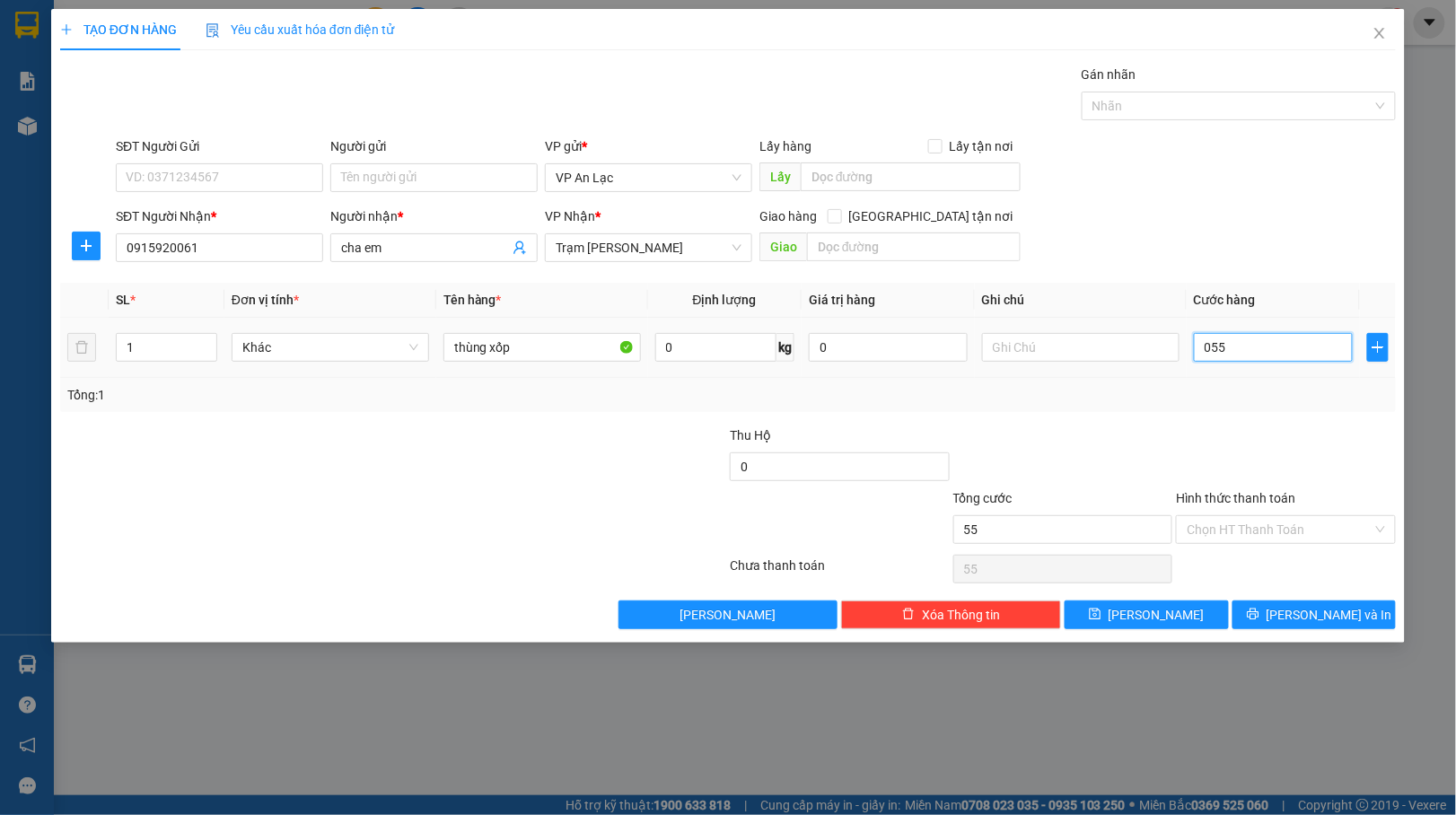
type input "550"
type input "0.550"
type input "55"
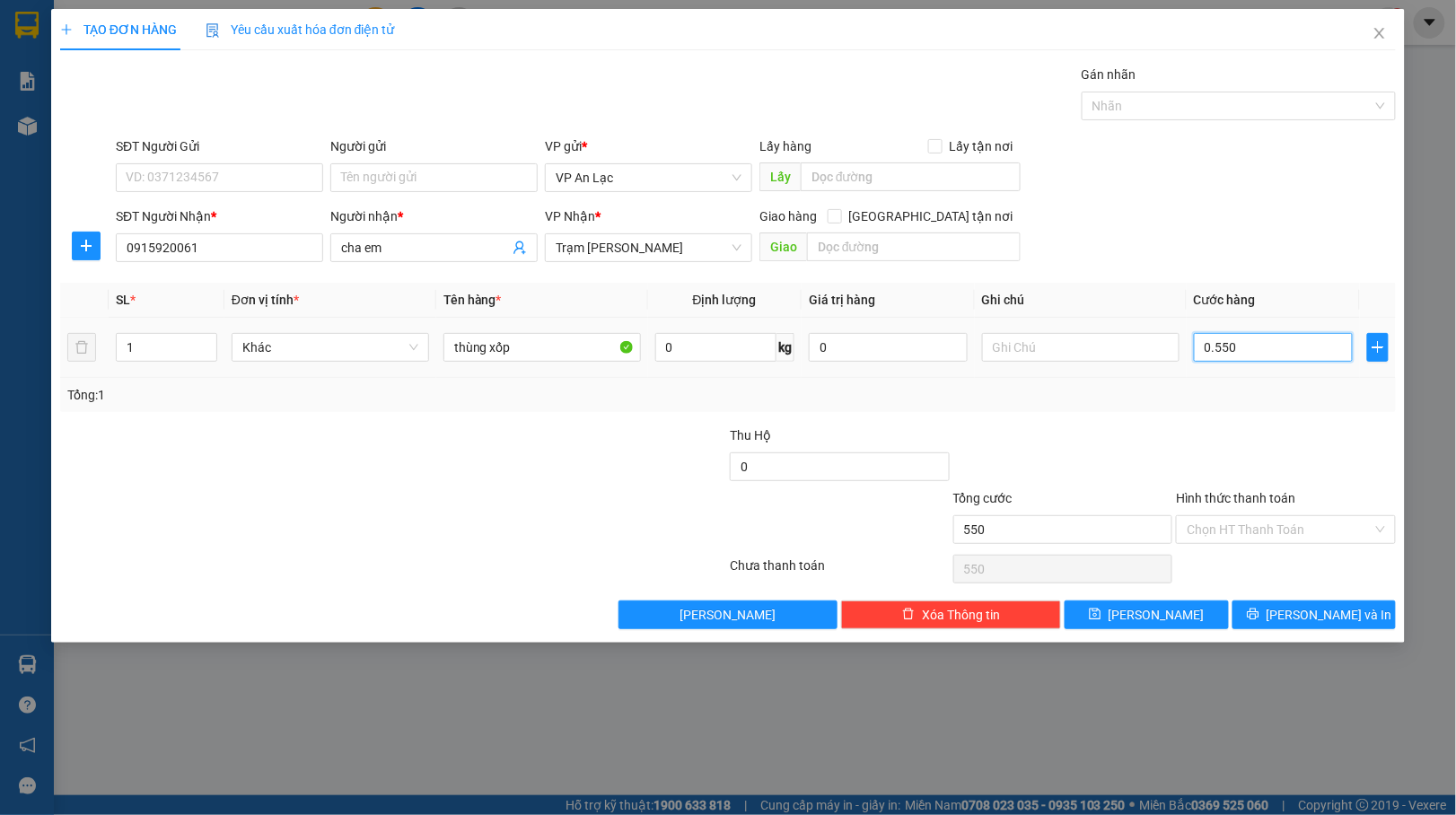
type input "055"
type input "5"
click at [1235, 454] on div at bounding box center [1285, 456] width 223 height 63
click at [1201, 533] on input "Hình thức thanh toán" at bounding box center [1279, 529] width 185 height 27
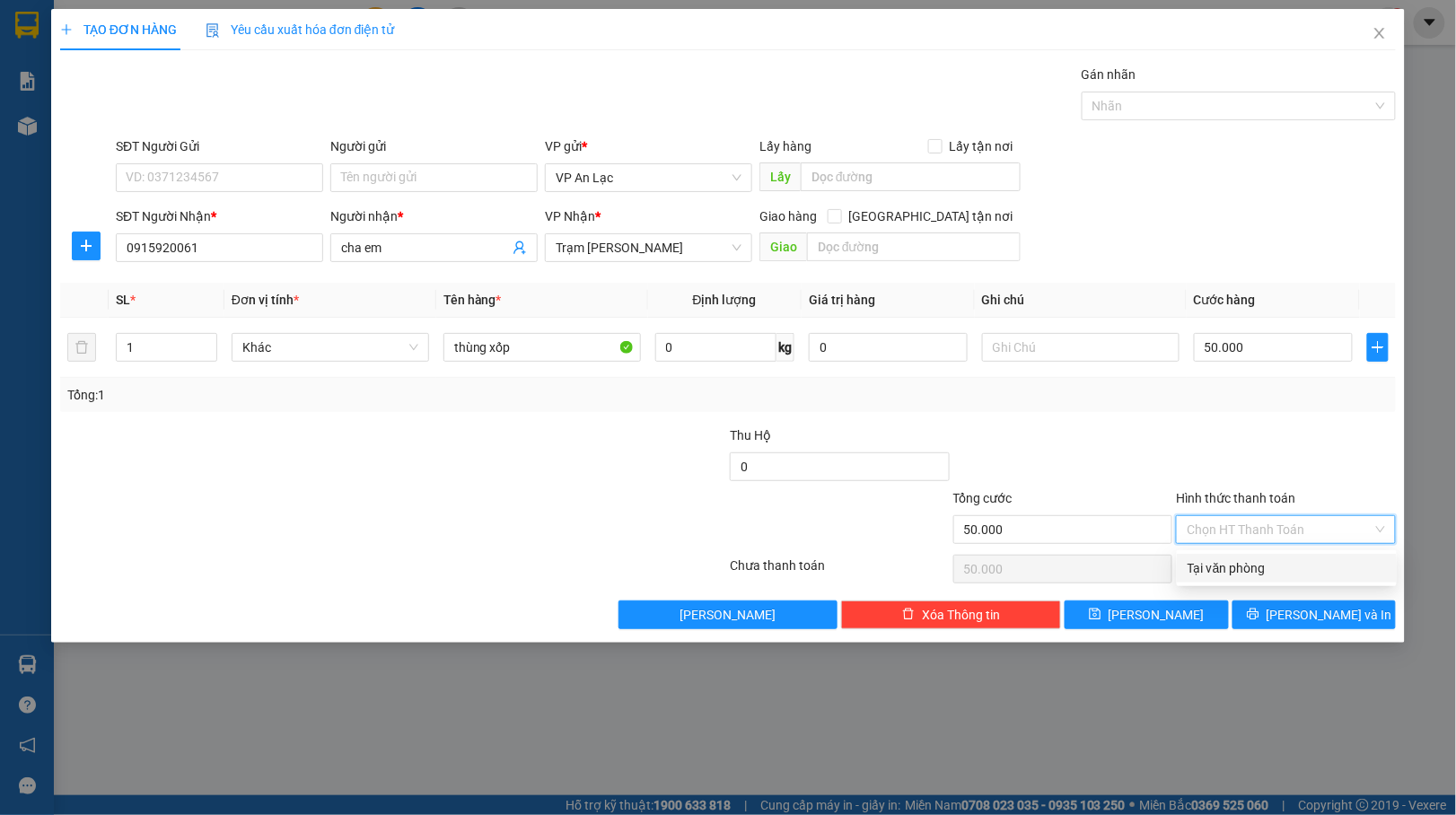
click at [1224, 575] on div "Tại văn phòng" at bounding box center [1286, 567] width 198 height 19
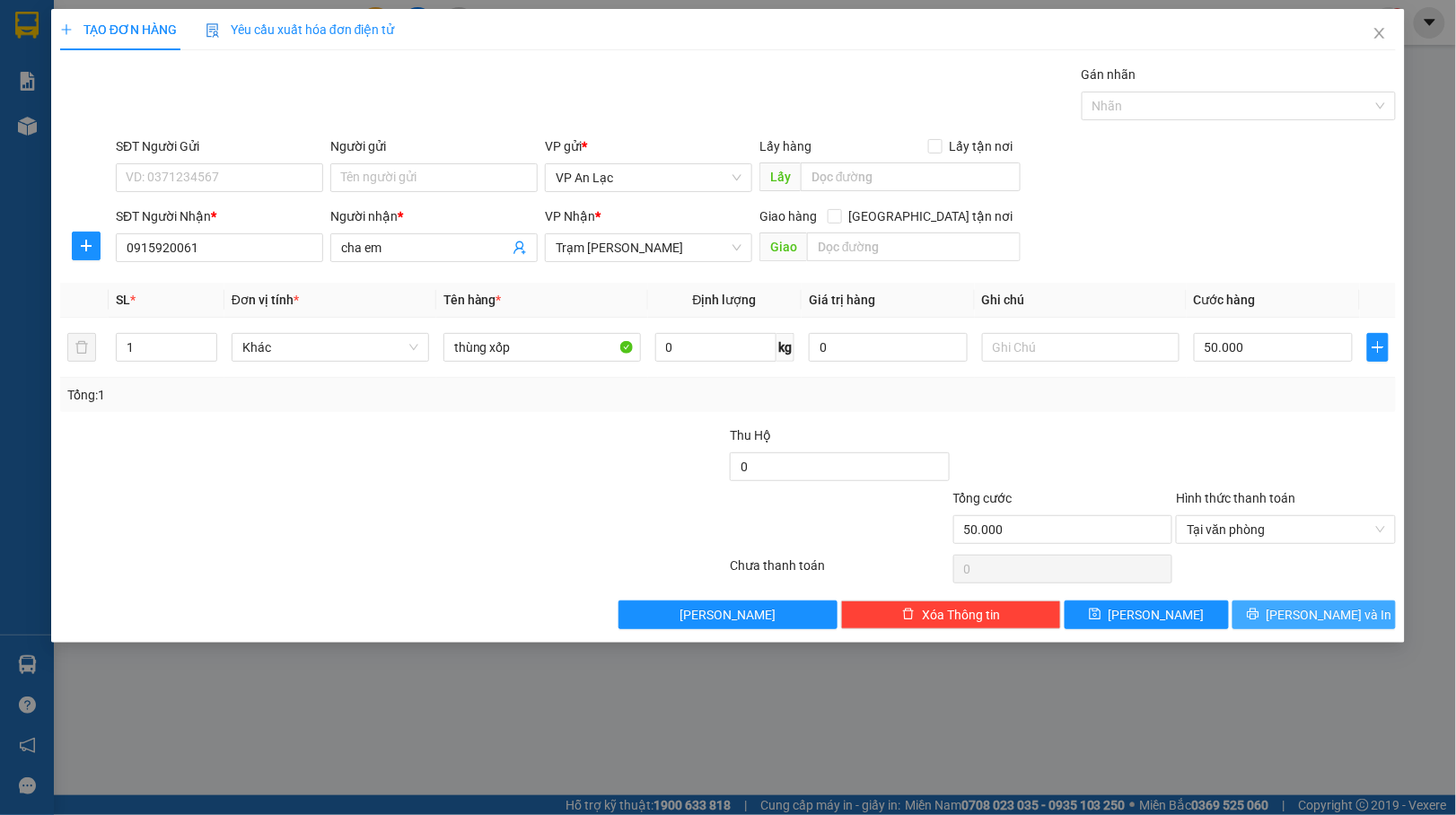
click at [1292, 628] on button "[PERSON_NAME] và In" at bounding box center [1314, 614] width 164 height 29
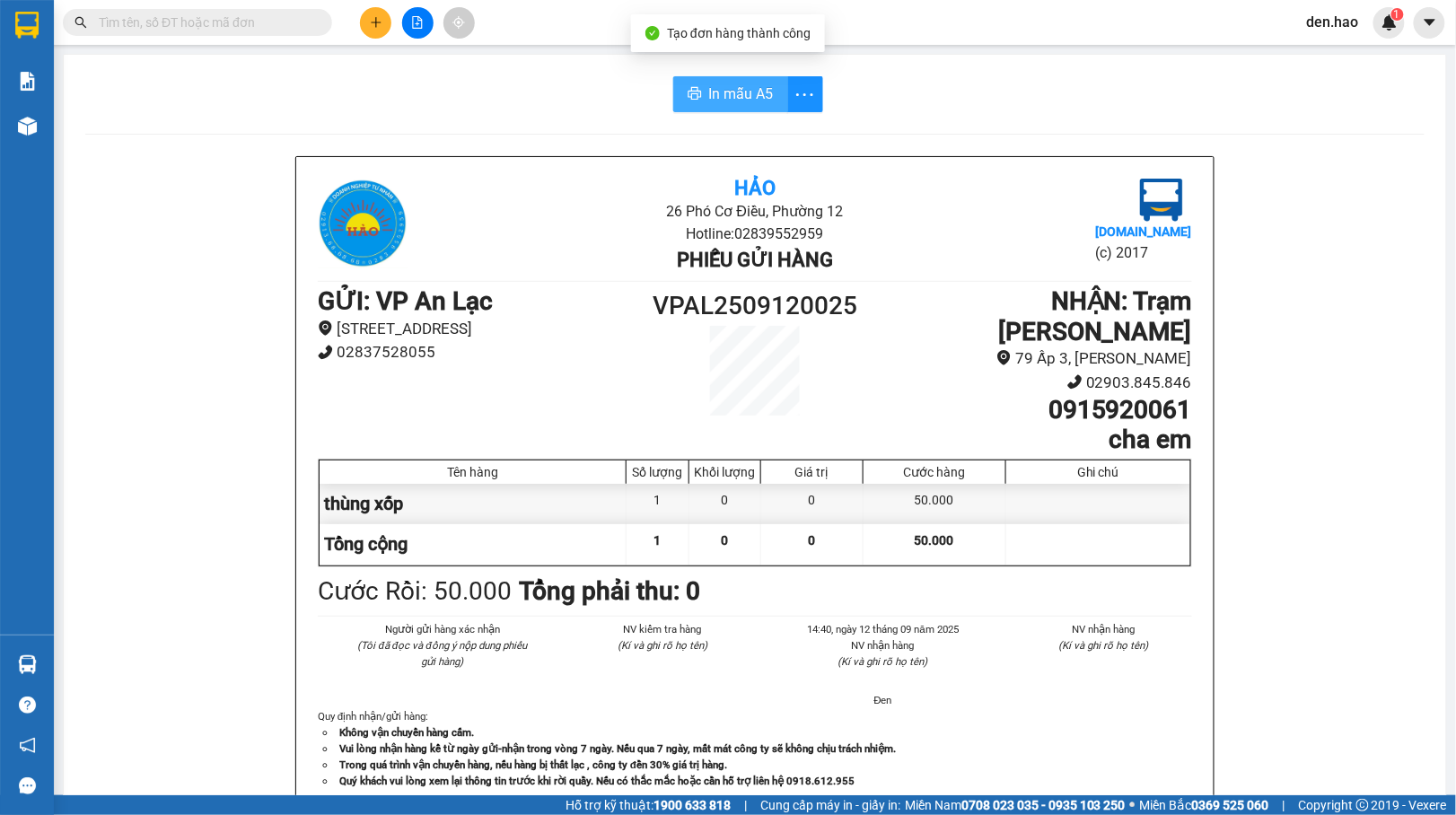
click at [754, 110] on button "In mẫu A5" at bounding box center [730, 94] width 115 height 36
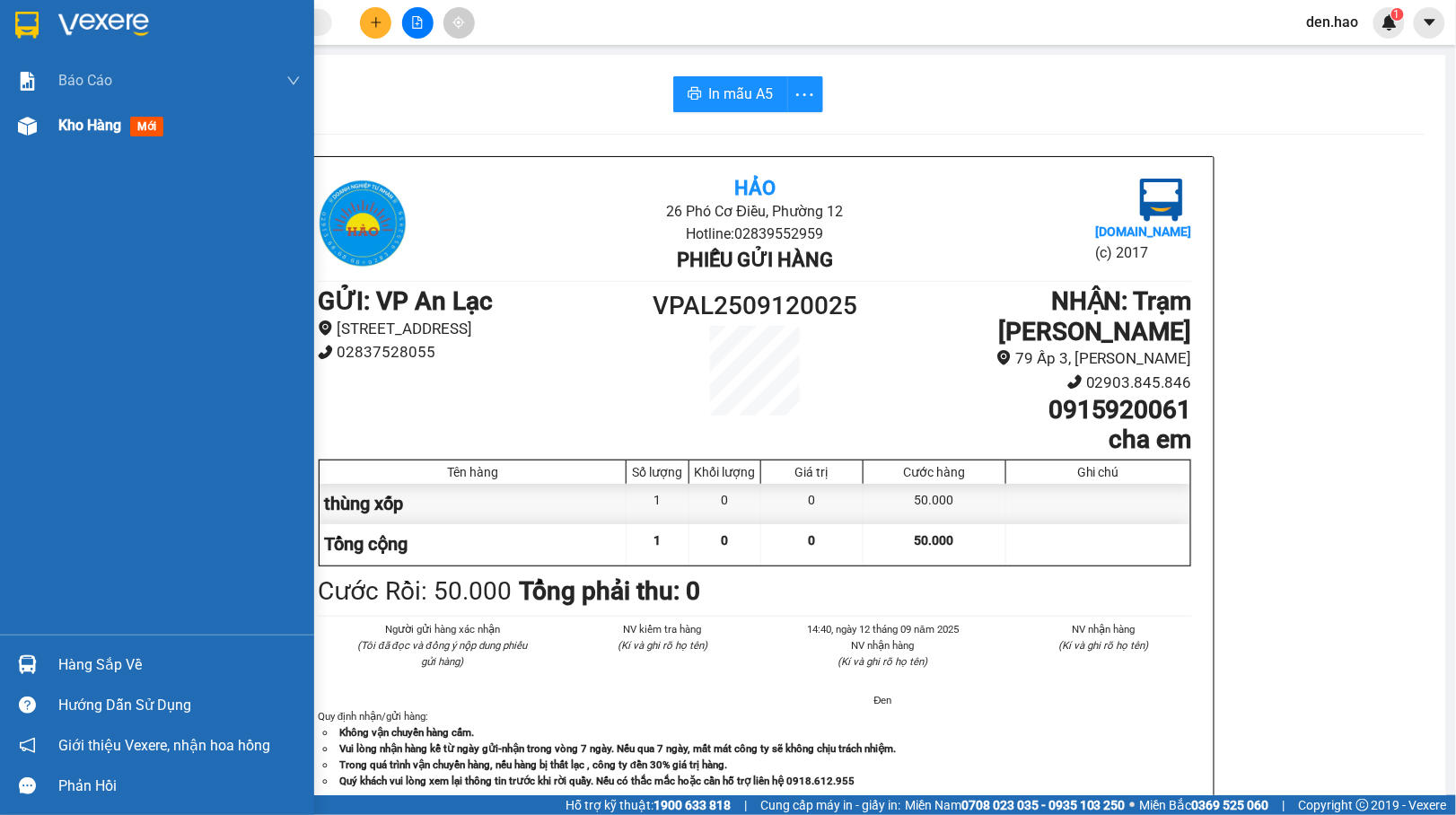
click at [84, 129] on span "Kho hàng" at bounding box center [89, 125] width 63 height 17
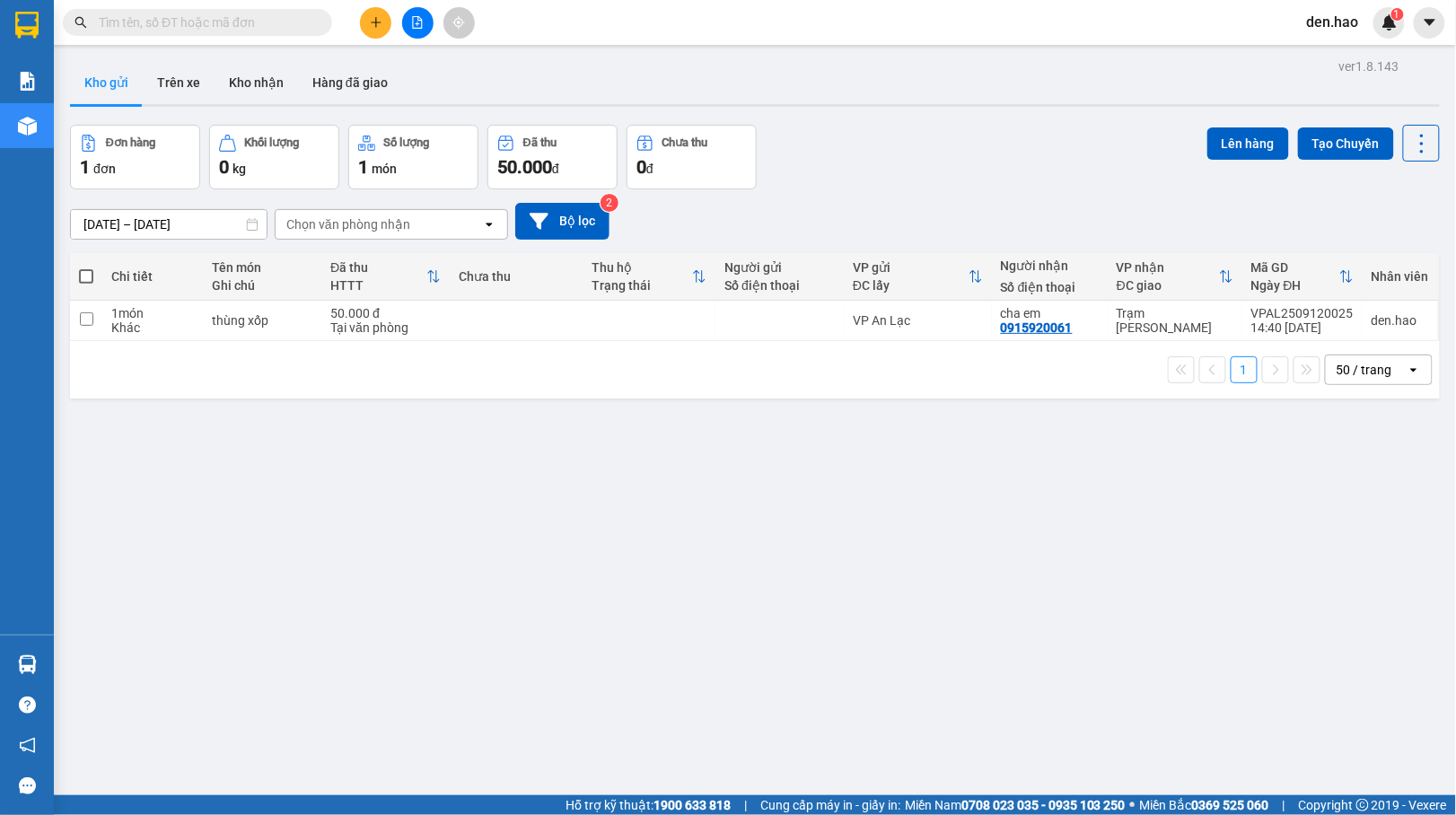
click at [134, 18] on input "text" at bounding box center [205, 22] width 212 height 19
drag, startPoint x: 1382, startPoint y: 604, endPoint x: 1358, endPoint y: 597, distance: 25.0
click at [1379, 604] on div "ver 1.8.143 Kho gửi Trên xe Kho nhận Hàng đã giao Đơn hàng 1 đơn Khối lượng 0 k…" at bounding box center [754, 461] width 1384 height 815
click at [154, 23] on input "text" at bounding box center [205, 22] width 212 height 19
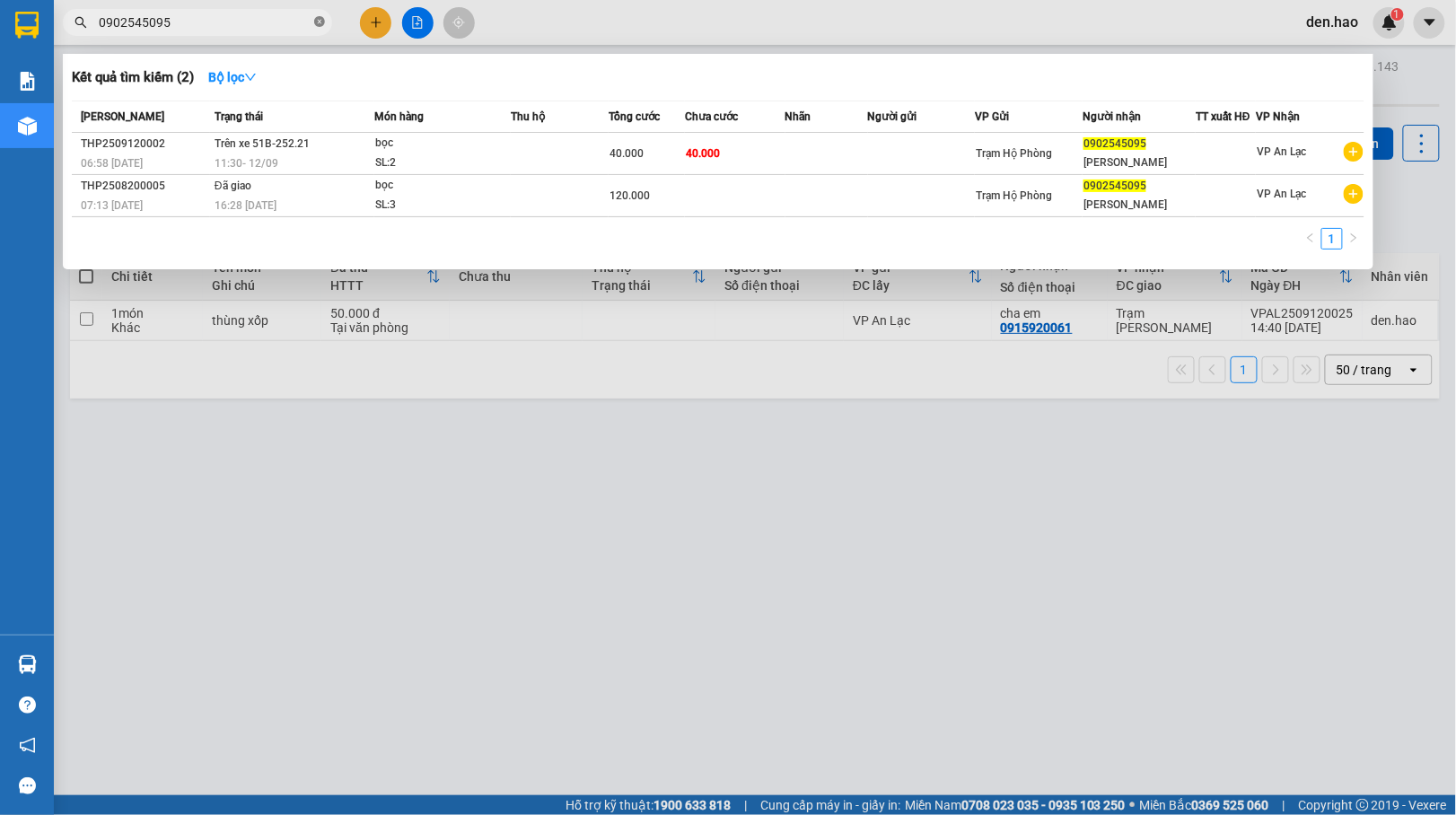
click at [314, 17] on icon "close-circle" at bounding box center [320, 22] width 11 height 11
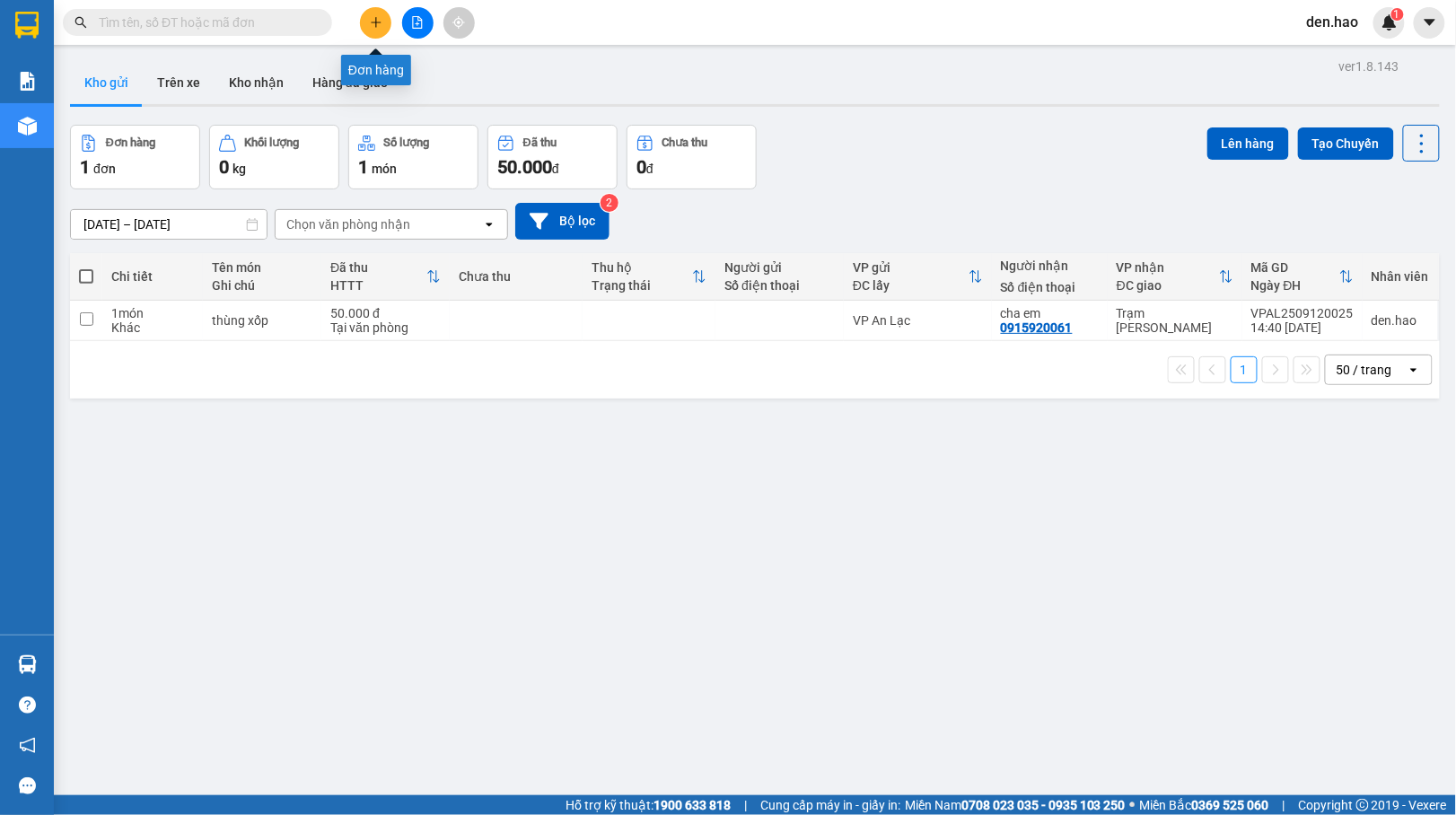
click at [381, 17] on icon "plus" at bounding box center [376, 23] width 13 height 13
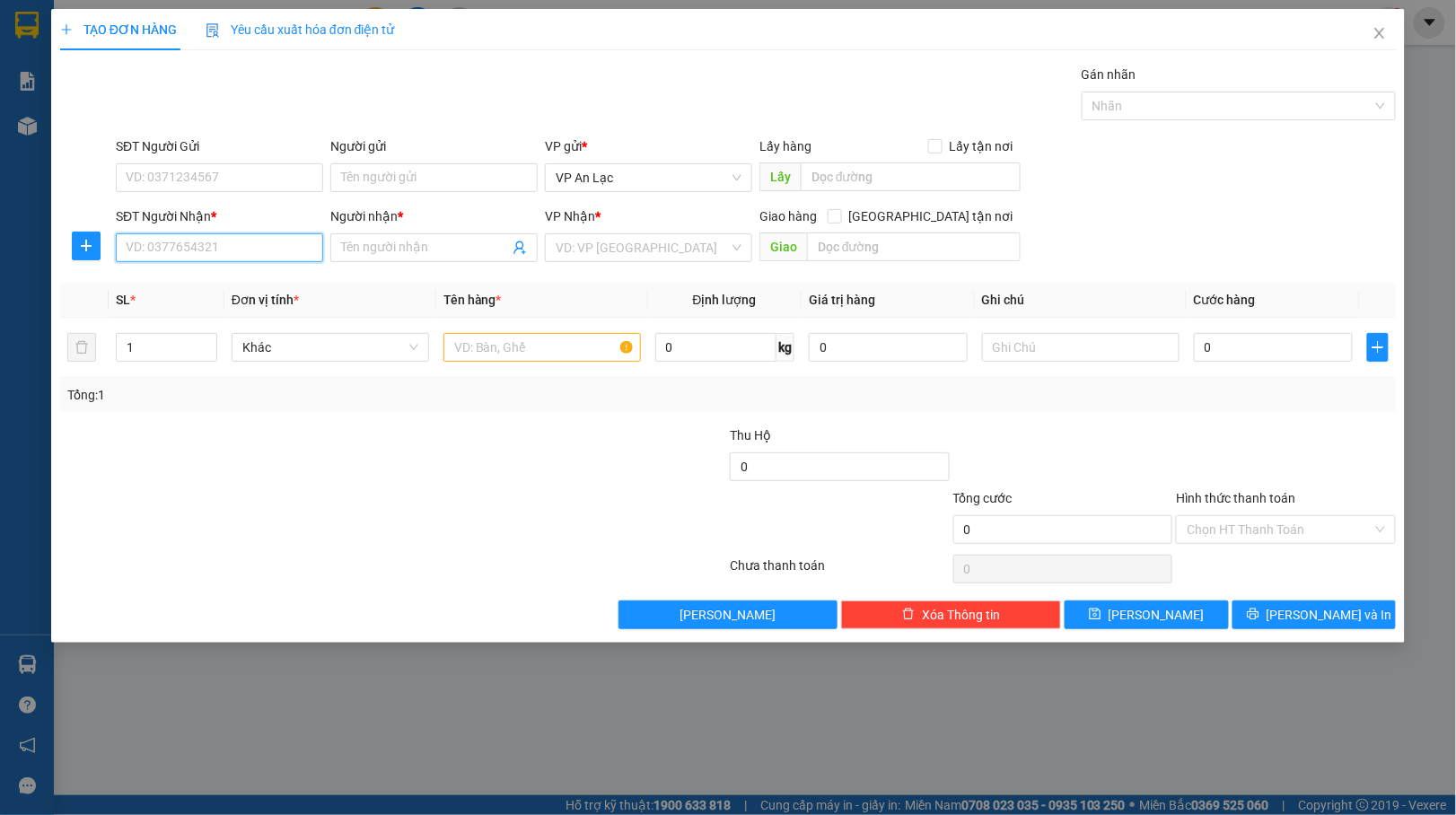
click at [228, 248] on input "SĐT Người Nhận *" at bounding box center [219, 247] width 207 height 29
click at [451, 252] on input "Người nhận *" at bounding box center [425, 247] width 168 height 19
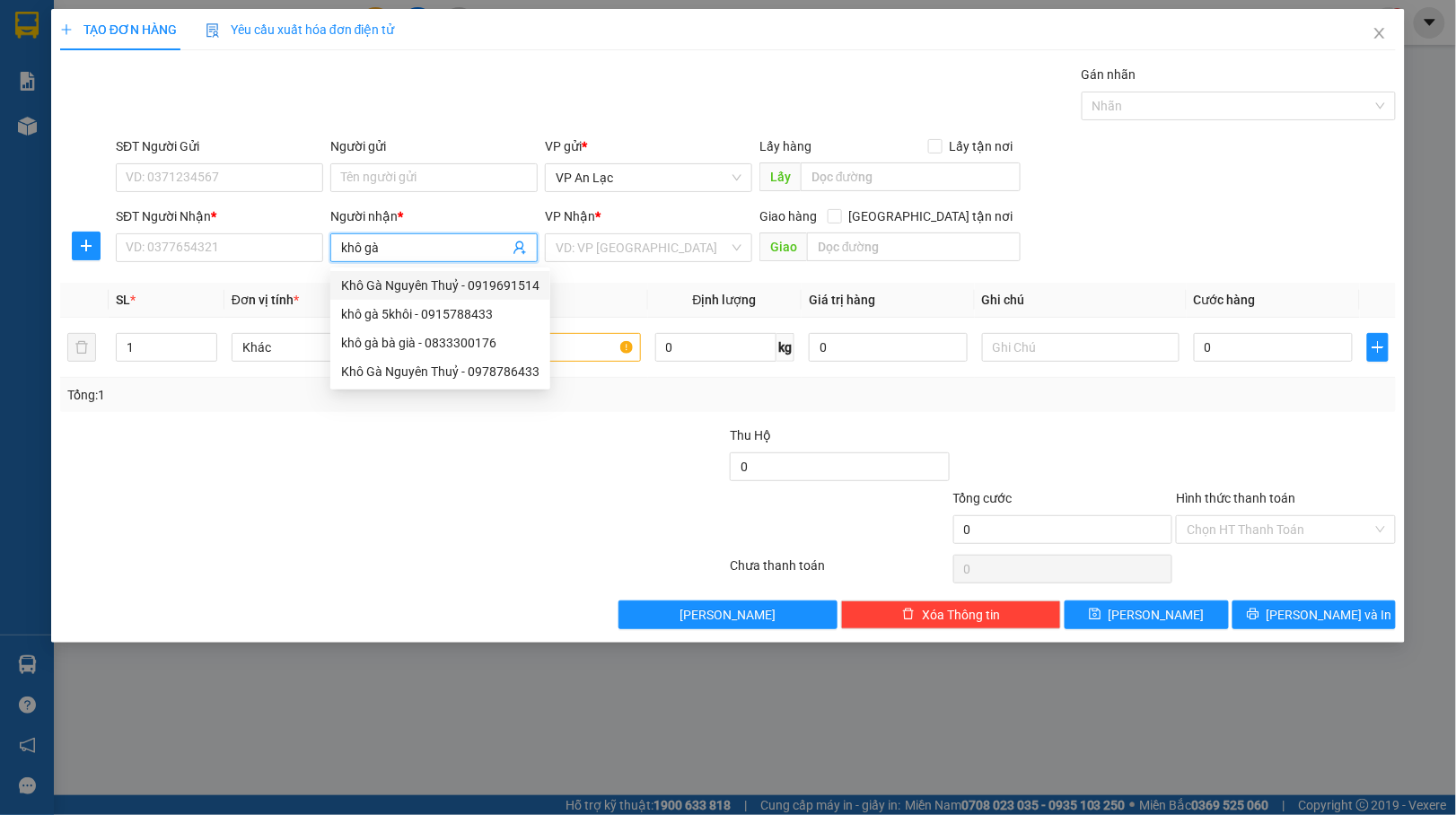
click at [474, 285] on div "Khô Gà Nguyên Thuỷ - 0919691514" at bounding box center [440, 285] width 198 height 19
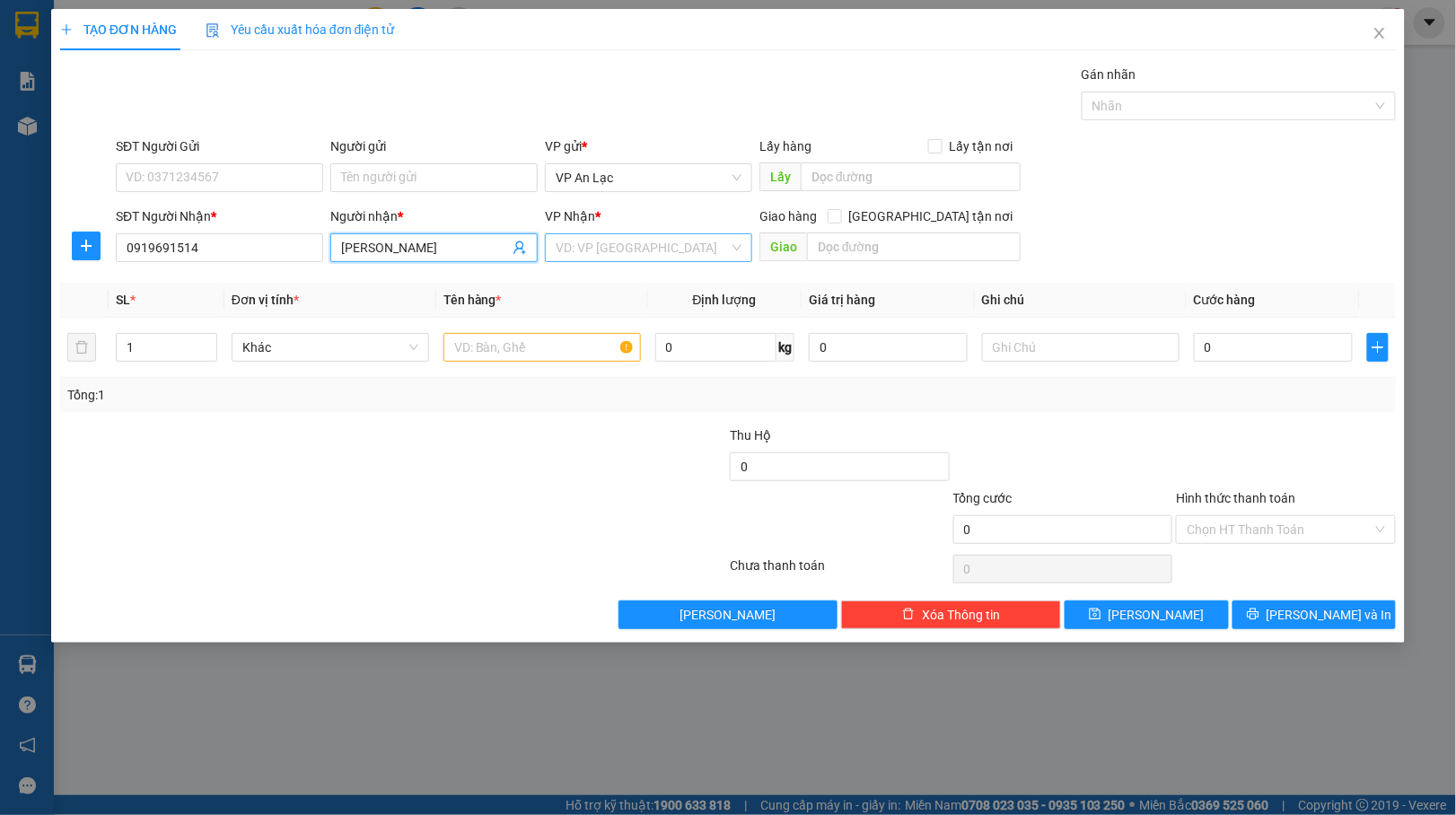
click at [687, 252] on input "search" at bounding box center [642, 247] width 173 height 27
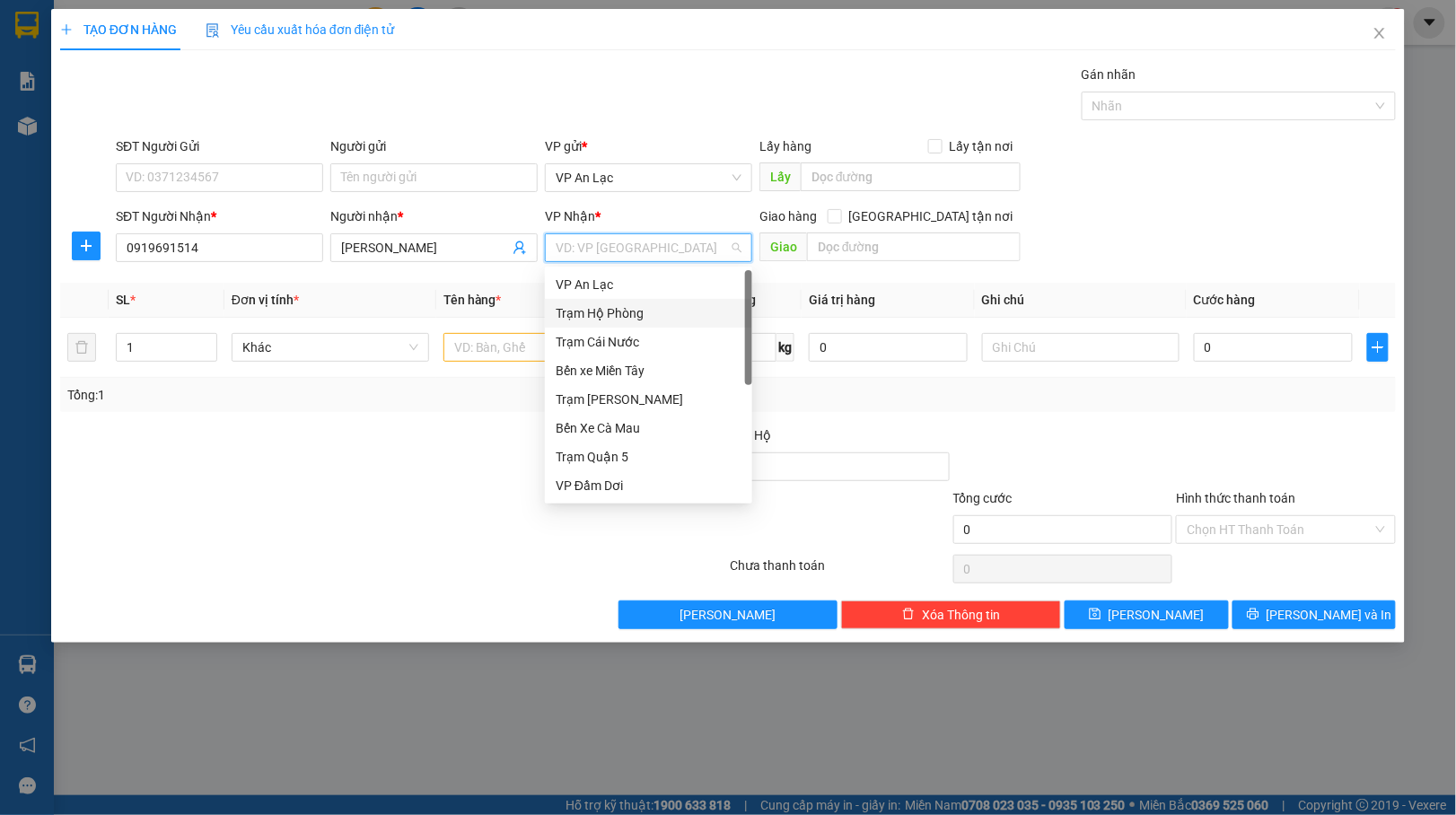
click at [660, 299] on div "Trạm Hộ Phòng" at bounding box center [648, 313] width 207 height 29
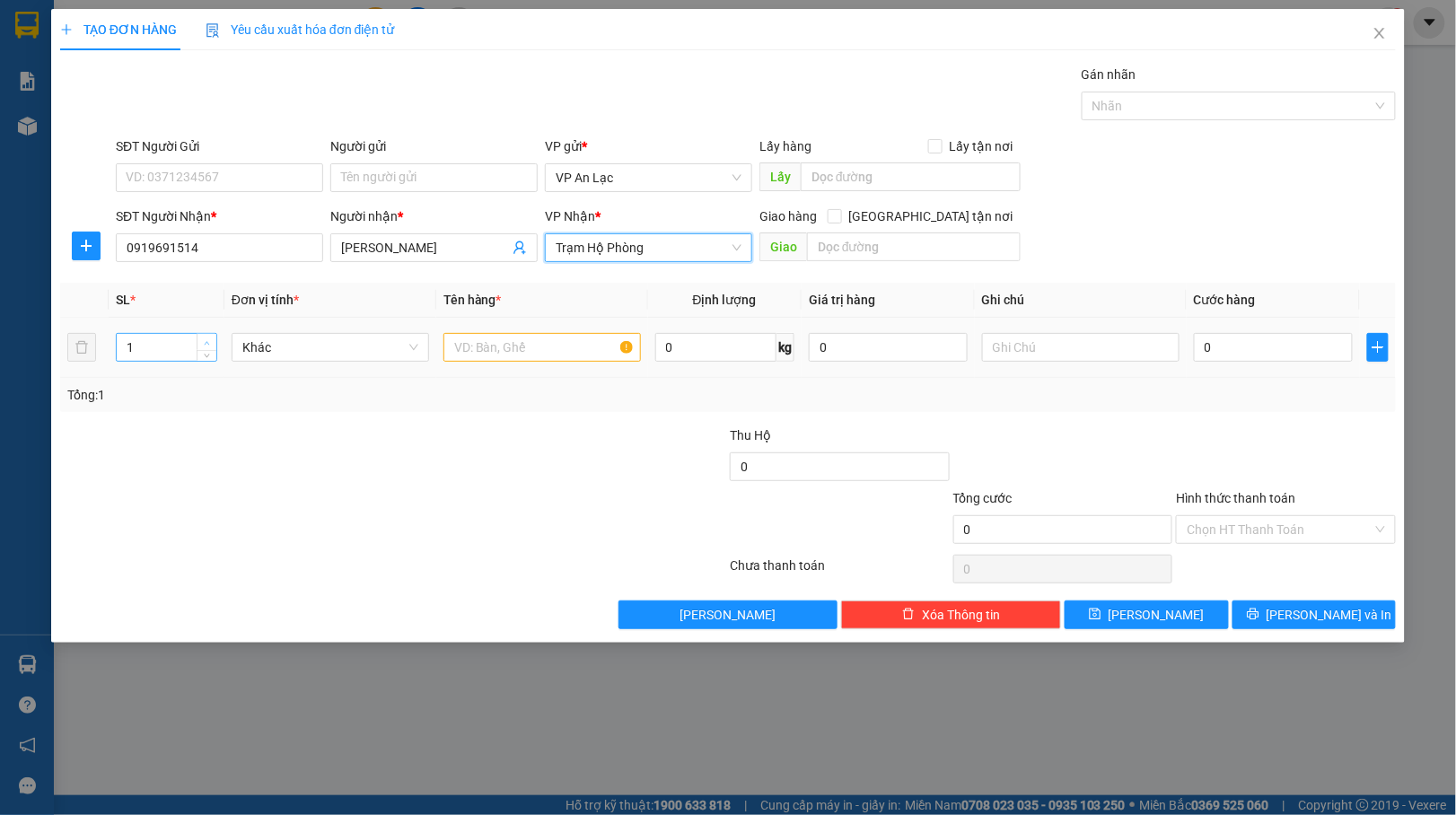
click at [208, 343] on icon "up" at bounding box center [207, 343] width 6 height 6
click at [486, 355] on input "text" at bounding box center [542, 347] width 197 height 29
click at [1261, 352] on input "0" at bounding box center [1273, 347] width 159 height 29
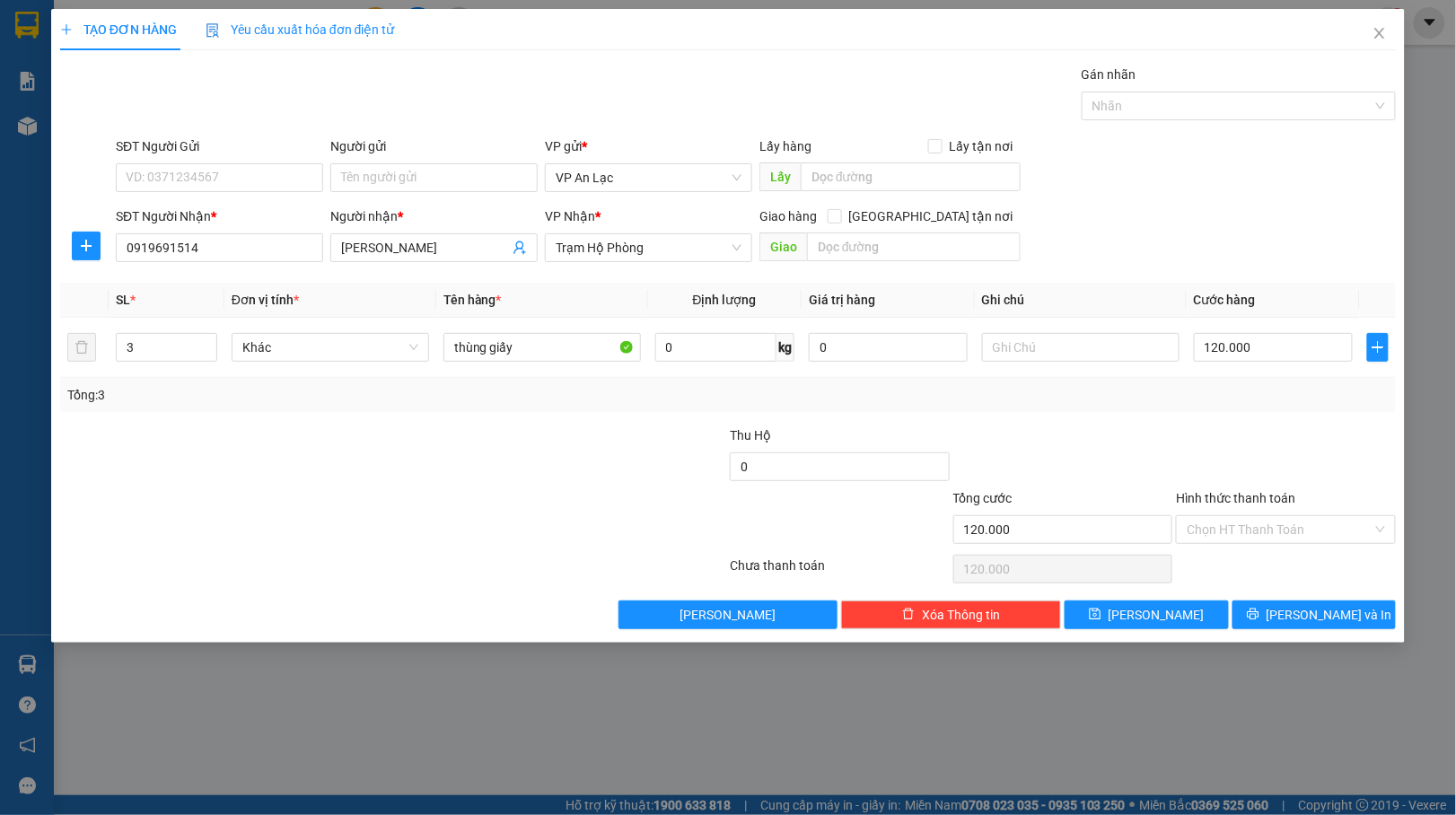
click at [1170, 457] on div at bounding box center [1063, 456] width 223 height 63
click at [1258, 620] on icon "printer" at bounding box center [1252, 614] width 12 height 12
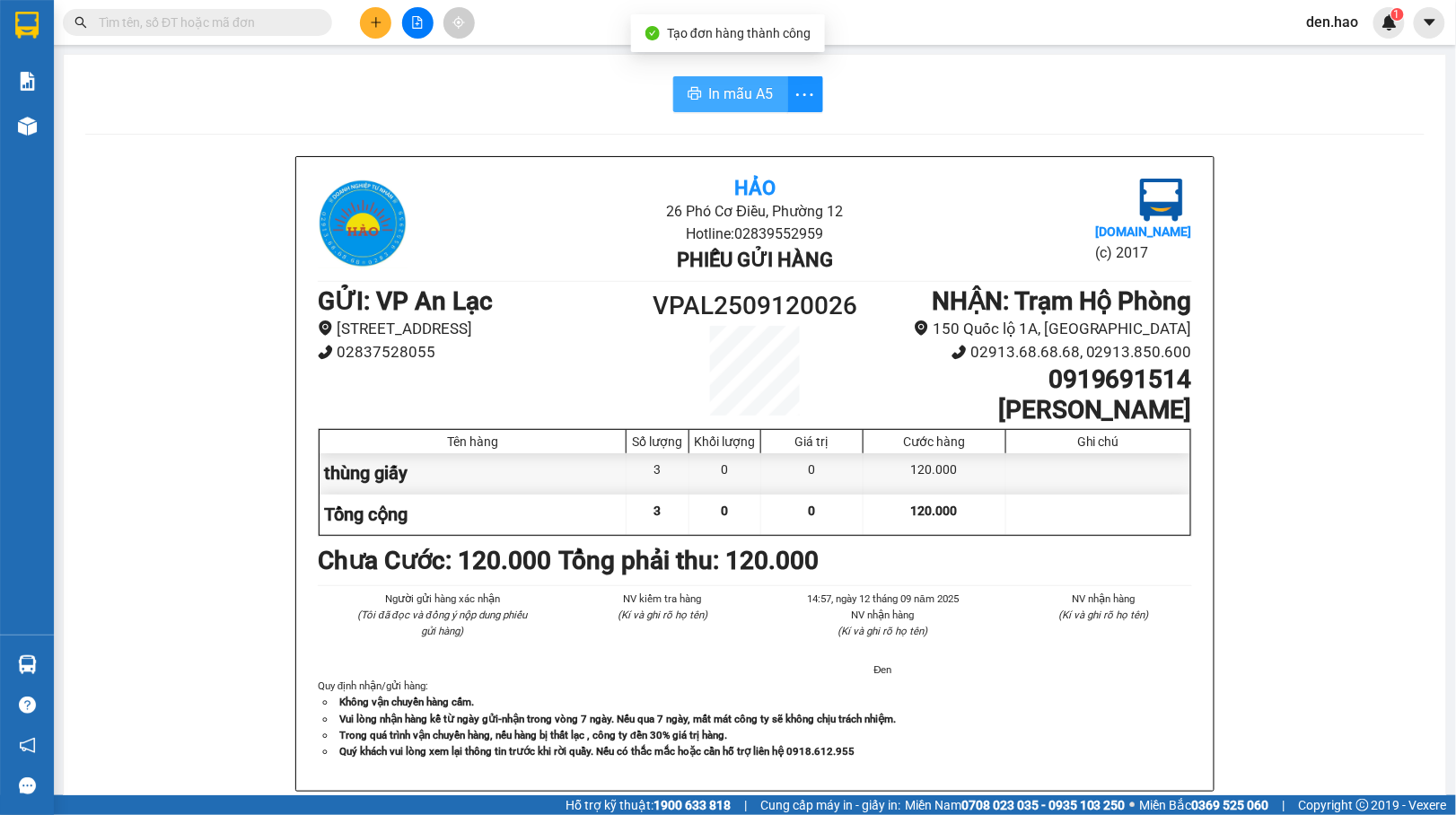
click at [747, 89] on span "In mẫu A5" at bounding box center [741, 94] width 65 height 22
click at [726, 99] on span "In mẫu A5" at bounding box center [741, 94] width 65 height 22
click at [61, 126] on main "In mẫu A5 Hảo 26 Phó Cơ Điều, Phường 12 Hotline: 02839552959 Phiếu gửi hàng [DO…" at bounding box center [728, 397] width 1456 height 795
drag, startPoint x: 57, startPoint y: 120, endPoint x: 19, endPoint y: 135, distance: 40.9
click at [45, 127] on section "Kết quả tìm kiếm ( 2 ) Bộ lọc Mã ĐH Trạng thái Món hàng Thu hộ Tổng cước Chưa c…" at bounding box center [728, 408] width 1456 height 815
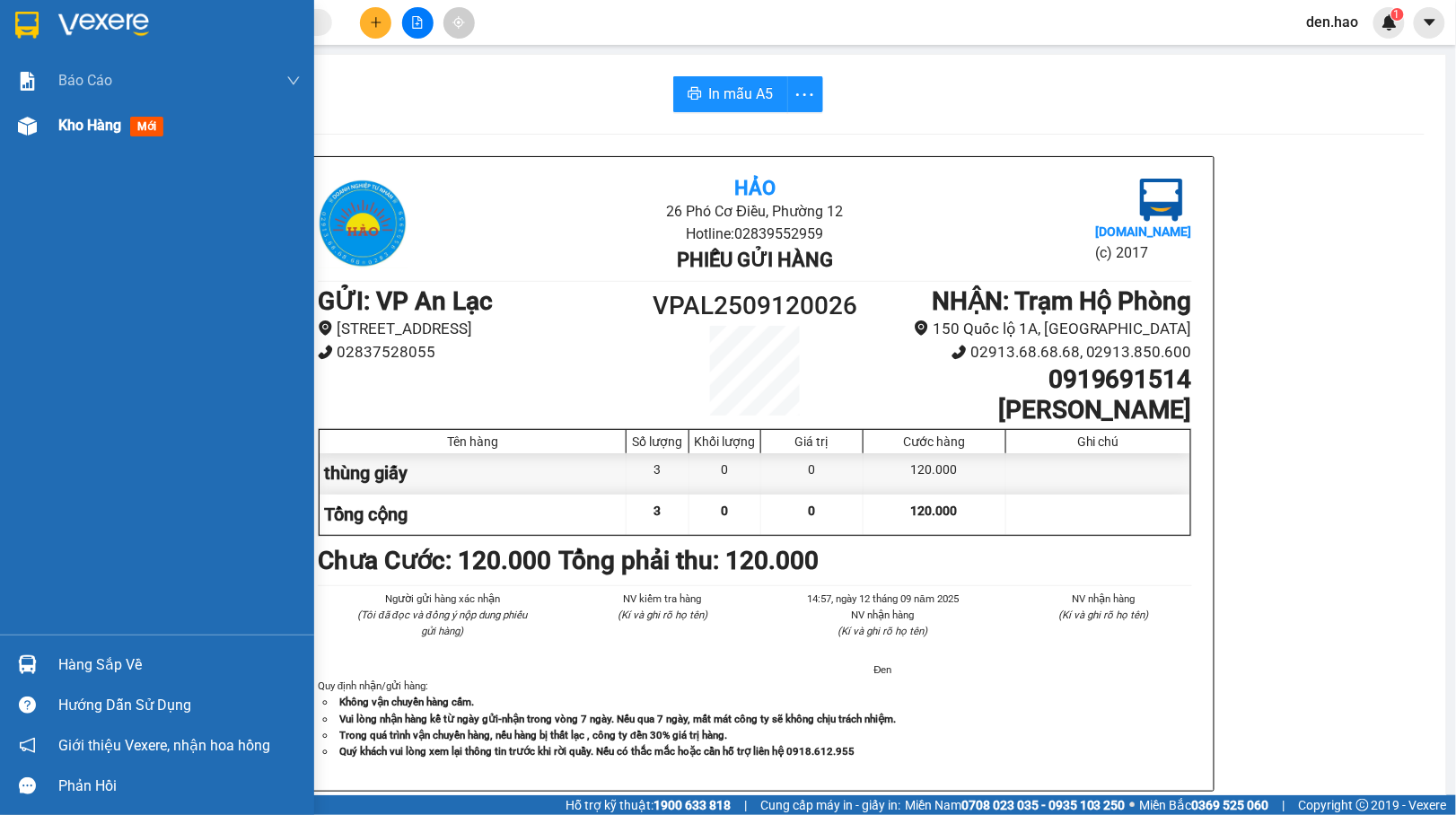
drag, startPoint x: 19, startPoint y: 135, endPoint x: 55, endPoint y: 135, distance: 36.0
click at [55, 135] on div "Kho hàng mới" at bounding box center [157, 125] width 314 height 45
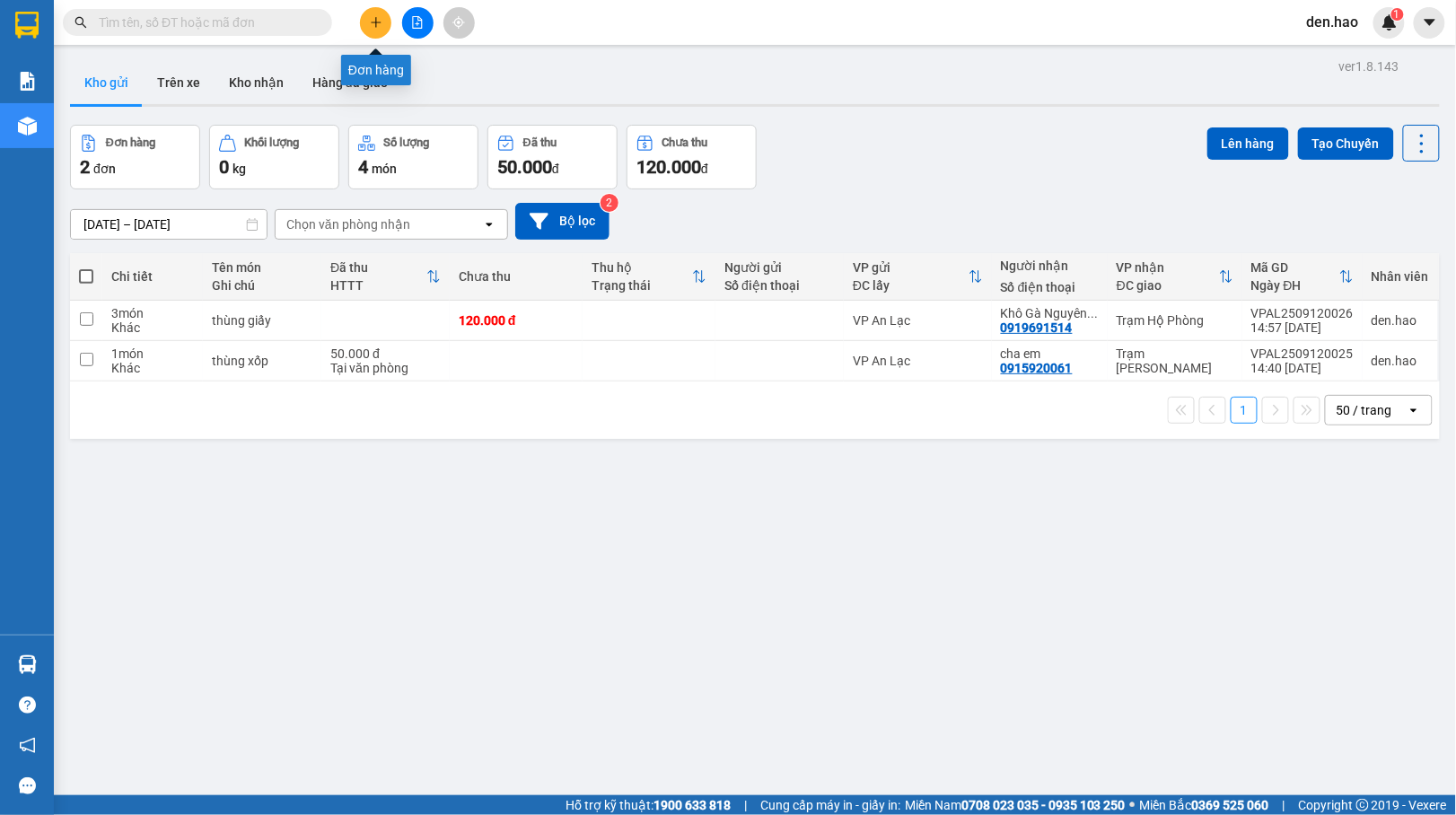
click at [377, 25] on icon "plus" at bounding box center [376, 23] width 13 height 13
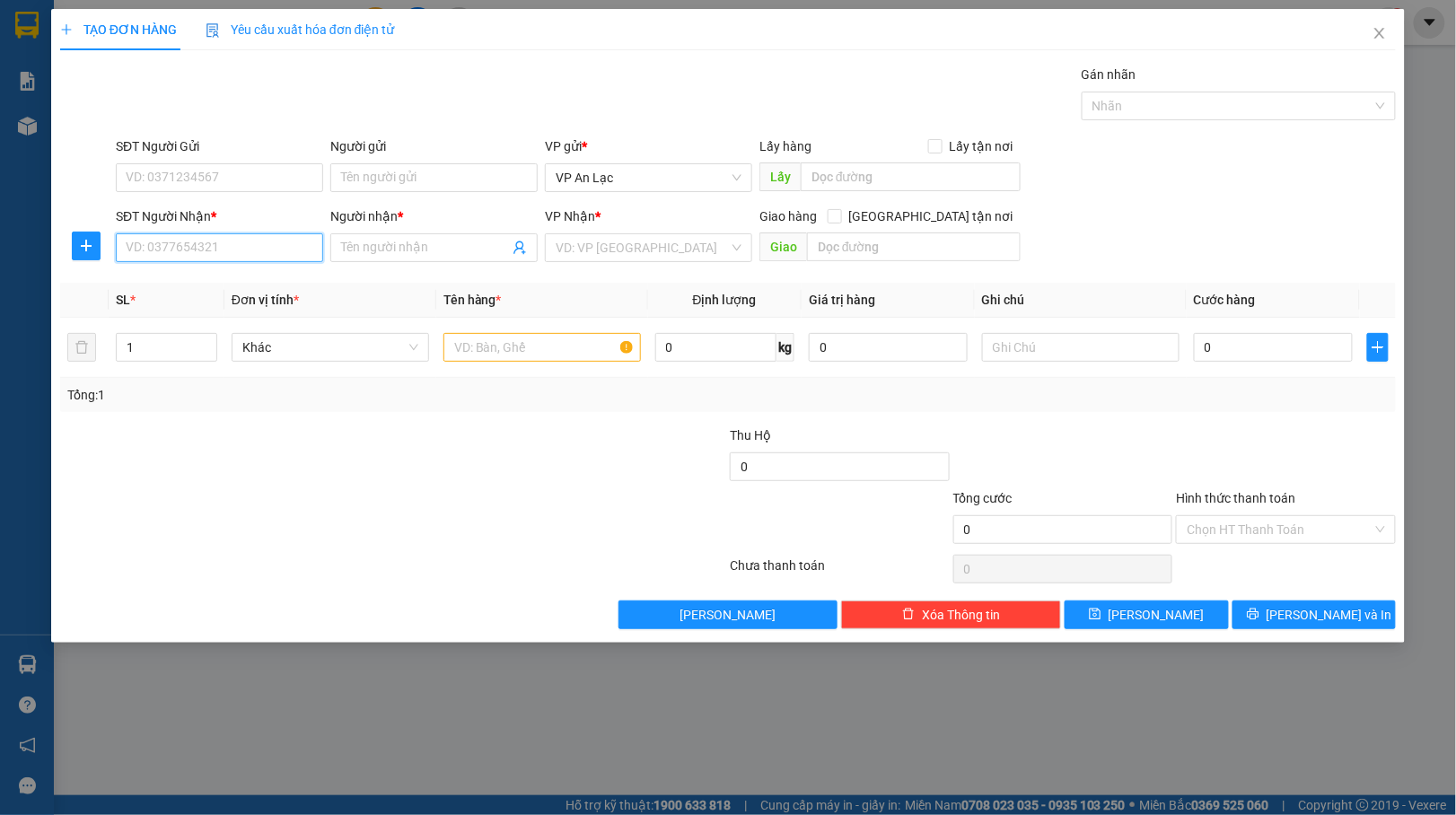
click at [238, 256] on input "SĐT Người Nhận *" at bounding box center [219, 247] width 207 height 29
click at [238, 281] on div "0942995662 - [PERSON_NAME]" at bounding box center [219, 285] width 185 height 19
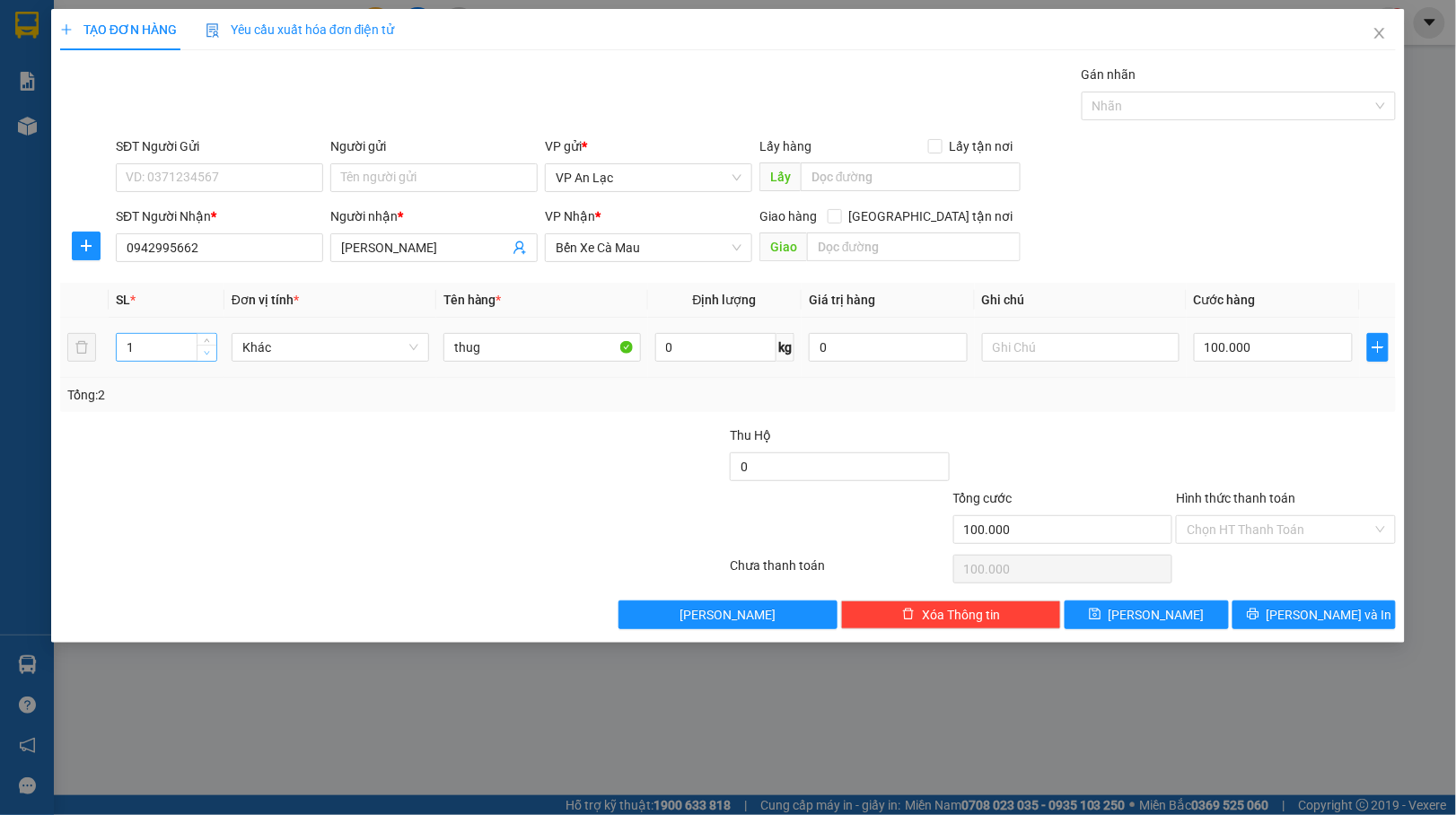
click at [198, 359] on span "Decrease Value" at bounding box center [206, 353] width 19 height 17
click at [546, 355] on input "thug" at bounding box center [542, 347] width 197 height 29
click at [1244, 343] on input "100.000" at bounding box center [1273, 347] width 159 height 29
click at [1193, 350] on input "0" at bounding box center [1273, 347] width 159 height 29
click at [1305, 604] on button "[PERSON_NAME] và In" at bounding box center [1314, 614] width 164 height 29
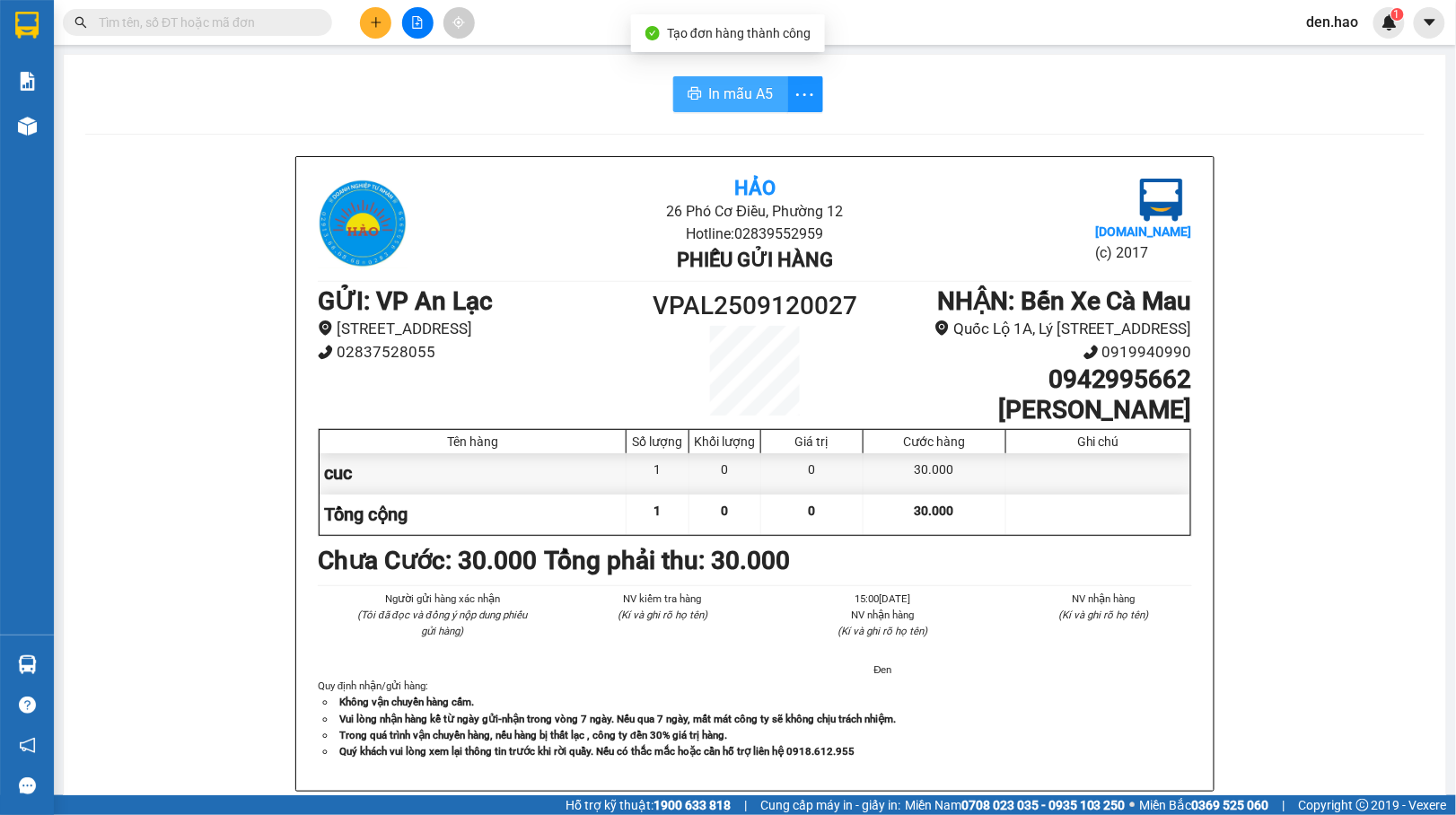
click at [697, 94] on button "In mẫu A5" at bounding box center [730, 94] width 115 height 36
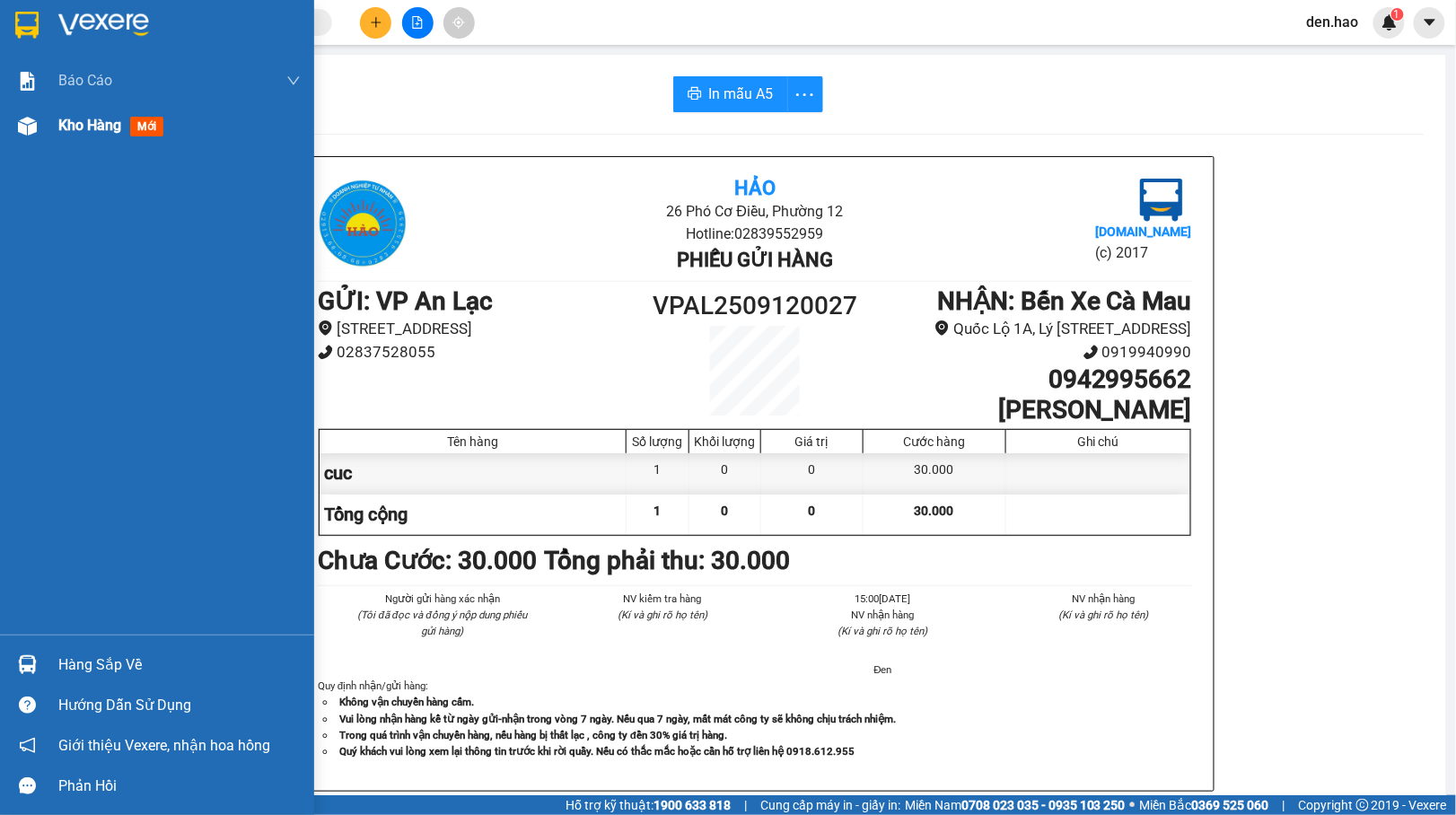
click at [37, 120] on div at bounding box center [28, 126] width 31 height 31
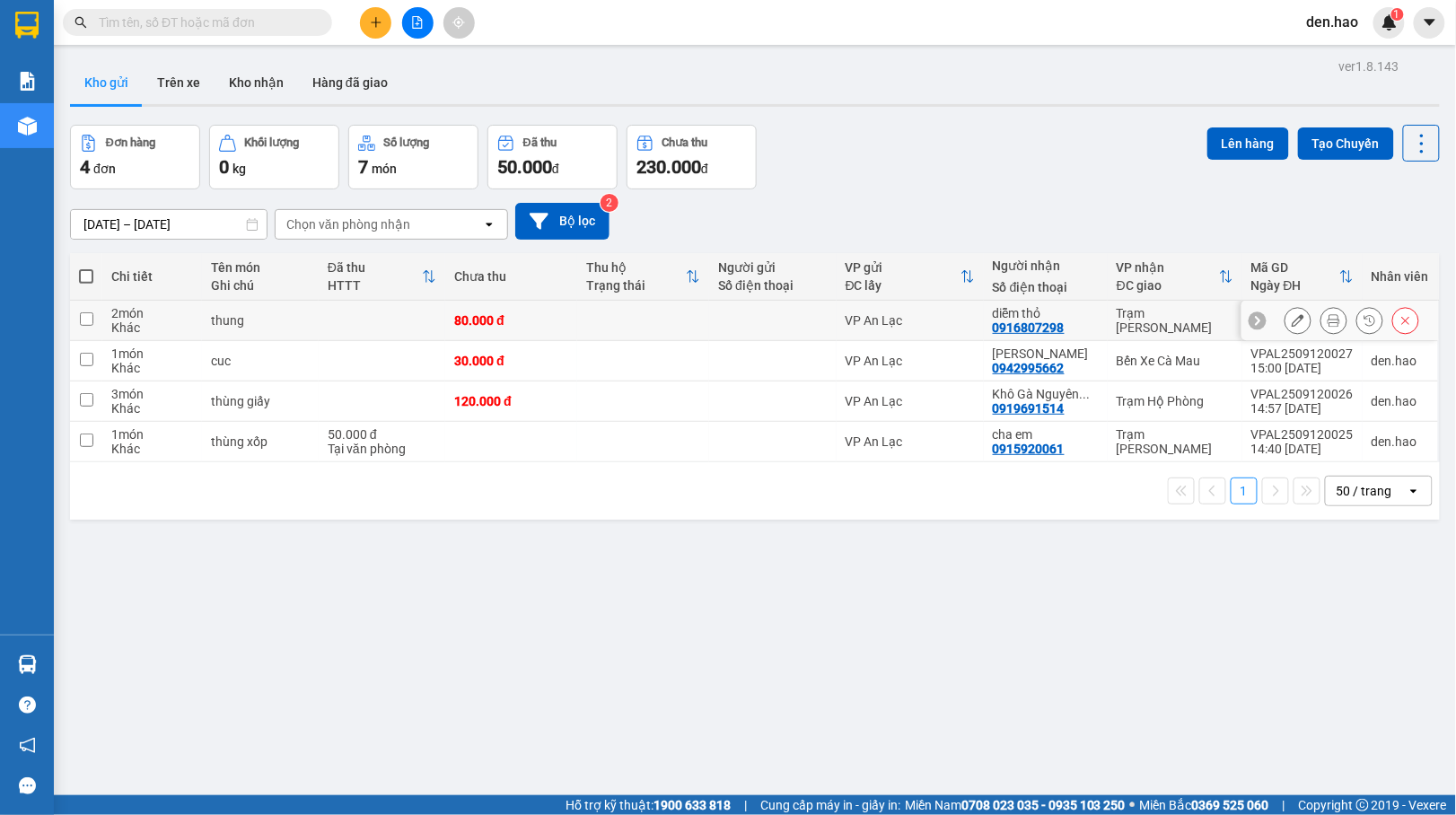
click at [1327, 326] on icon at bounding box center [1333, 321] width 13 height 13
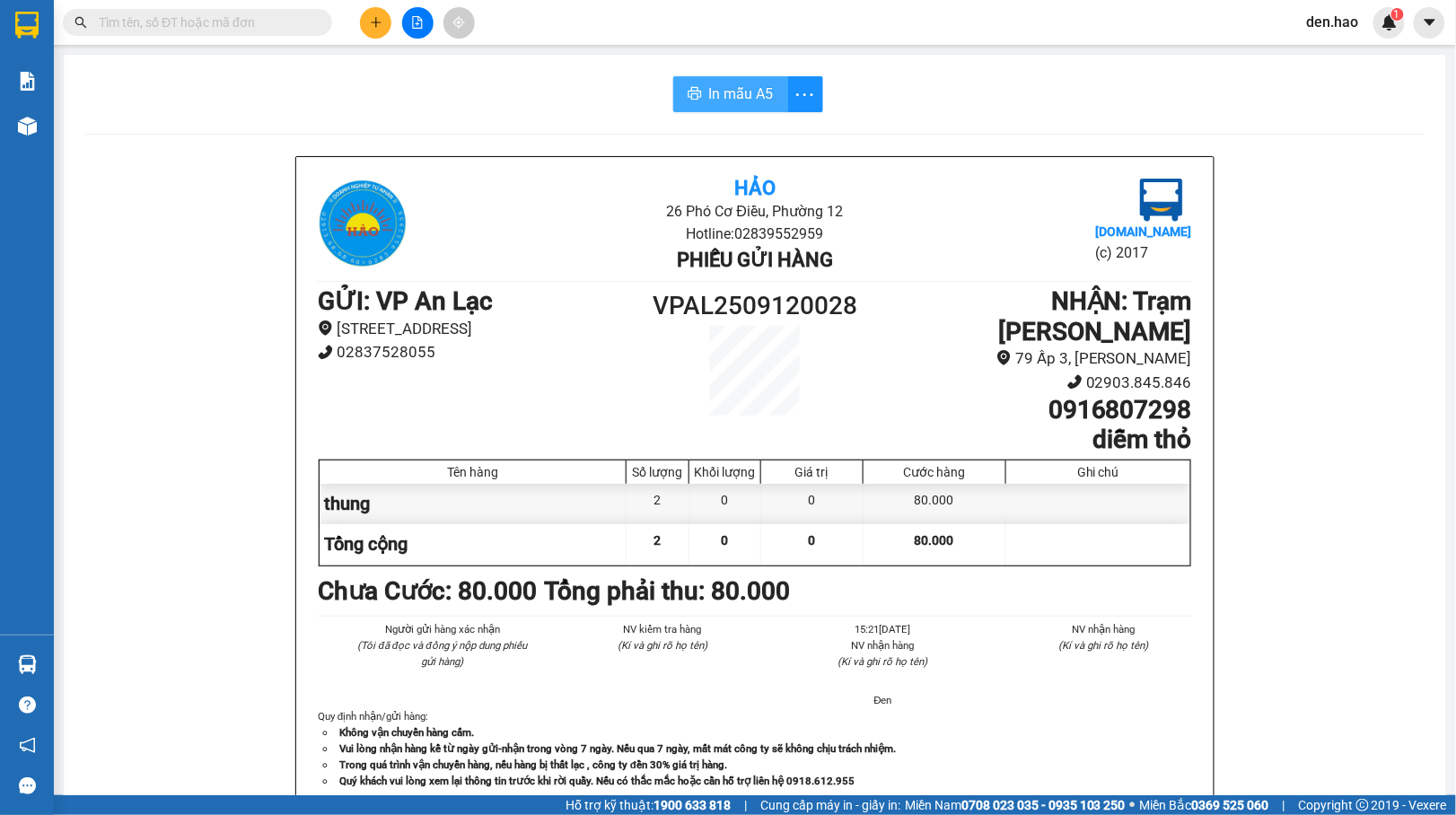
click at [740, 97] on span "In mẫu A5" at bounding box center [741, 94] width 65 height 22
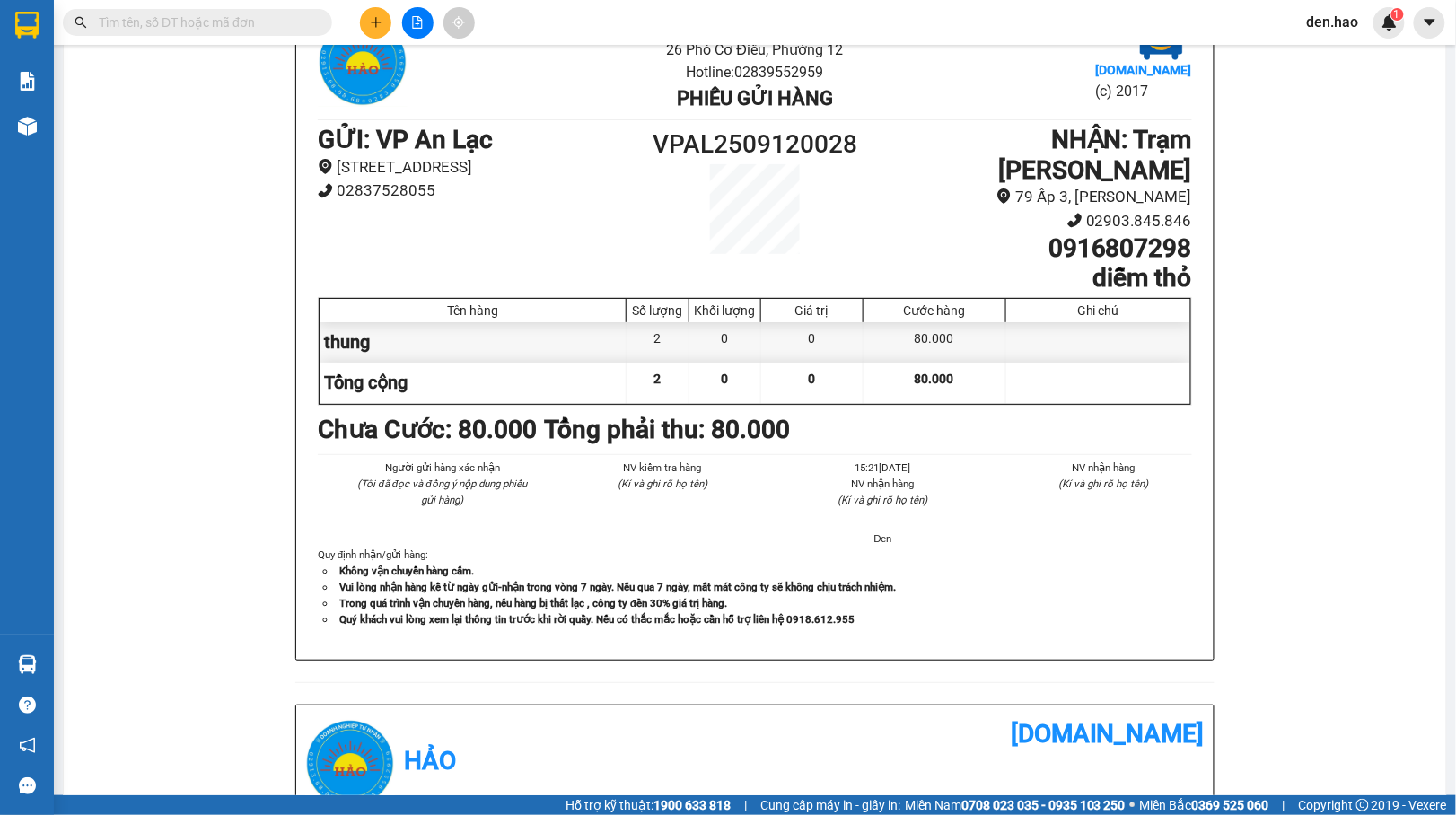
scroll to position [119, 0]
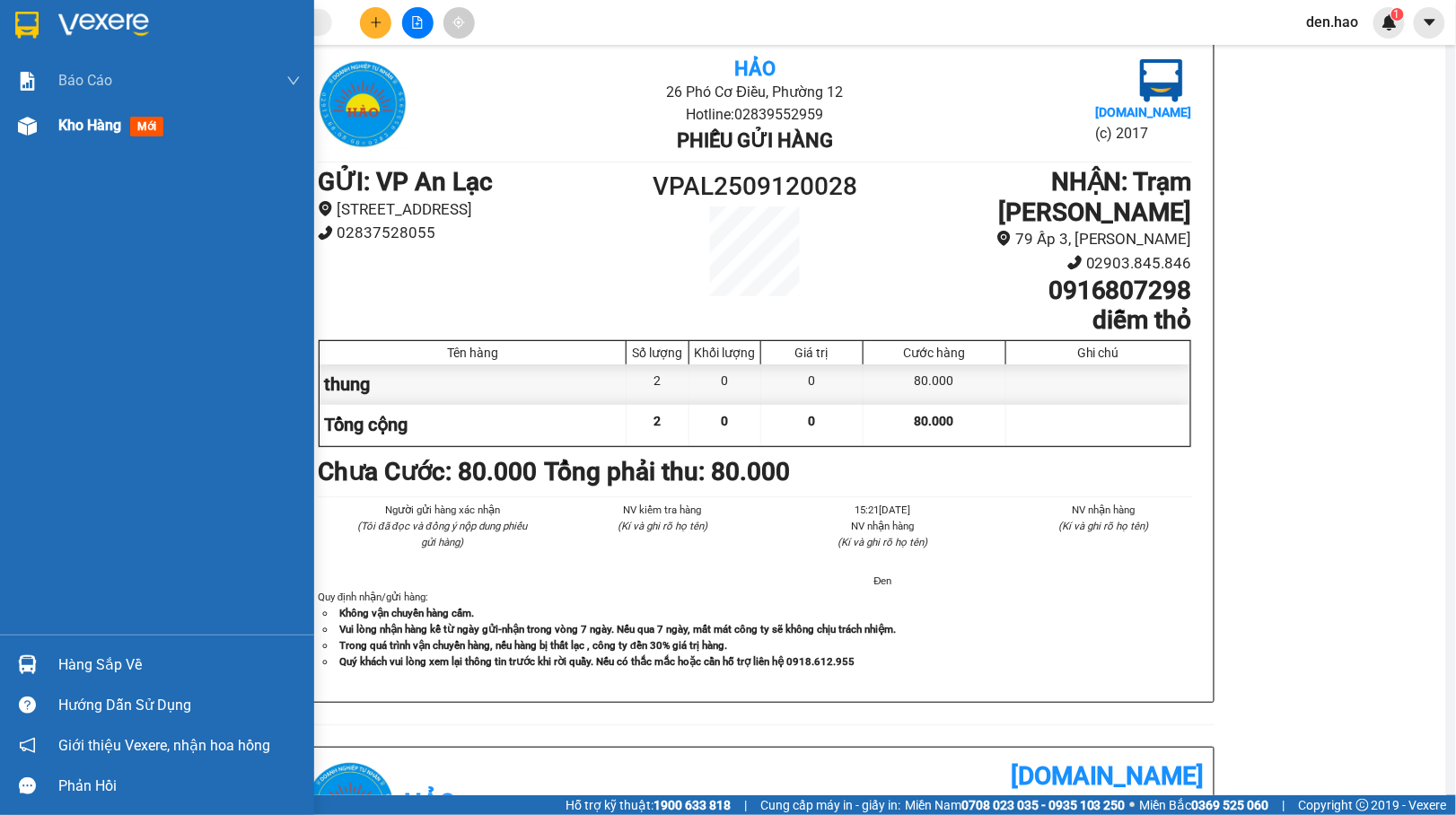
click at [48, 134] on div "Kho hàng mới" at bounding box center [157, 125] width 314 height 45
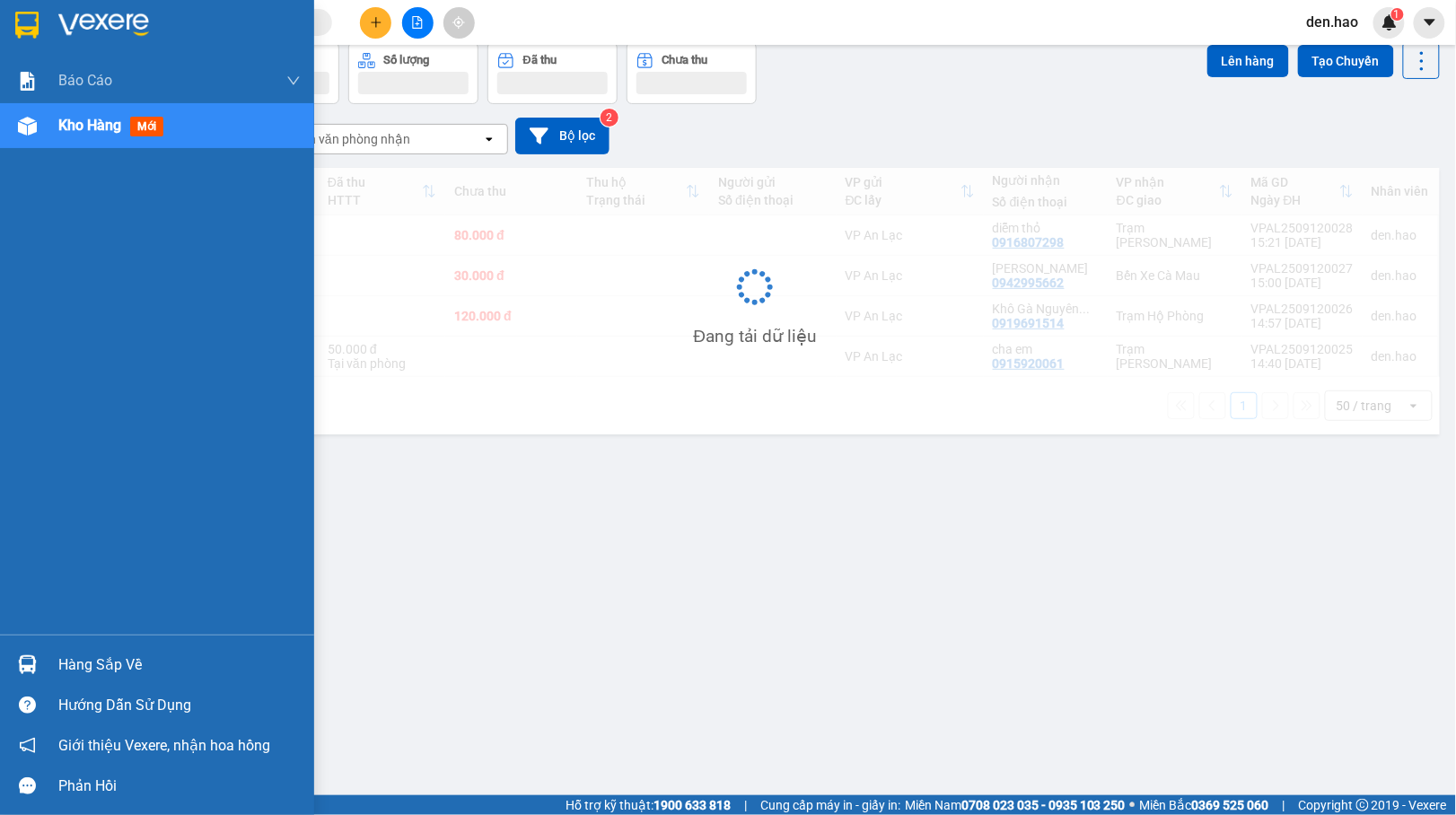
scroll to position [83, 0]
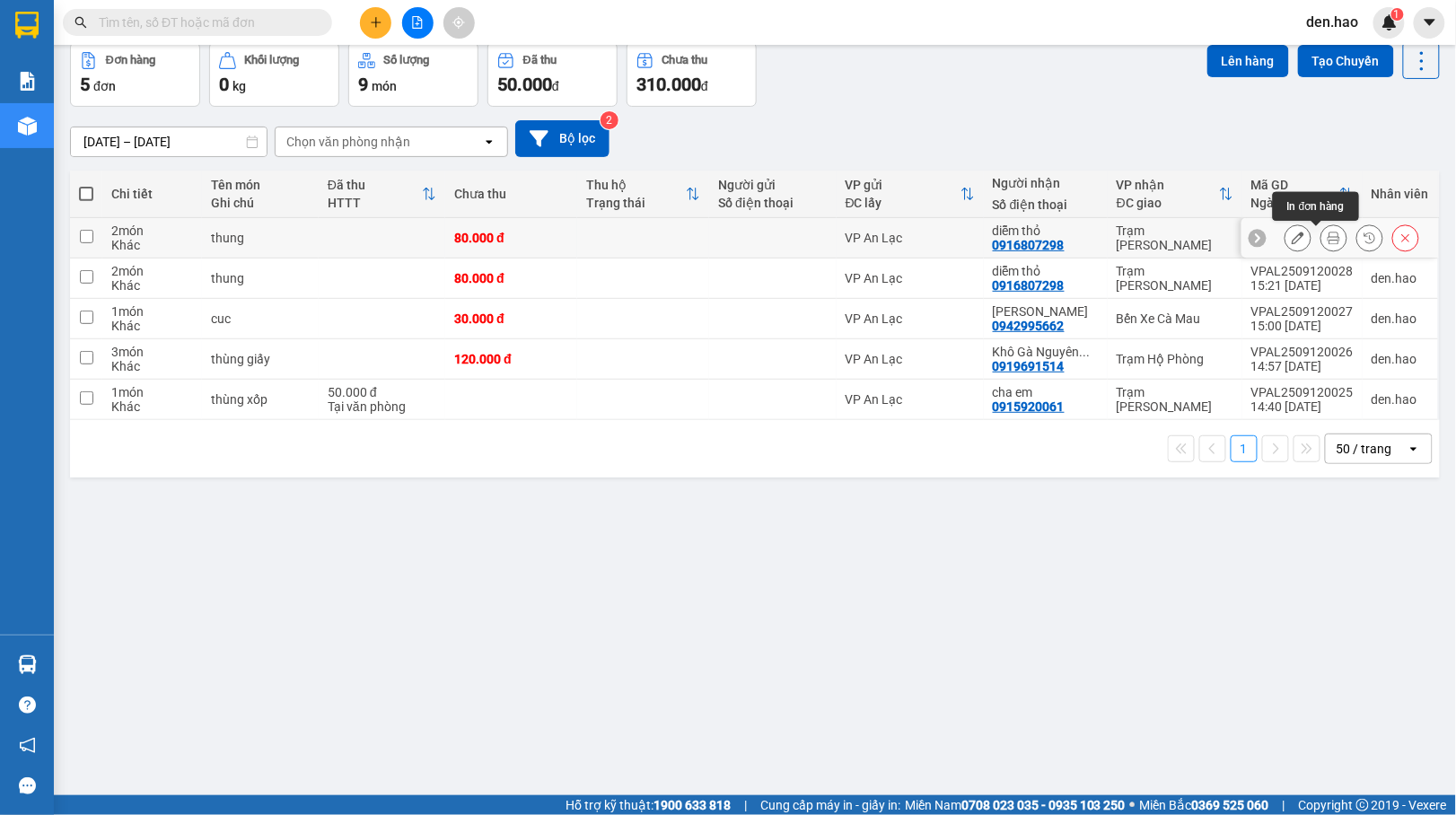
click at [1327, 239] on icon at bounding box center [1333, 238] width 13 height 13
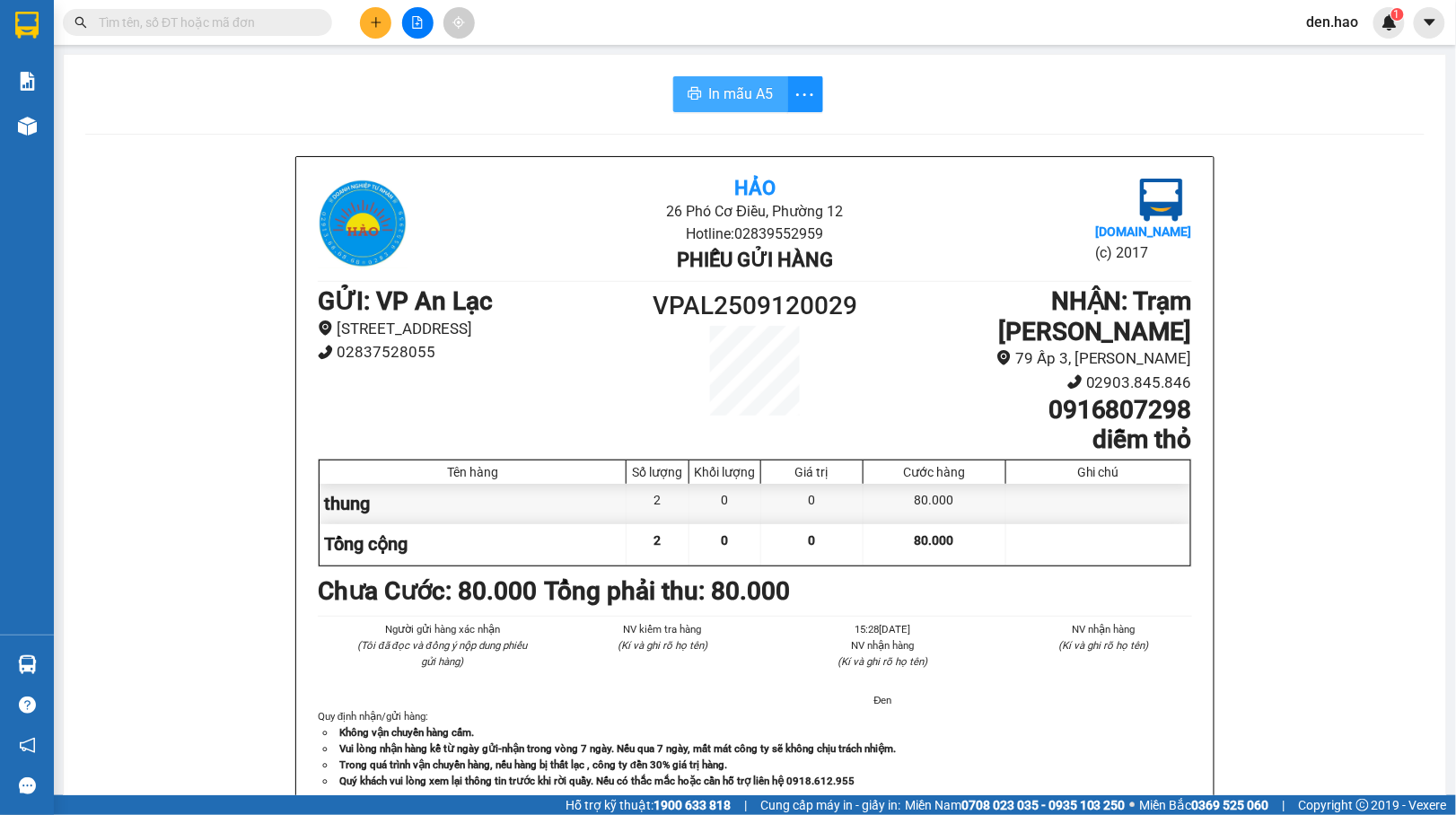
click at [719, 87] on span "In mẫu A5" at bounding box center [741, 94] width 65 height 22
click at [382, 26] on icon "plus" at bounding box center [376, 23] width 13 height 13
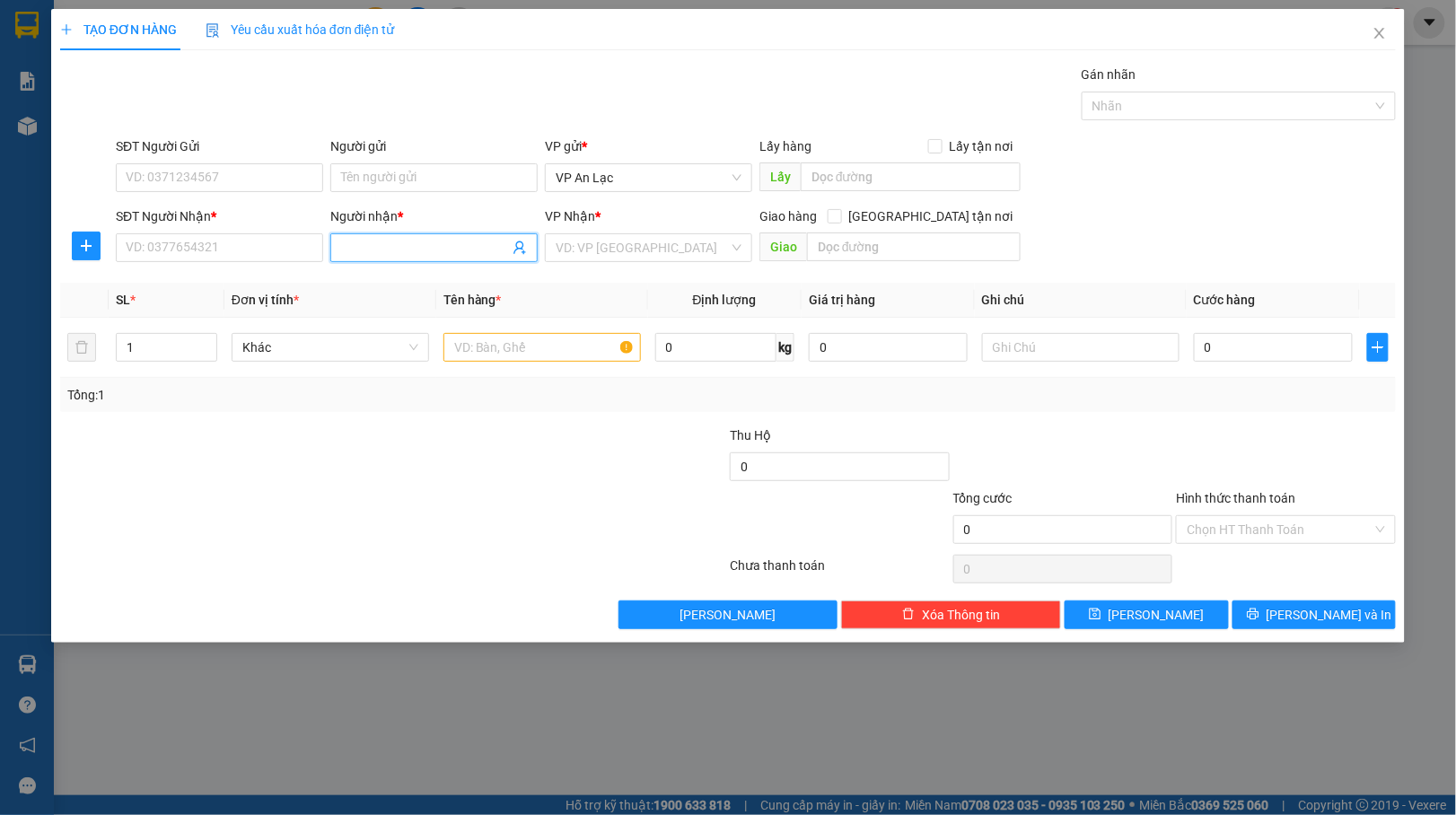
click at [372, 241] on input "Người nhận *" at bounding box center [425, 247] width 168 height 19
click at [420, 285] on div "khánh do tho - 0918858783" at bounding box center [433, 285] width 185 height 19
click at [712, 239] on input "search" at bounding box center [642, 247] width 173 height 27
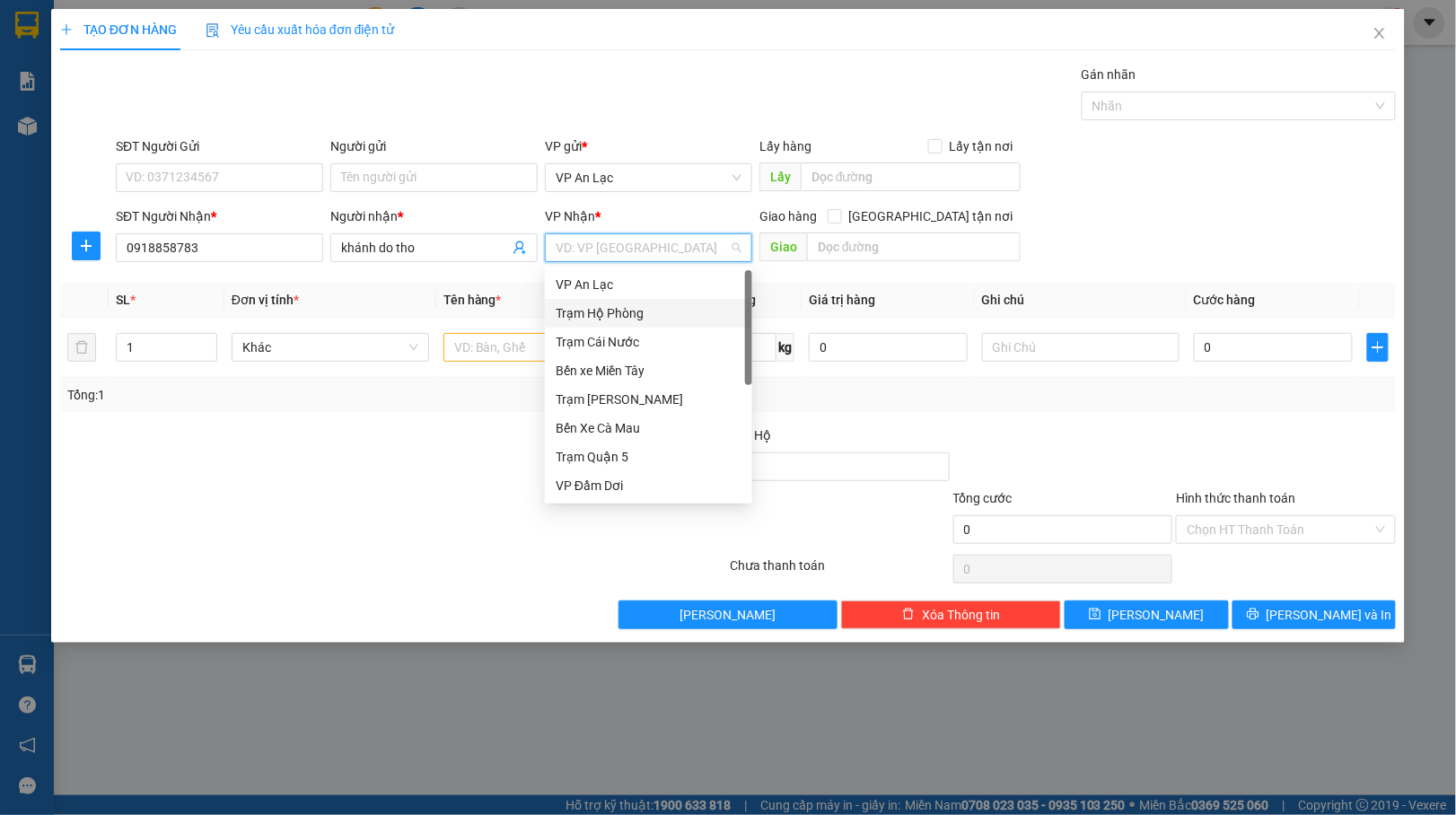
click at [633, 307] on div "Trạm Hộ Phòng" at bounding box center [647, 313] width 185 height 19
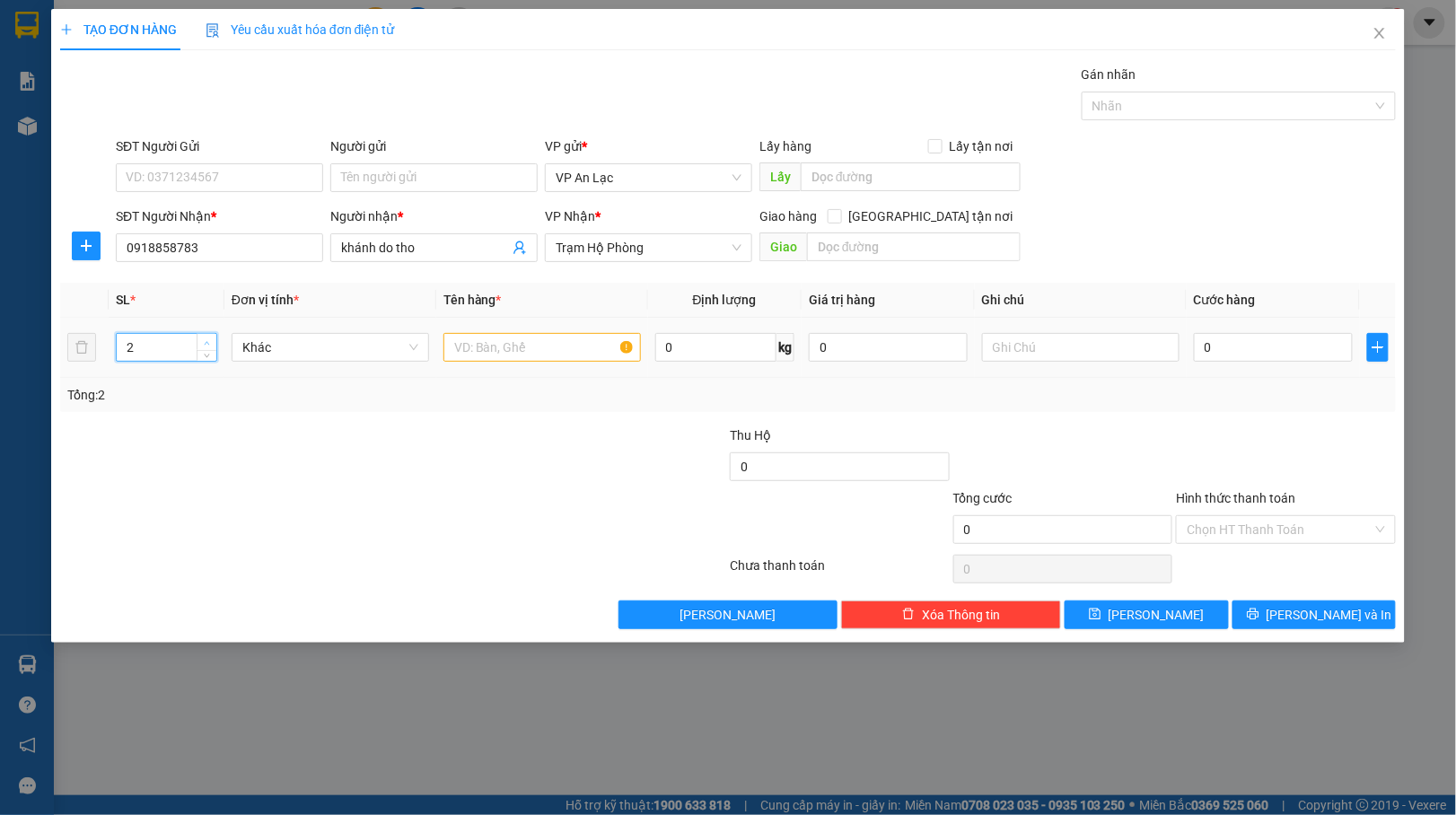
drag, startPoint x: 205, startPoint y: 345, endPoint x: 255, endPoint y: 336, distance: 50.8
click at [204, 345] on icon "up" at bounding box center [207, 341] width 6 height 6
click at [493, 350] on input "text" at bounding box center [542, 347] width 197 height 29
click at [1195, 334] on div "0" at bounding box center [1273, 347] width 159 height 36
click at [1196, 341] on input "0" at bounding box center [1273, 347] width 159 height 29
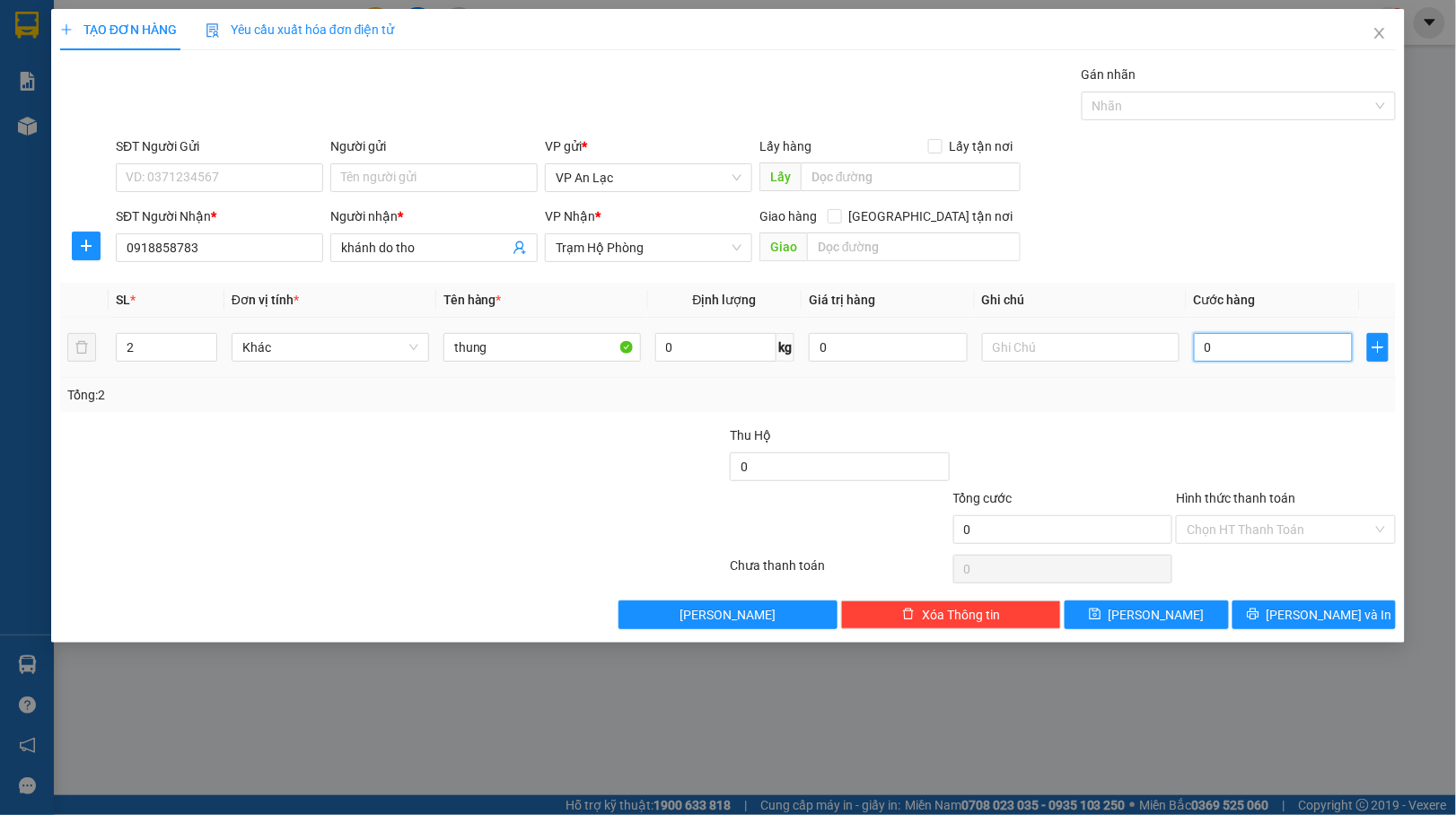
click at [1196, 341] on input "0" at bounding box center [1273, 347] width 159 height 29
click at [1344, 620] on span "[PERSON_NAME] và In" at bounding box center [1329, 614] width 125 height 19
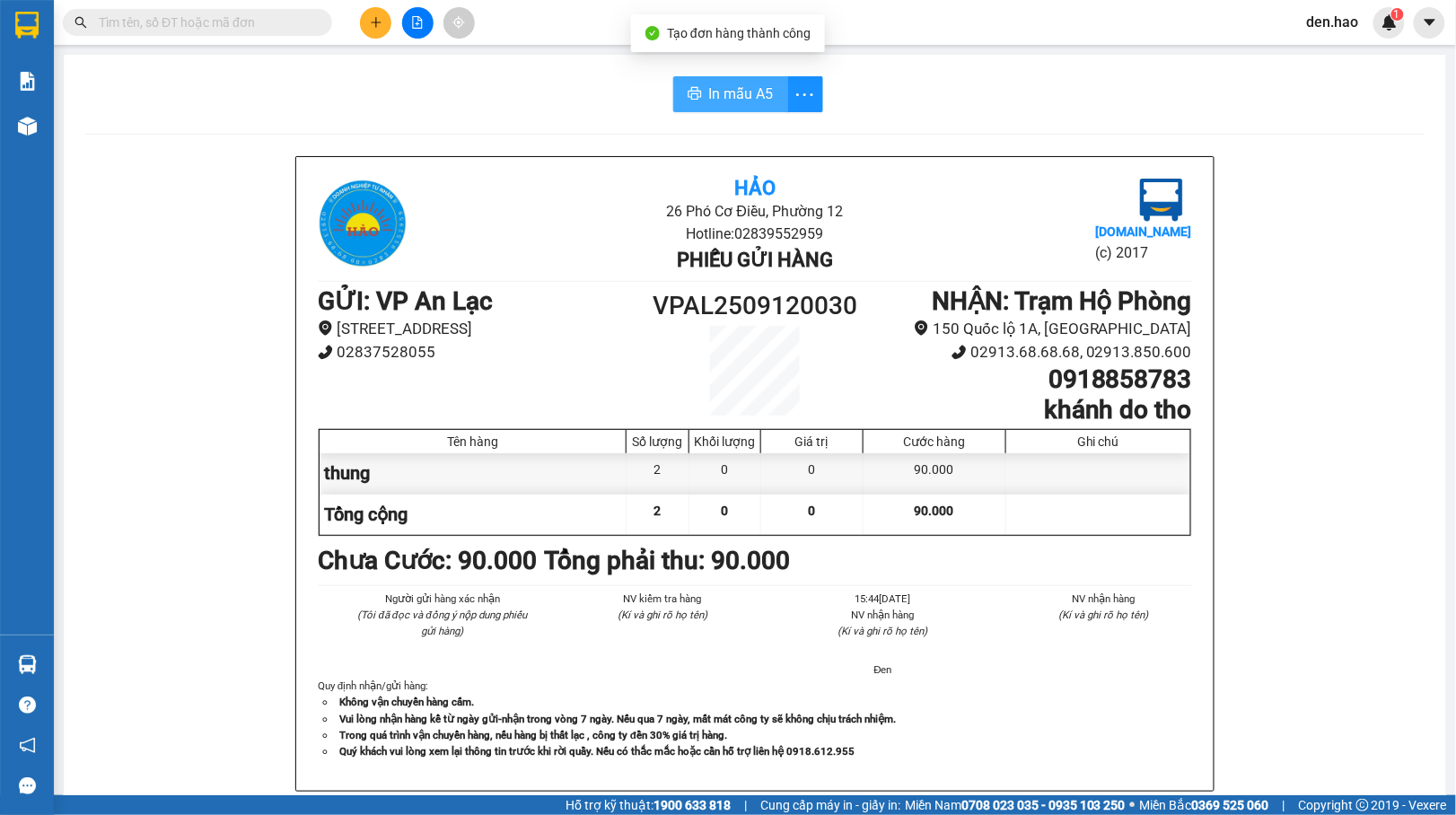
click at [709, 83] on span "In mẫu A5" at bounding box center [741, 94] width 65 height 22
click at [370, 21] on icon "plus" at bounding box center [376, 23] width 13 height 13
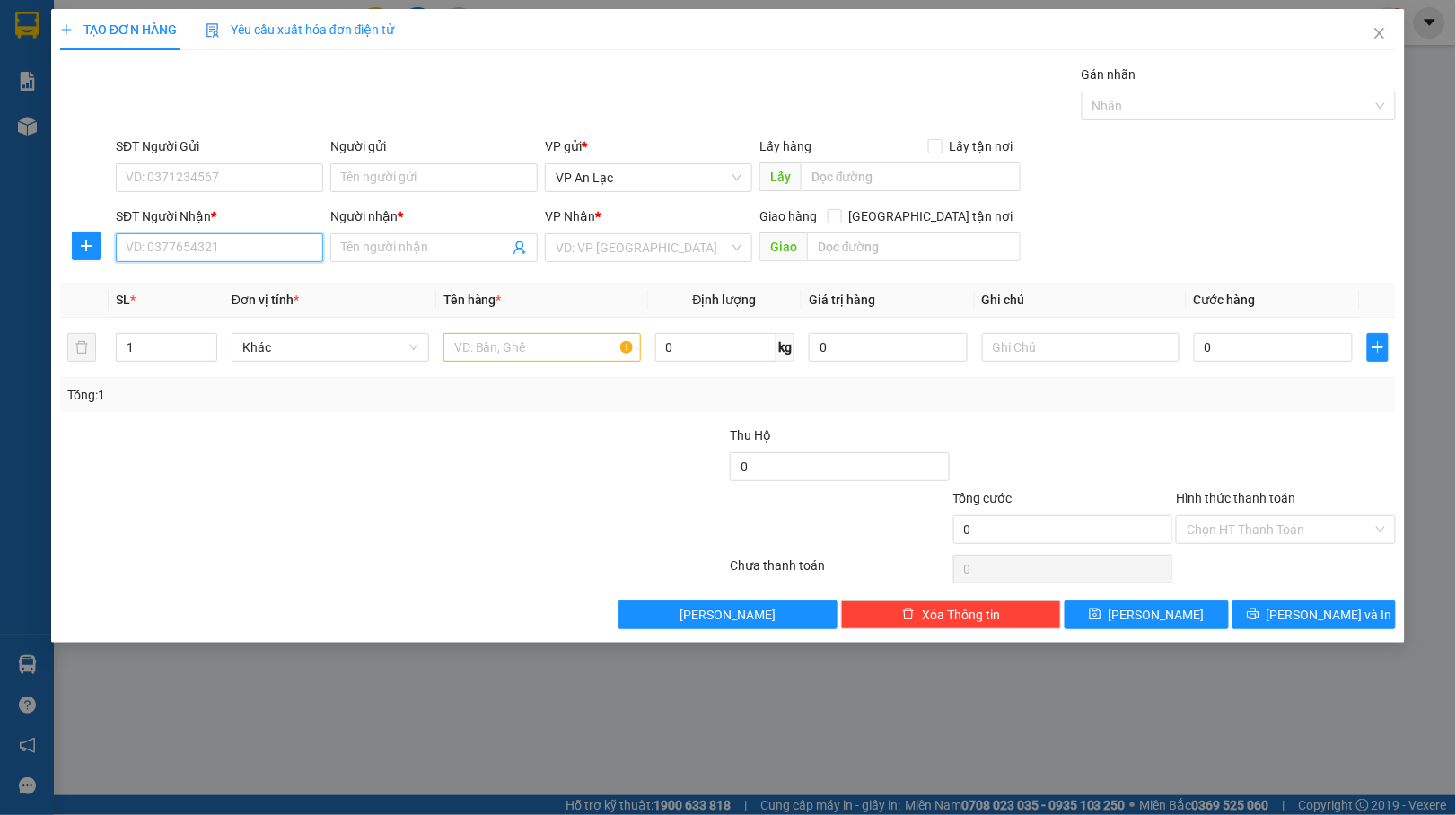
click at [275, 250] on input "SĐT Người Nhận *" at bounding box center [219, 247] width 207 height 29
click at [266, 284] on div "0945207908 - KHÁNH AN" at bounding box center [219, 285] width 185 height 19
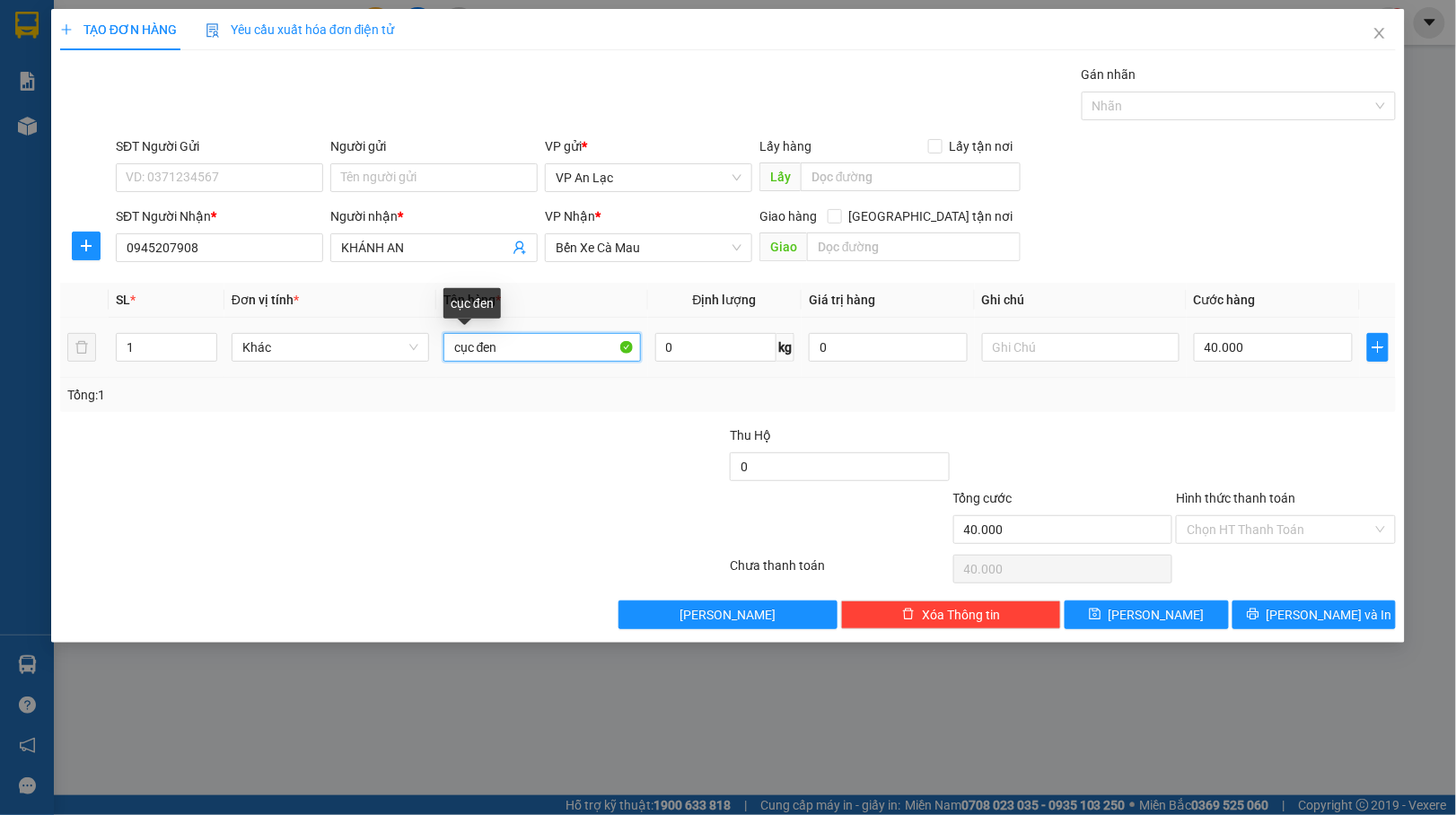
click at [518, 355] on input "cục đen" at bounding box center [542, 347] width 197 height 29
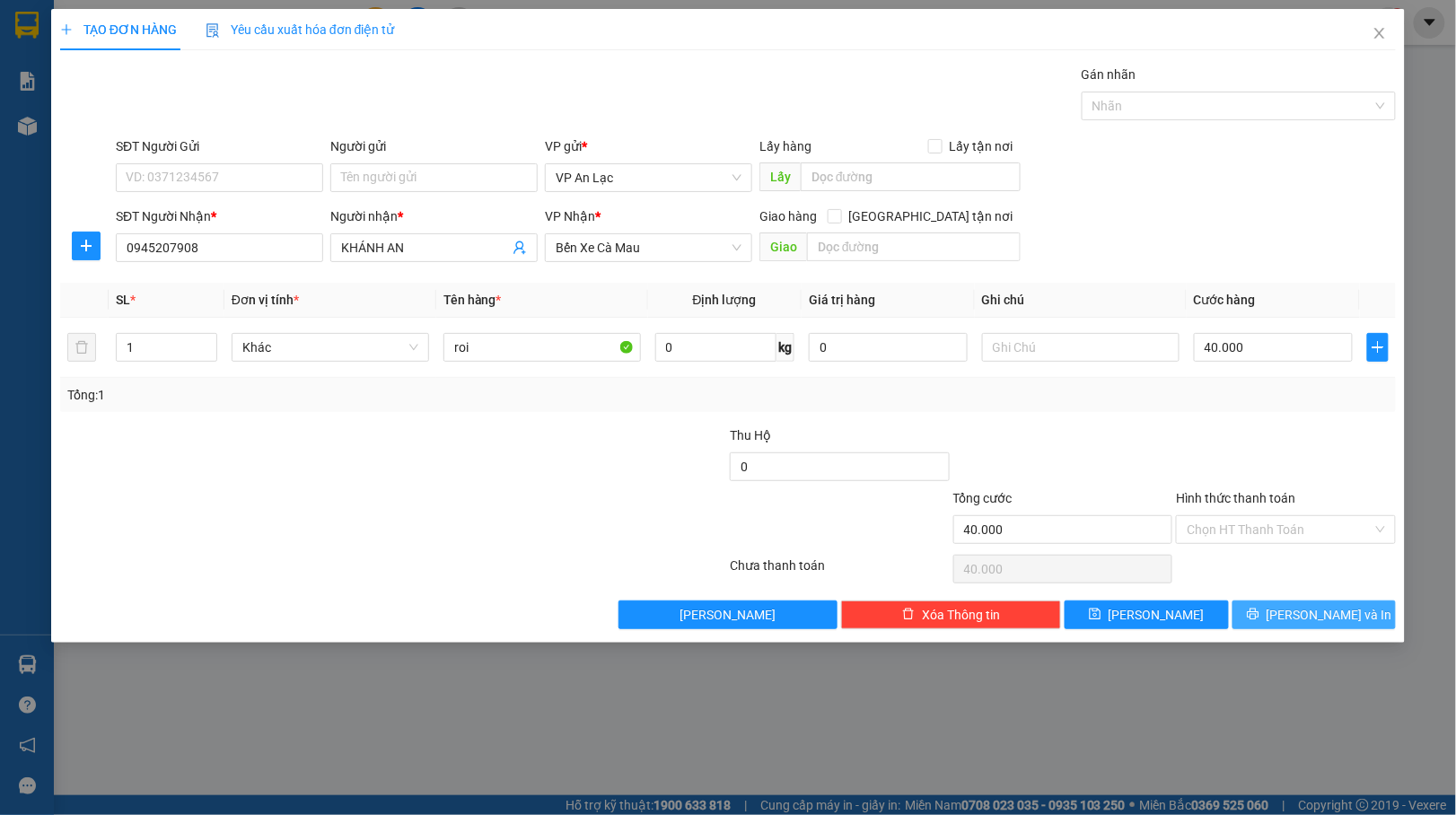
click at [1305, 628] on button "[PERSON_NAME] và In" at bounding box center [1314, 614] width 164 height 29
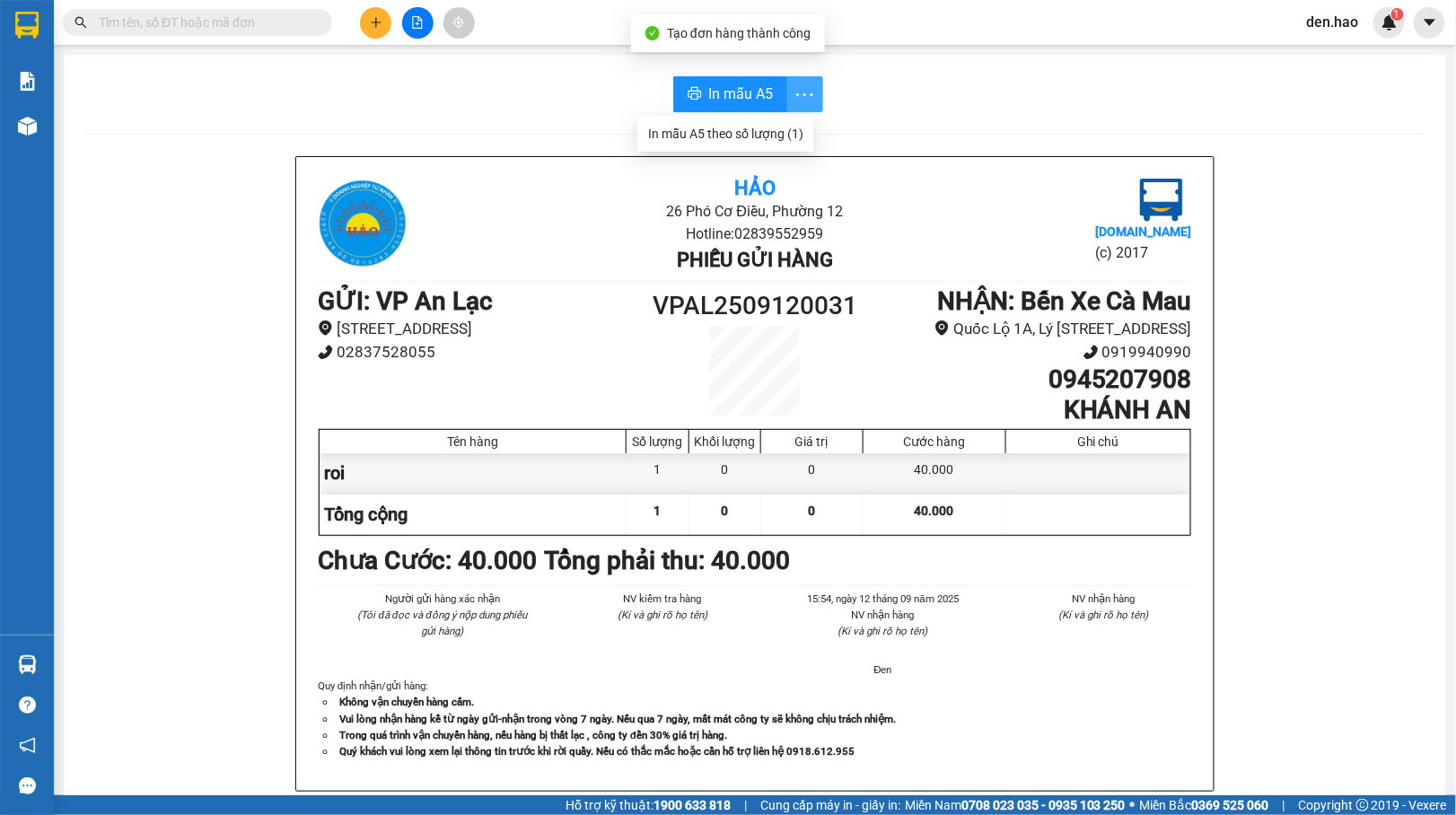
click at [788, 89] on span "more" at bounding box center [805, 95] width 34 height 22
click at [757, 100] on span "In mẫu A5" at bounding box center [741, 94] width 65 height 22
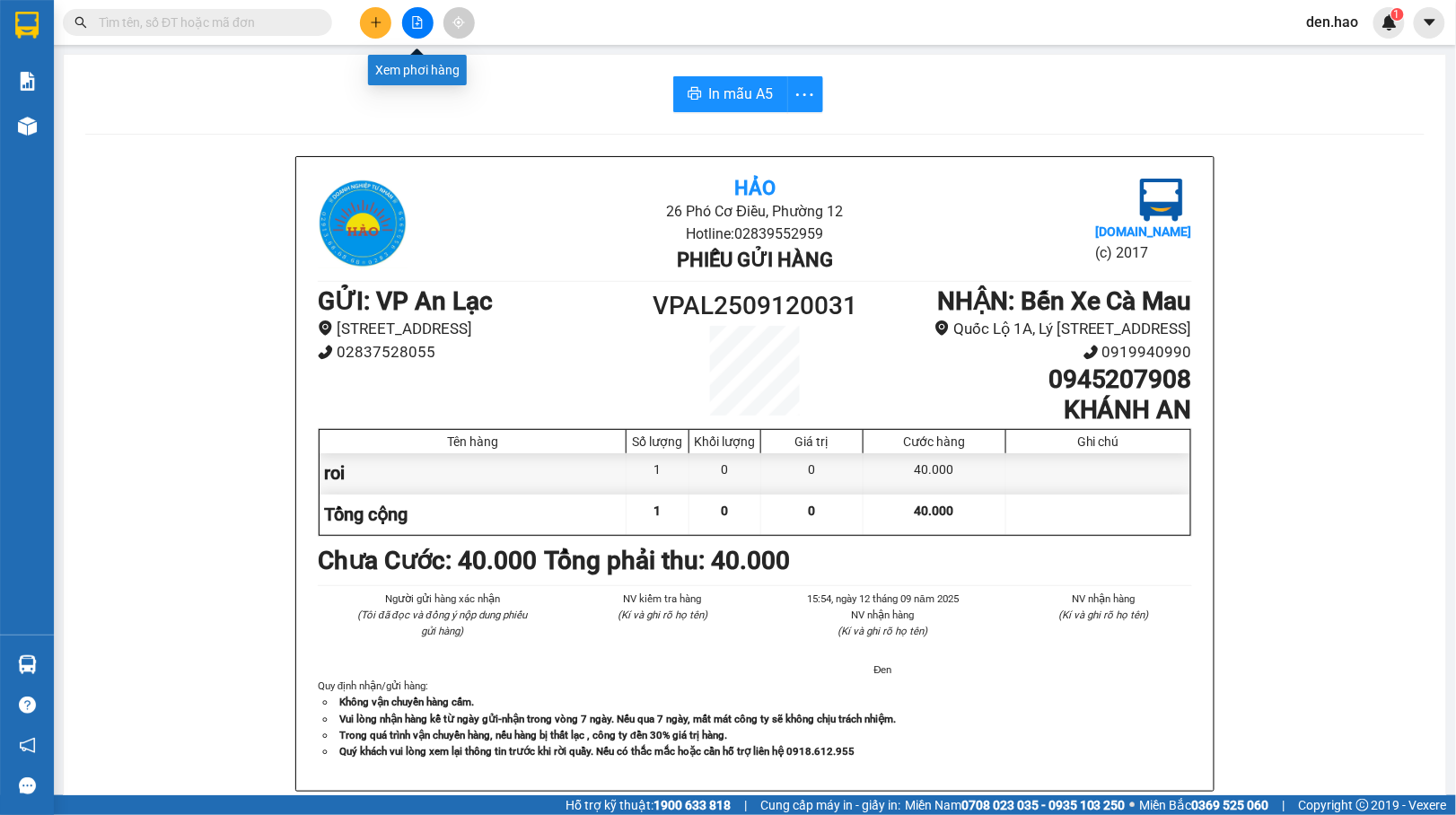
click at [425, 18] on button at bounding box center [418, 23] width 31 height 31
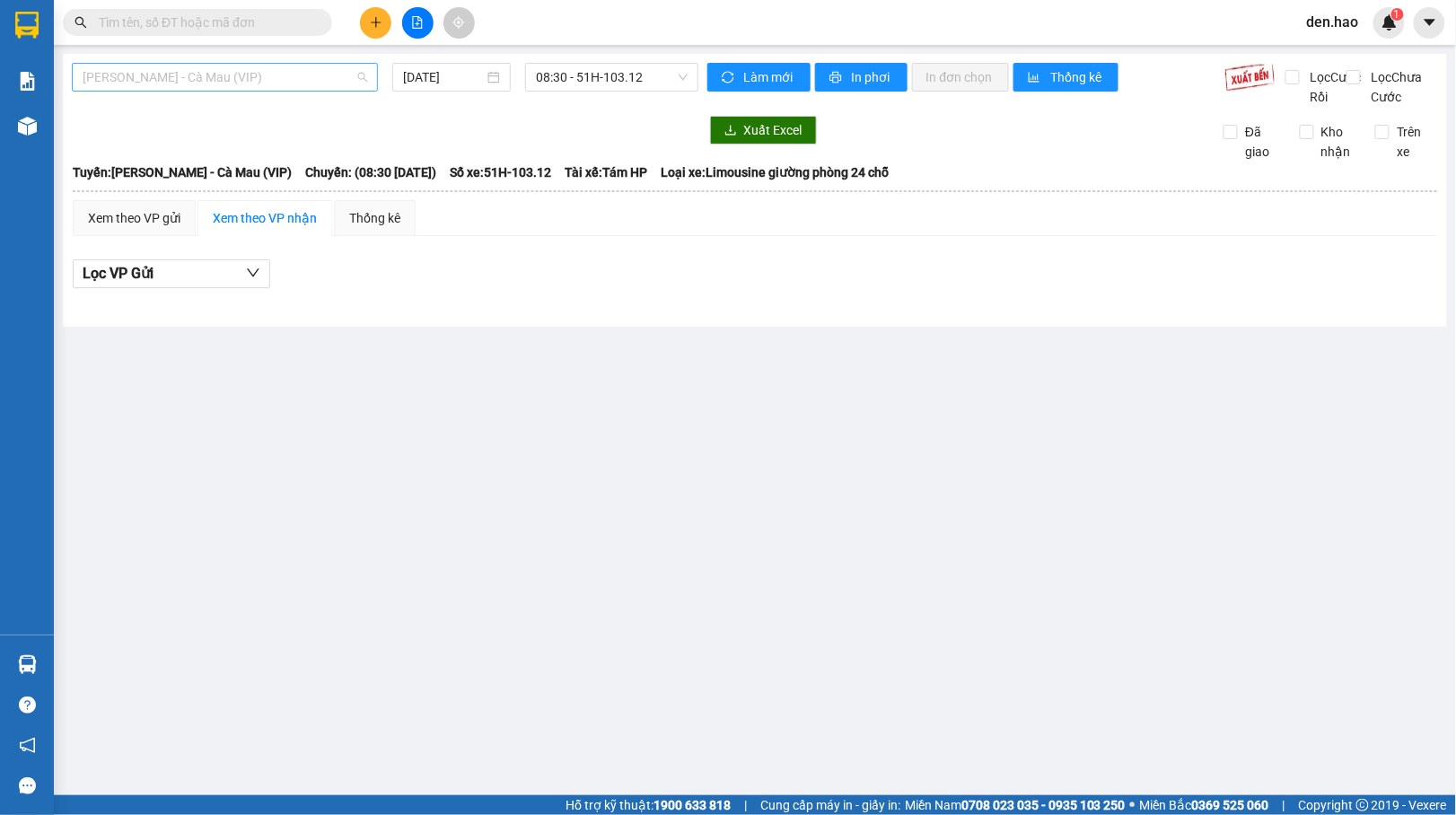
click at [287, 81] on span "[PERSON_NAME] - Cà Mau (VIP)" at bounding box center [225, 77] width 285 height 27
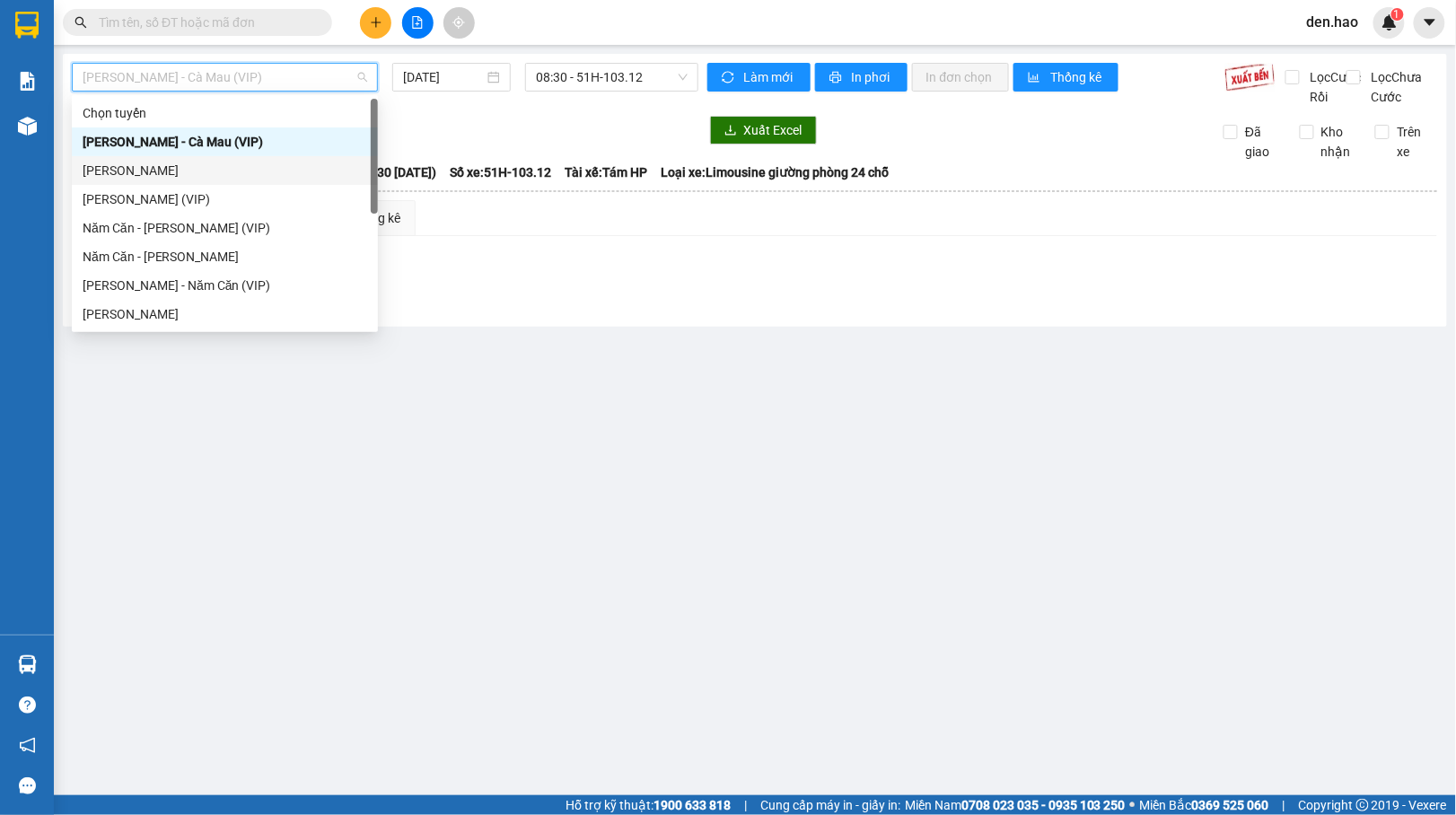
click at [186, 169] on div "[PERSON_NAME]" at bounding box center [225, 170] width 285 height 19
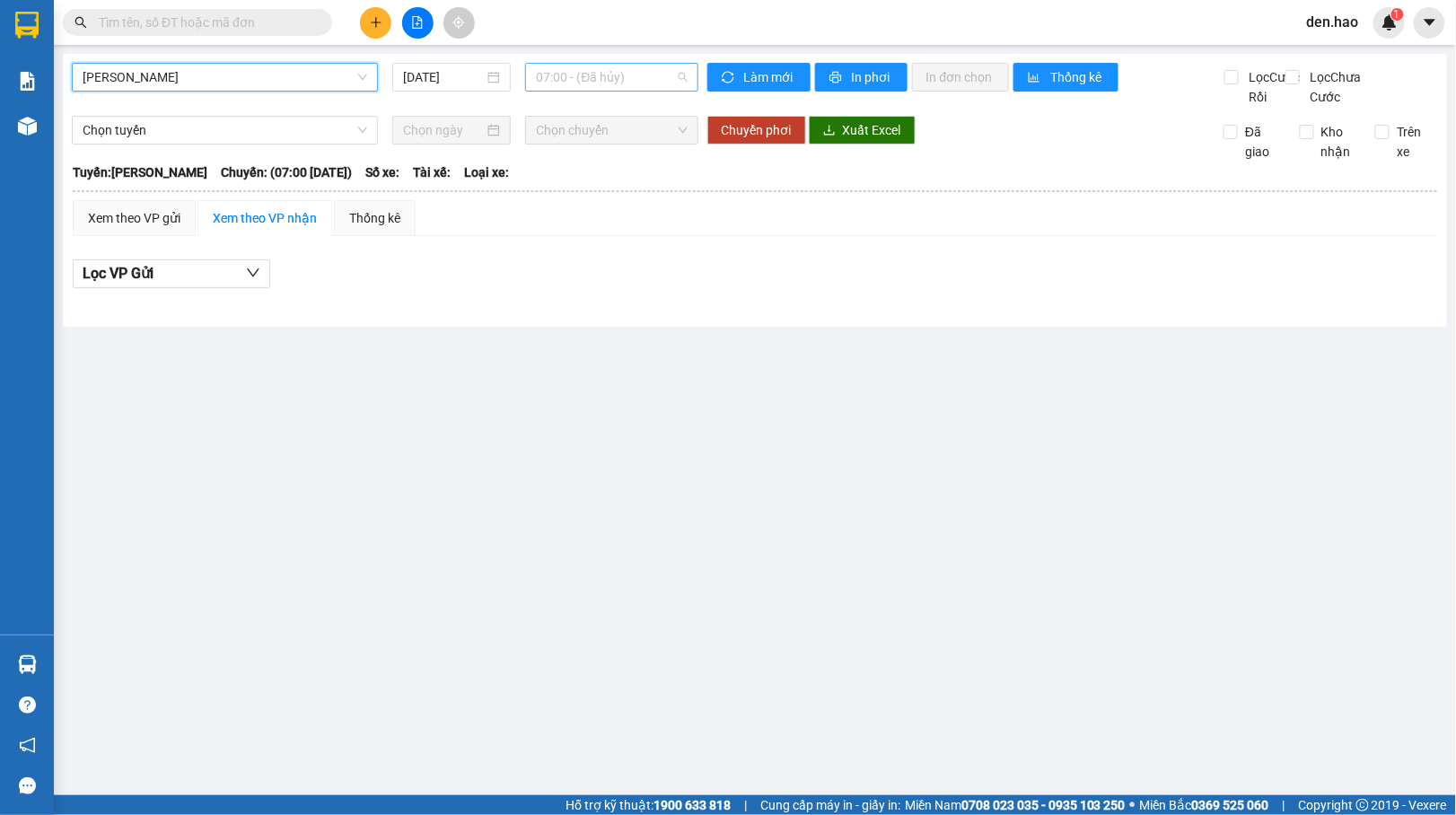
click at [625, 68] on span "07:00 - (Đã hủy)" at bounding box center [611, 77] width 151 height 27
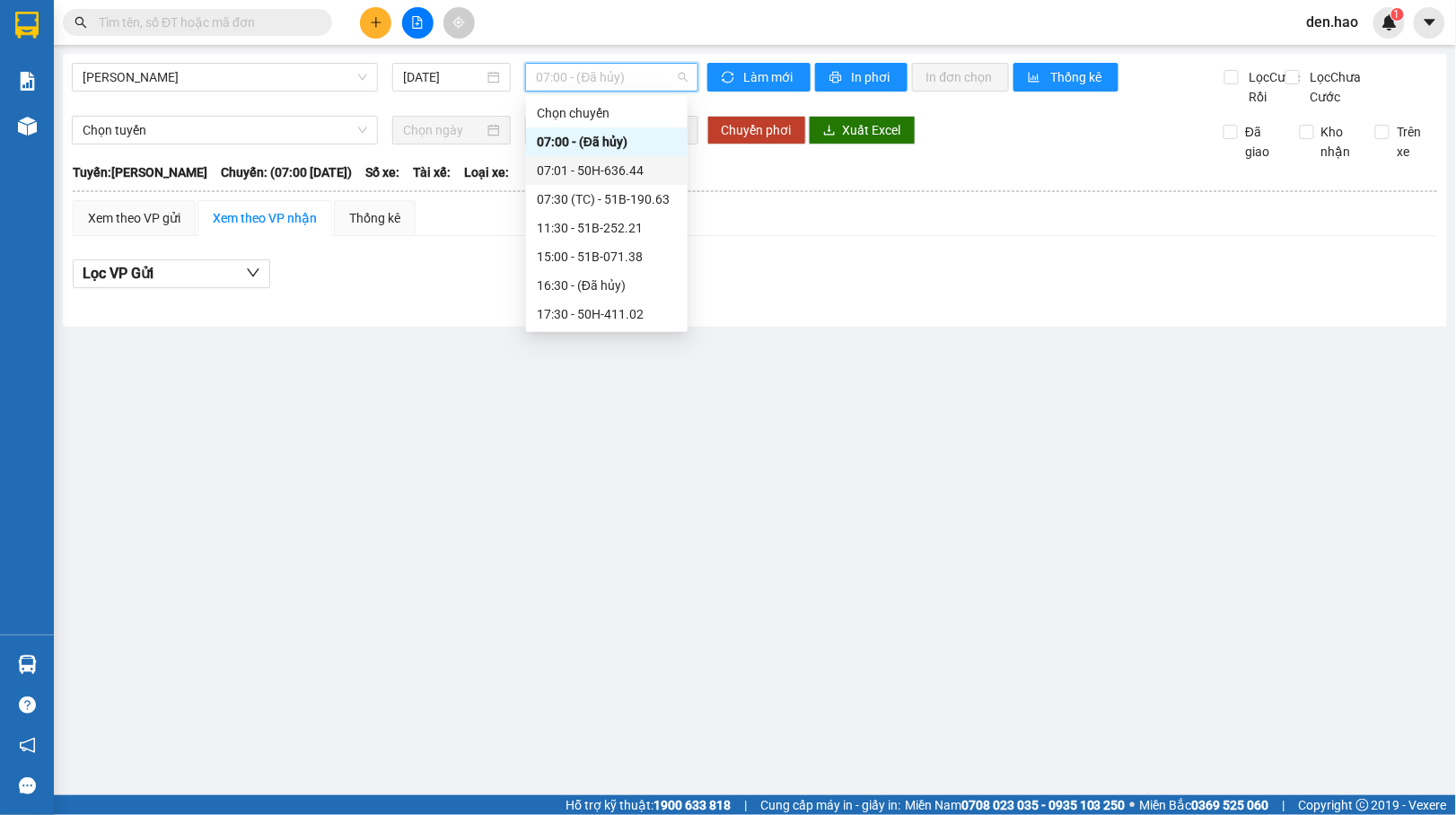
click at [597, 170] on div "07:01 - 50H-636.44" at bounding box center [607, 170] width 140 height 19
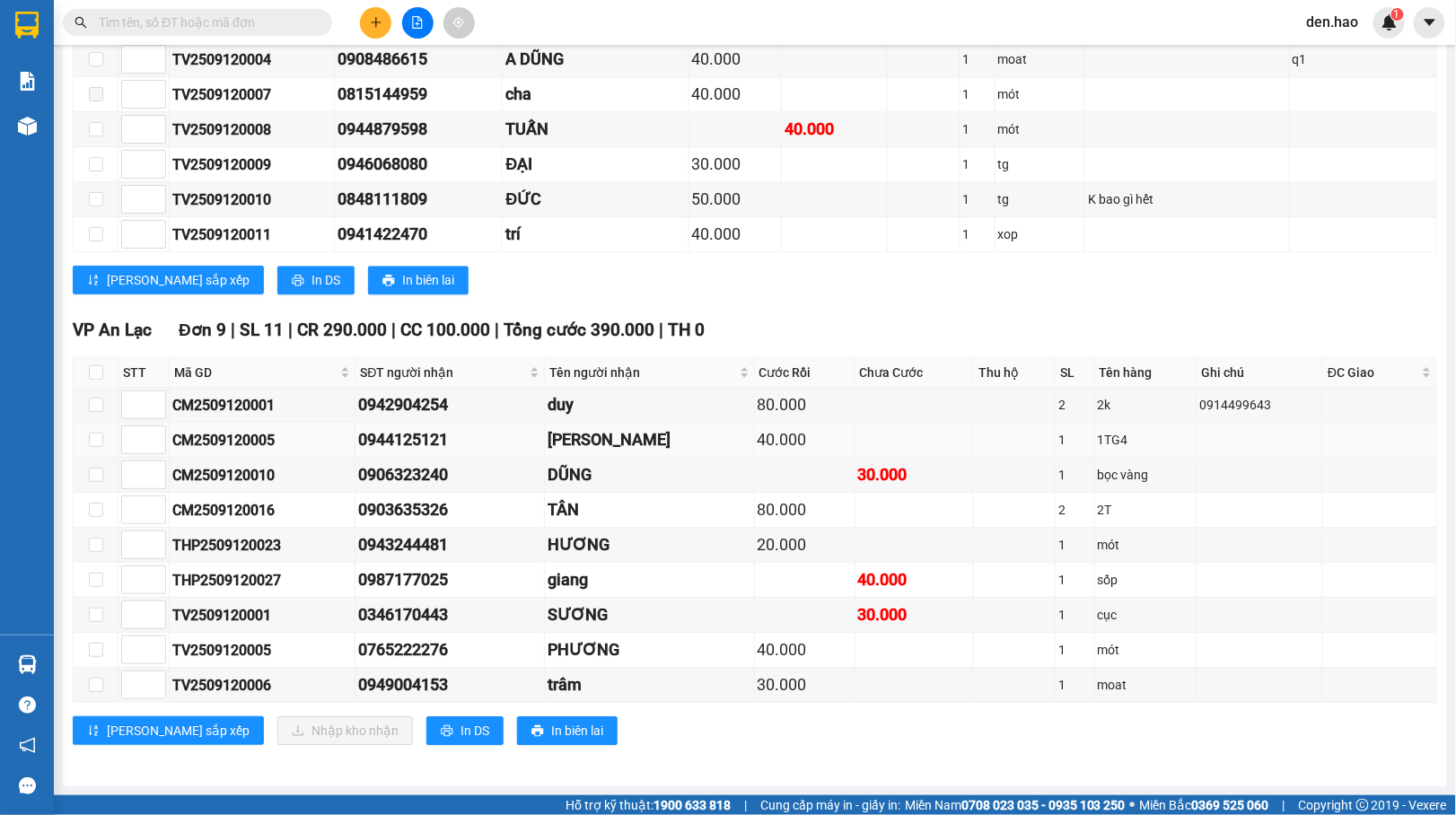
scroll to position [1403, 0]
click at [99, 397] on input "checkbox" at bounding box center [96, 405] width 15 height 15
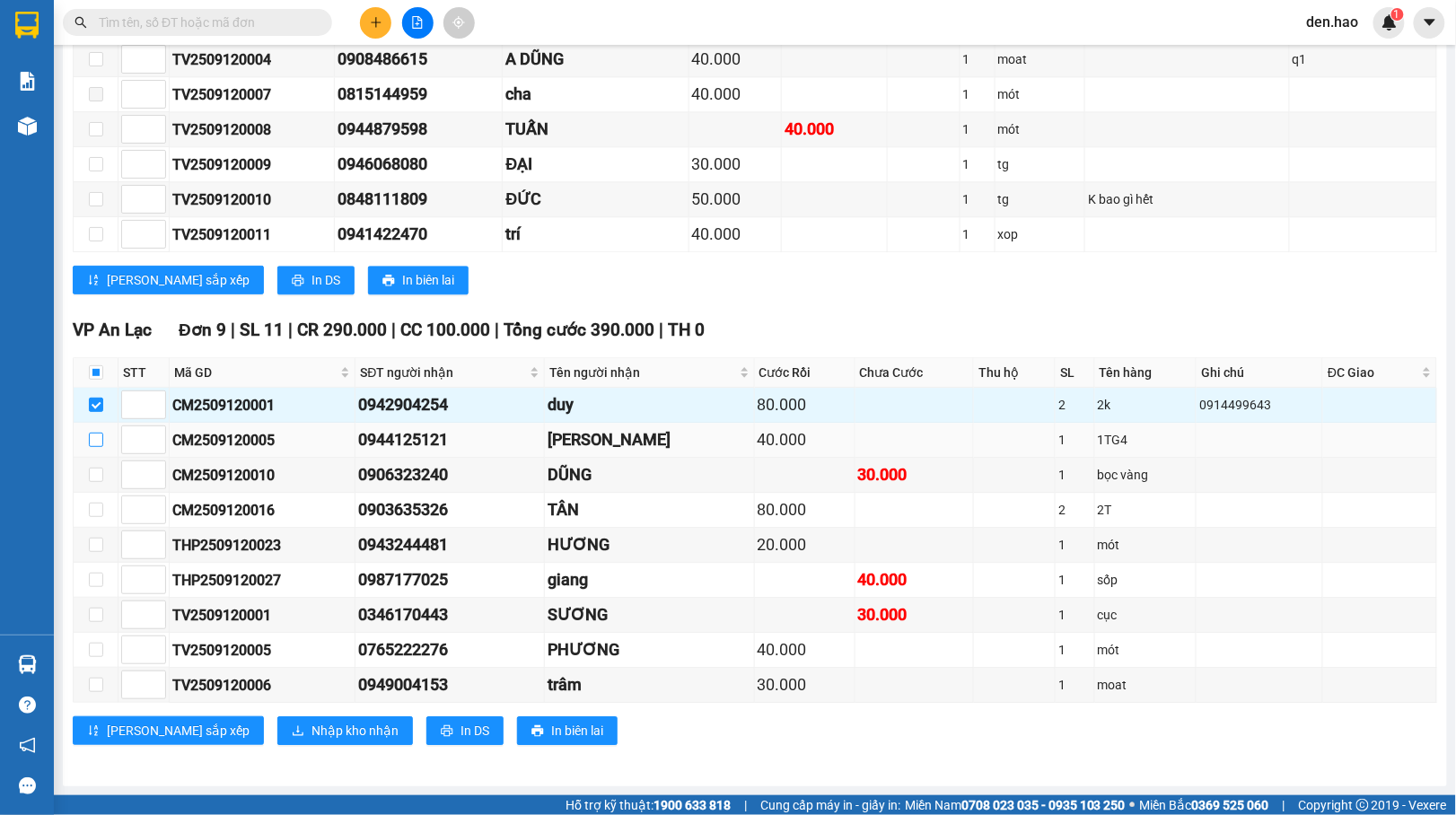
click at [95, 432] on input "checkbox" at bounding box center [96, 440] width 15 height 15
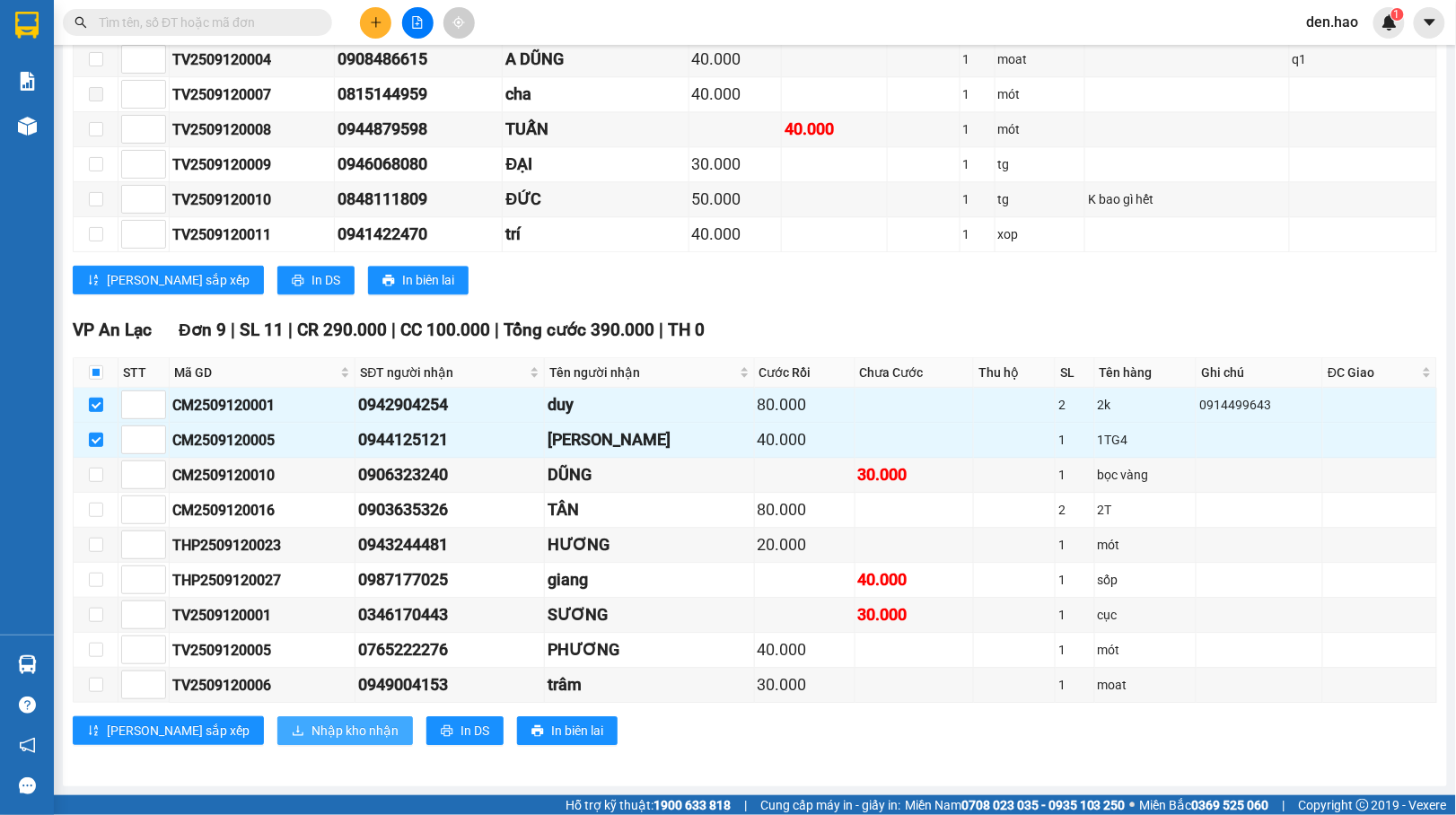
click at [312, 725] on span "Nhập kho nhận" at bounding box center [355, 730] width 87 height 19
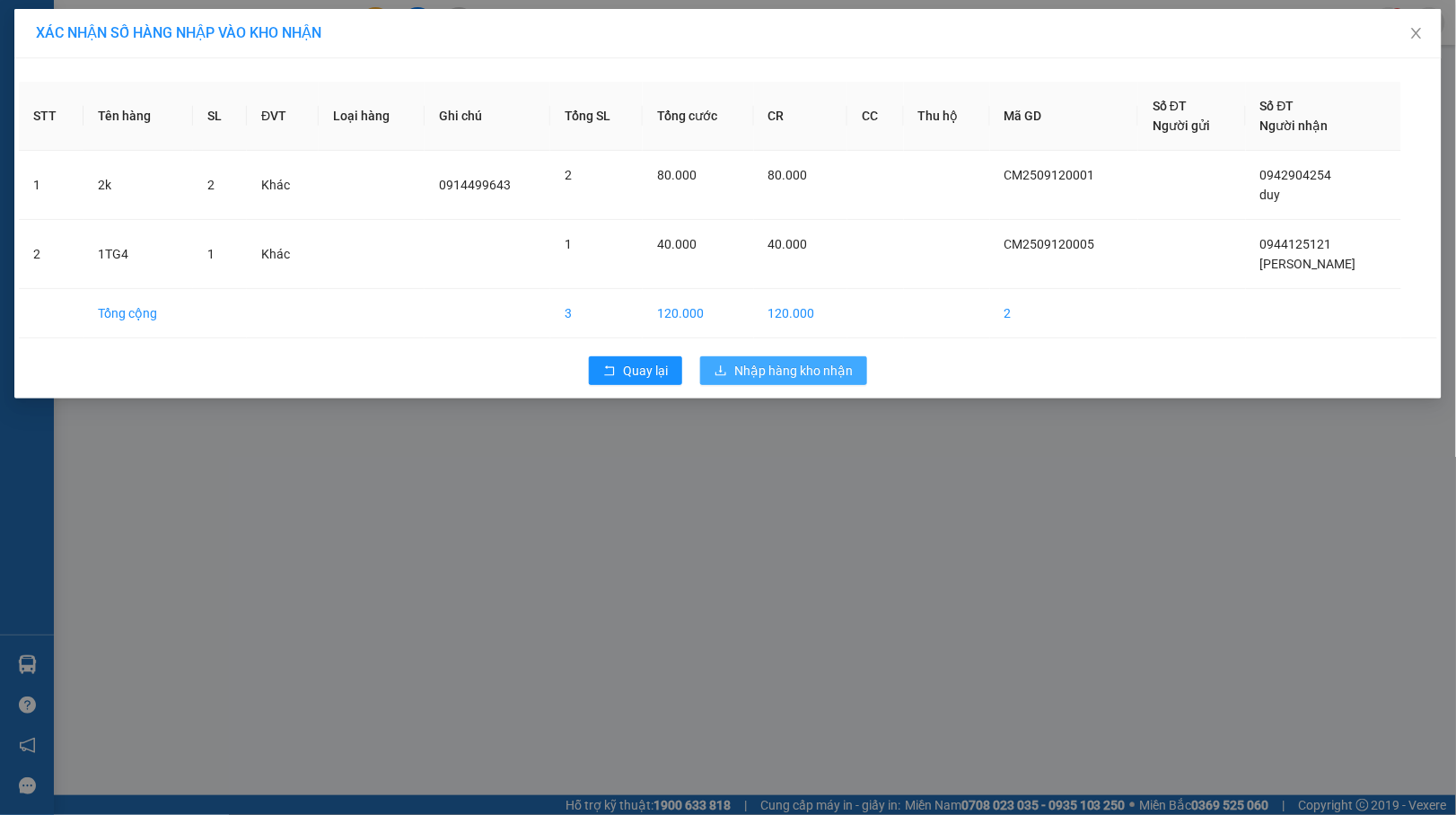
click at [764, 375] on span "Nhập hàng kho nhận" at bounding box center [793, 370] width 118 height 19
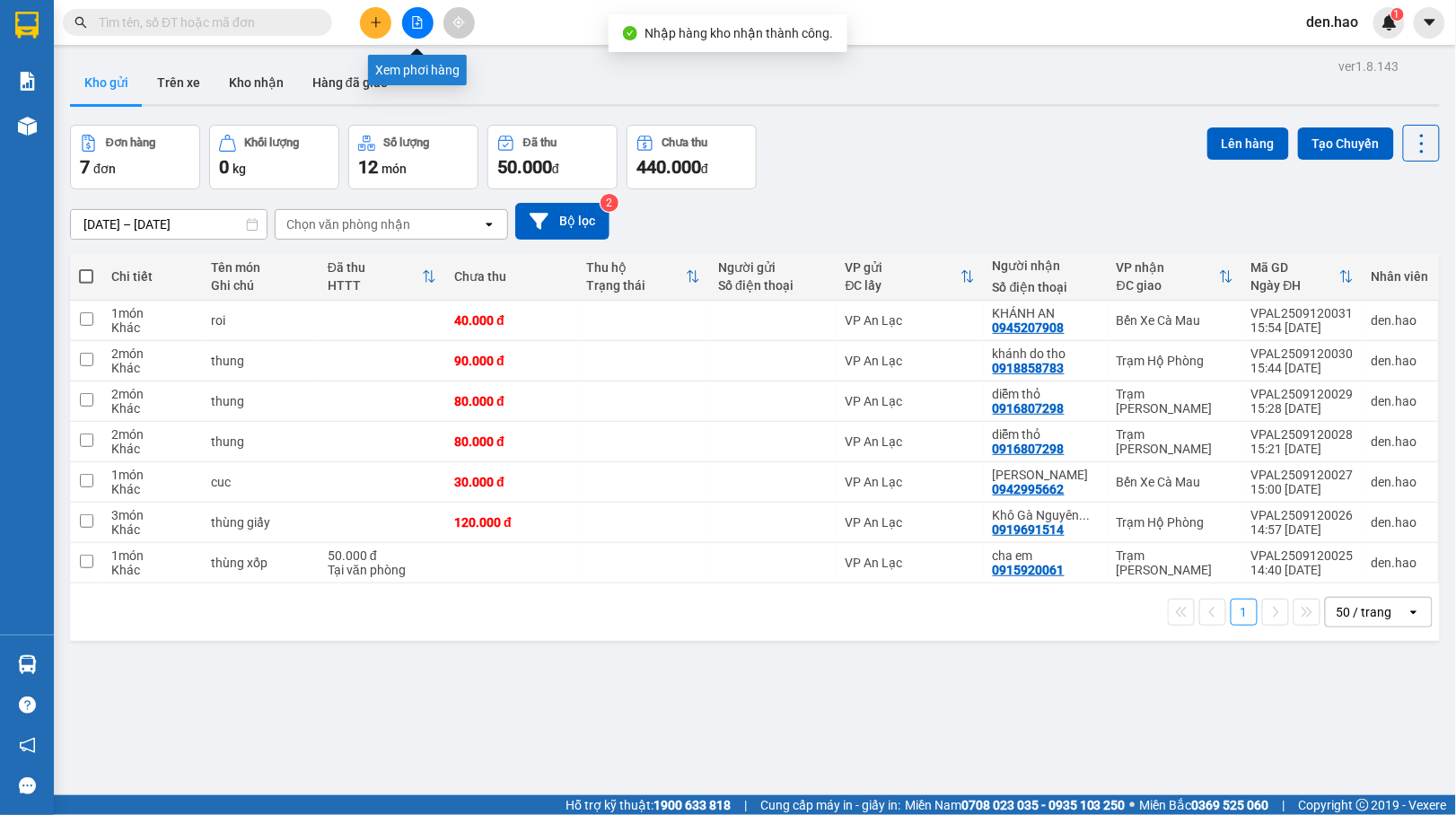
click at [411, 18] on icon "file-add" at bounding box center [418, 23] width 13 height 13
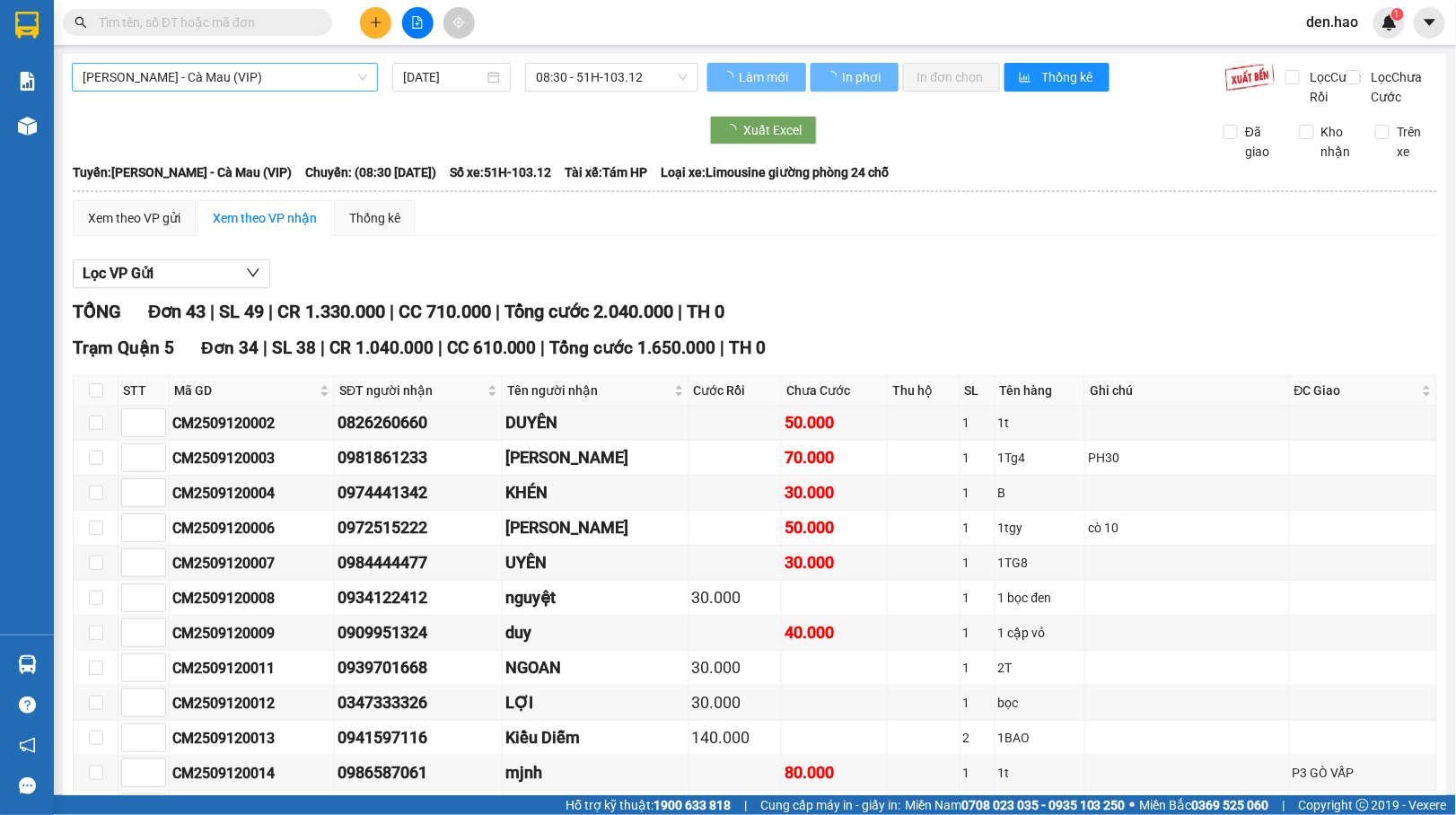
click at [320, 79] on span "[PERSON_NAME] - Cà Mau (VIP)" at bounding box center [225, 77] width 285 height 27
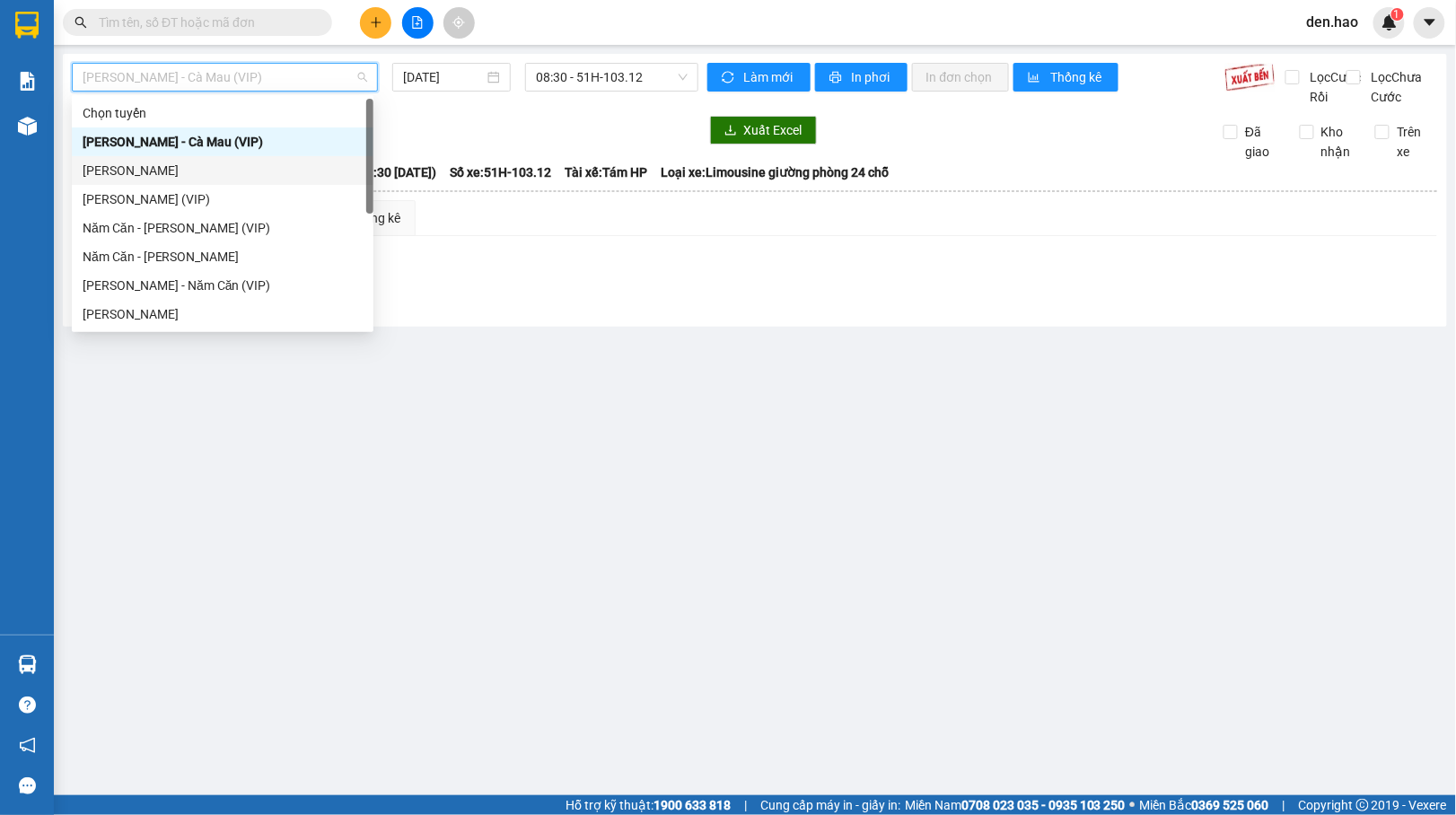
click at [191, 167] on div "[PERSON_NAME]" at bounding box center [223, 170] width 280 height 19
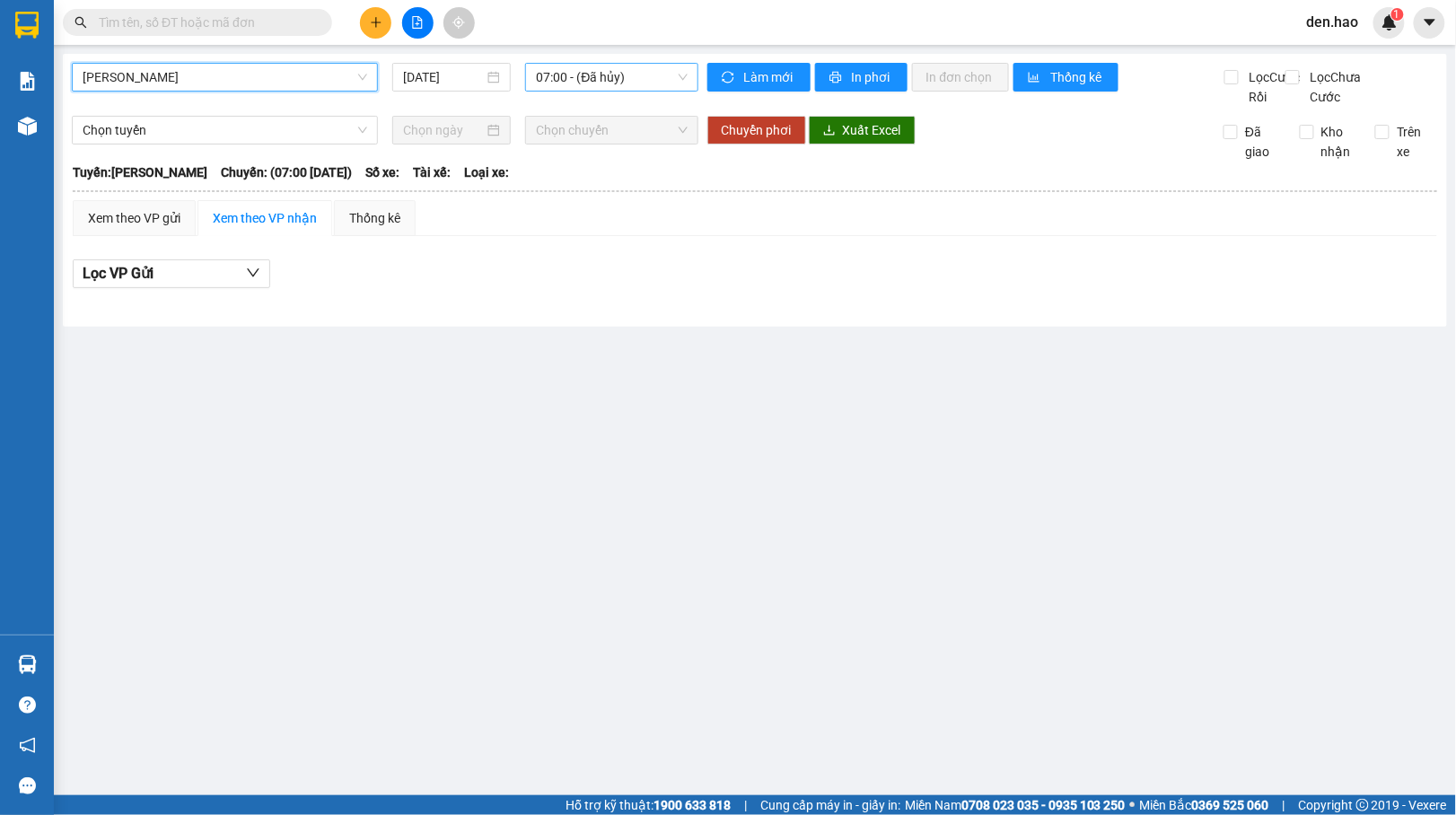
click at [550, 81] on span "07:00 - (Đã hủy)" at bounding box center [611, 77] width 151 height 27
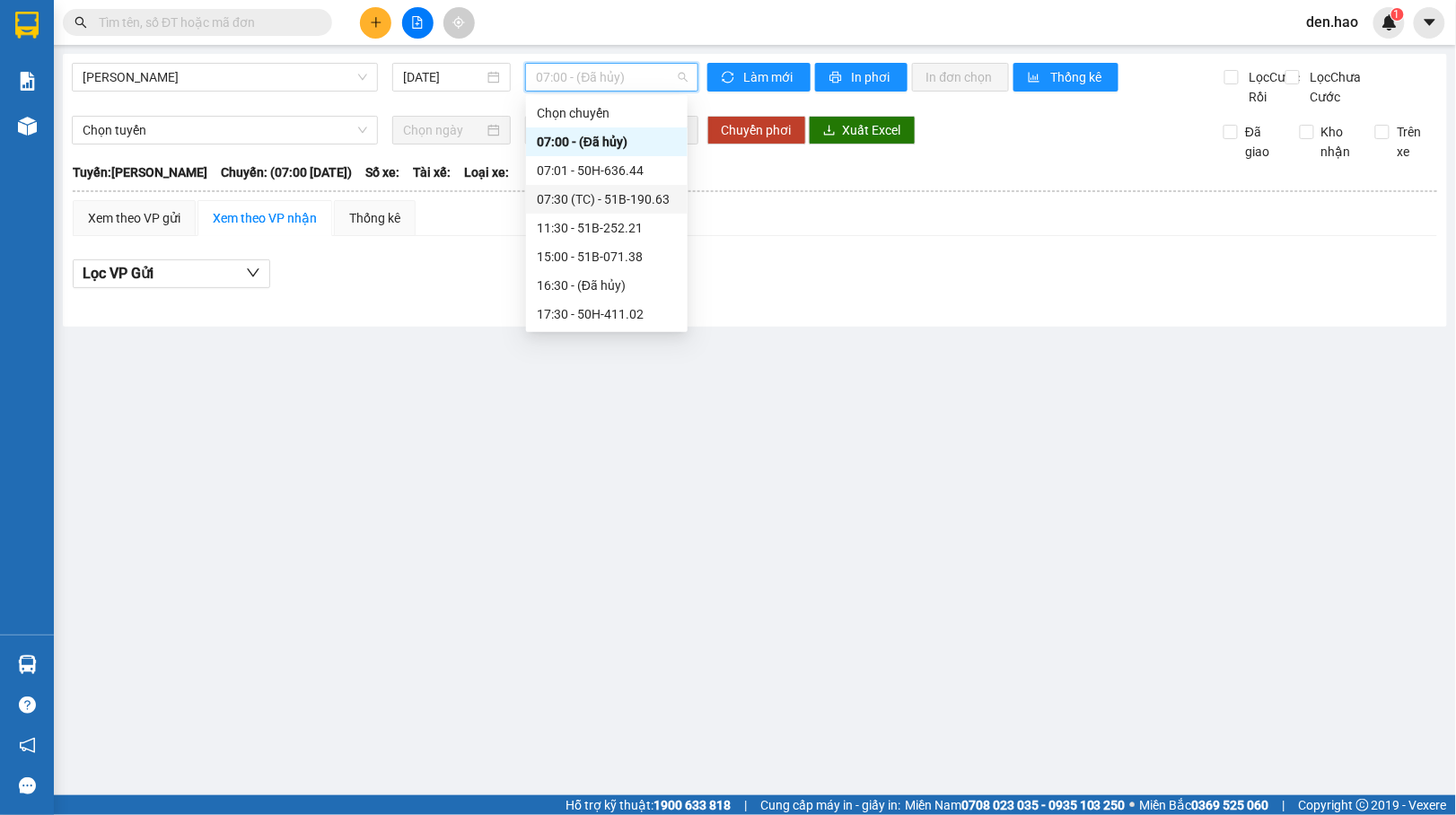
click at [586, 198] on div "07:30 (TC) - 51B-190.63" at bounding box center [607, 198] width 140 height 19
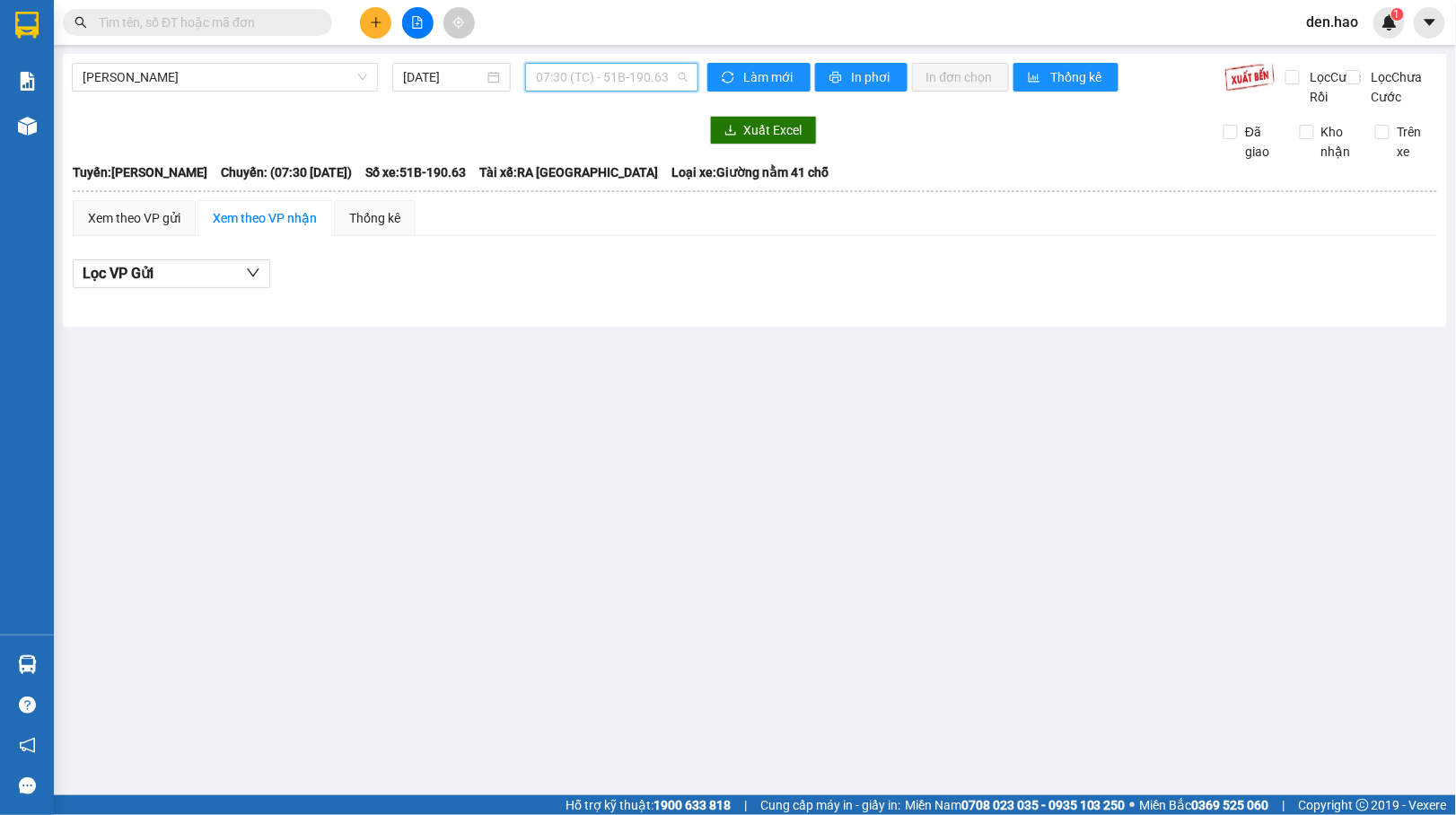
click at [633, 87] on span "07:30 (TC) - 51B-190.63" at bounding box center [611, 77] width 151 height 27
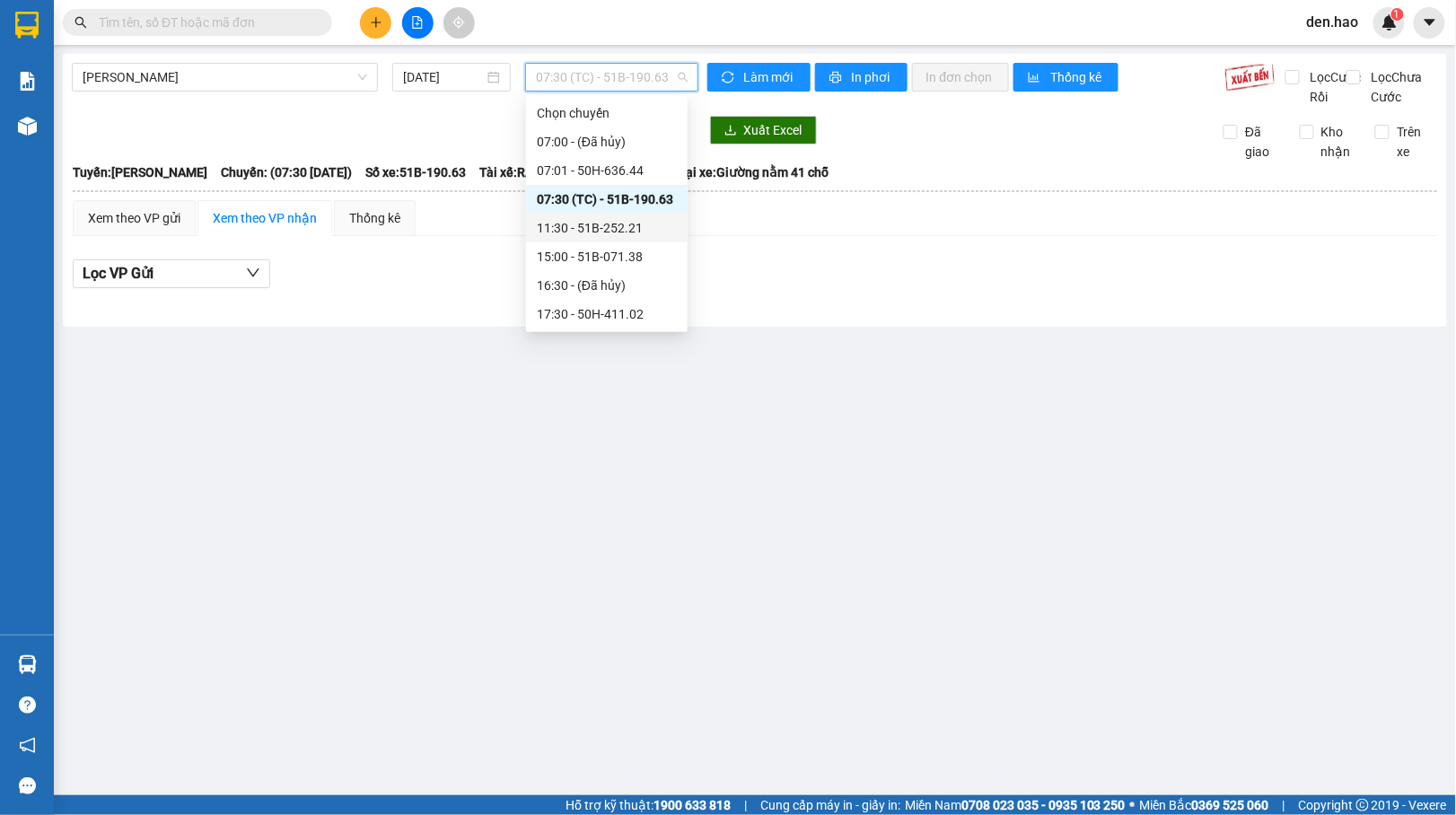
click at [629, 224] on div "11:30 - 51B-252.21" at bounding box center [607, 227] width 140 height 19
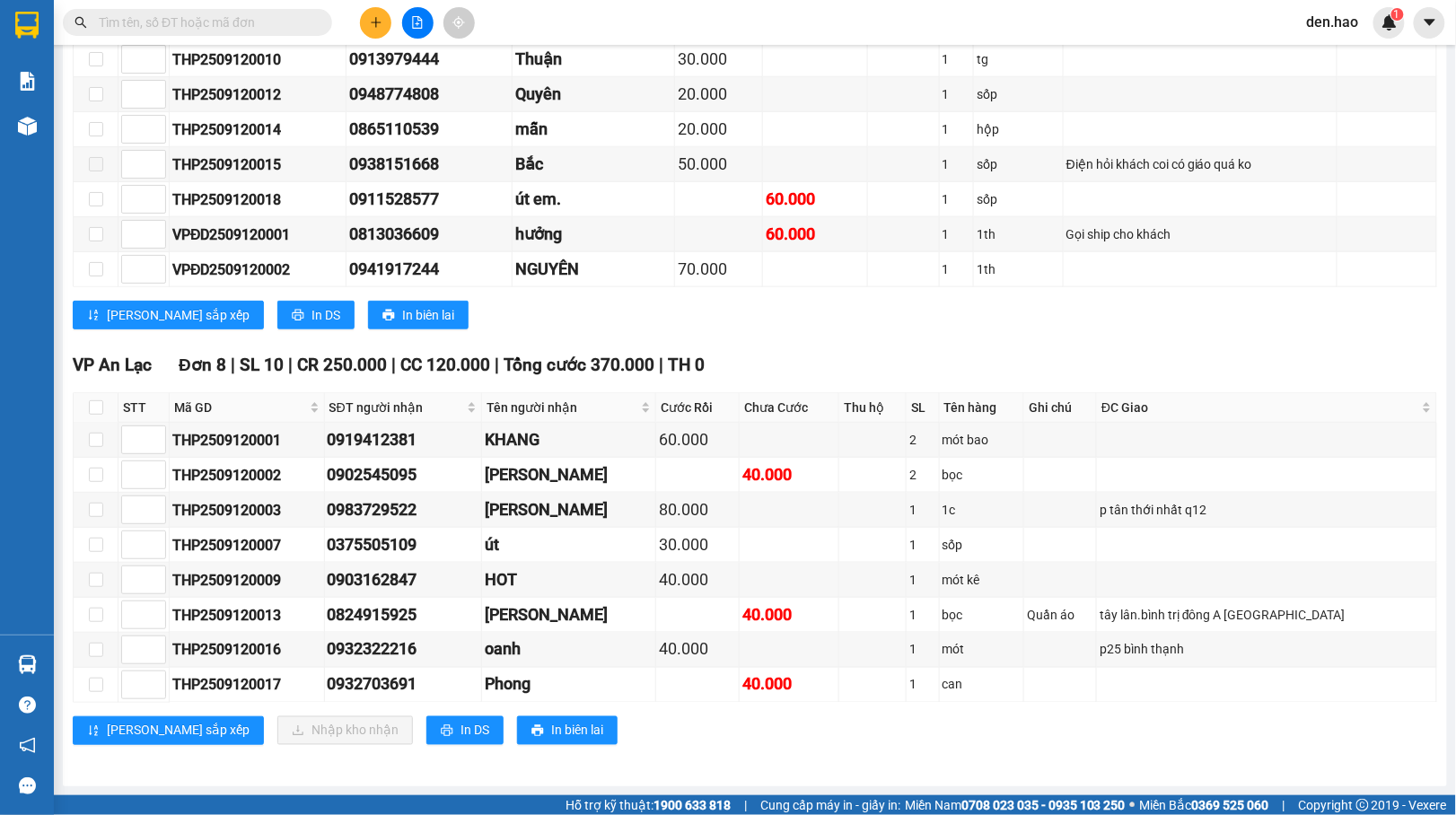
scroll to position [507, 0]
click at [101, 432] on input "checkbox" at bounding box center [96, 440] width 15 height 15
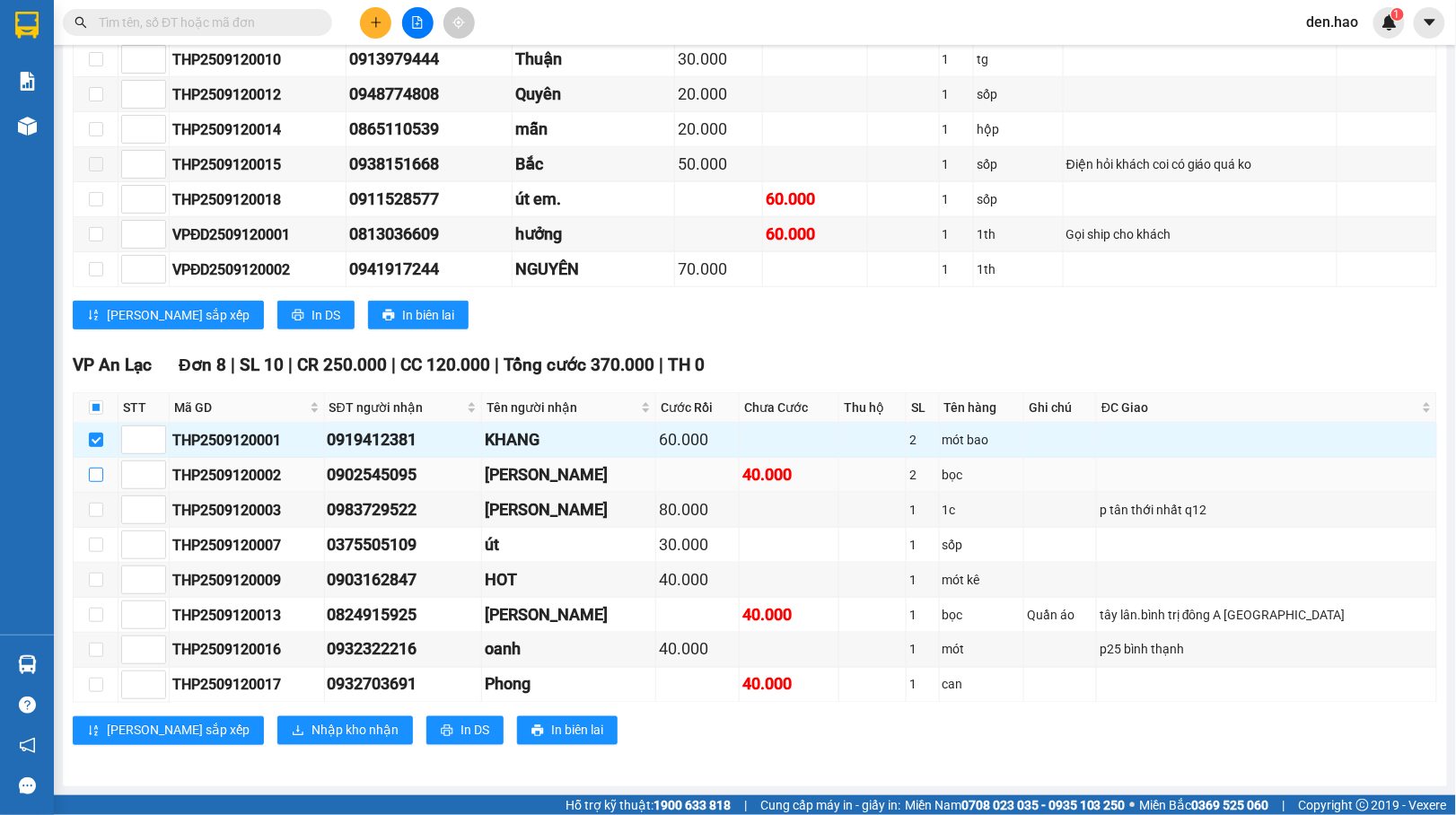
click at [98, 468] on input "checkbox" at bounding box center [96, 475] width 15 height 15
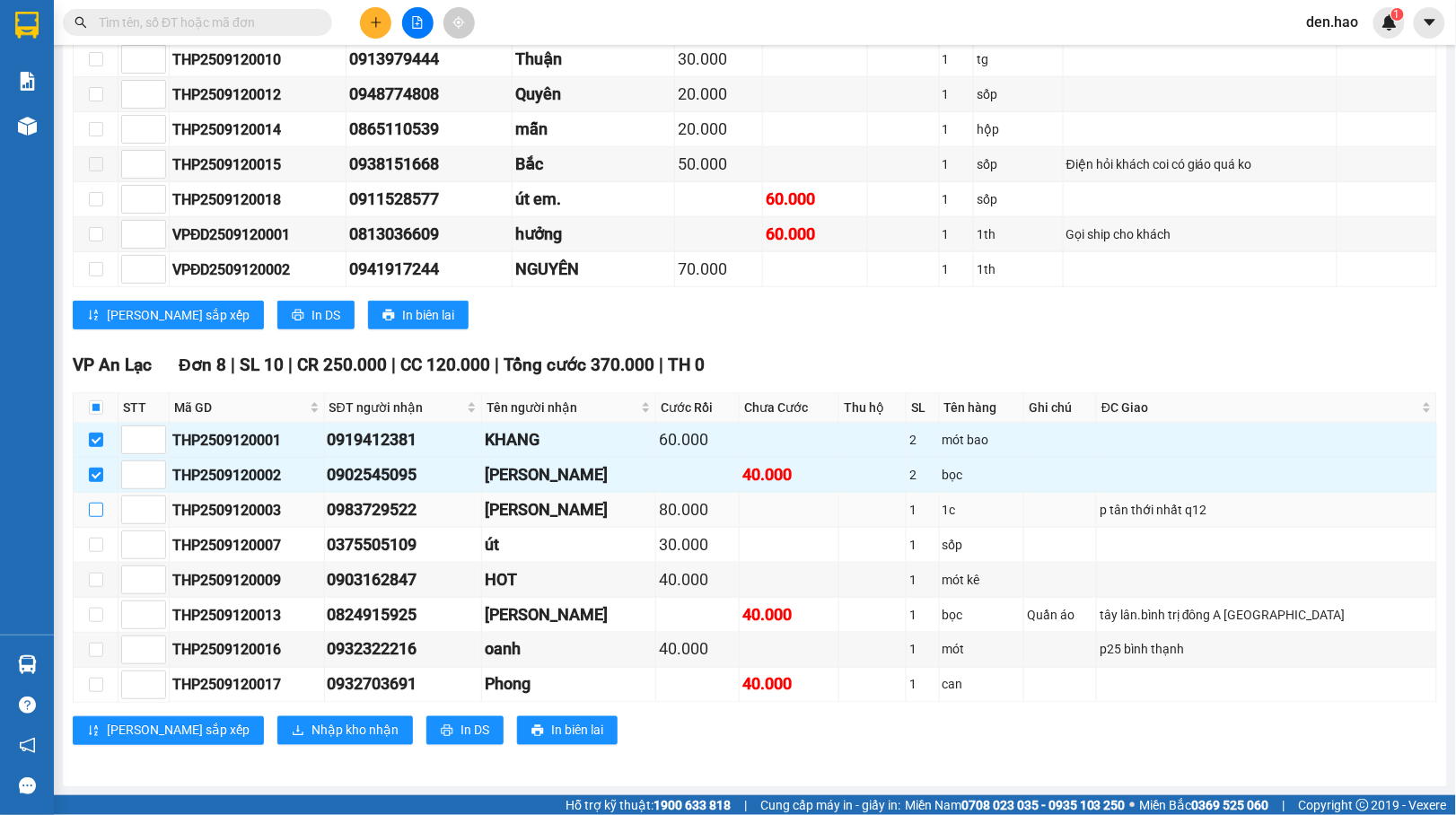
click at [89, 502] on input "checkbox" at bounding box center [96, 510] width 15 height 15
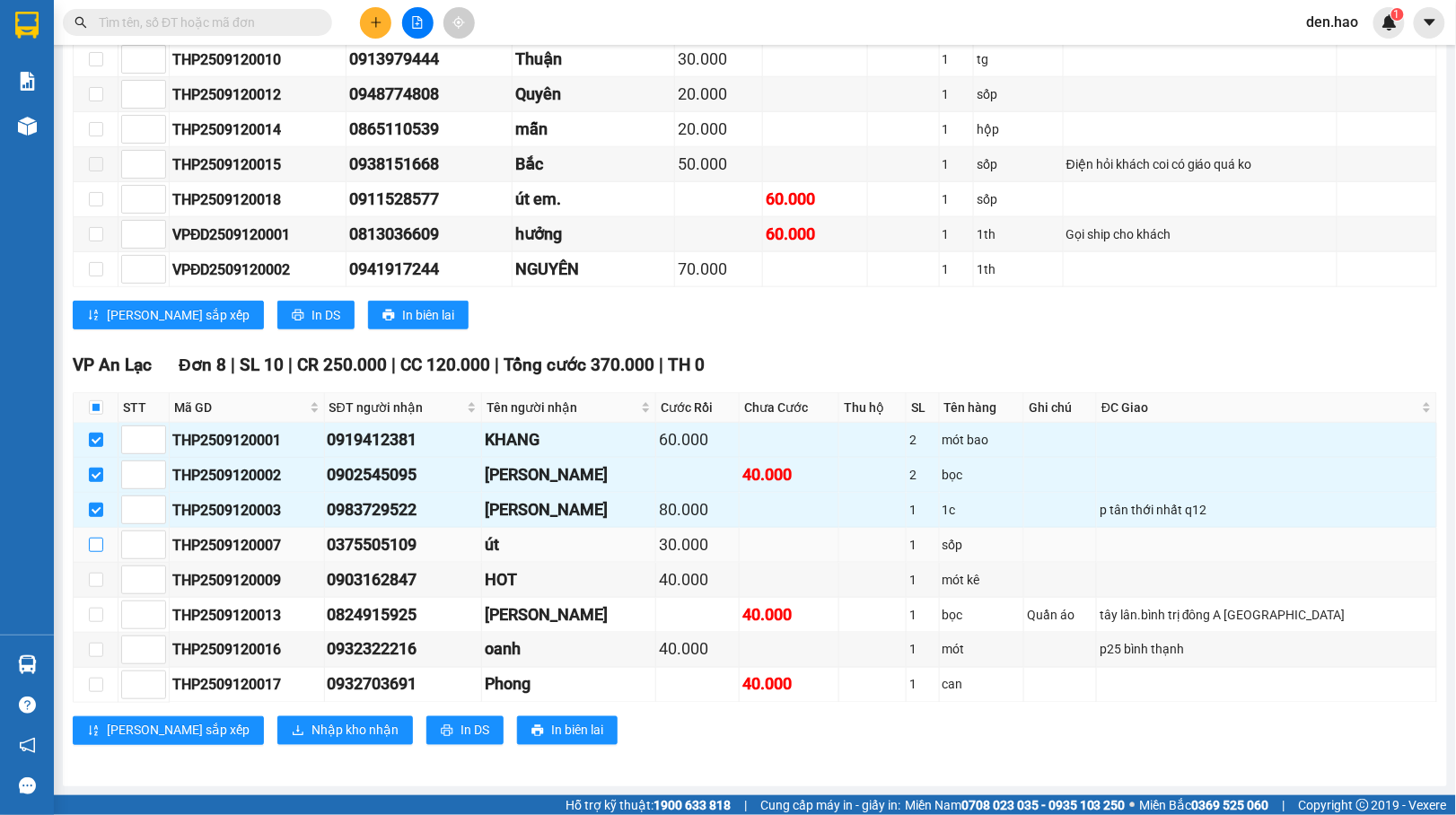
click at [97, 537] on input "checkbox" at bounding box center [96, 545] width 15 height 15
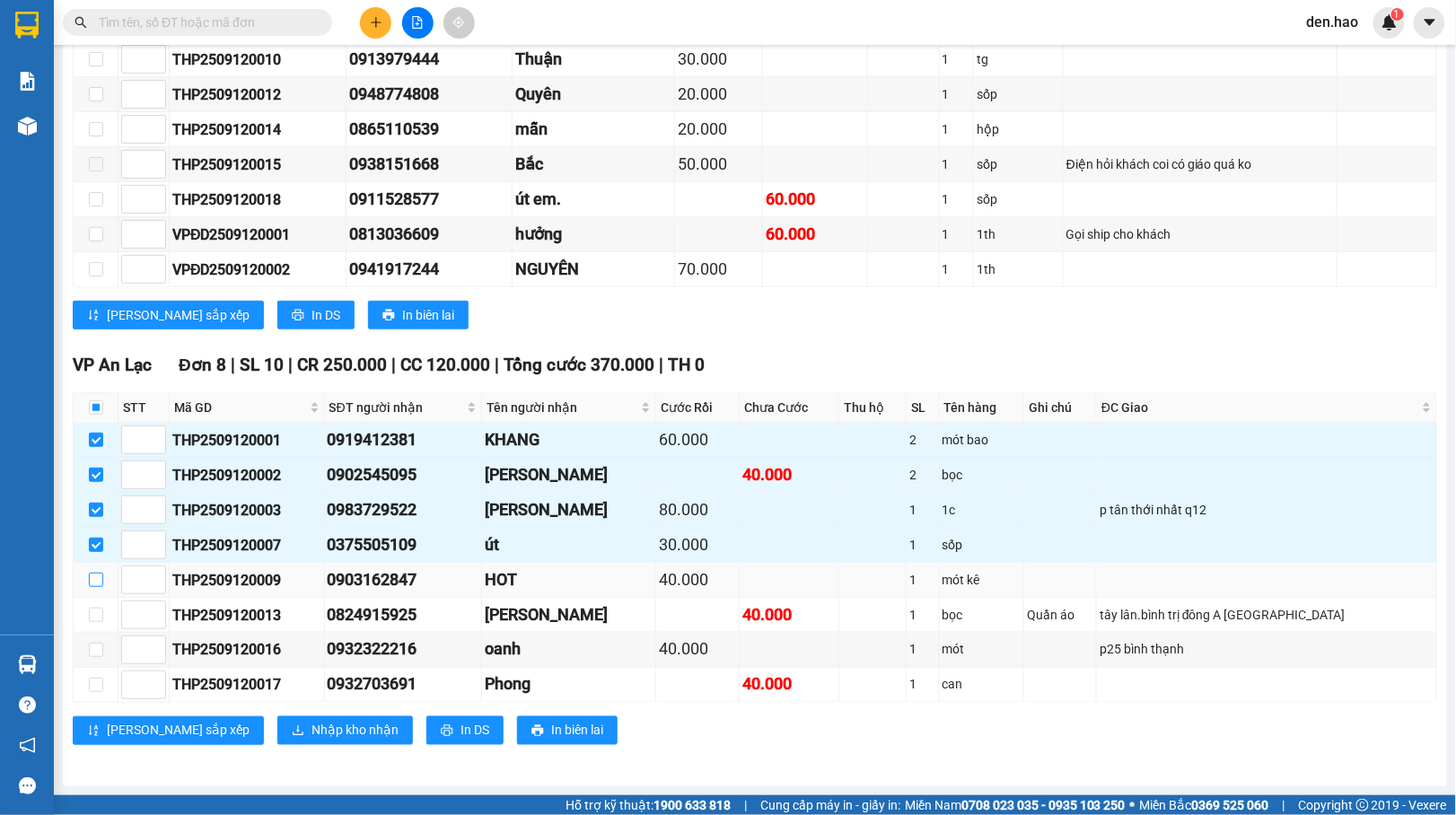
click at [98, 573] on input "checkbox" at bounding box center [96, 580] width 15 height 15
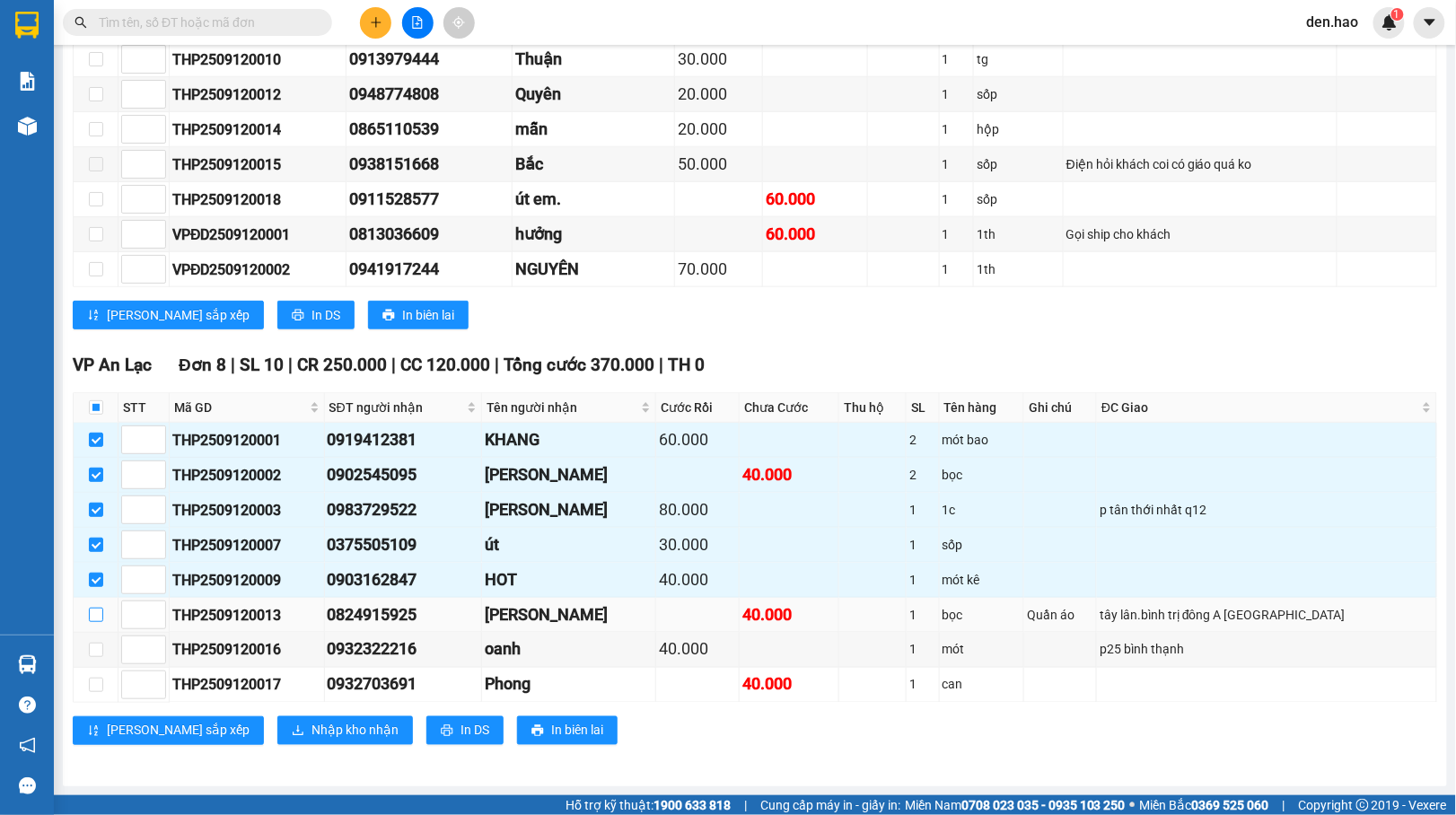
click at [94, 610] on input "checkbox" at bounding box center [96, 615] width 15 height 15
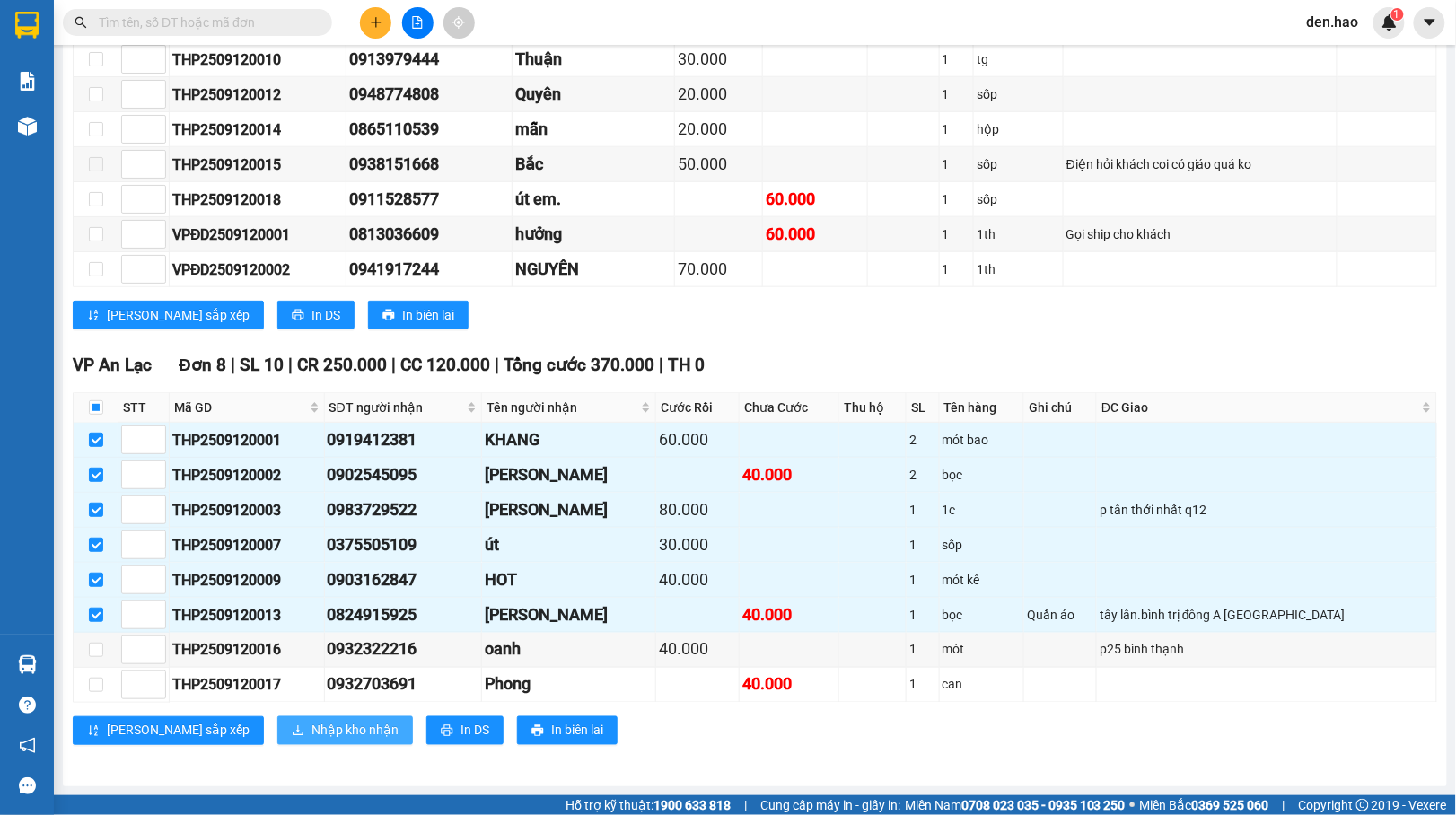
click at [312, 730] on span "Nhập kho nhận" at bounding box center [355, 730] width 87 height 19
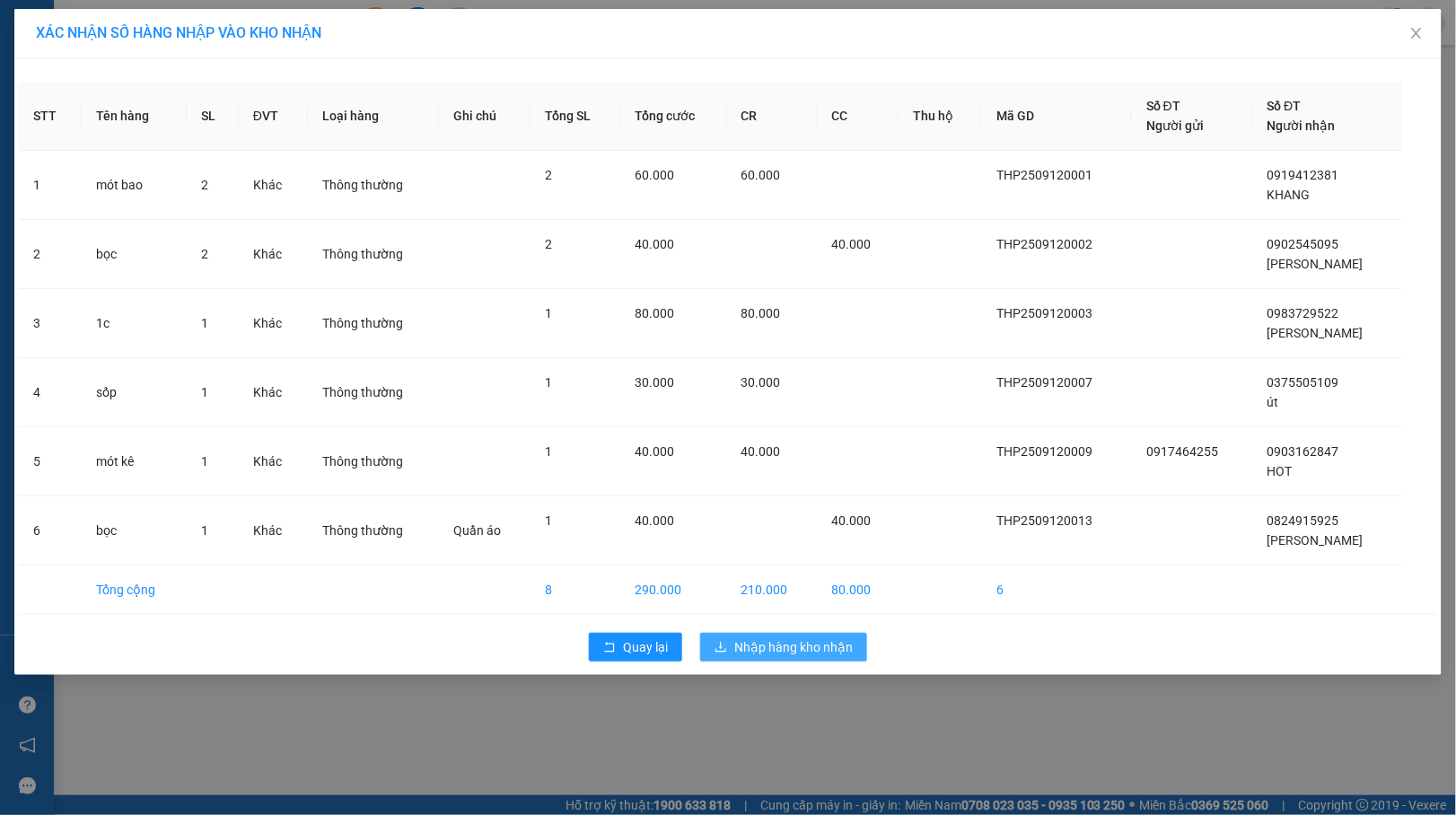
click at [743, 656] on span "Nhập hàng kho nhận" at bounding box center [793, 646] width 118 height 19
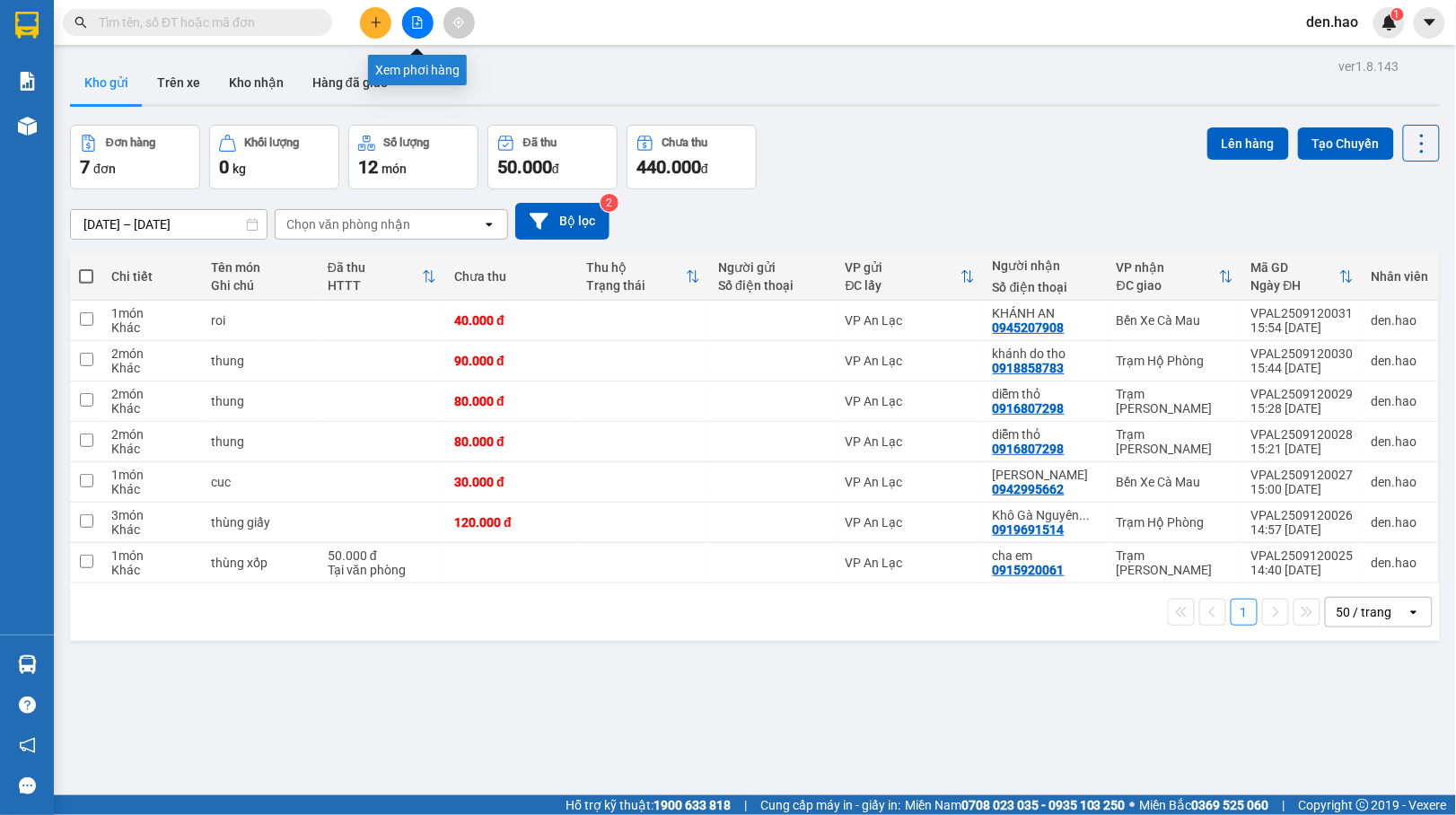
click at [415, 23] on icon "file-add" at bounding box center [418, 23] width 13 height 13
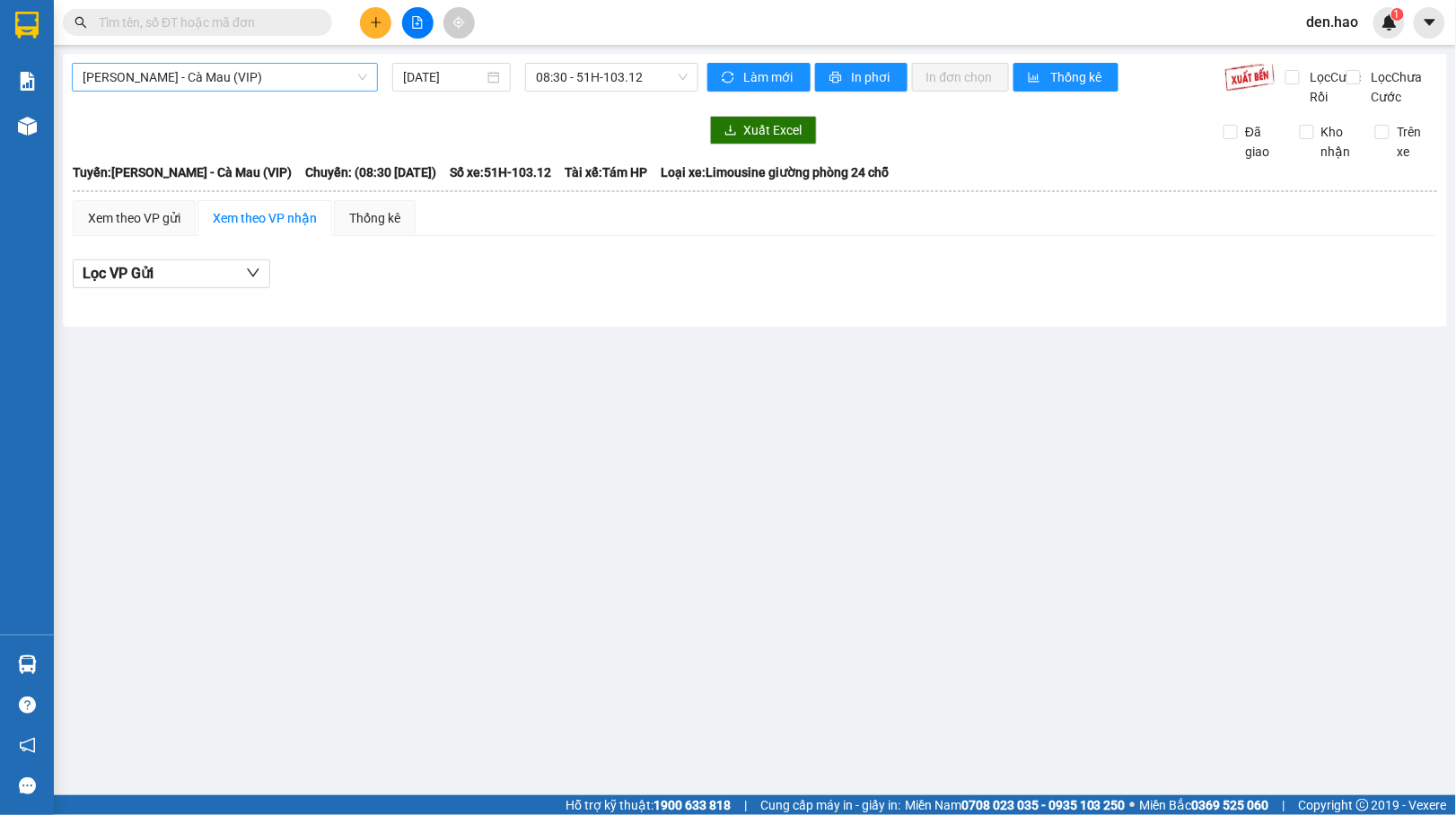
click at [330, 76] on span "[PERSON_NAME] - Cà Mau (VIP)" at bounding box center [225, 77] width 285 height 27
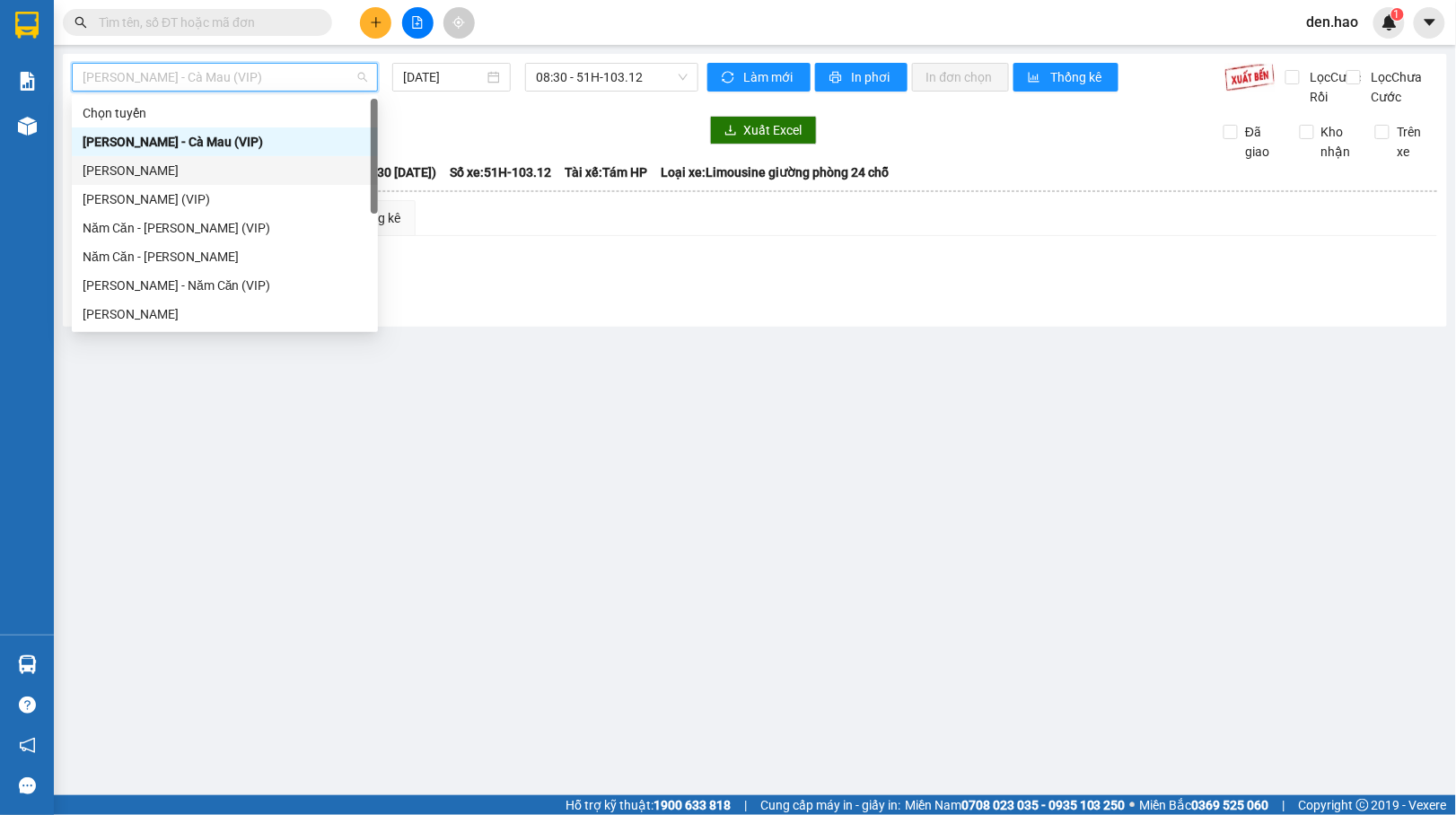
click at [210, 173] on div "[PERSON_NAME]" at bounding box center [225, 170] width 285 height 19
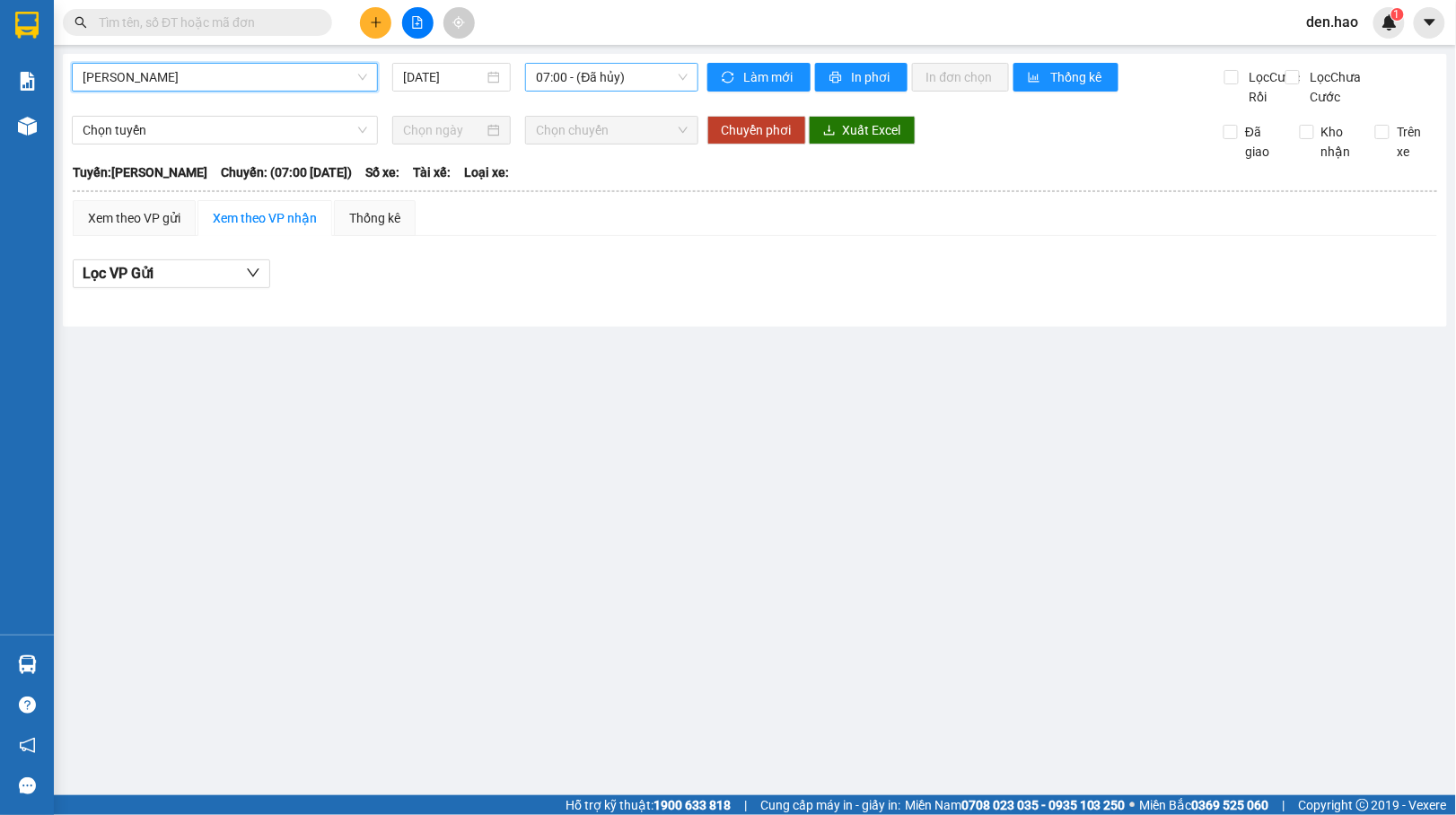
click at [596, 81] on span "07:00 - (Đã hủy)" at bounding box center [611, 77] width 151 height 27
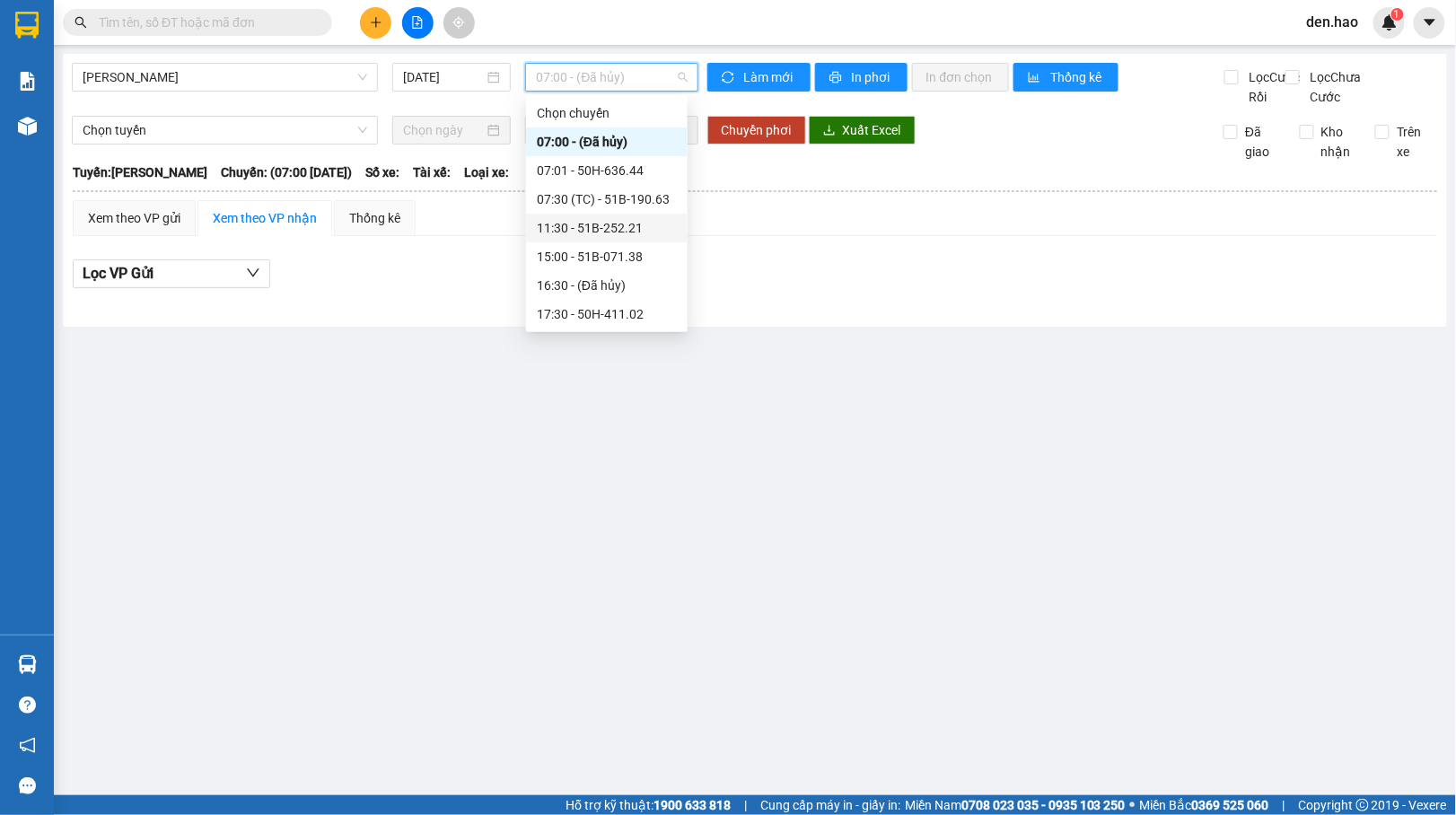
click at [607, 223] on div "11:30 - 51B-252.21" at bounding box center [607, 227] width 140 height 19
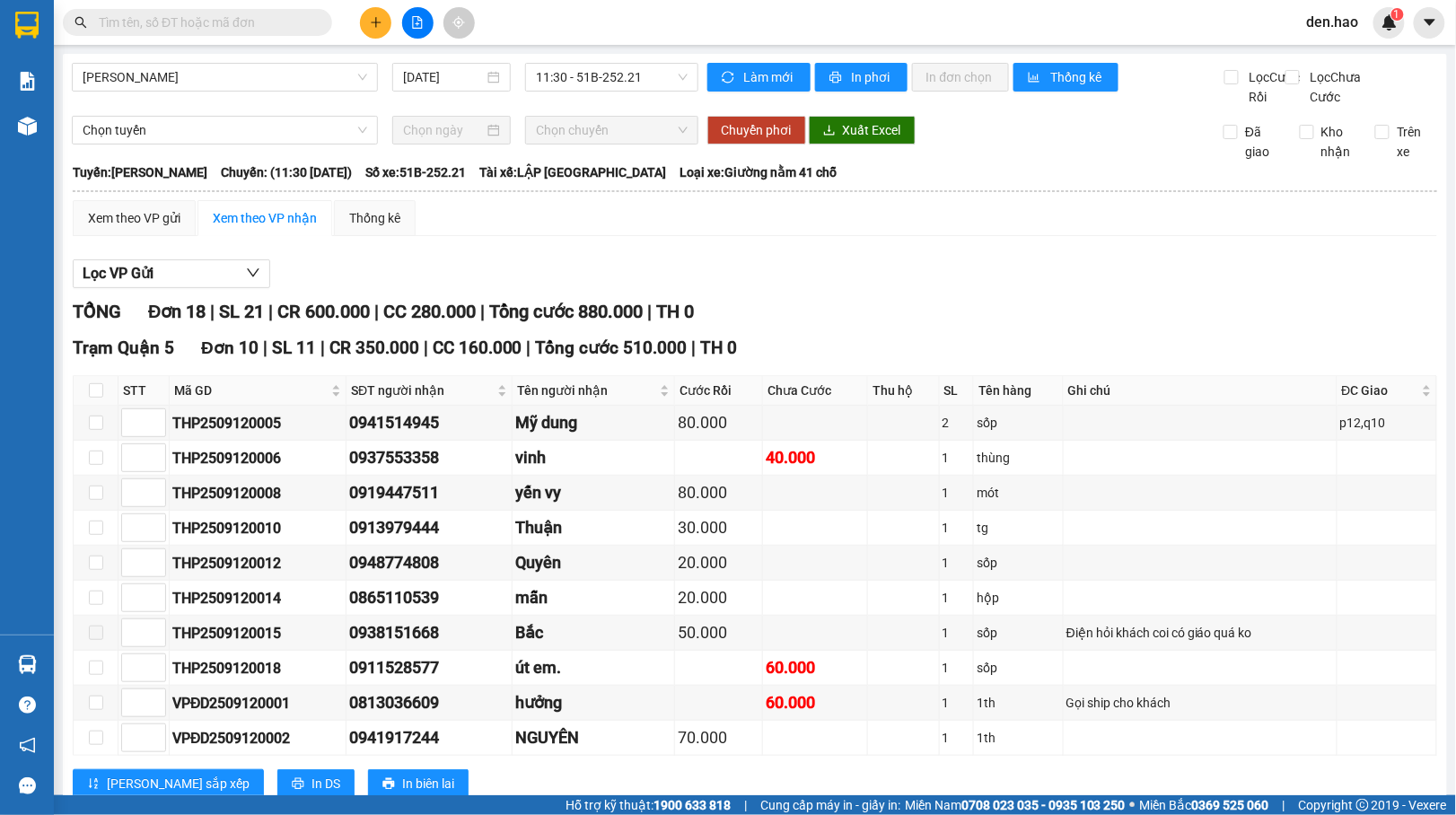
click at [590, 93] on div "[PERSON_NAME] [DATE] 11:30 - 51B-252.21" at bounding box center [385, 85] width 626 height 44
click at [590, 70] on span "11:30 - 51B-252.21" at bounding box center [611, 77] width 151 height 27
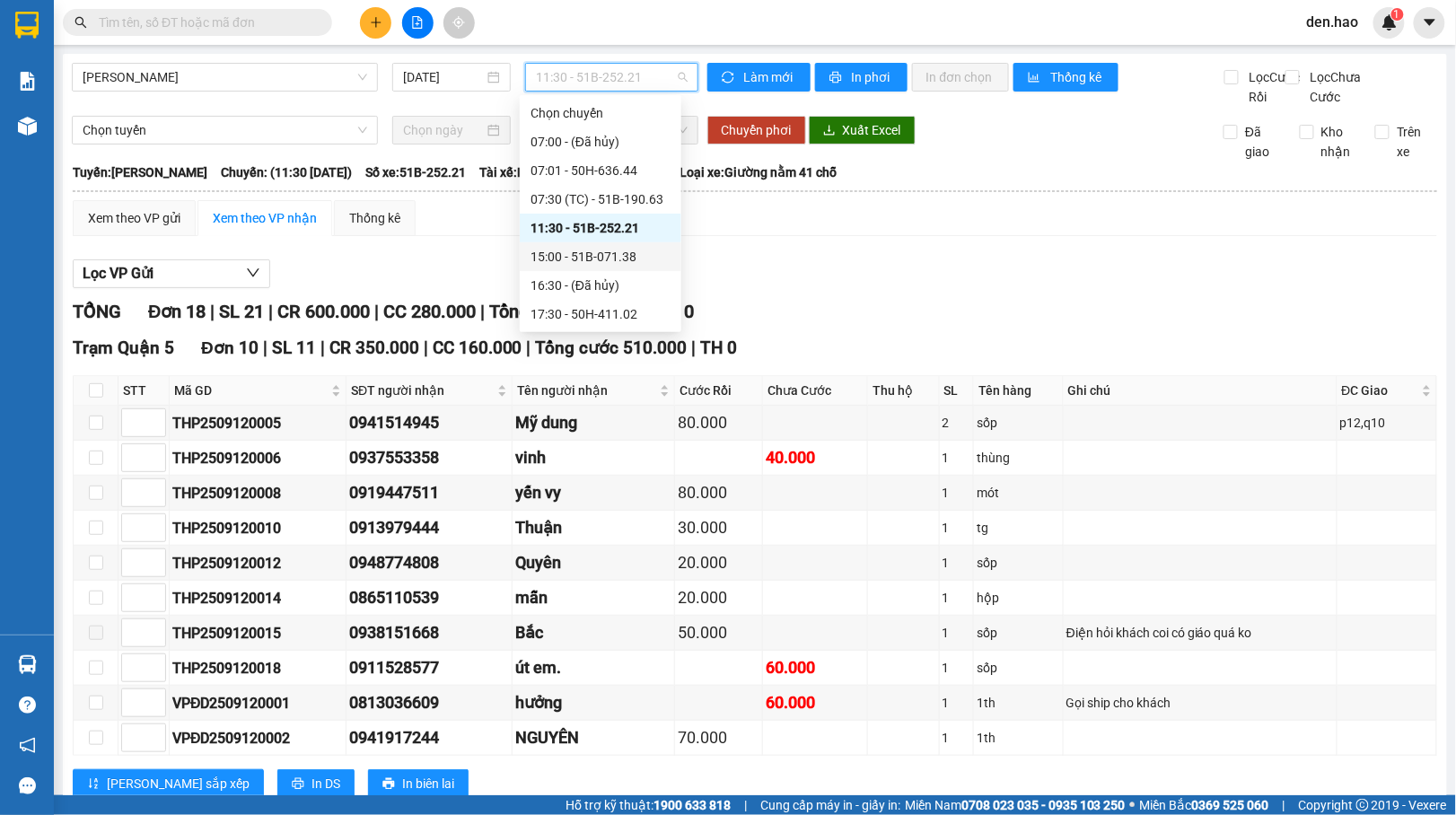
click at [611, 254] on div "15:00 - 51B-071.38" at bounding box center [600, 256] width 140 height 19
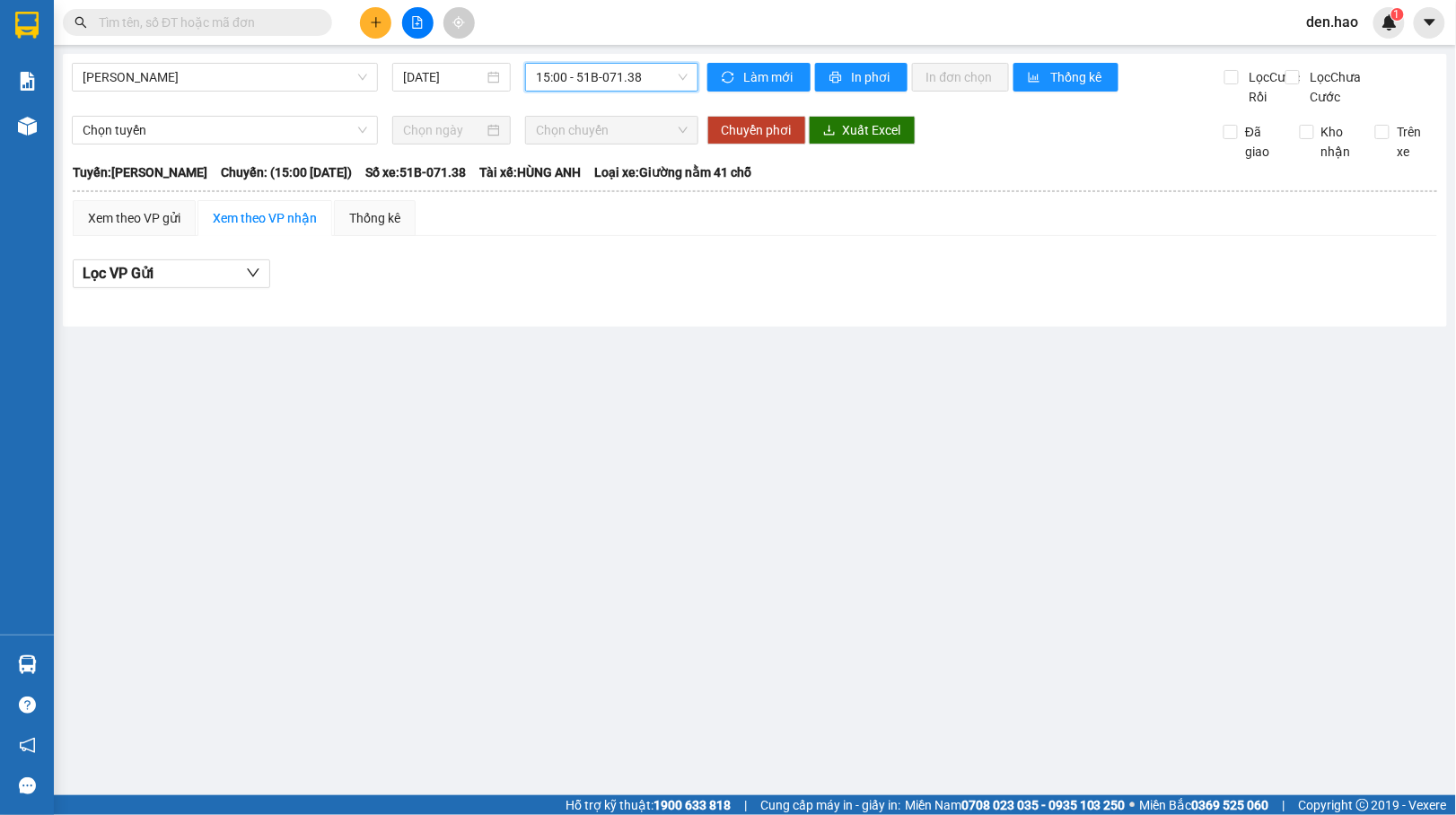
click at [605, 40] on div "Kết quả tìm kiếm ( 2 ) Bộ lọc Mã ĐH Trạng thái Món hàng Thu hộ Tổng cước Chưa c…" at bounding box center [728, 22] width 1456 height 45
drag, startPoint x: 605, startPoint y: 57, endPoint x: 605, endPoint y: 73, distance: 16.0
click at [605, 62] on div "Cà Mau - [PERSON_NAME] [DATE] 15:00 - 51B-071.38 Làm mới In phơi In đơn chọn Th…" at bounding box center [754, 190] width 1384 height 273
click at [605, 81] on span "15:00 - 51B-071.38" at bounding box center [611, 77] width 151 height 27
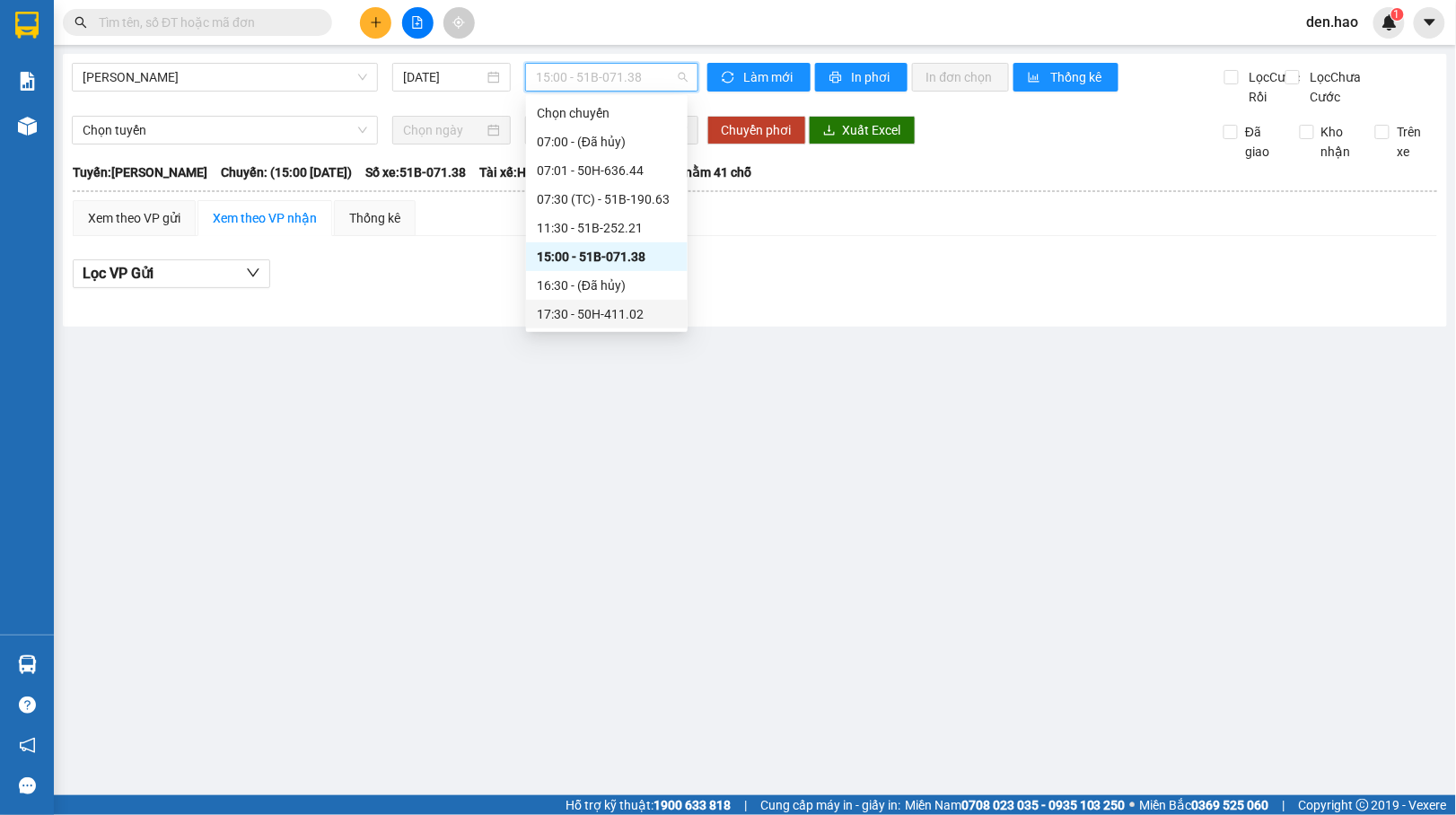
click at [603, 311] on div "17:30 - 50H-411.02" at bounding box center [607, 313] width 140 height 19
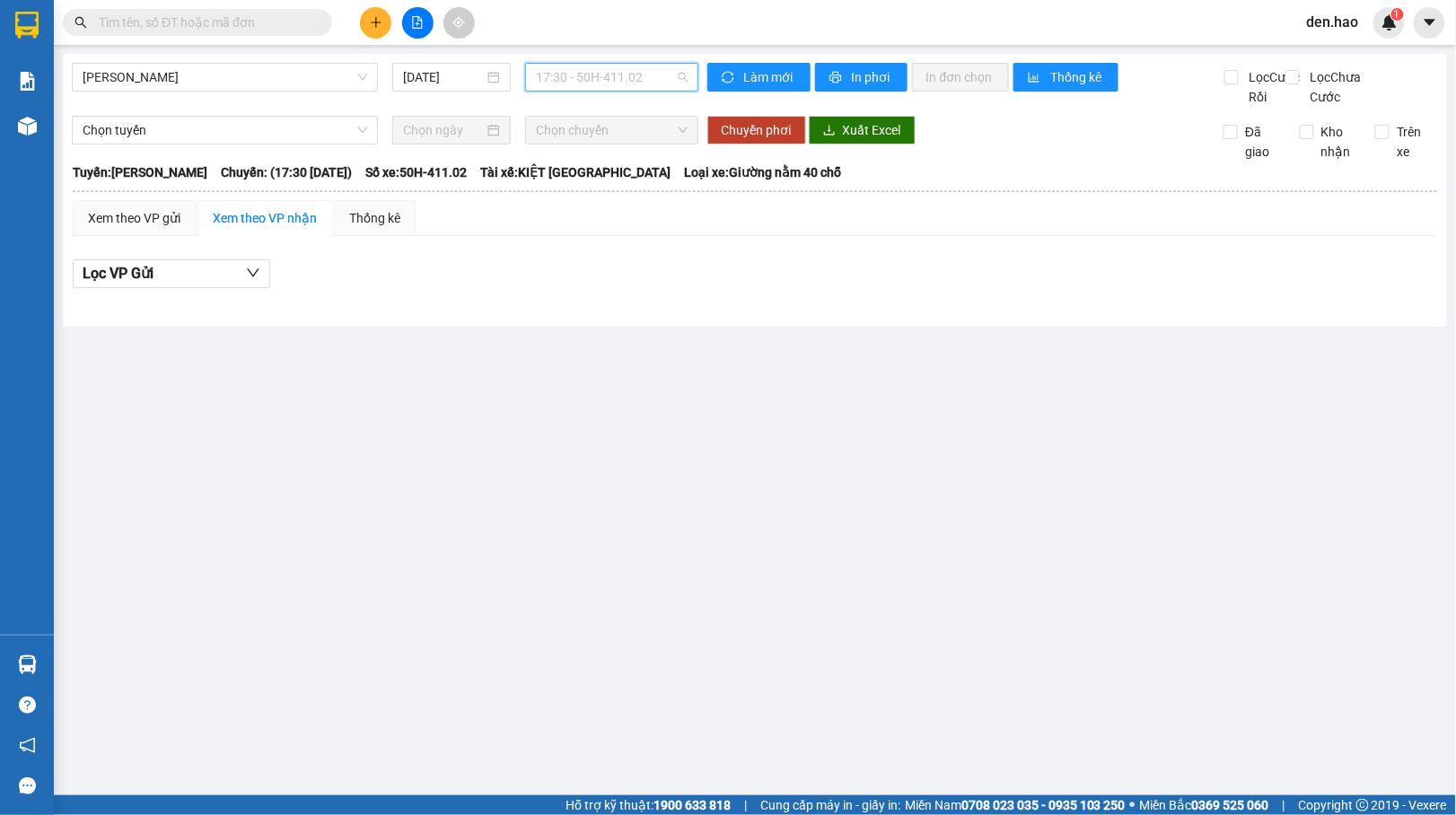
click at [586, 84] on span "17:30 - 50H-411.02" at bounding box center [611, 77] width 151 height 27
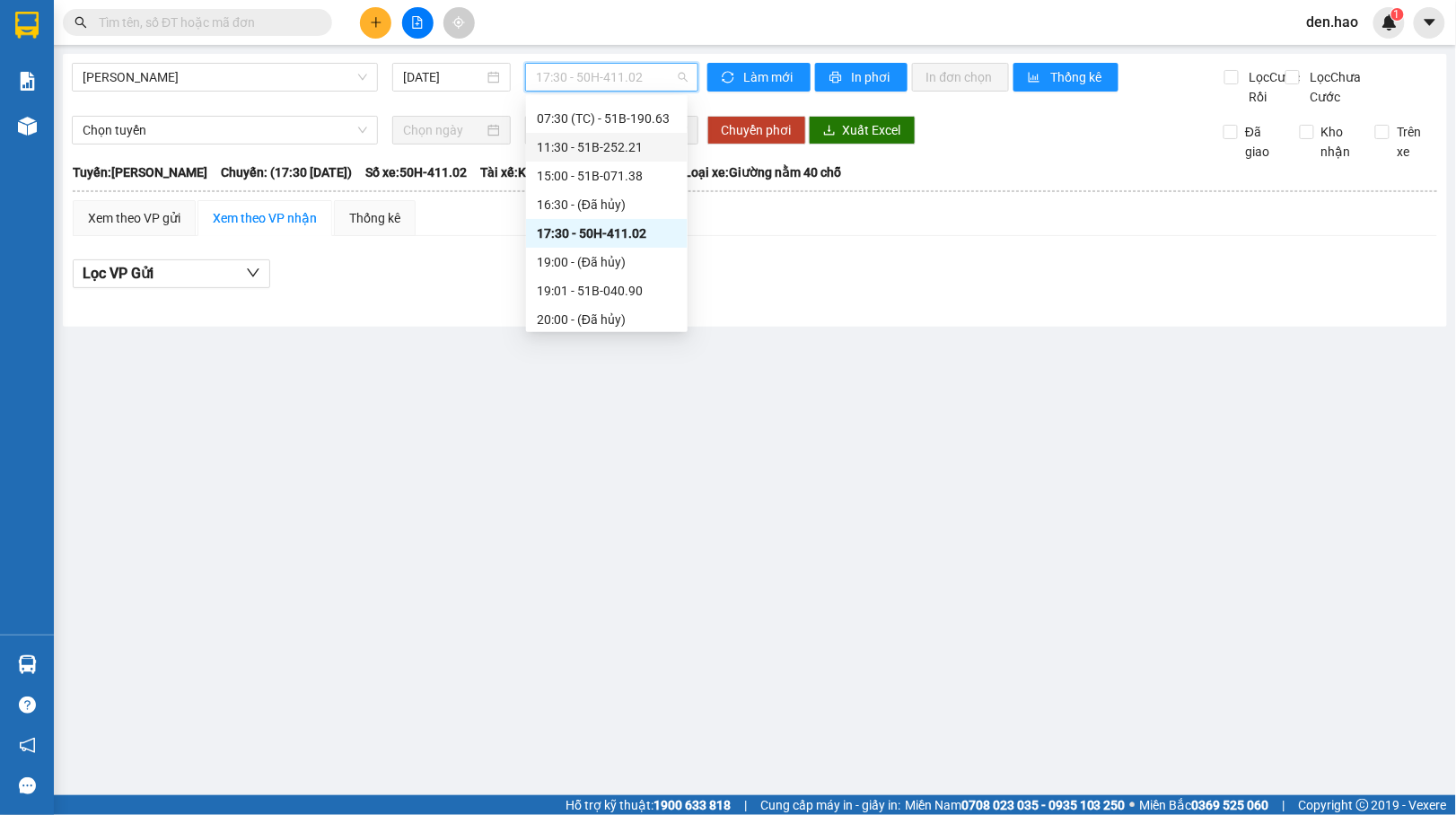
scroll to position [119, 0]
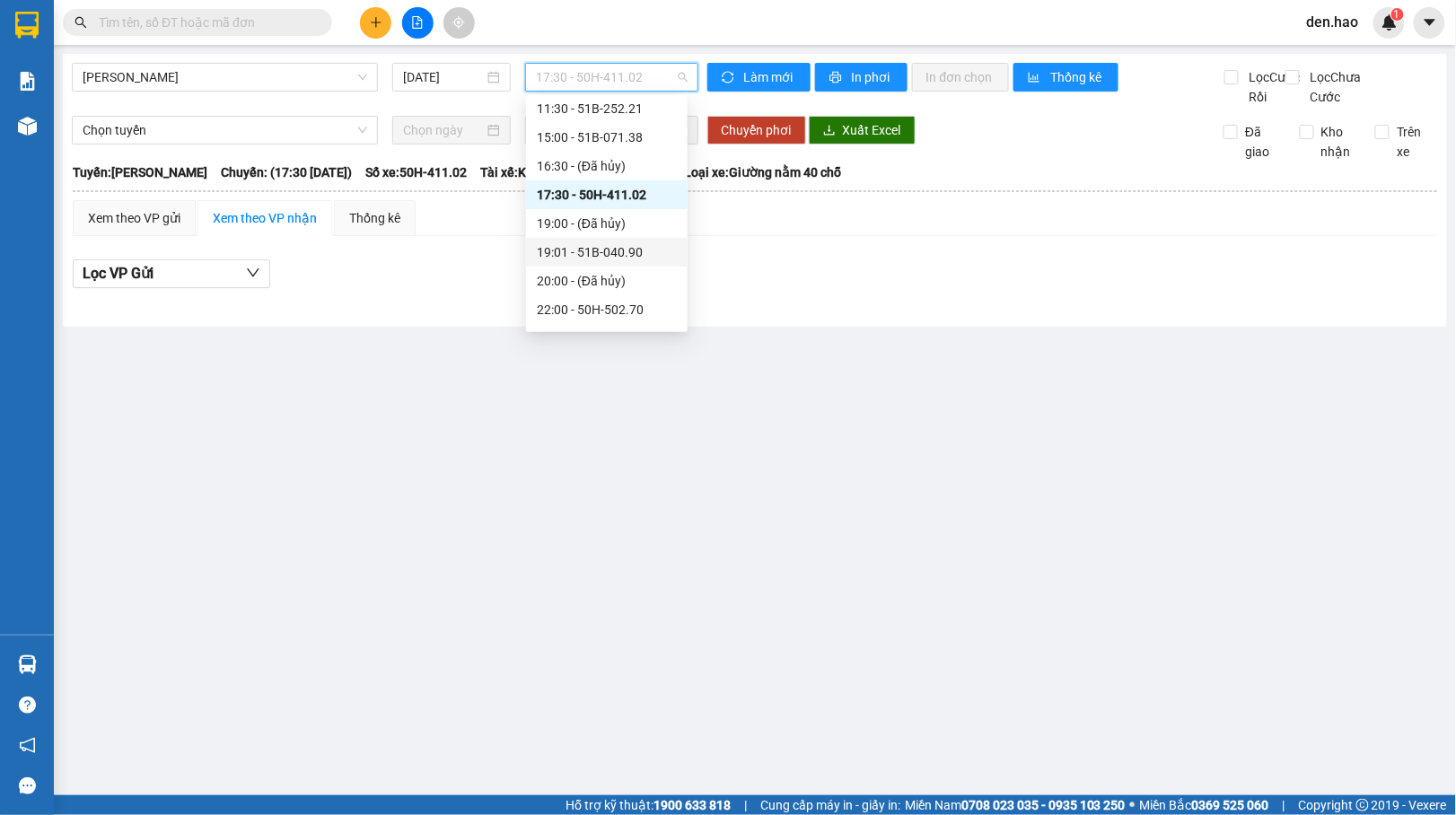
click at [607, 252] on div "19:01 - 51B-040.90" at bounding box center [607, 252] width 140 height 19
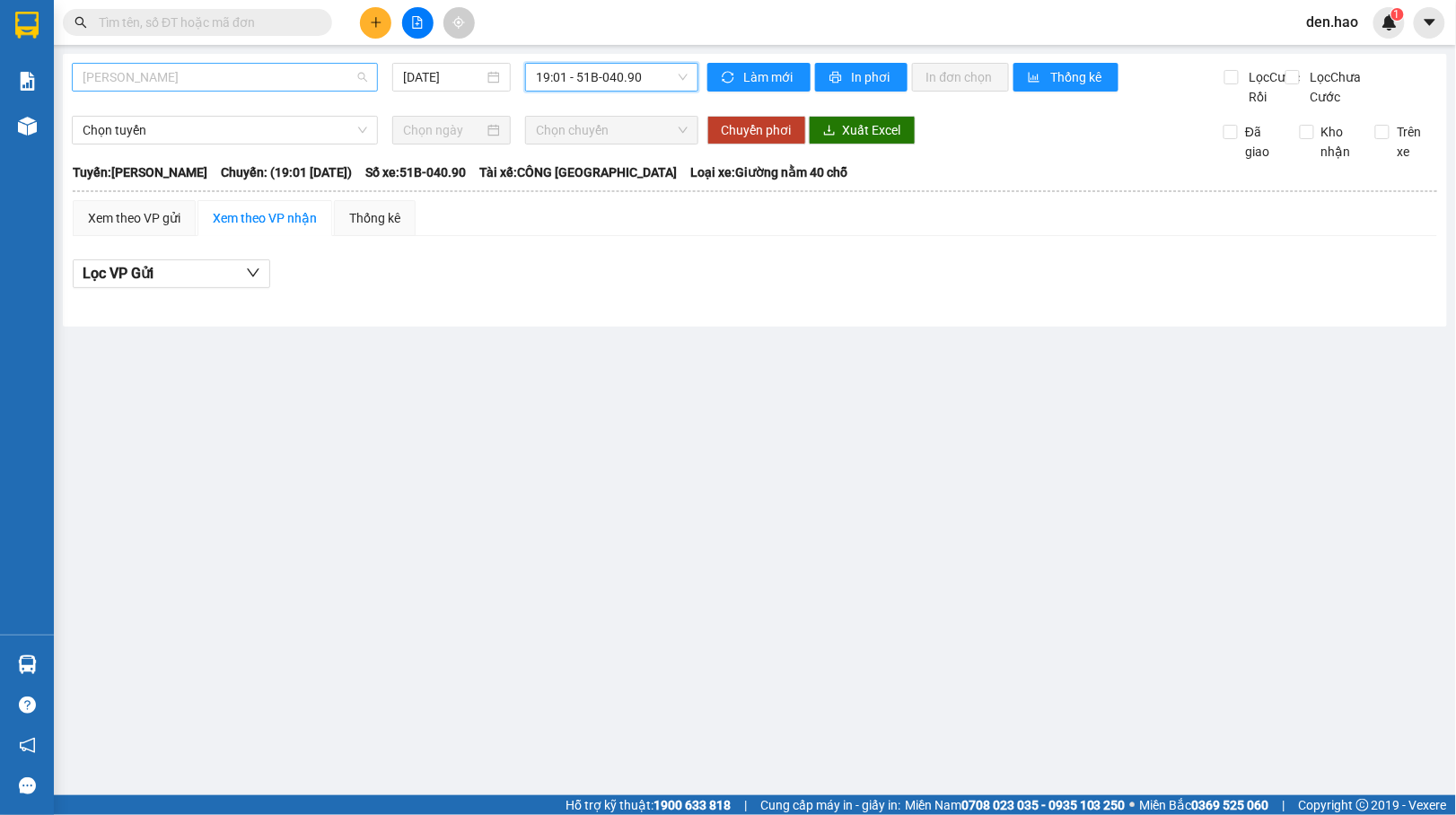
click at [294, 83] on span "[PERSON_NAME]" at bounding box center [225, 77] width 285 height 27
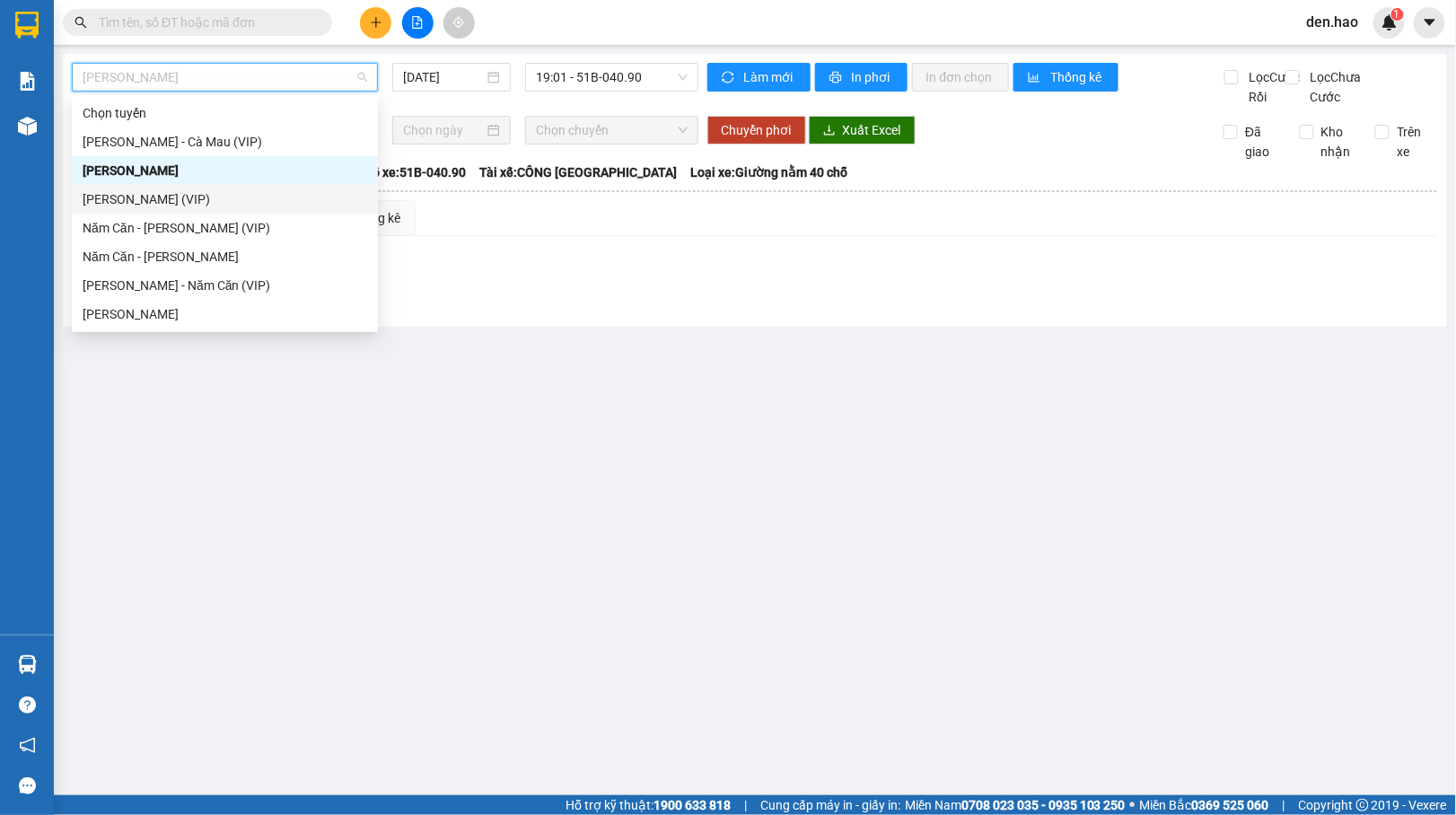
click at [195, 197] on div "[PERSON_NAME] (VIP)" at bounding box center [225, 198] width 285 height 19
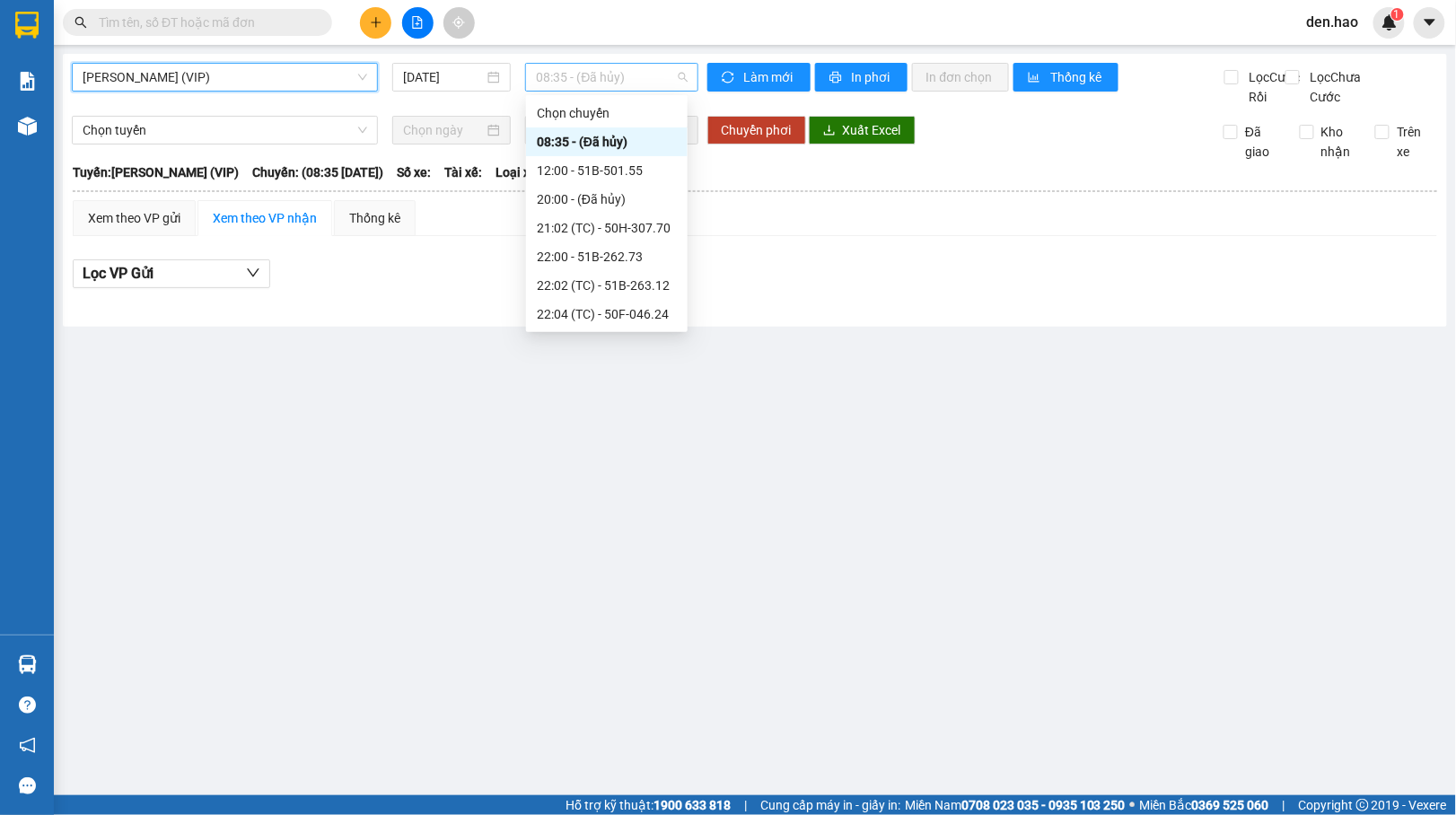
click at [579, 68] on span "08:35 - (Đã hủy)" at bounding box center [611, 77] width 151 height 27
click at [580, 166] on div "12:00 - 51B-501.55" at bounding box center [607, 170] width 140 height 19
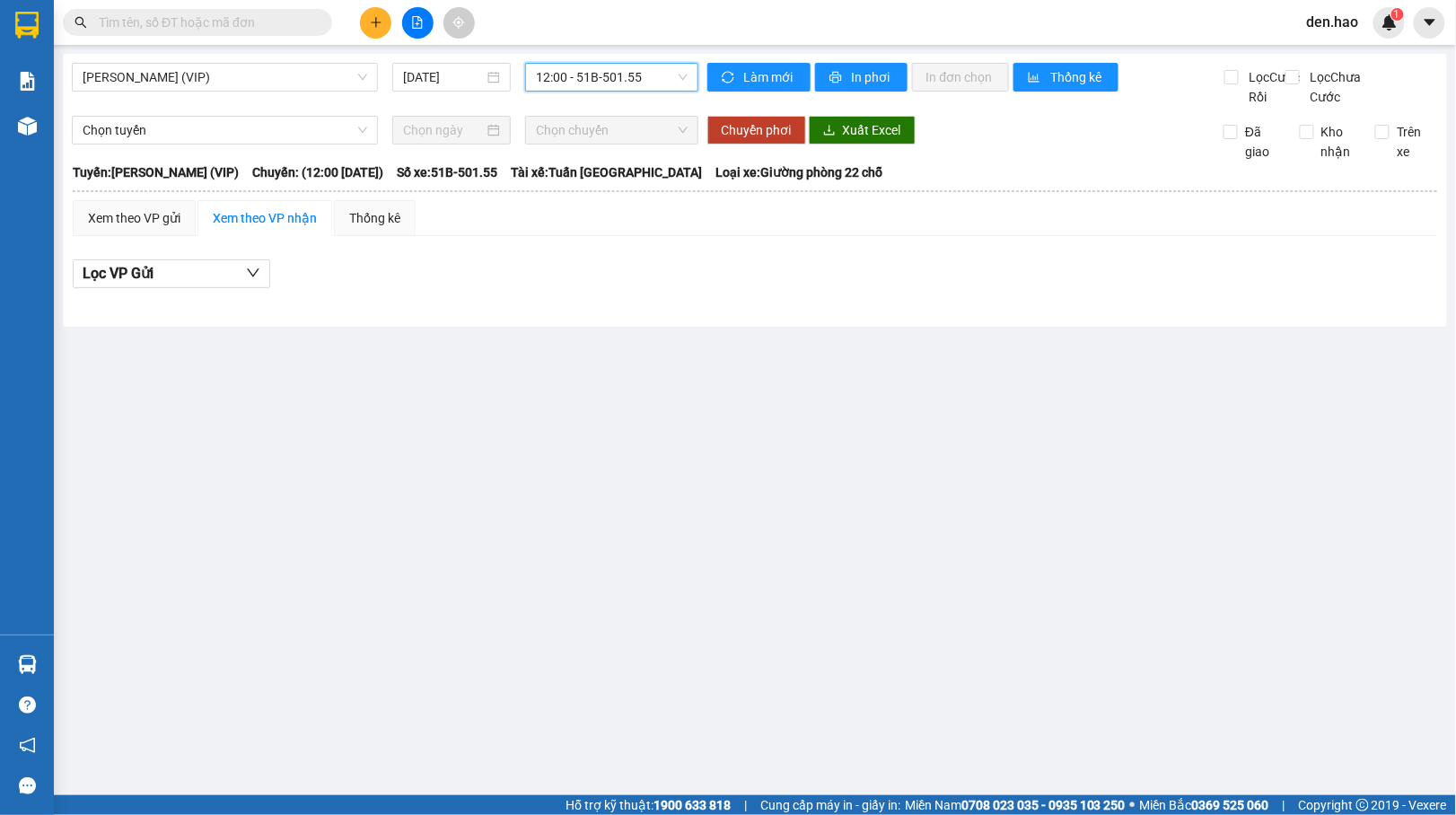
click at [592, 77] on span "12:00 - 51B-501.55" at bounding box center [611, 77] width 151 height 27
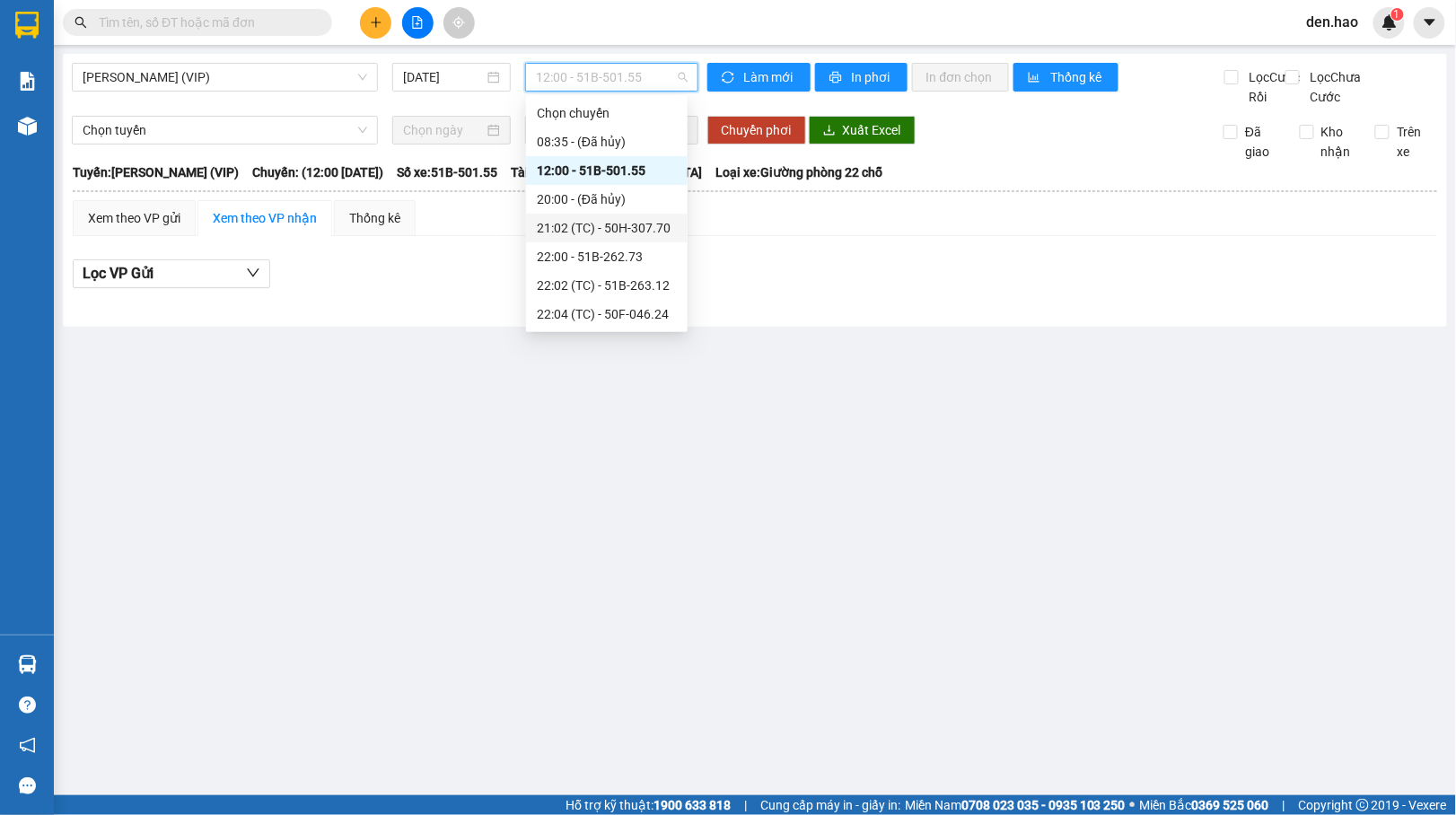
click at [619, 230] on div "21:02 (TC) - 50H-307.70" at bounding box center [607, 227] width 140 height 19
